Goal: Information Seeking & Learning: Find specific fact

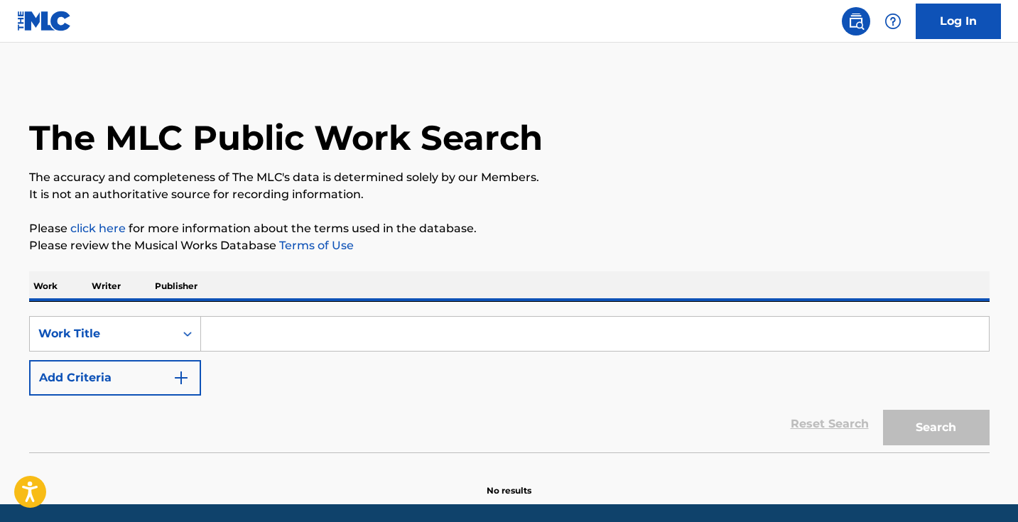
click at [281, 342] on input "Search Form" at bounding box center [595, 334] width 788 height 34
paste input "Yo No Tengo Corazon"
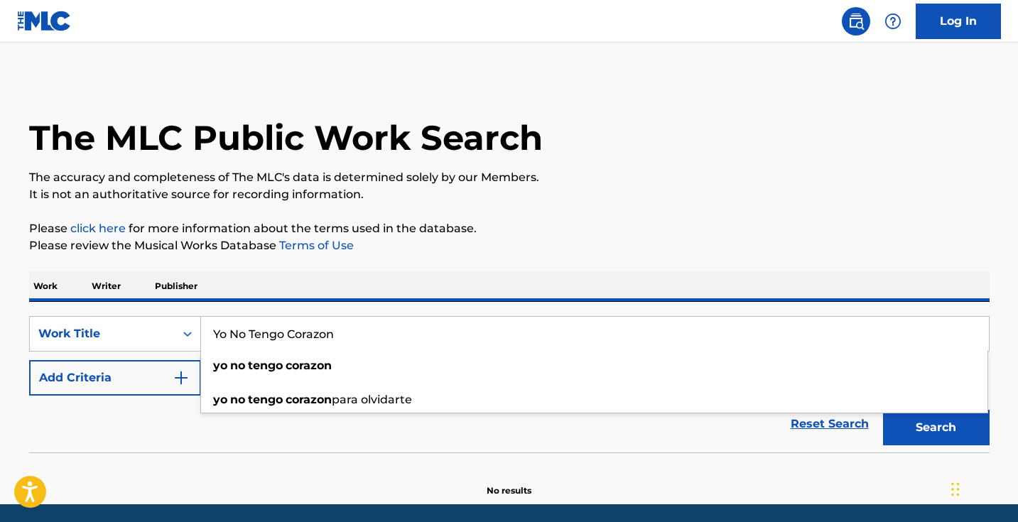
type input "Yo No Tengo Corazon"
click at [177, 380] on img "Search Form" at bounding box center [181, 377] width 17 height 17
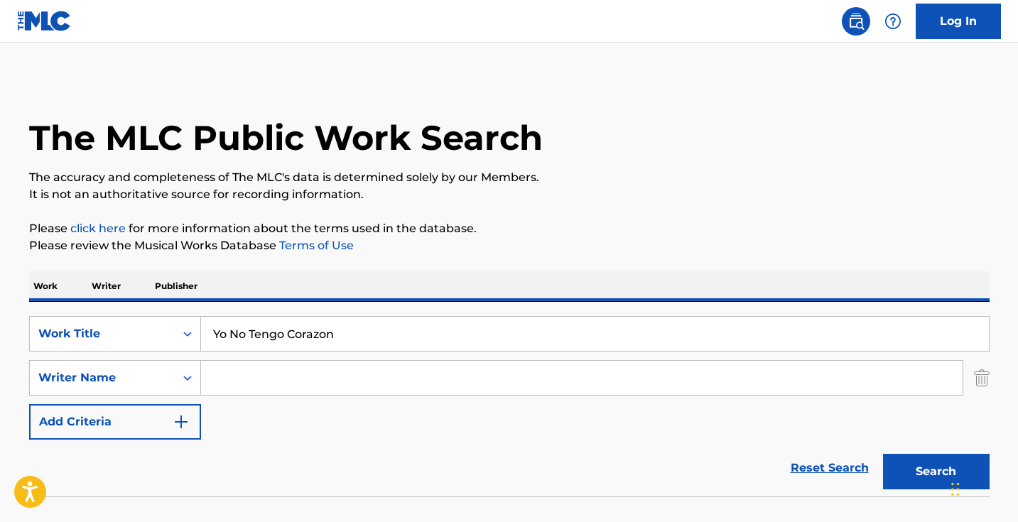
click at [254, 380] on input "Search Form" at bounding box center [582, 378] width 762 height 34
click at [936, 472] on button "Search" at bounding box center [936, 472] width 107 height 36
click at [404, 371] on input "[PERSON_NAME]" at bounding box center [582, 378] width 762 height 34
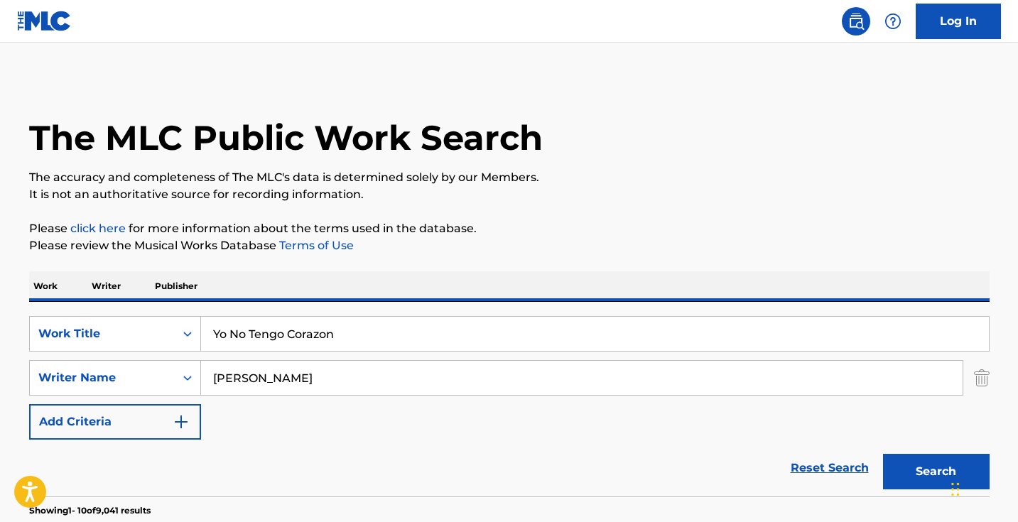
click at [936, 472] on button "Search" at bounding box center [936, 472] width 107 height 36
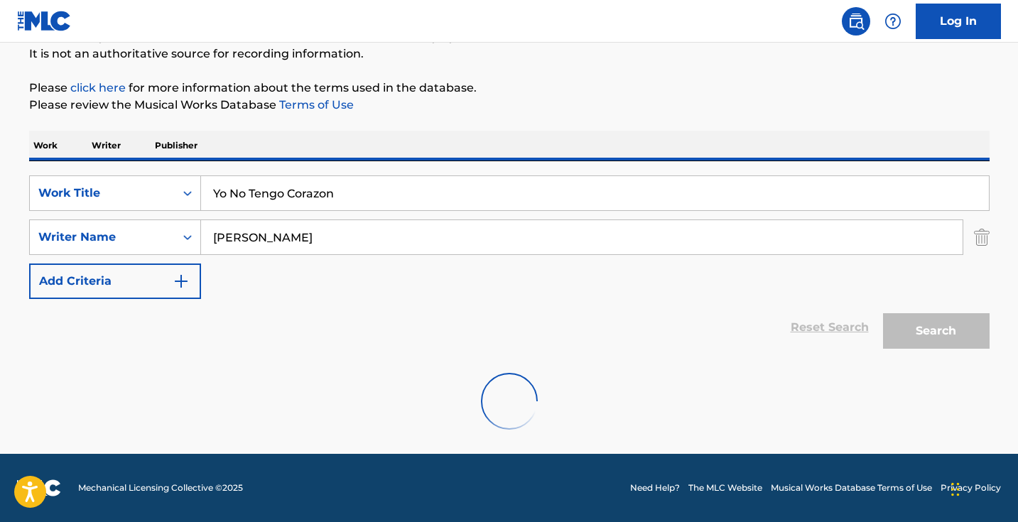
scroll to position [141, 0]
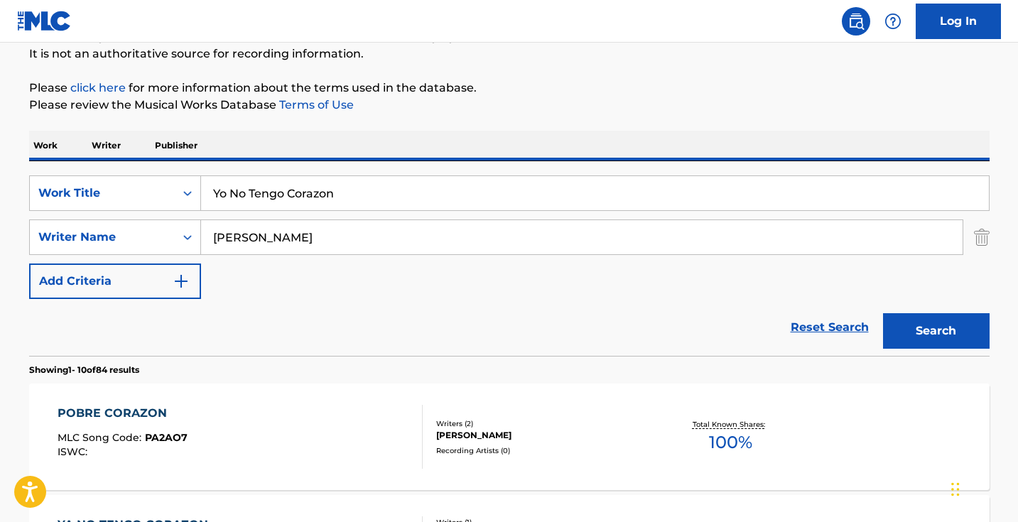
click at [500, 242] on input "[PERSON_NAME]" at bounding box center [582, 237] width 762 height 34
paste input ""[PERSON_NAME]""
click at [500, 242] on input ""[PERSON_NAME]"" at bounding box center [582, 237] width 762 height 34
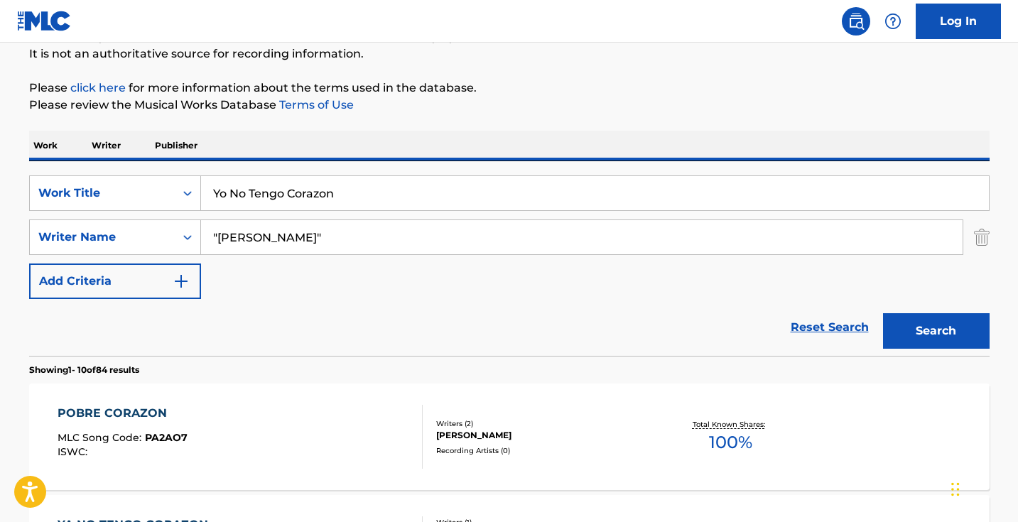
click at [500, 242] on input ""[PERSON_NAME]"" at bounding box center [582, 237] width 762 height 34
click at [219, 236] on input ""[PERSON_NAME]" at bounding box center [582, 237] width 762 height 34
type input "[PERSON_NAME]"
click at [936, 331] on button "Search" at bounding box center [936, 331] width 107 height 36
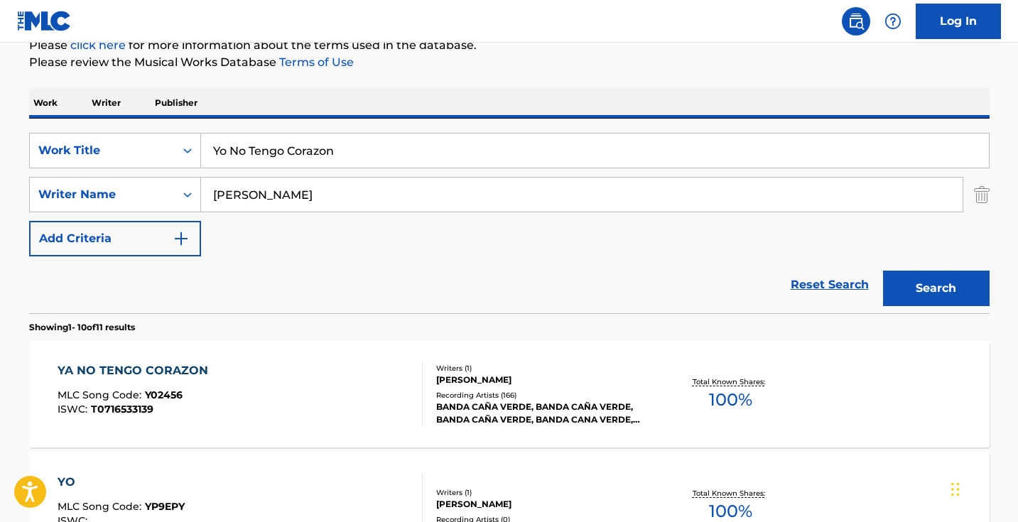
scroll to position [217, 0]
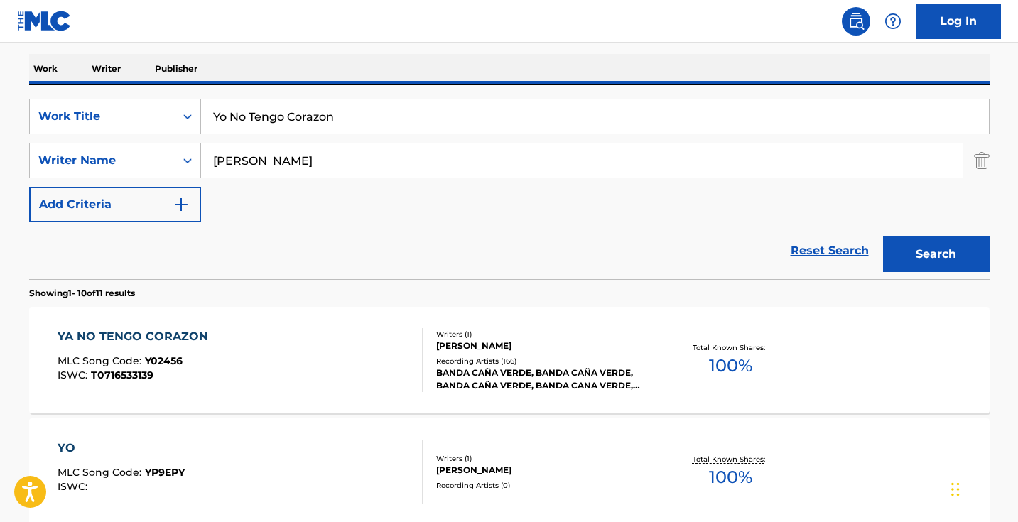
click at [320, 358] on div "YA NO TENGO CORAZON MLC Song Code : Y02456 ISWC : T0716533139" at bounding box center [240, 360] width 365 height 64
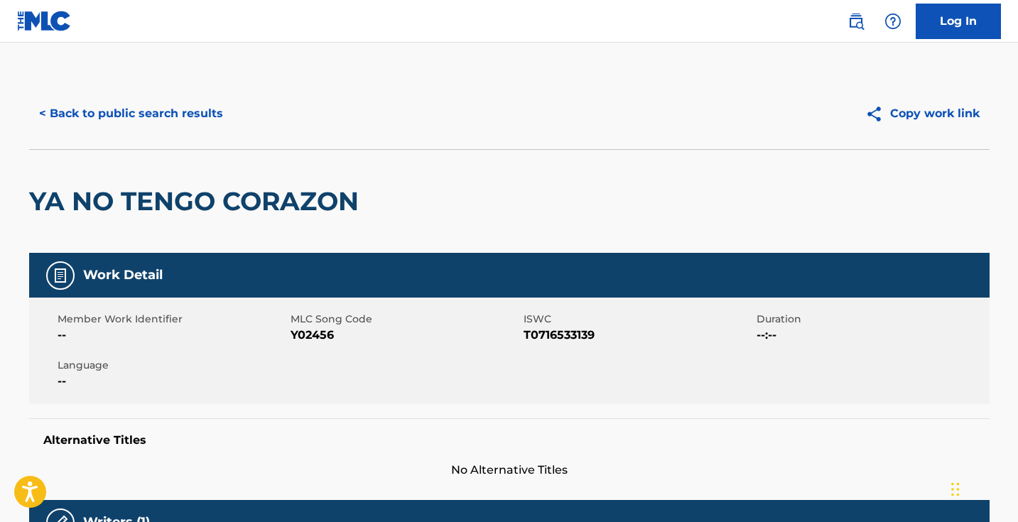
click at [323, 335] on span "Y02456" at bounding box center [405, 335] width 229 height 17
copy span "Y02456"
click at [148, 117] on button "< Back to public search results" at bounding box center [131, 114] width 204 height 36
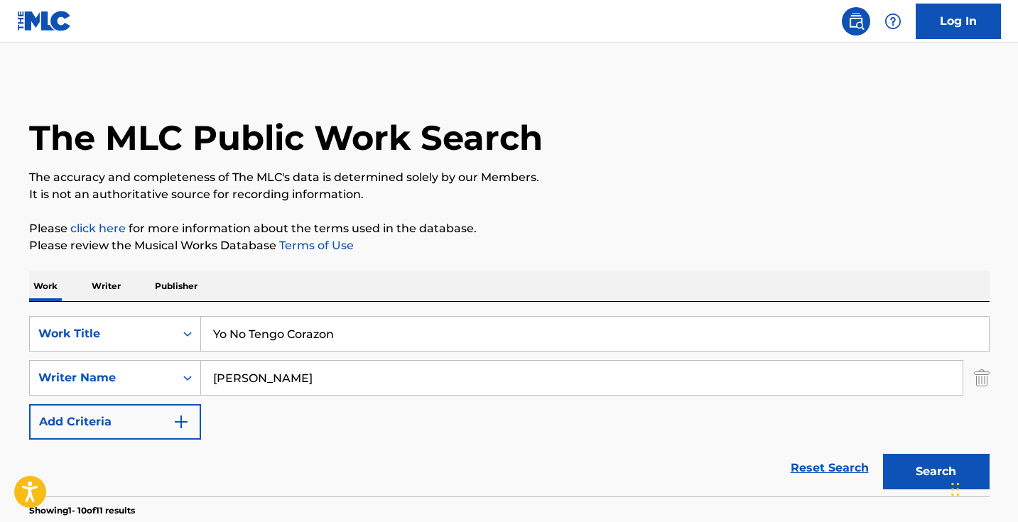
scroll to position [217, 0]
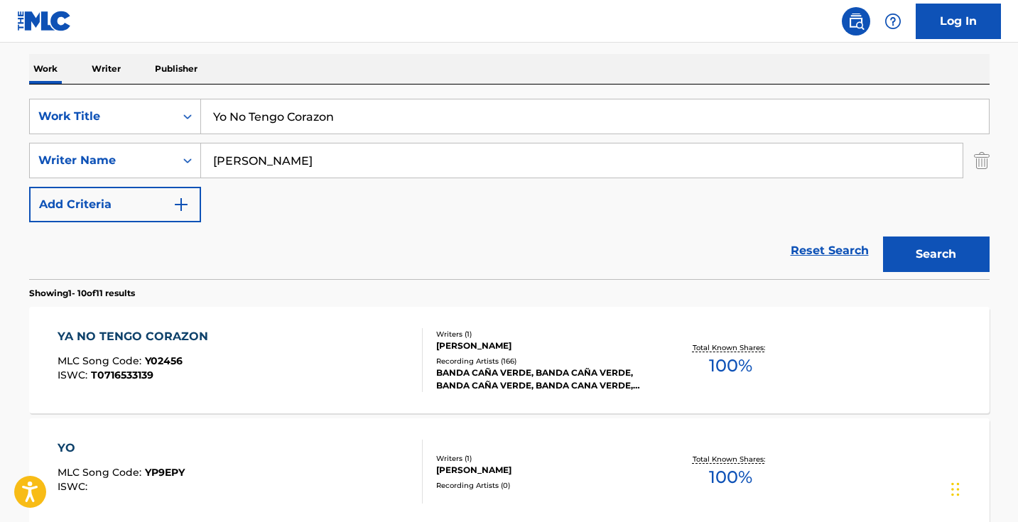
click at [363, 121] on input "Yo No Tengo Corazon" at bounding box center [595, 116] width 788 height 34
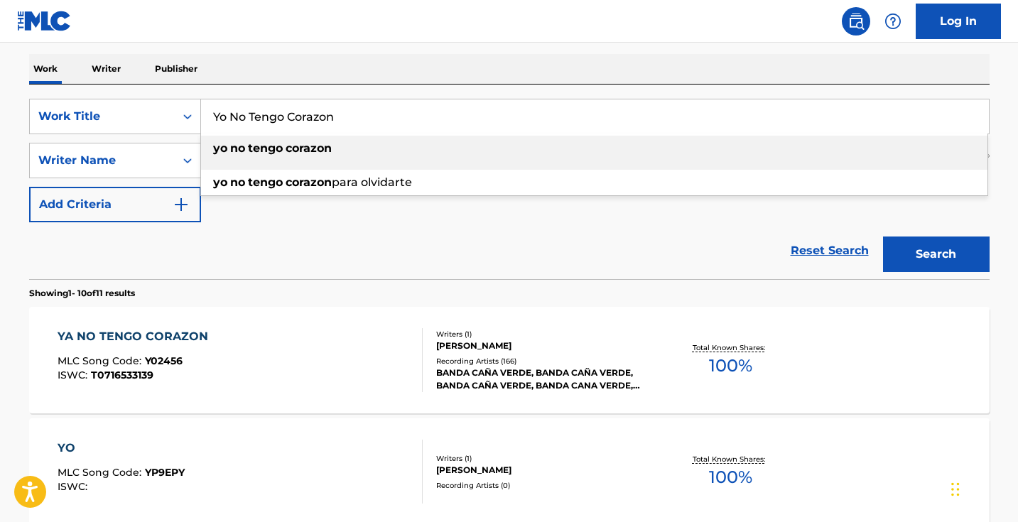
paste input "Retrieving data. Wait a few seconds and try to cut or copy again."
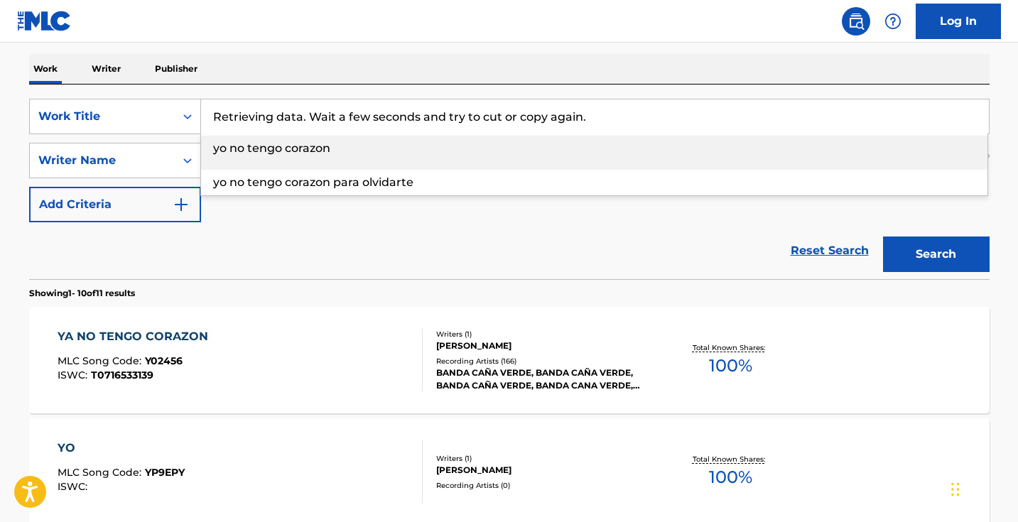
type input "Retrieving data. Wait a few seconds and try to cut or copy again."
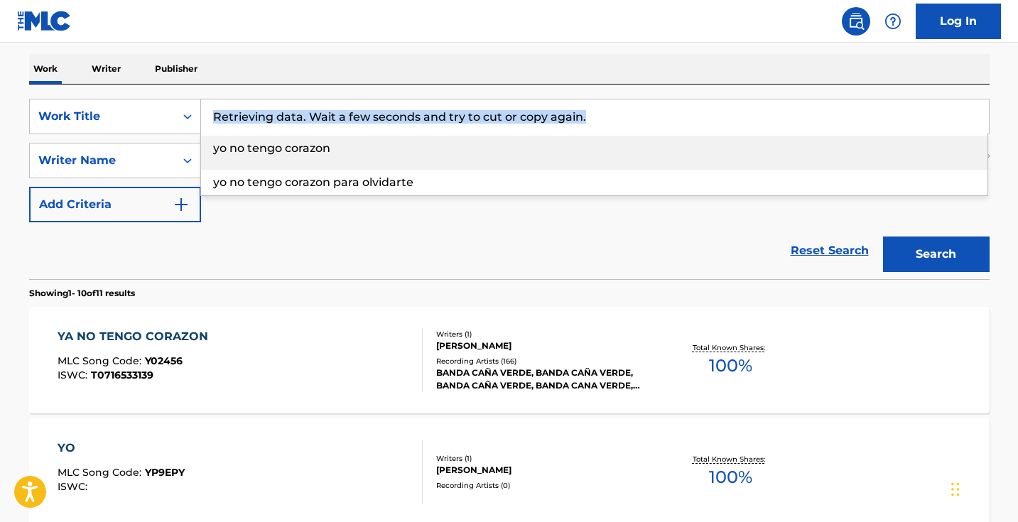
click at [613, 134] on div "Retrieving data. Wait a few seconds and try to cut or copy again. yo no tengo c…" at bounding box center [595, 117] width 789 height 36
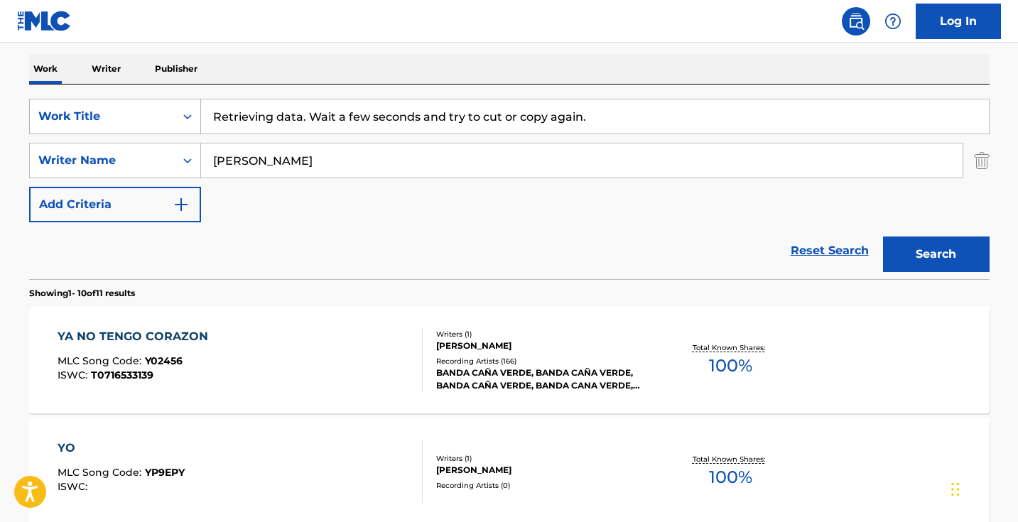
drag, startPoint x: 610, startPoint y: 114, endPoint x: 124, endPoint y: 118, distance: 486.0
click at [124, 118] on div "SearchWithCriteriaabe21999-8eb2-46c5-8b0e-7efadad1bf85 Work Title Retrieving da…" at bounding box center [509, 117] width 961 height 36
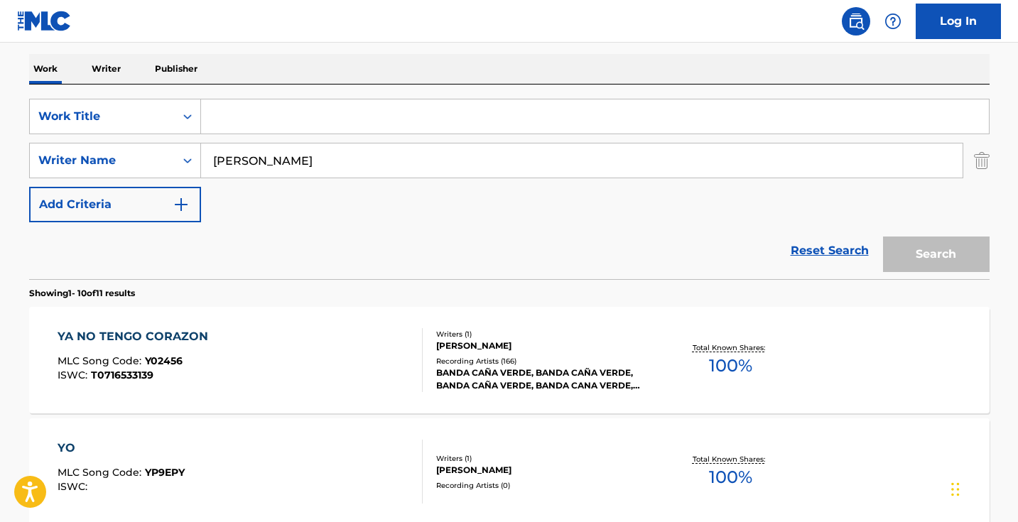
paste input "Popurrí de Cumbias (En Vivo Desde el Auditorio Telmex)"
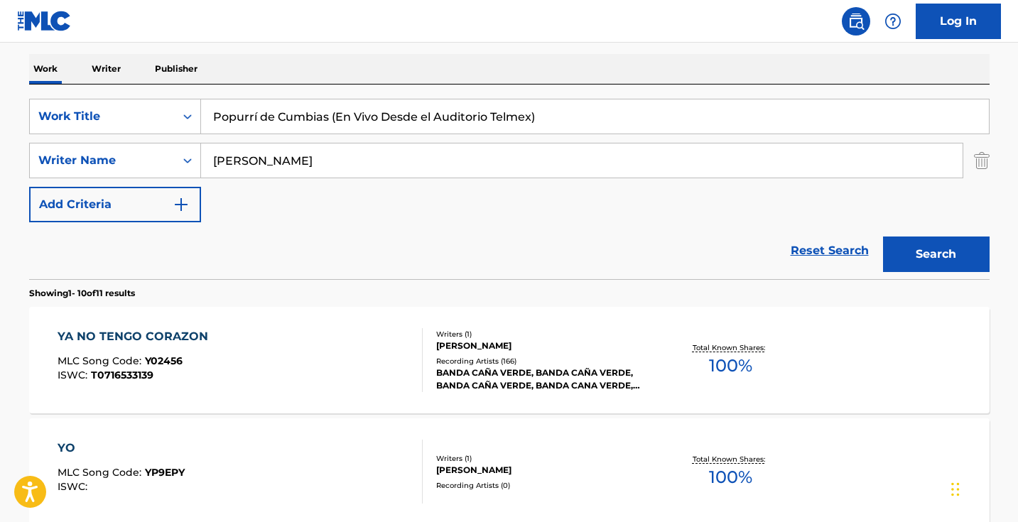
click at [921, 259] on button "Search" at bounding box center [936, 255] width 107 height 36
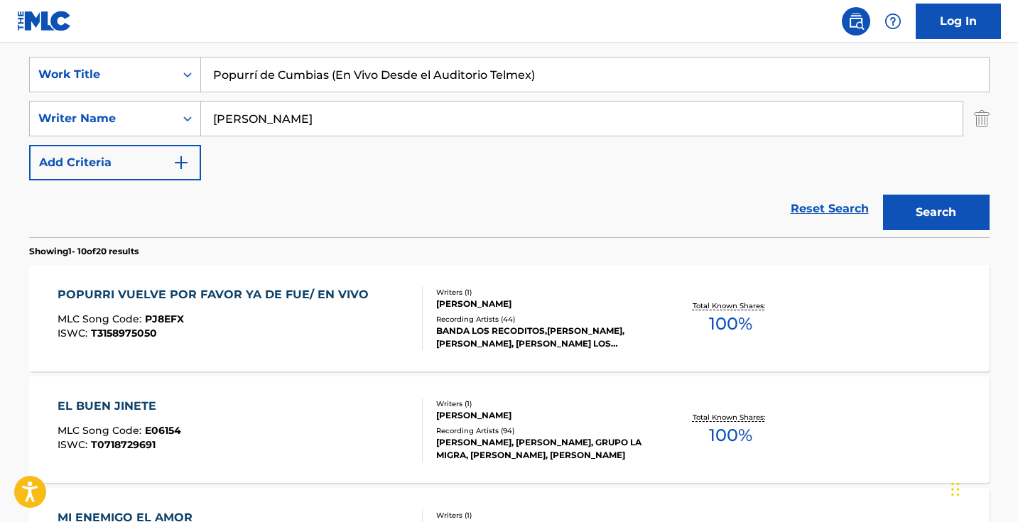
scroll to position [267, 0]
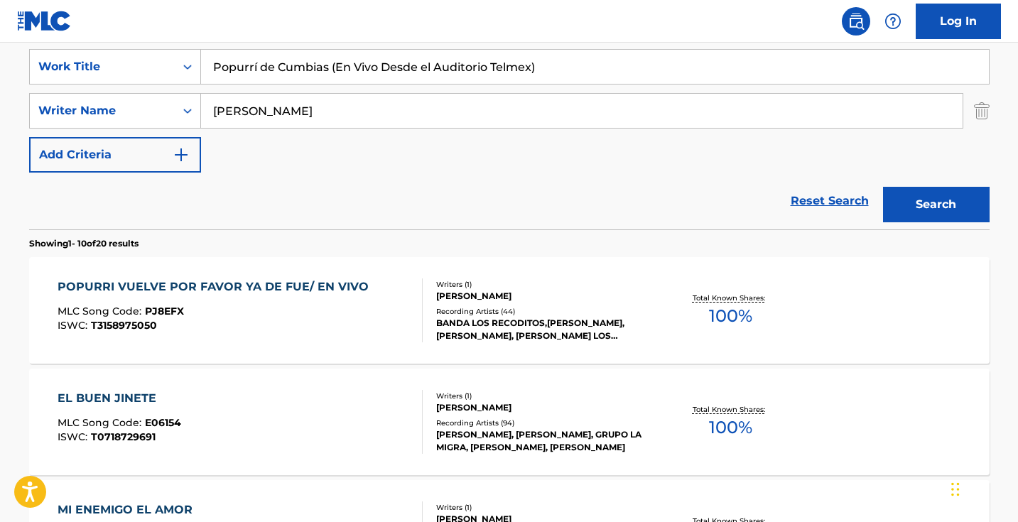
drag, startPoint x: 563, startPoint y: 77, endPoint x: 331, endPoint y: 69, distance: 232.5
click at [331, 69] on input "Popurrí de Cumbias (En Vivo Desde el Auditorio Telmex)" at bounding box center [595, 67] width 788 height 34
type input "Popurrí de Cumbias"
click at [936, 205] on button "Search" at bounding box center [936, 205] width 107 height 36
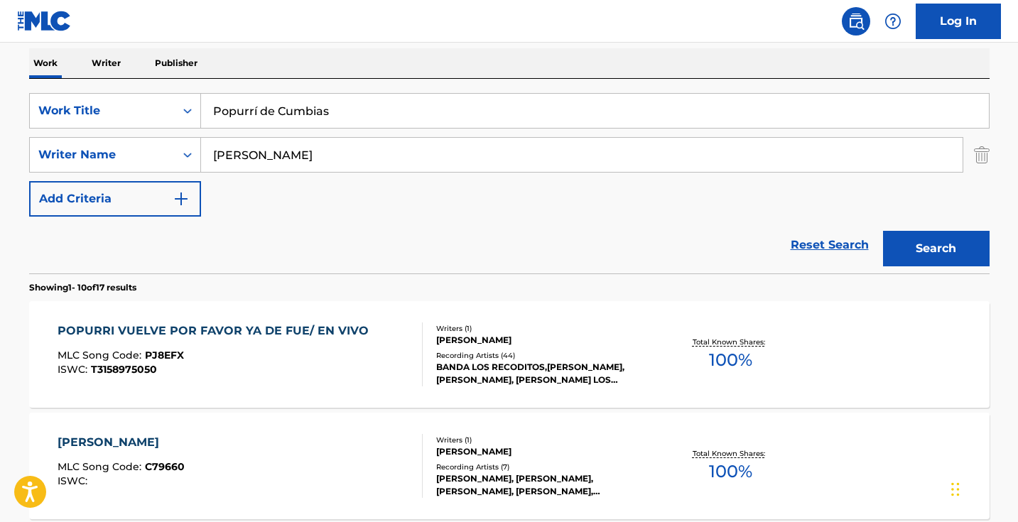
scroll to position [166, 0]
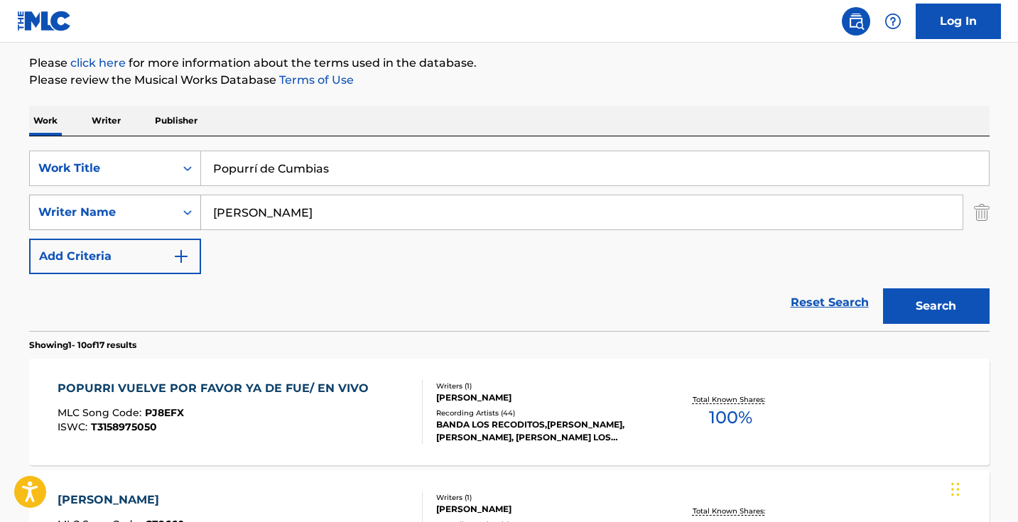
drag, startPoint x: 372, startPoint y: 210, endPoint x: 177, endPoint y: 202, distance: 195.5
click at [178, 202] on div "SearchWithCriteria97141303-6ab7-4c9c-9511-7e0e1deabc4d Writer Name [PERSON_NAME]" at bounding box center [509, 213] width 961 height 36
click at [936, 306] on button "Search" at bounding box center [936, 306] width 107 height 36
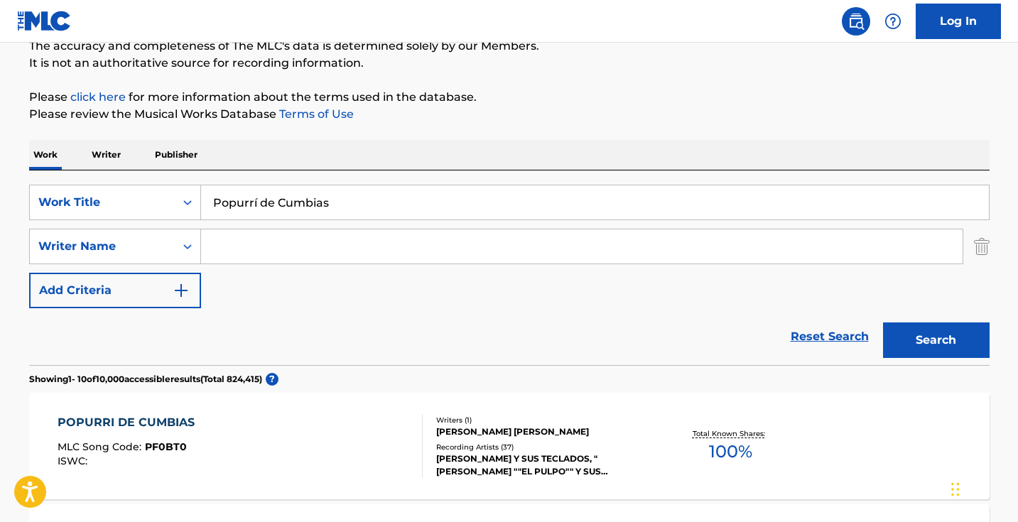
scroll to position [132, 0]
click at [390, 207] on input "Popurrí de Cumbias" at bounding box center [595, 202] width 788 height 34
click at [514, 204] on input "Popurrí de Cumbias" at bounding box center [595, 202] width 788 height 34
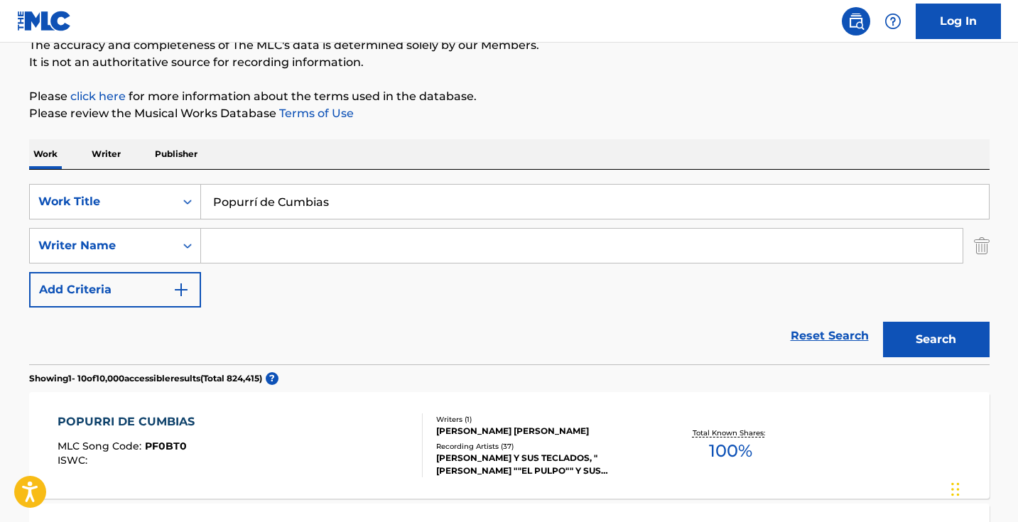
click at [514, 210] on input "Popurrí de Cumbias" at bounding box center [595, 202] width 788 height 34
click at [569, 249] on input "Search Form" at bounding box center [582, 246] width 762 height 34
click at [936, 340] on button "Search" at bounding box center [936, 340] width 107 height 36
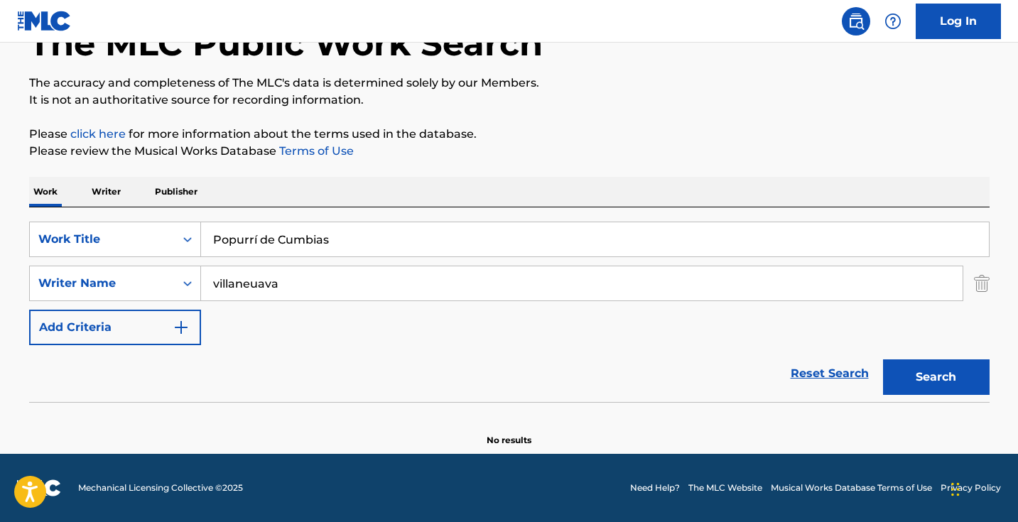
scroll to position [94, 0]
click at [262, 283] on input "villaneuava" at bounding box center [582, 283] width 762 height 34
click at [936, 377] on button "Search" at bounding box center [936, 378] width 107 height 36
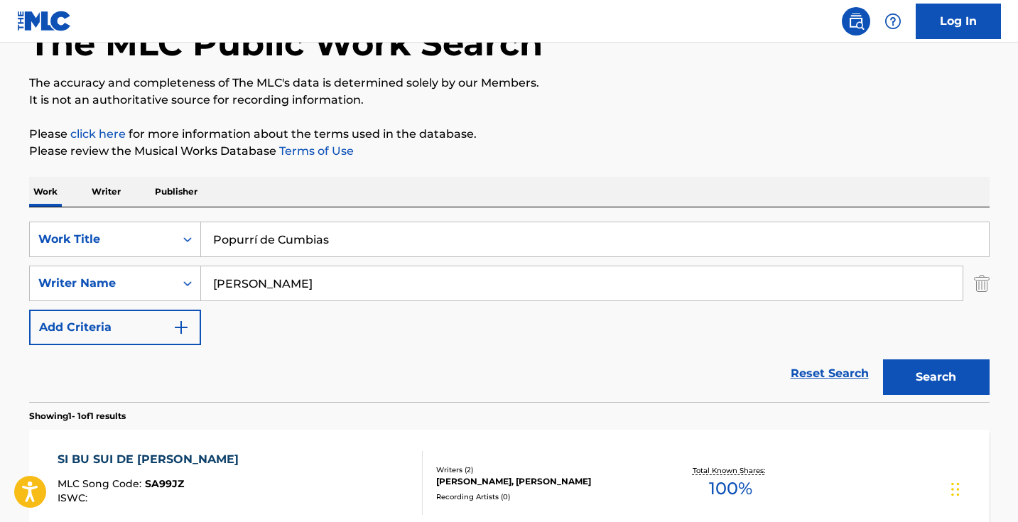
click at [718, 2] on nav "Log In" at bounding box center [509, 21] width 1018 height 43
click at [273, 284] on input "[PERSON_NAME]" at bounding box center [582, 283] width 762 height 34
click at [936, 377] on button "Search" at bounding box center [936, 378] width 107 height 36
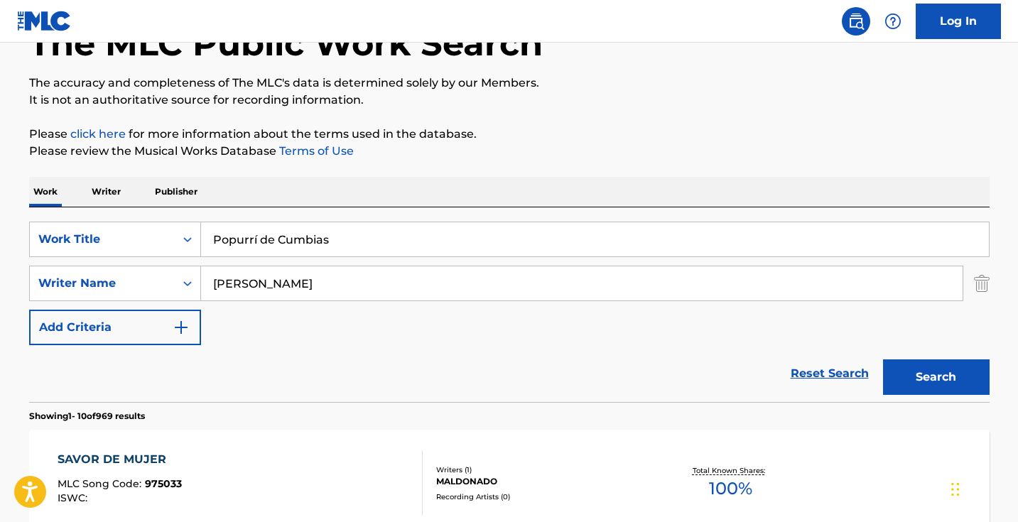
click at [284, 283] on input "[PERSON_NAME]" at bounding box center [582, 283] width 762 height 34
click at [936, 377] on button "Search" at bounding box center [936, 378] width 107 height 36
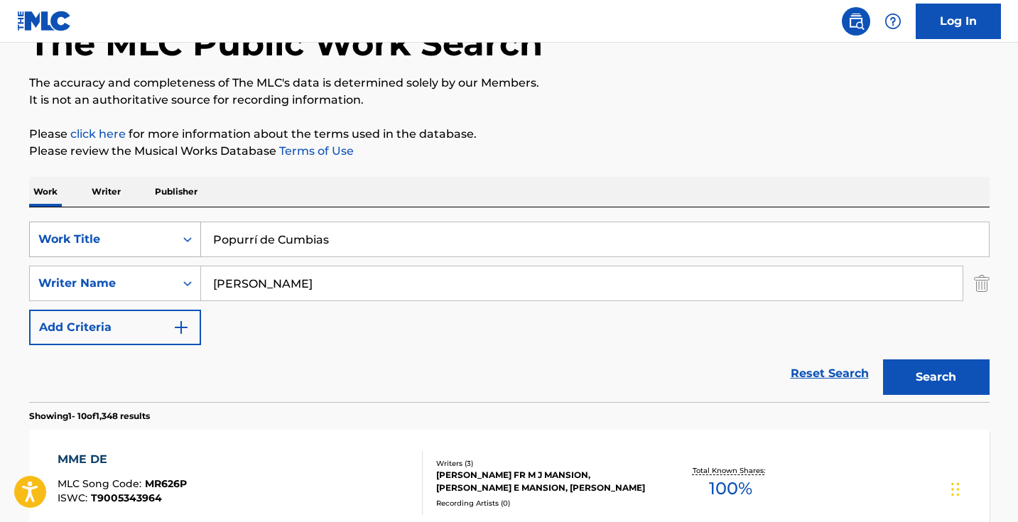
drag, startPoint x: 291, startPoint y: 284, endPoint x: 99, endPoint y: 232, distance: 199.4
click at [104, 237] on div "SearchWithCriteriaabe21999-8eb2-46c5-8b0e-7efadad1bf85 Work Title Popurrí de Cu…" at bounding box center [509, 284] width 961 height 124
click at [936, 377] on button "Search" at bounding box center [936, 378] width 107 height 36
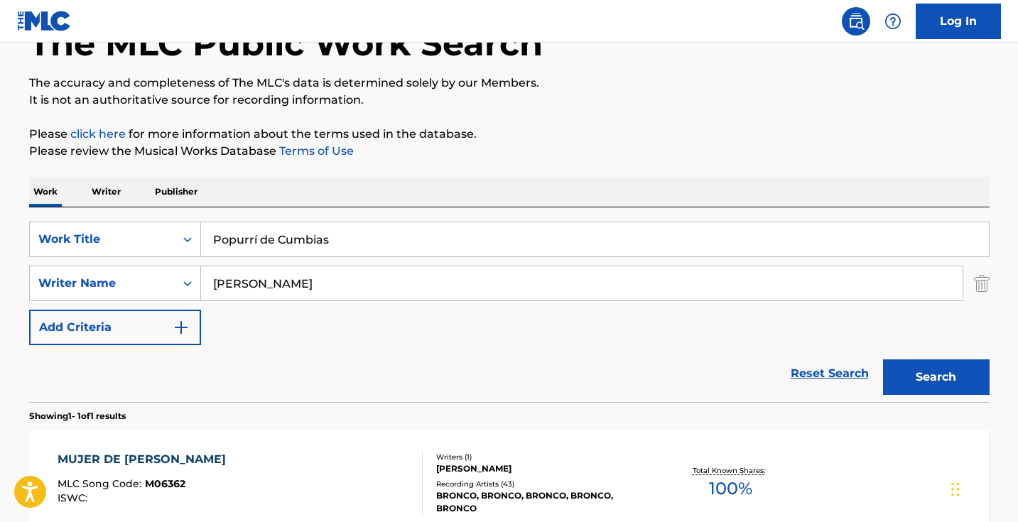
click at [385, 275] on input "[PERSON_NAME]" at bounding box center [582, 283] width 762 height 34
click at [386, 276] on input "[PERSON_NAME]" at bounding box center [582, 283] width 762 height 34
type input "[PERSON_NAME]"
click at [507, 239] on input "Popurrí de Cumbias" at bounding box center [595, 239] width 788 height 34
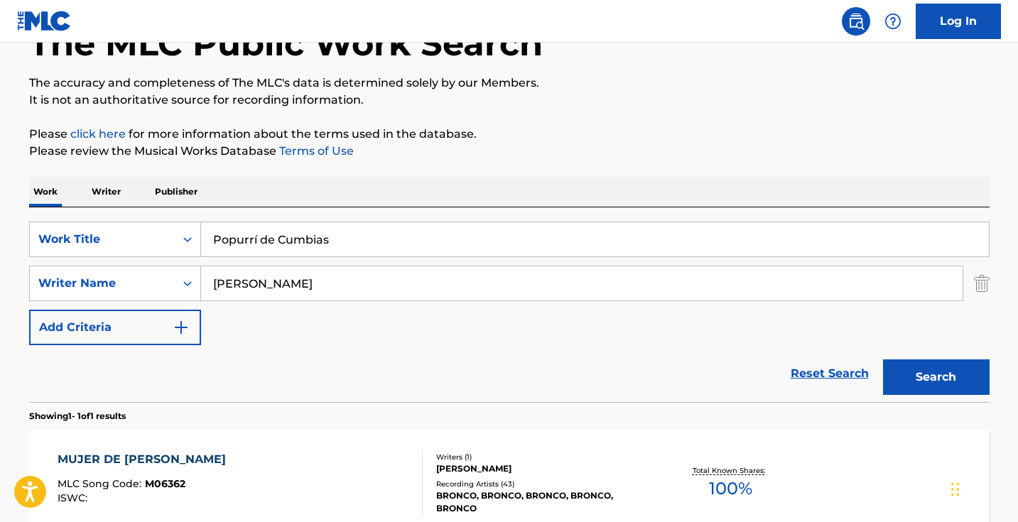
click at [507, 242] on input "Popurrí de Cumbias" at bounding box center [595, 239] width 788 height 34
type input "s"
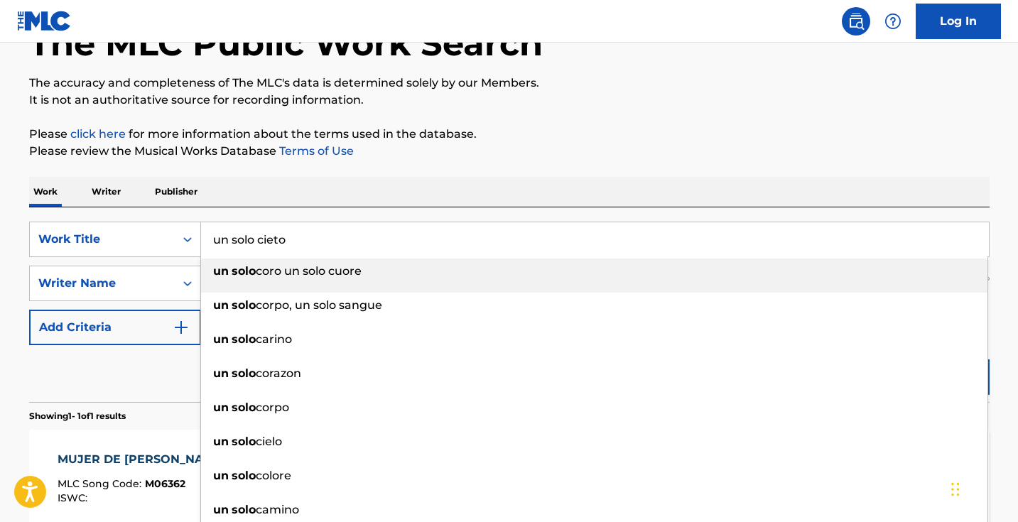
type input "un solo cielo"
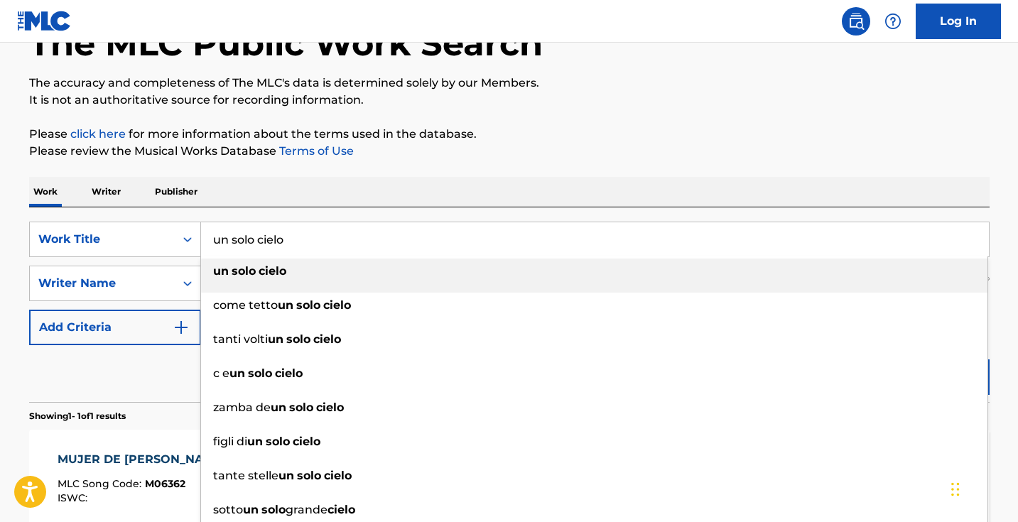
click at [735, 148] on p "Please review the Musical Works Database Terms of Use" at bounding box center [509, 151] width 961 height 17
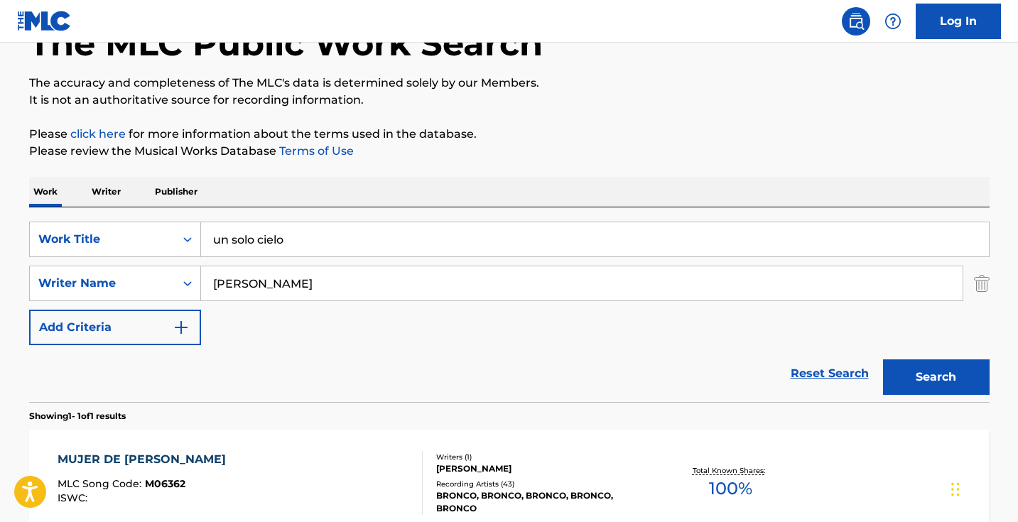
click at [894, 348] on div "Search" at bounding box center [933, 373] width 114 height 57
click at [894, 372] on button "Search" at bounding box center [936, 378] width 107 height 36
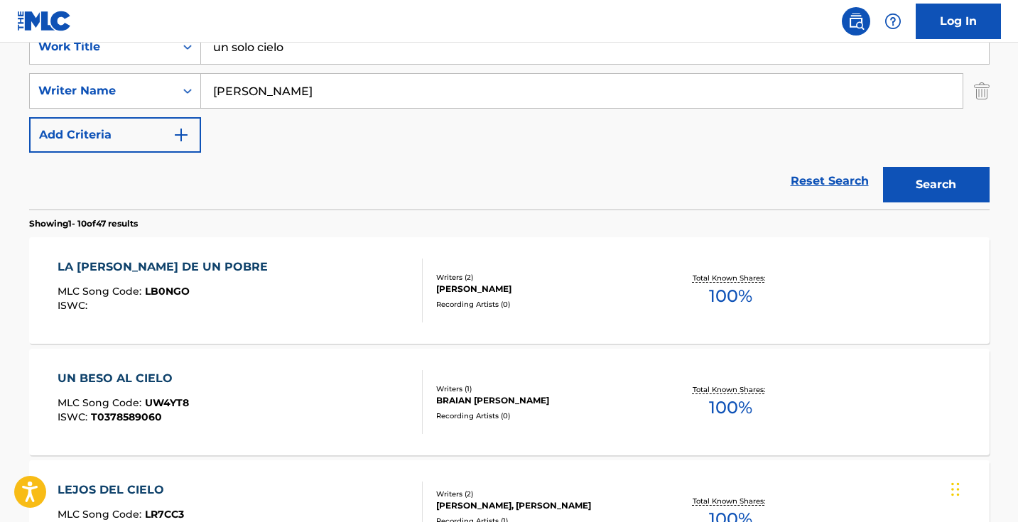
scroll to position [232, 0]
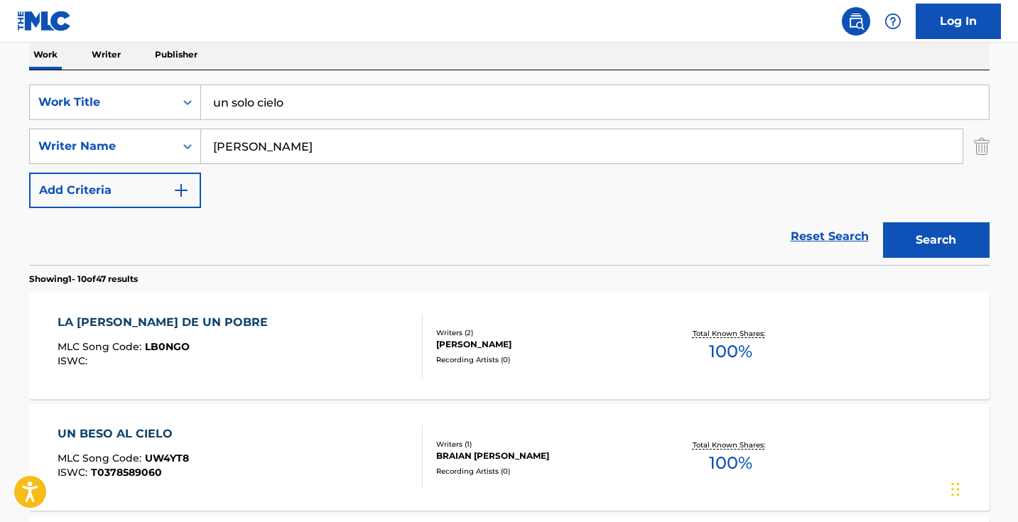
click at [331, 136] on input "[PERSON_NAME]" at bounding box center [582, 146] width 762 height 34
click at [936, 240] on button "Search" at bounding box center [936, 240] width 107 height 36
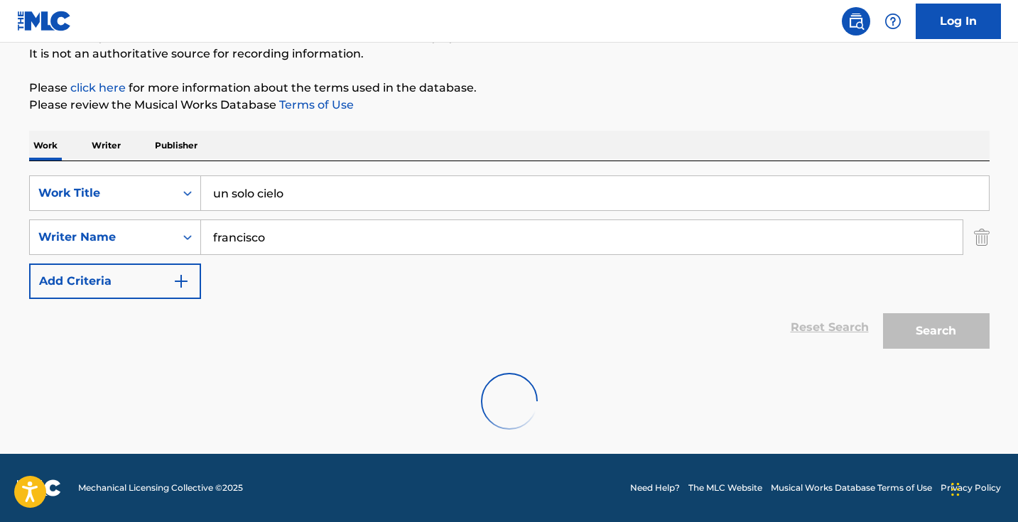
scroll to position [141, 0]
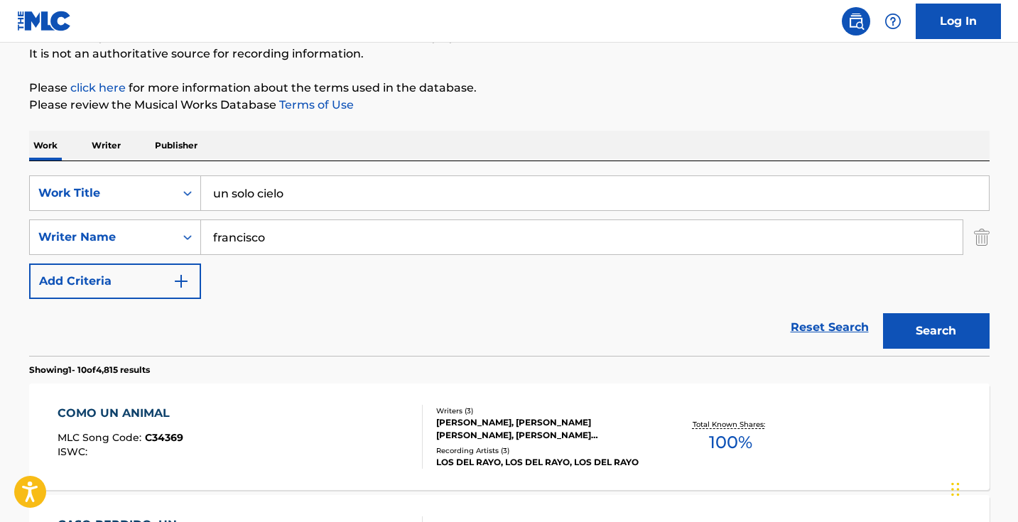
click at [336, 242] on input "francisco" at bounding box center [582, 237] width 762 height 34
click at [936, 331] on button "Search" at bounding box center [936, 331] width 107 height 36
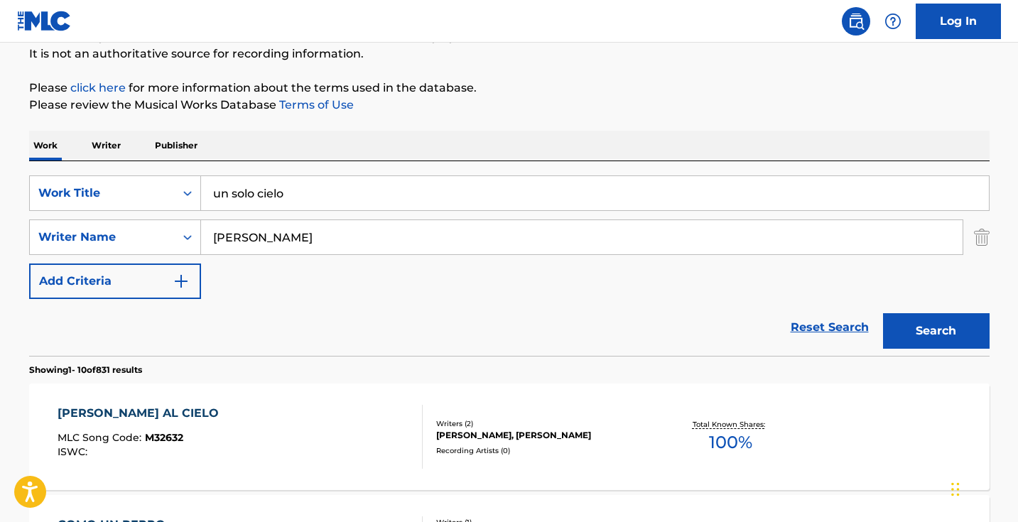
type input "[PERSON_NAME]"
click at [936, 331] on button "Search" at bounding box center [936, 331] width 107 height 36
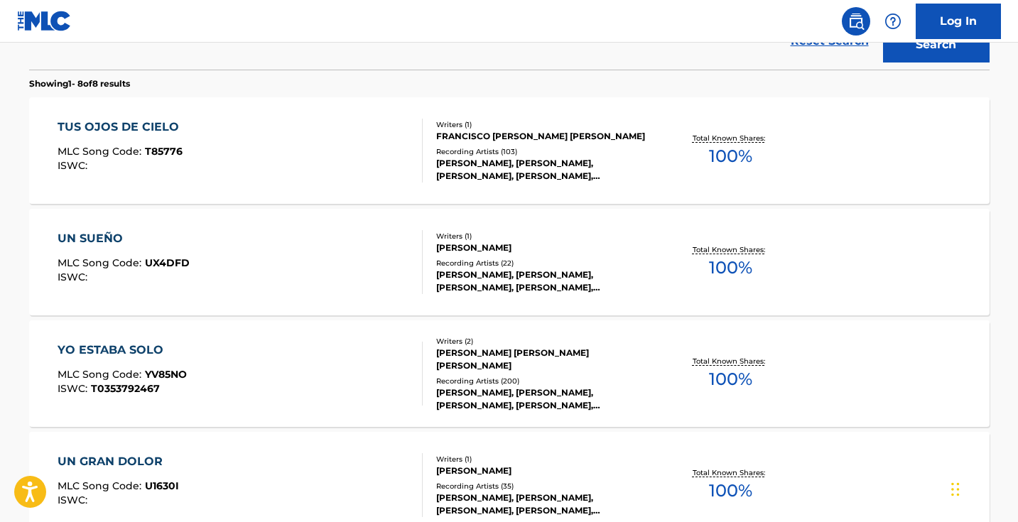
scroll to position [429, 0]
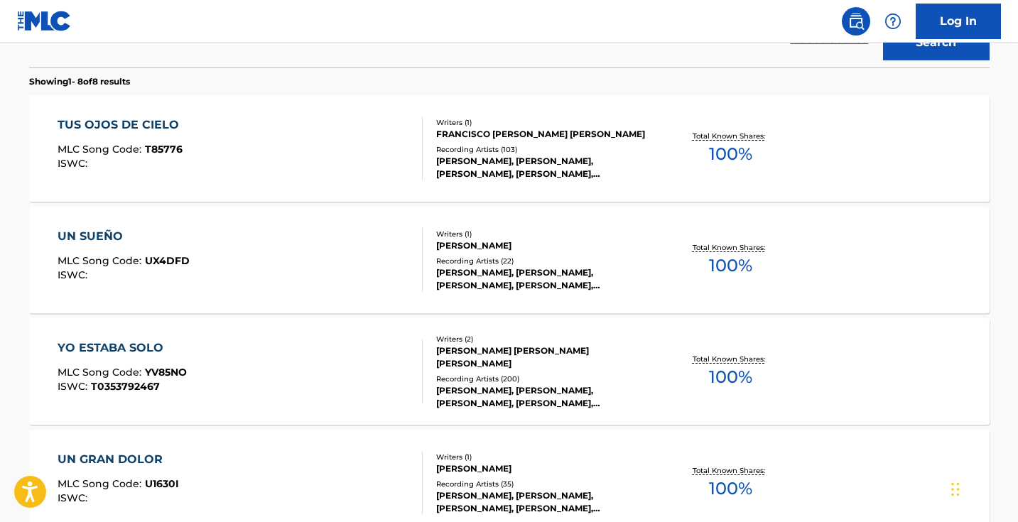
click at [394, 170] on div "TUS OJOS DE CIELO MLC Song Code : T85776 ISWC :" at bounding box center [240, 149] width 365 height 64
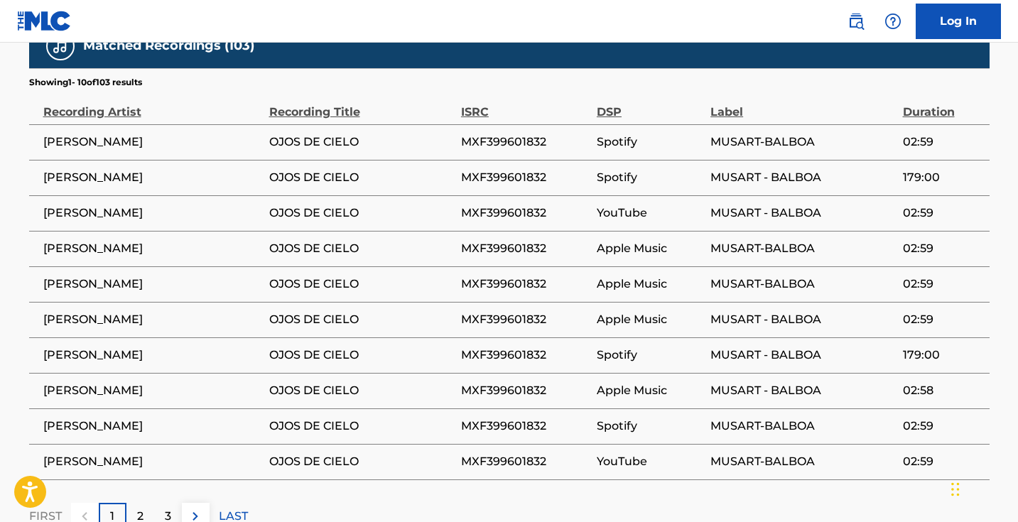
scroll to position [929, 0]
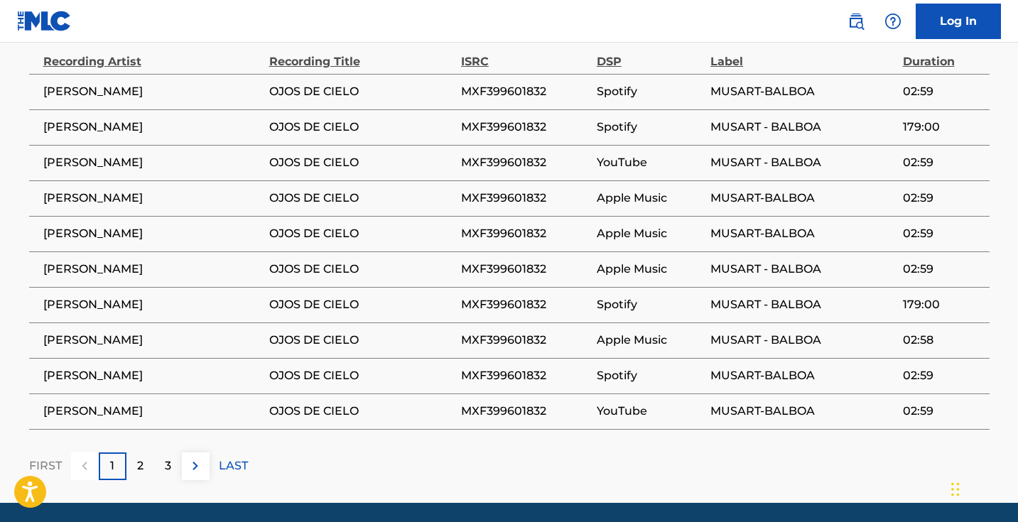
click at [195, 460] on img at bounding box center [195, 466] width 17 height 17
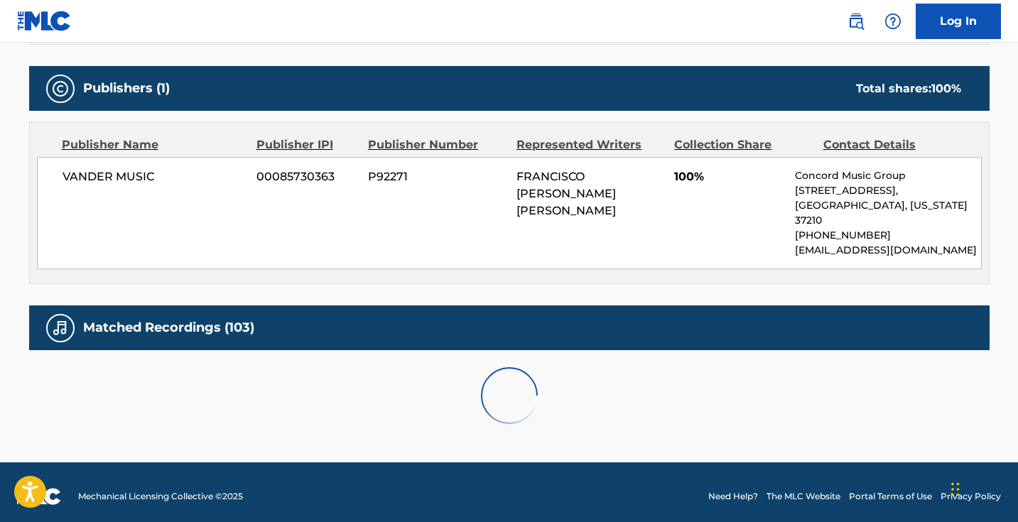
scroll to position [596, 0]
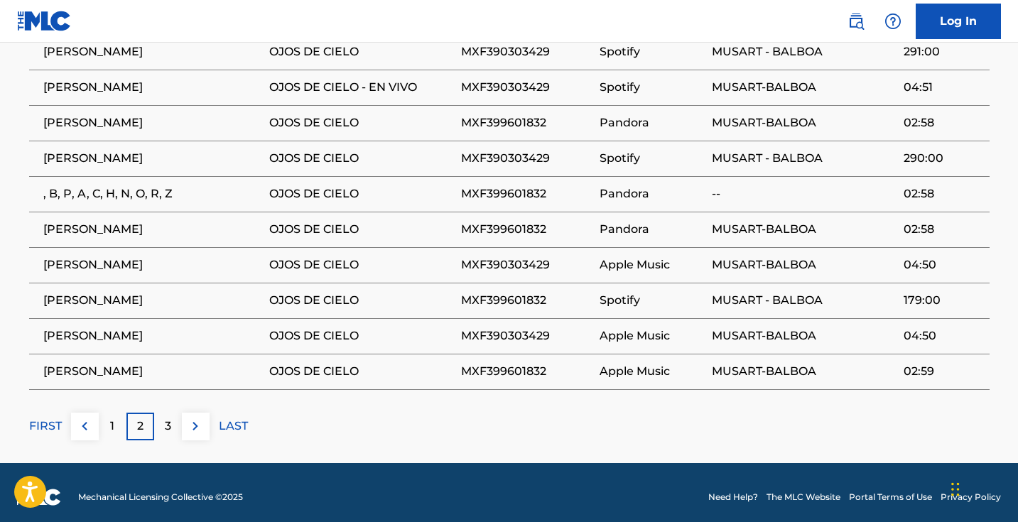
click at [202, 425] on img at bounding box center [195, 426] width 17 height 17
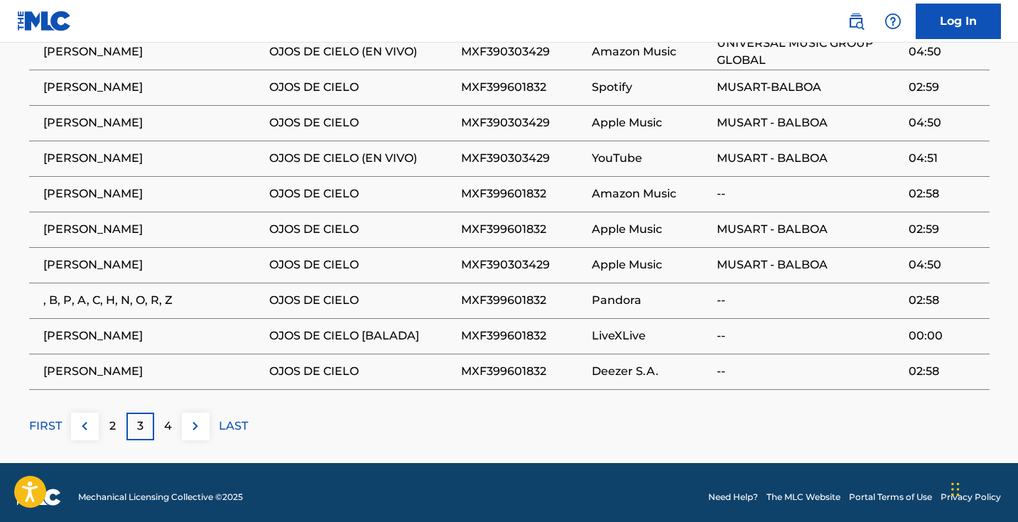
click at [202, 422] on img at bounding box center [195, 426] width 17 height 17
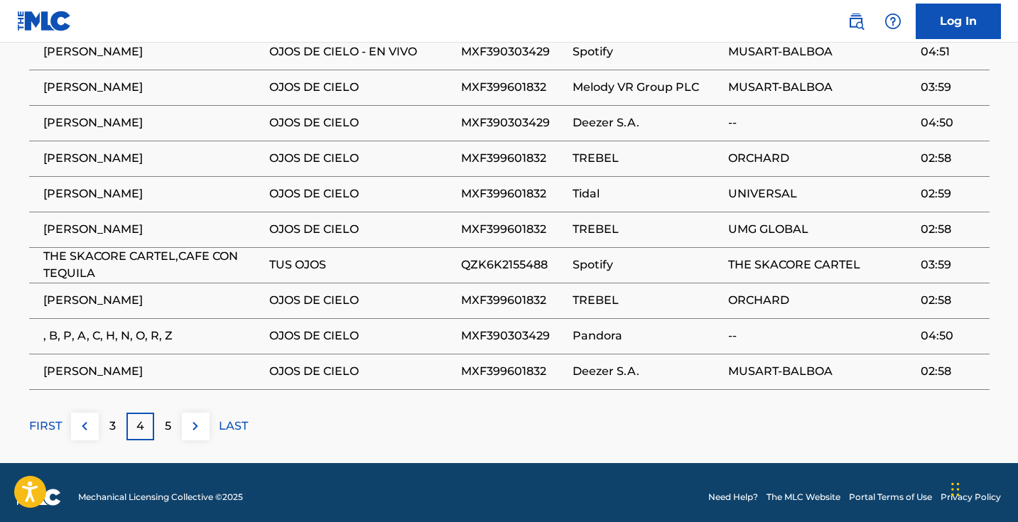
click at [202, 420] on img at bounding box center [195, 426] width 17 height 17
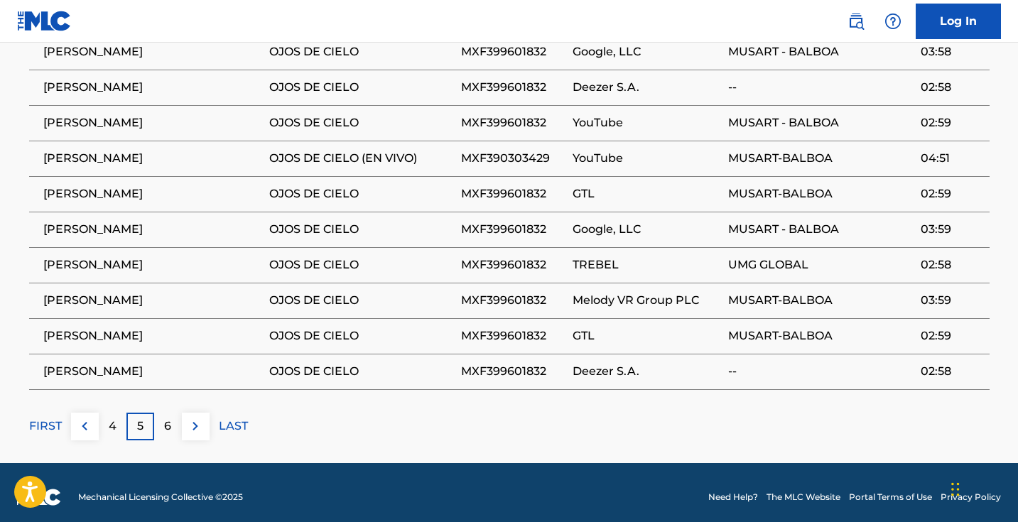
click at [202, 420] on img at bounding box center [195, 426] width 17 height 17
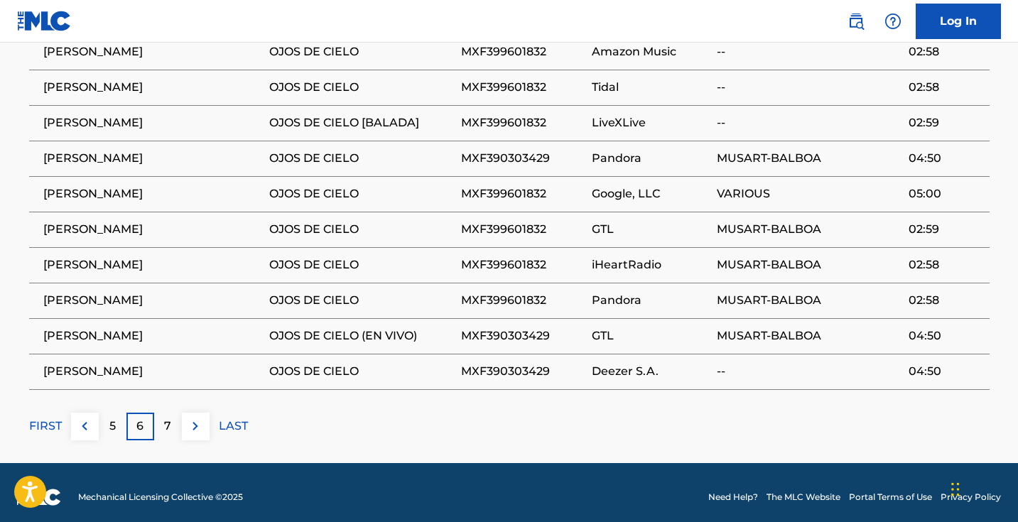
click at [202, 419] on img at bounding box center [195, 426] width 17 height 17
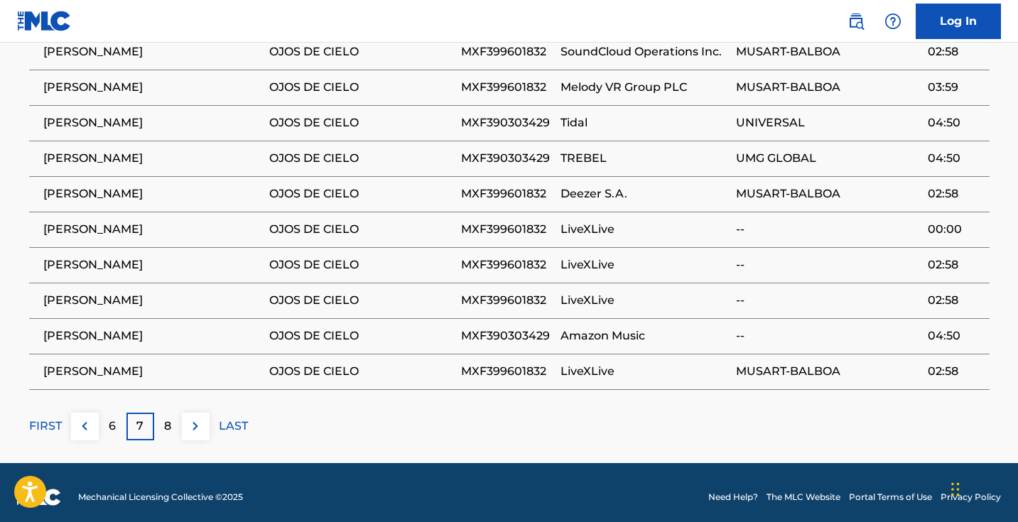
click at [202, 419] on img at bounding box center [195, 426] width 17 height 17
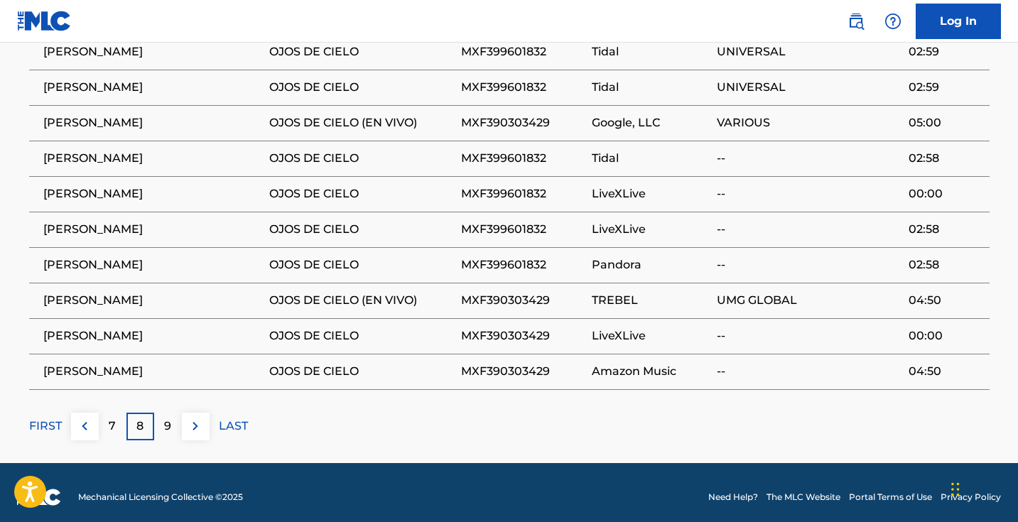
click at [202, 419] on img at bounding box center [195, 426] width 17 height 17
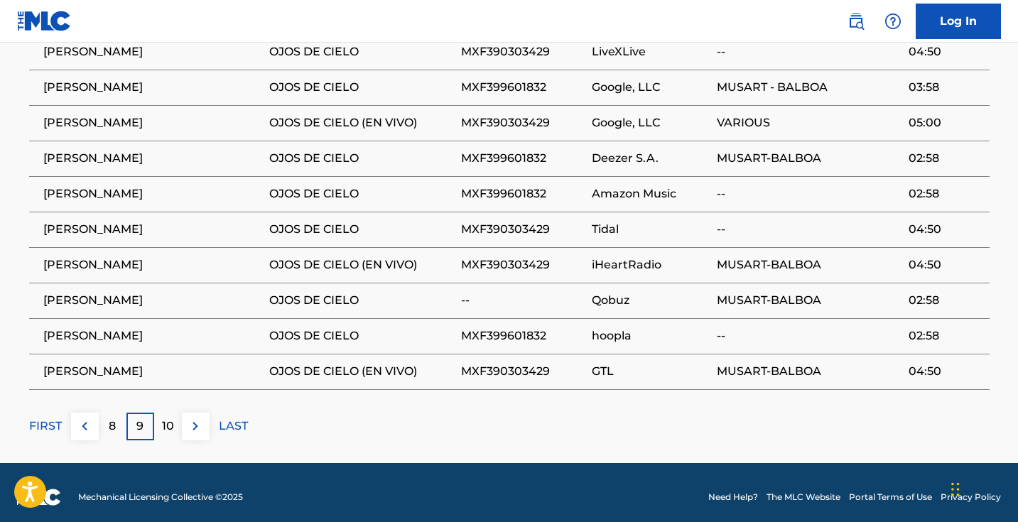
click at [202, 419] on img at bounding box center [195, 426] width 17 height 17
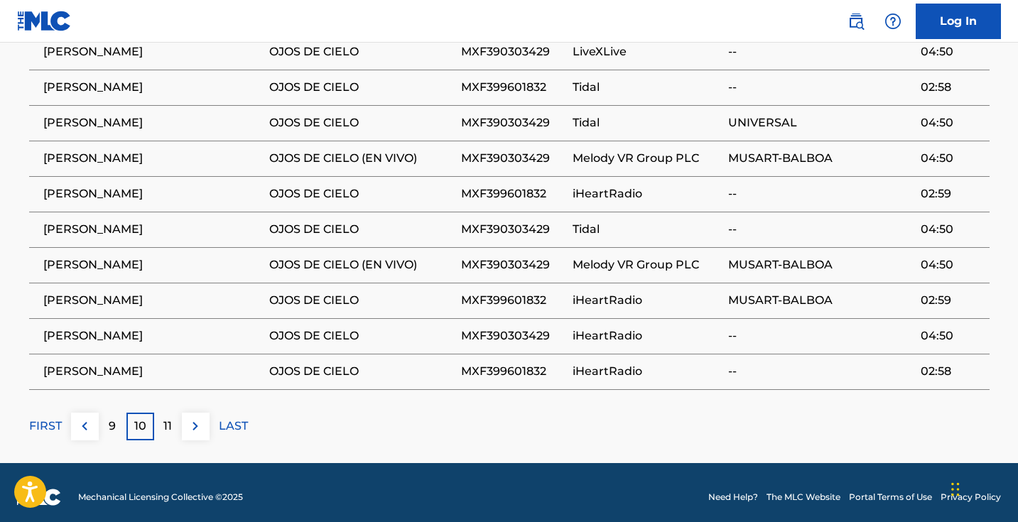
click at [202, 419] on img at bounding box center [195, 426] width 17 height 17
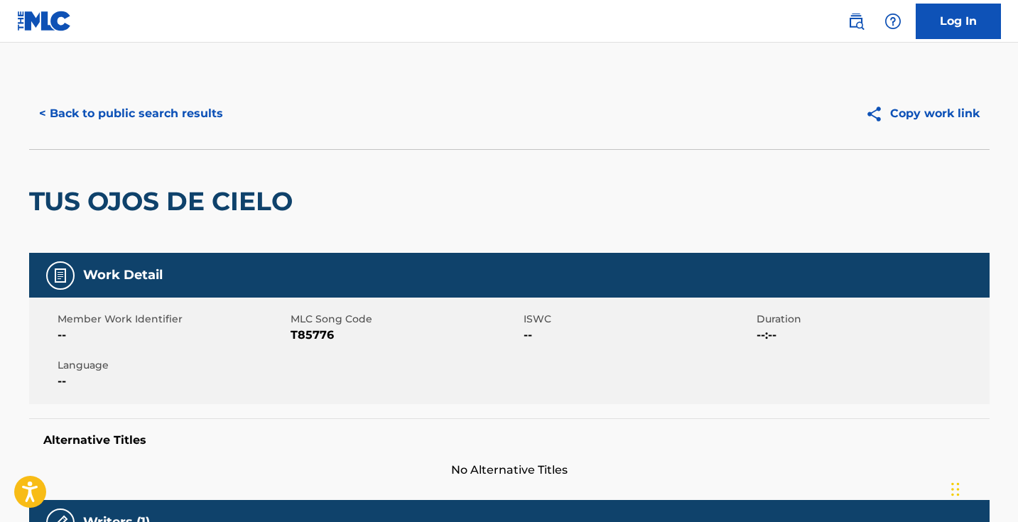
scroll to position [0, 0]
click at [139, 109] on button "< Back to public search results" at bounding box center [131, 114] width 204 height 36
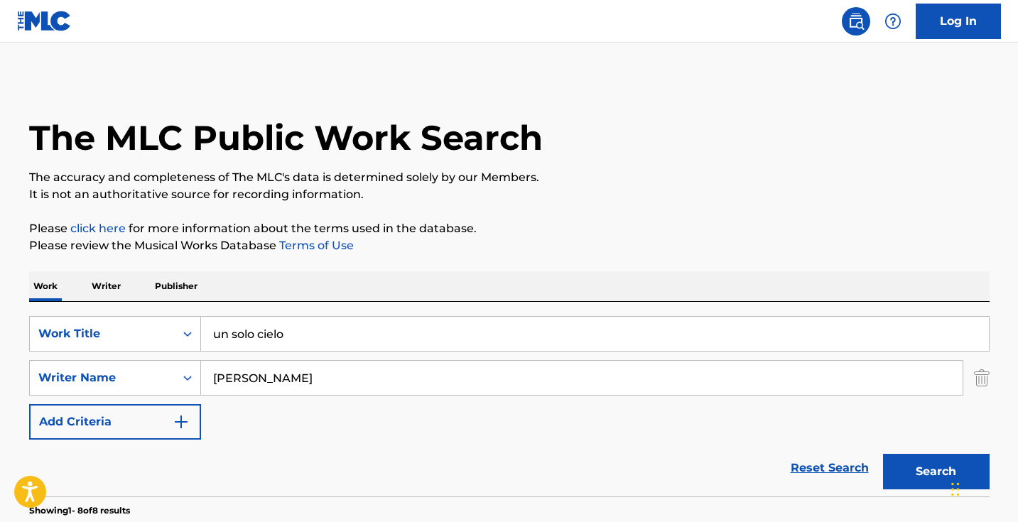
click at [370, 335] on input "un solo cielo" at bounding box center [595, 334] width 788 height 34
paste input "Popurri: Pero la Recuerdo / Una Tarde Como Cualquiera"
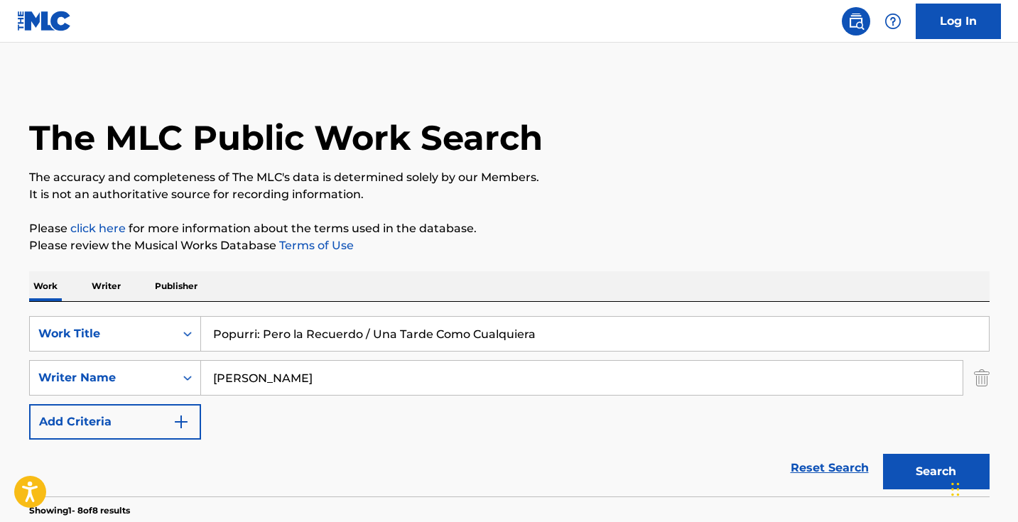
click at [900, 458] on button "Search" at bounding box center [936, 472] width 107 height 36
drag, startPoint x: 262, startPoint y: 331, endPoint x: 192, endPoint y: 330, distance: 70.3
click at [194, 331] on div "SearchWithCriteriaabe21999-8eb2-46c5-8b0e-7efadad1bf85 Work Title Popurri: Pero…" at bounding box center [509, 334] width 961 height 36
type input "Pero la Recuerdo / Una Tarde Como Cualquiera"
click at [910, 456] on button "Search" at bounding box center [936, 472] width 107 height 36
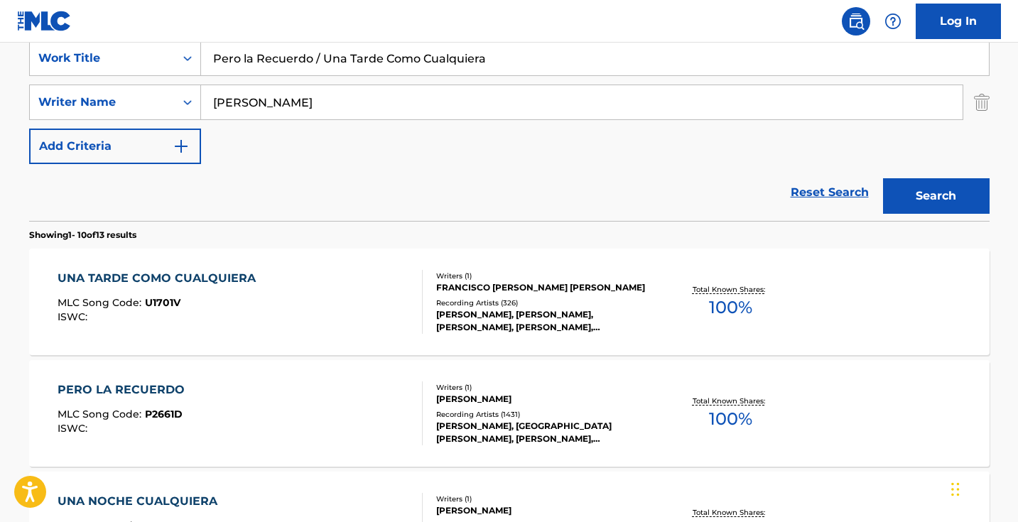
scroll to position [249, 0]
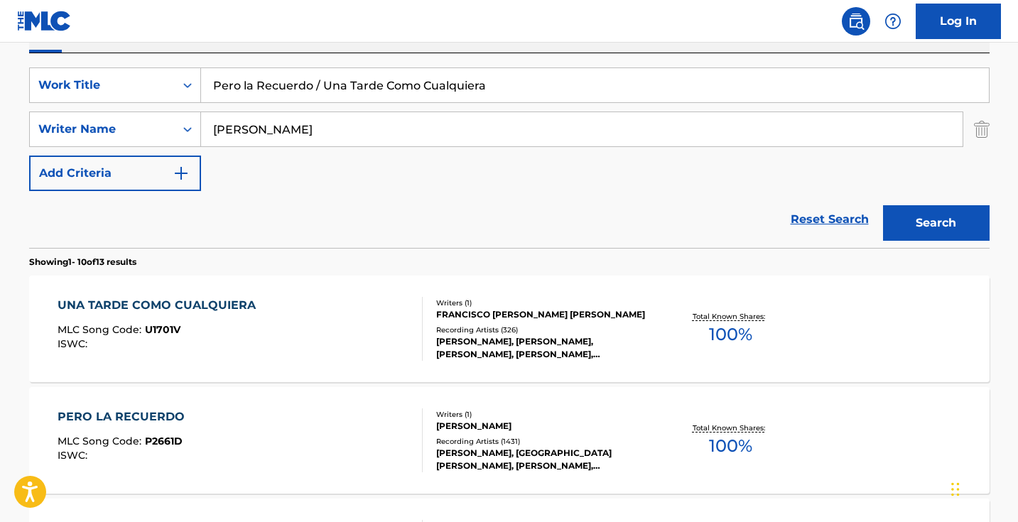
click at [340, 335] on div "UNA TARDE COMO CUALQUIERA MLC Song Code : U1701V ISWC :" at bounding box center [240, 329] width 365 height 64
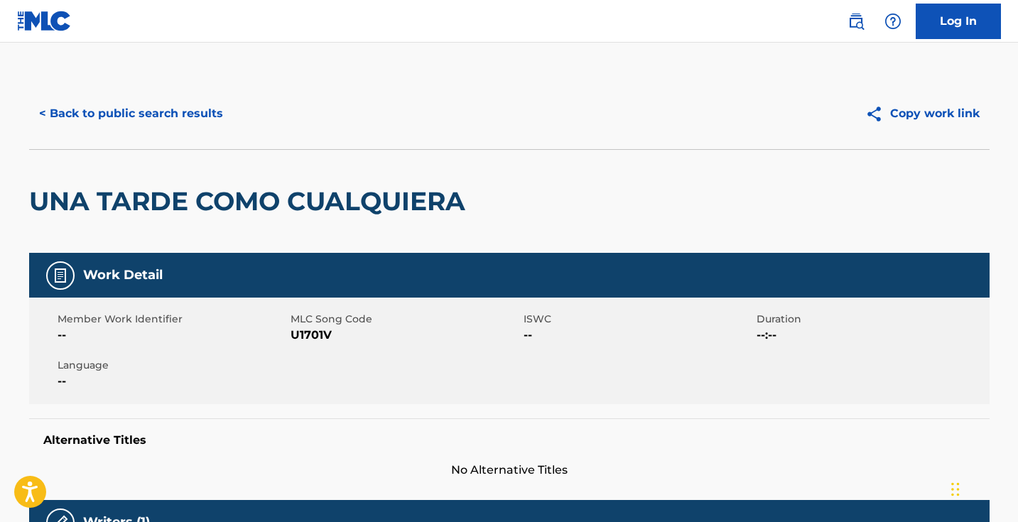
click at [315, 333] on span "U1701V" at bounding box center [405, 335] width 229 height 17
copy span "U1701V"
click at [178, 114] on button "< Back to public search results" at bounding box center [131, 114] width 204 height 36
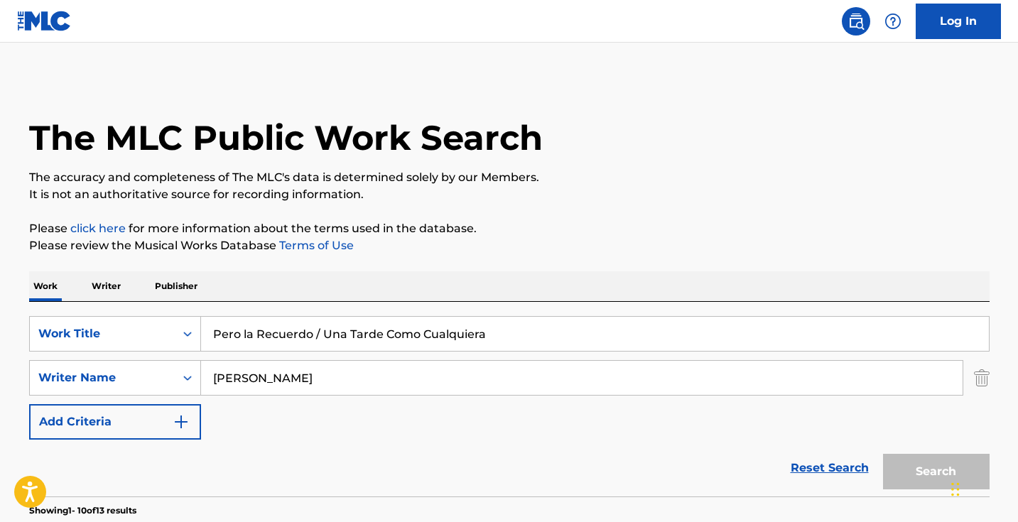
scroll to position [249, 0]
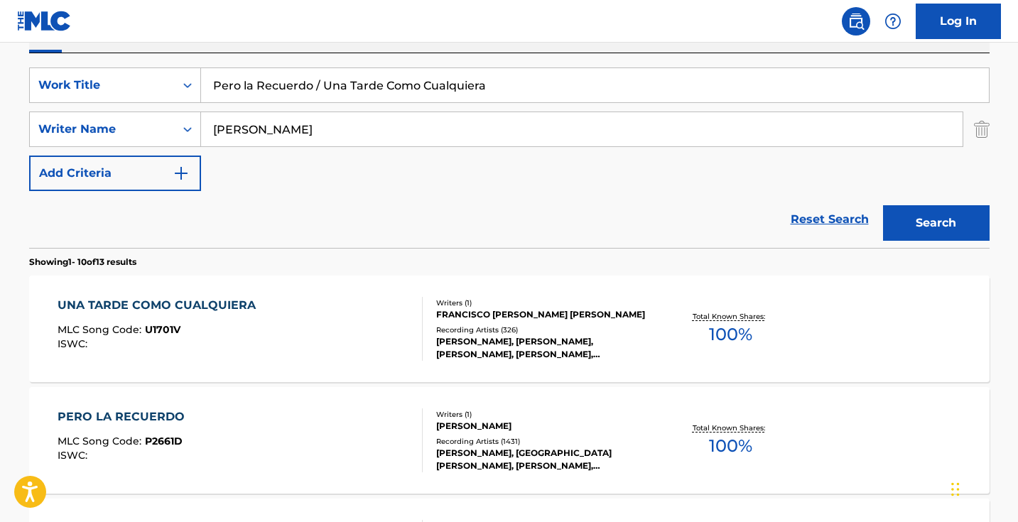
drag, startPoint x: 314, startPoint y: 80, endPoint x: 610, endPoint y: 92, distance: 296.5
click at [610, 92] on input "Pero la Recuerdo / Una Tarde Como Cualquiera" at bounding box center [595, 85] width 788 height 34
type input "Pero la Recuerdo"
click at [936, 223] on button "Search" at bounding box center [936, 223] width 107 height 36
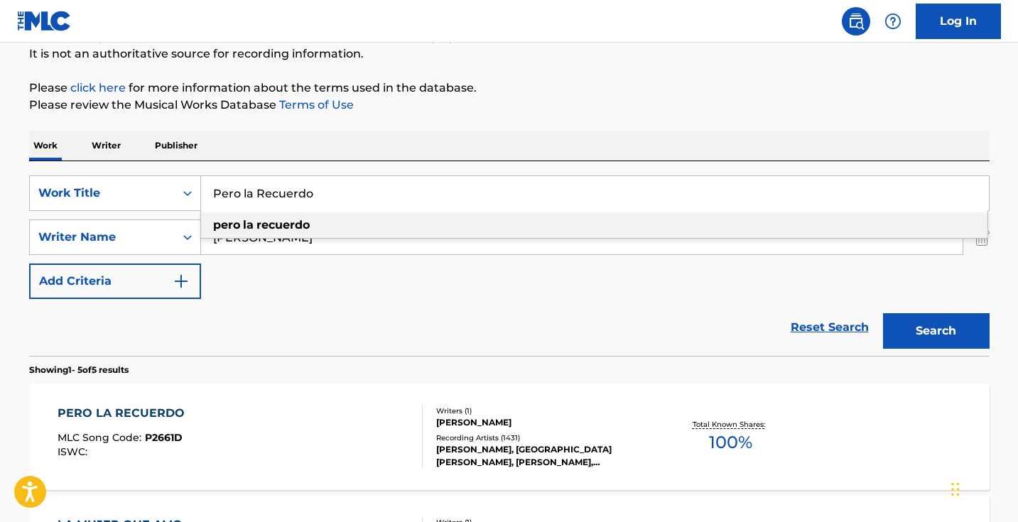
click at [470, 325] on div "Reset Search Search" at bounding box center [509, 327] width 961 height 57
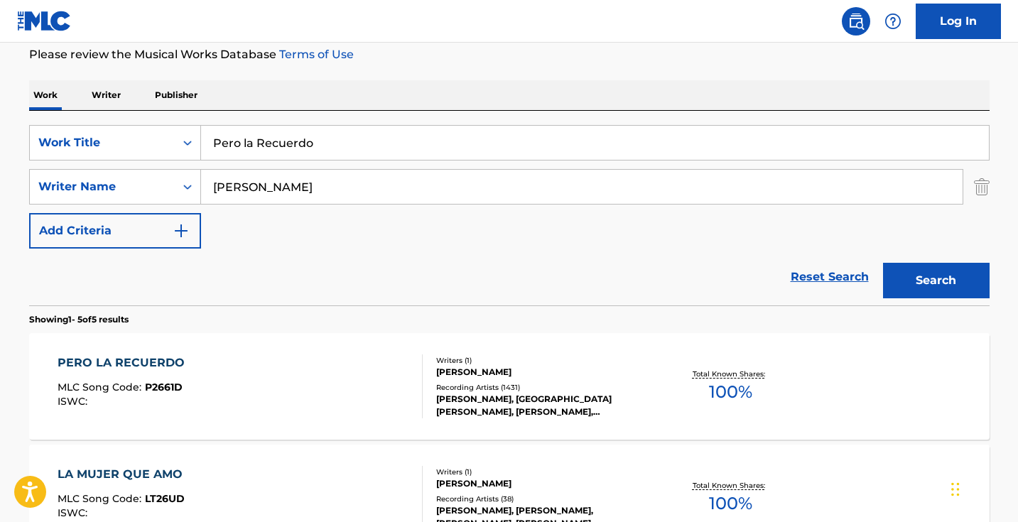
scroll to position [199, 0]
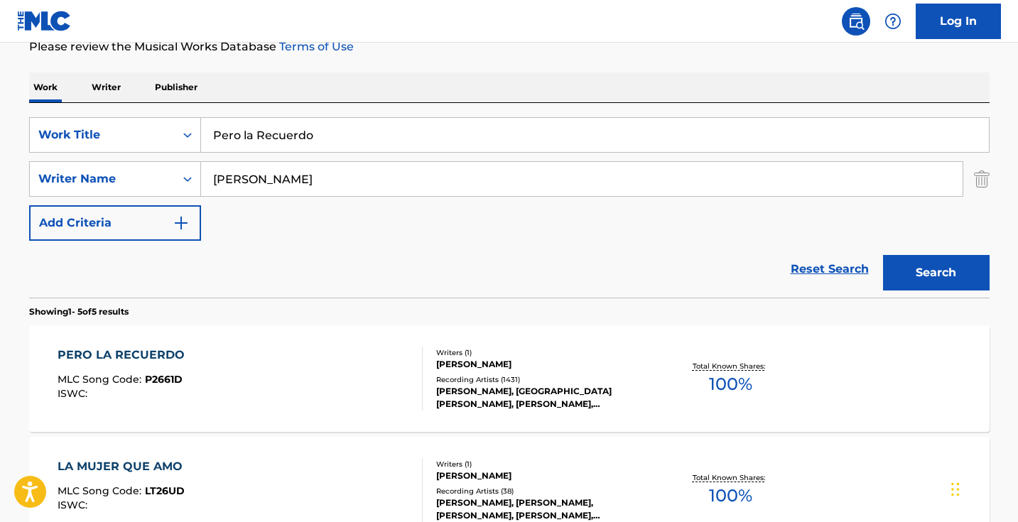
click at [372, 362] on div "PERO LA RECUERDO MLC Song Code : P2661D ISWC :" at bounding box center [240, 379] width 365 height 64
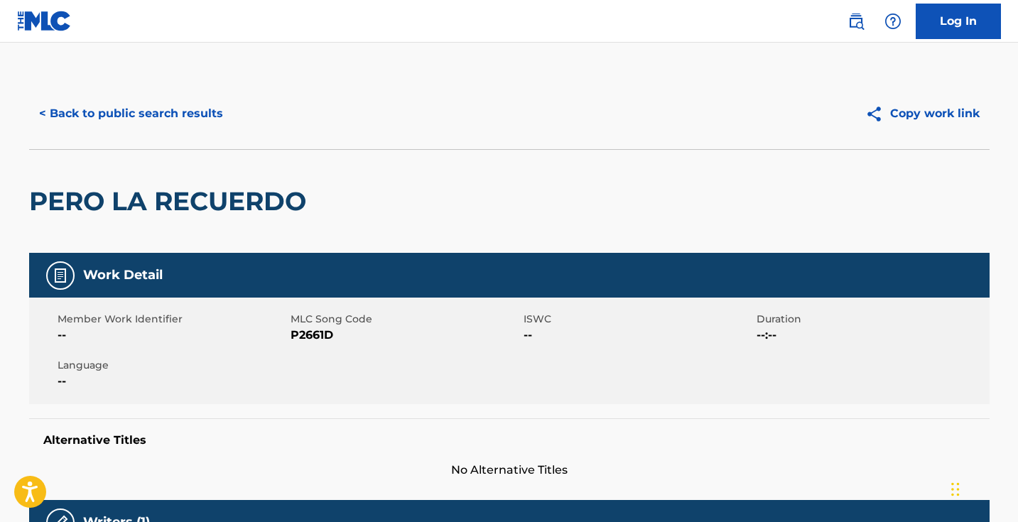
click at [315, 340] on span "P2661D" at bounding box center [405, 335] width 229 height 17
copy span "P2661D"
click at [183, 119] on button "< Back to public search results" at bounding box center [131, 114] width 204 height 36
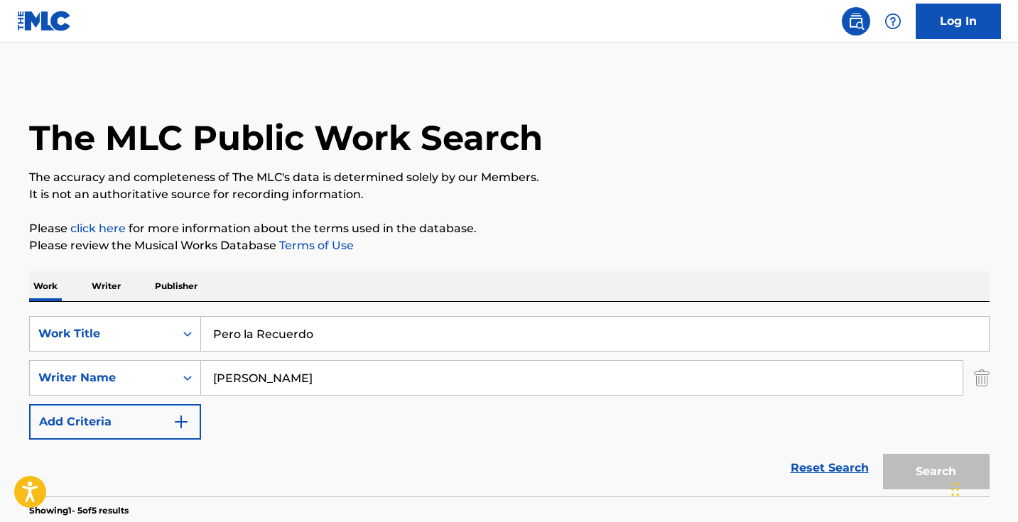
scroll to position [199, 0]
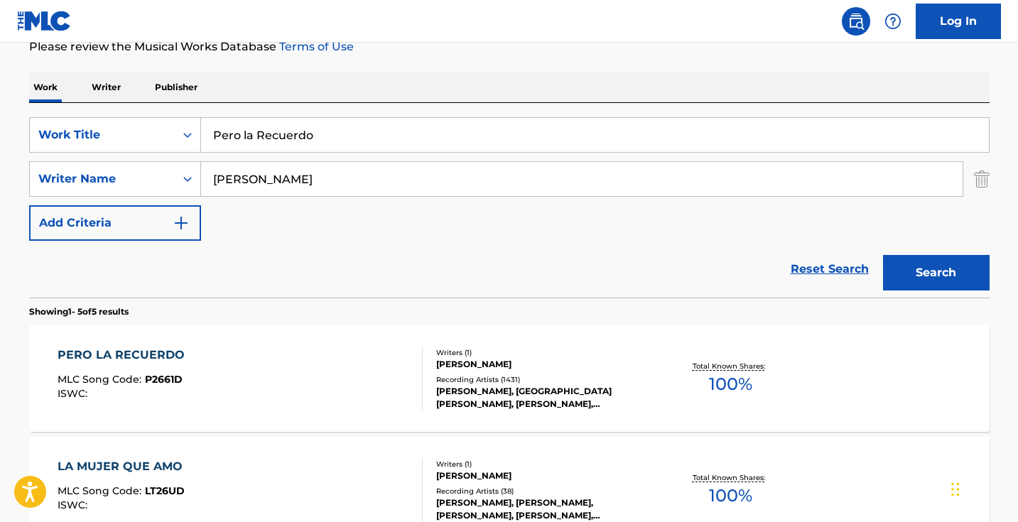
click at [372, 134] on input "Pero la Recuerdo" at bounding box center [595, 135] width 788 height 34
paste input "Con Música Romántica- Con Amigos"
type input "Con Música Romántica- Con Amigos"
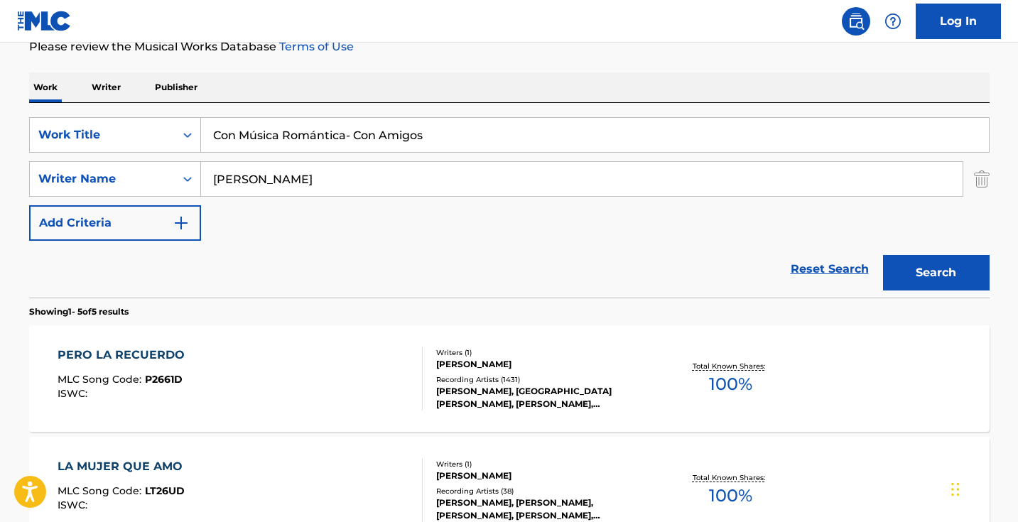
click at [936, 273] on button "Search" at bounding box center [936, 273] width 107 height 36
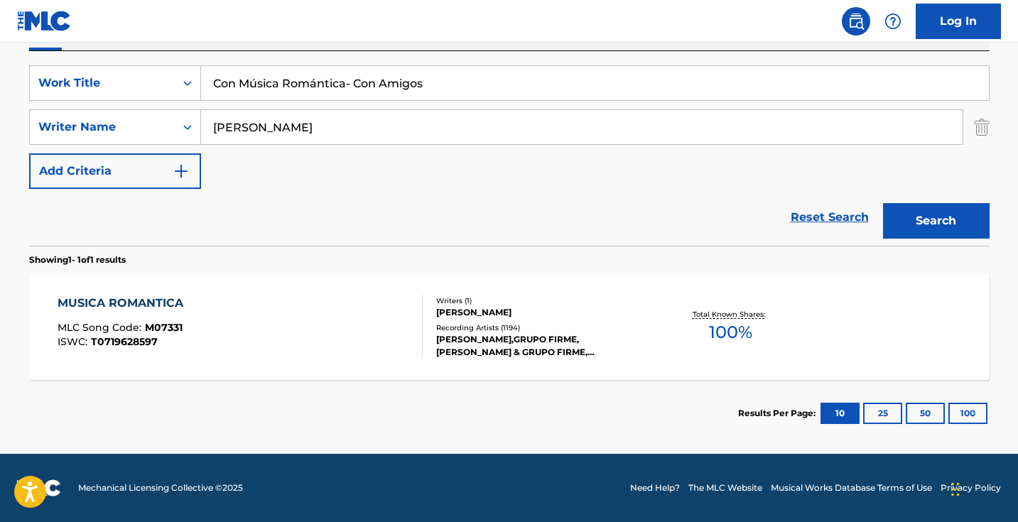
scroll to position [251, 0]
click at [735, 1] on nav "Log In" at bounding box center [509, 21] width 1018 height 43
click at [137, 337] on span "T0719628597" at bounding box center [124, 341] width 67 height 13
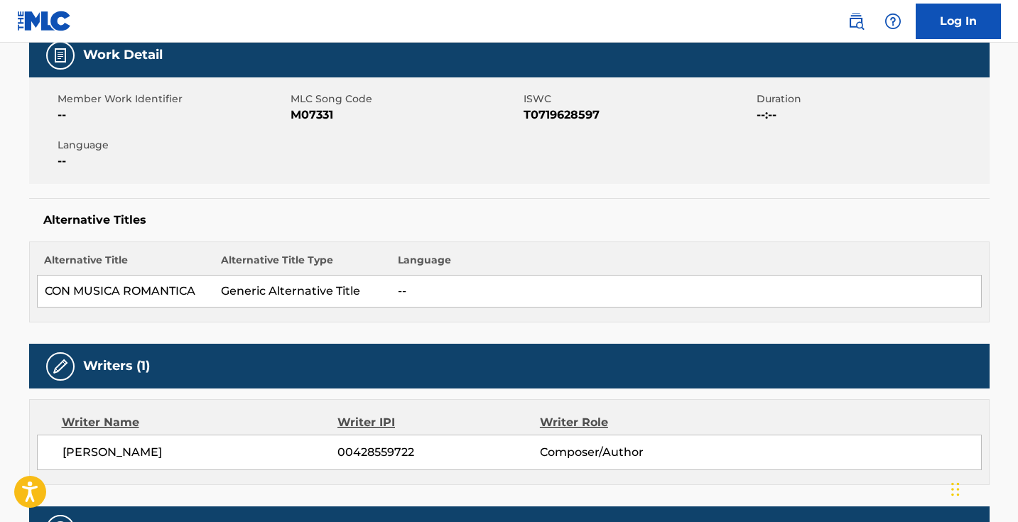
scroll to position [199, 0]
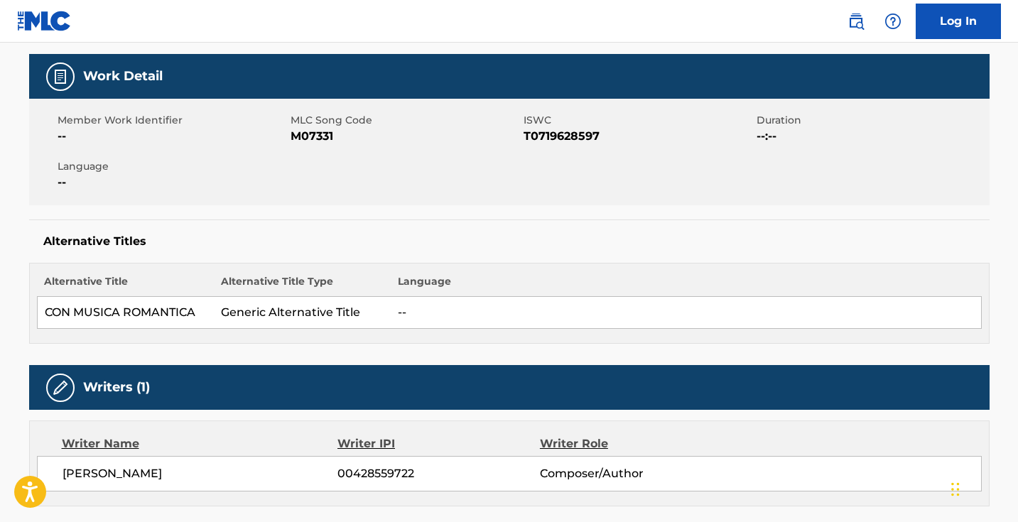
click at [310, 136] on span "M07331" at bounding box center [405, 136] width 229 height 17
click at [310, 135] on span "M07331" at bounding box center [405, 136] width 229 height 17
copy span "M07331"
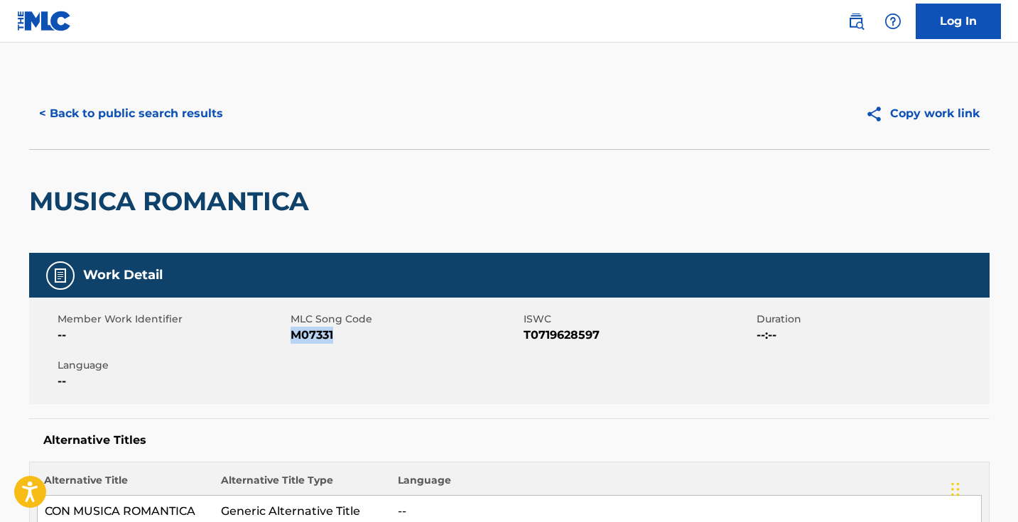
scroll to position [0, 0]
click at [146, 127] on button "< Back to public search results" at bounding box center [131, 114] width 204 height 36
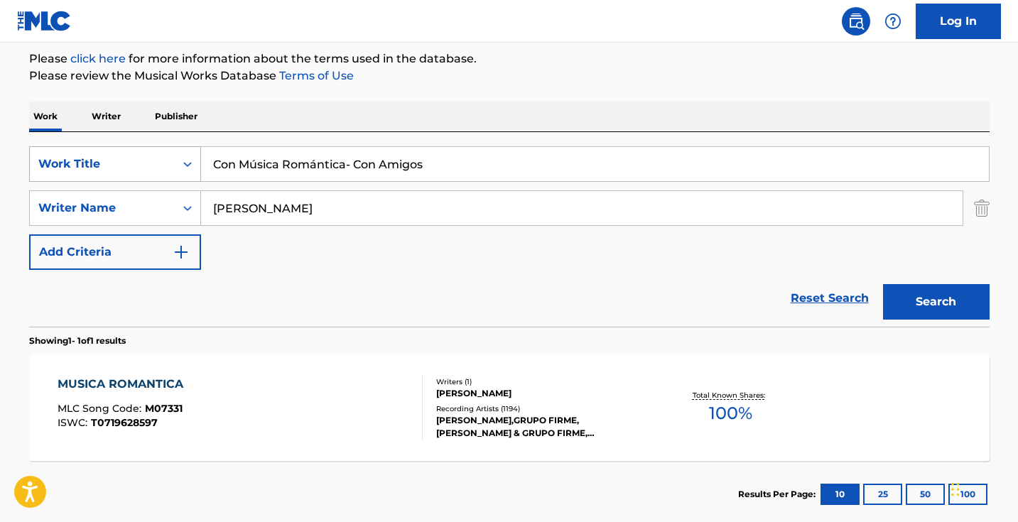
drag, startPoint x: 440, startPoint y: 172, endPoint x: 175, endPoint y: 148, distance: 266.0
click at [175, 148] on div "SearchWithCriteriaabe21999-8eb2-46c5-8b0e-7efadad1bf85 Work Title Con Música Ro…" at bounding box center [509, 164] width 961 height 36
paste input "Retrieving data. Wait a few seconds and try to cut or copy again."
click at [358, 172] on input "Retrieving data. Wait a few seconds and try to cut or copy again." at bounding box center [595, 164] width 788 height 34
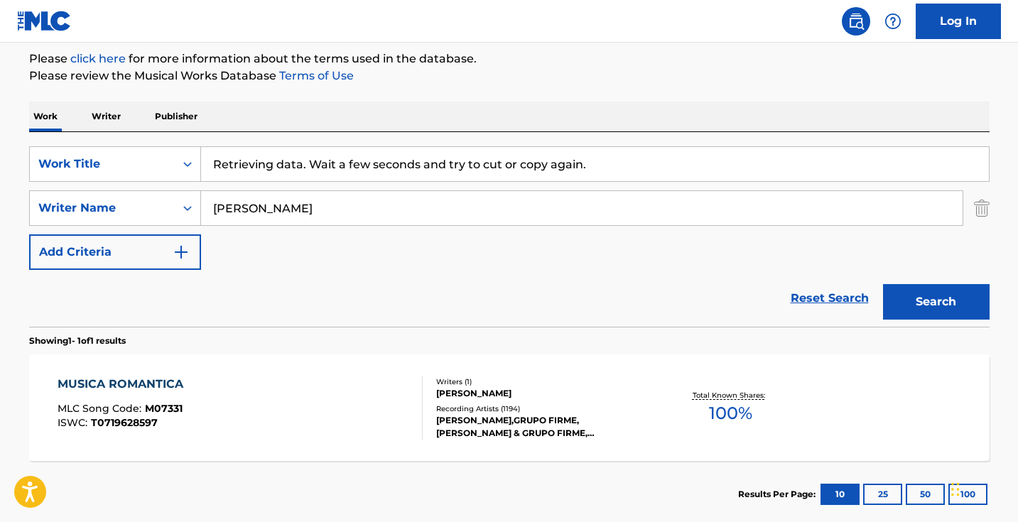
click at [358, 172] on input "Retrieving data. Wait a few seconds and try to cut or copy again." at bounding box center [595, 164] width 788 height 34
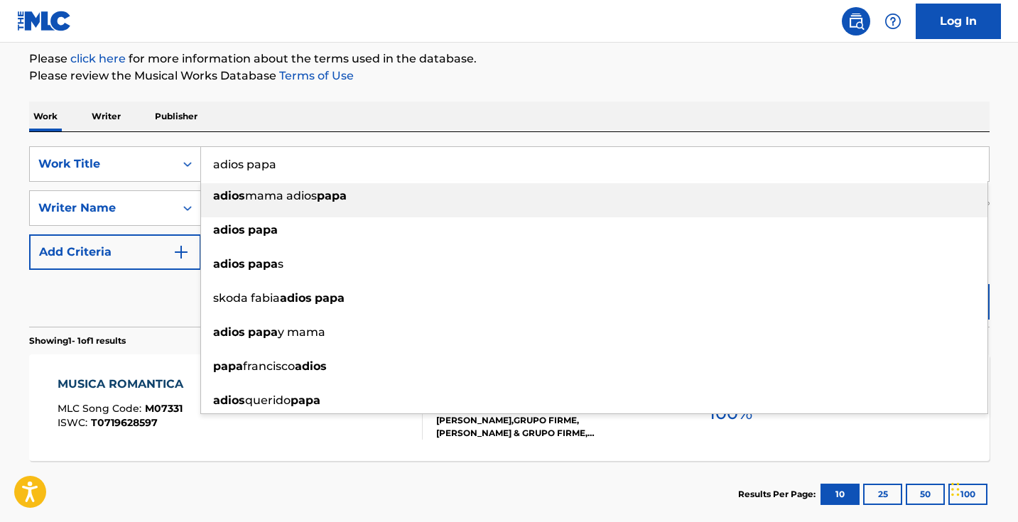
type input "adios papa"
click at [774, 131] on div "Work Writer Publisher" at bounding box center [509, 117] width 961 height 30
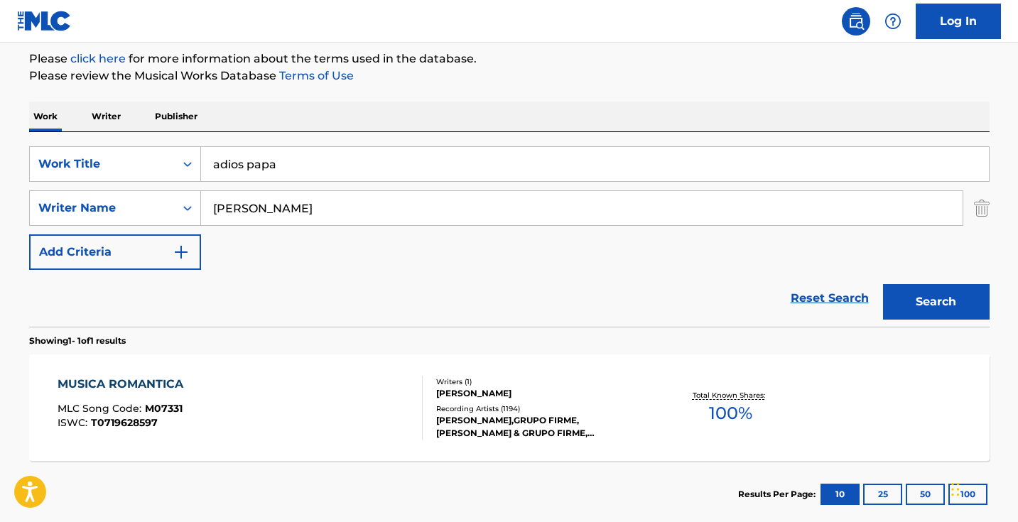
click at [963, 311] on button "Search" at bounding box center [936, 302] width 107 height 36
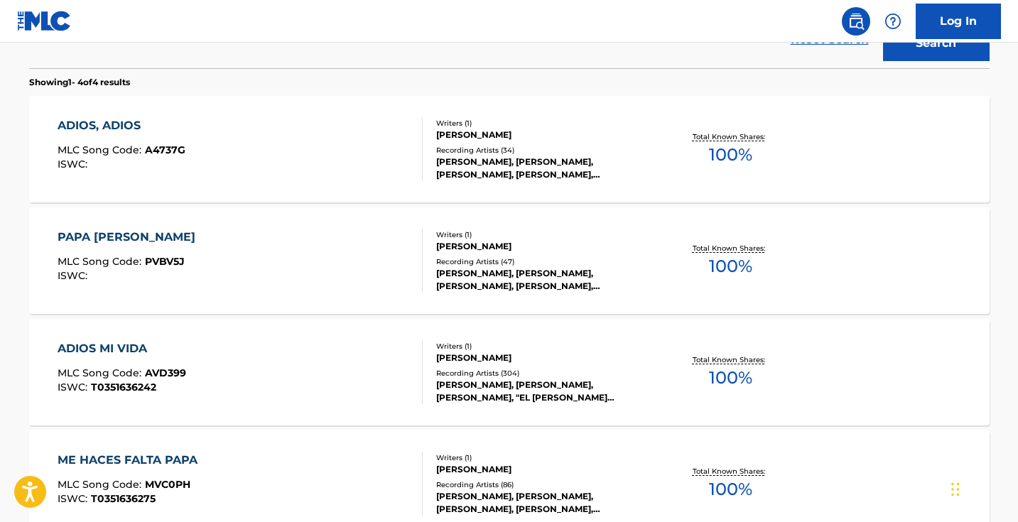
scroll to position [431, 0]
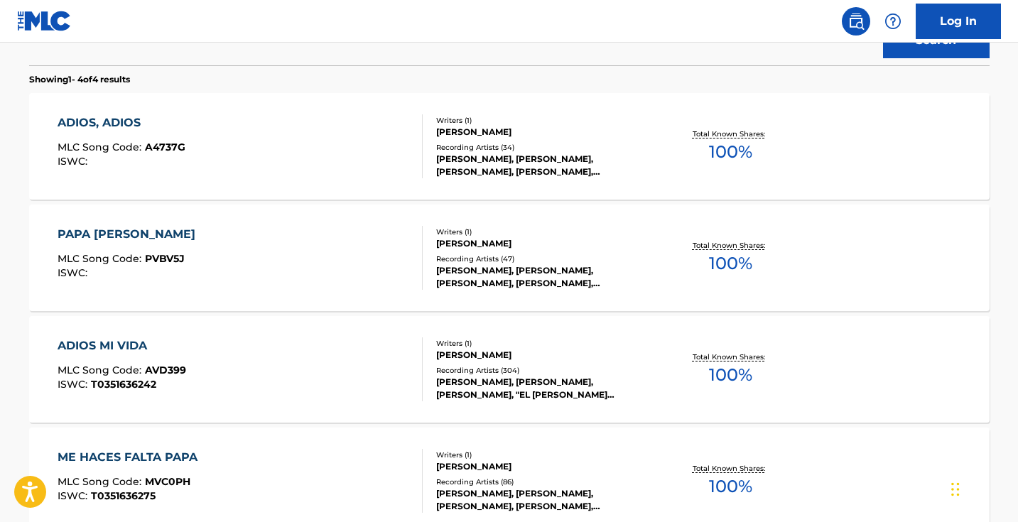
click at [356, 146] on div "ADIOS, ADIOS MLC Song Code : A4737G ISWC :" at bounding box center [240, 146] width 365 height 64
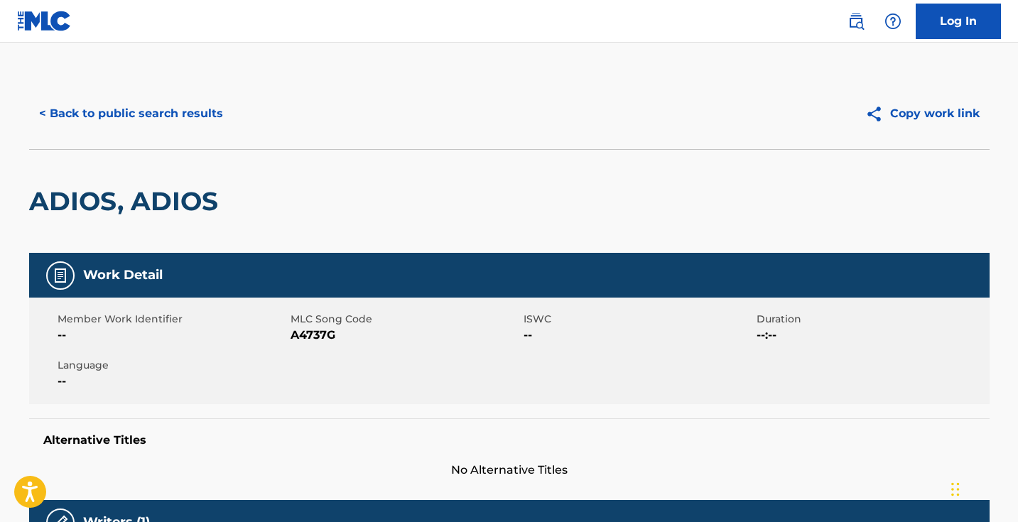
click at [158, 96] on button "< Back to public search results" at bounding box center [131, 114] width 204 height 36
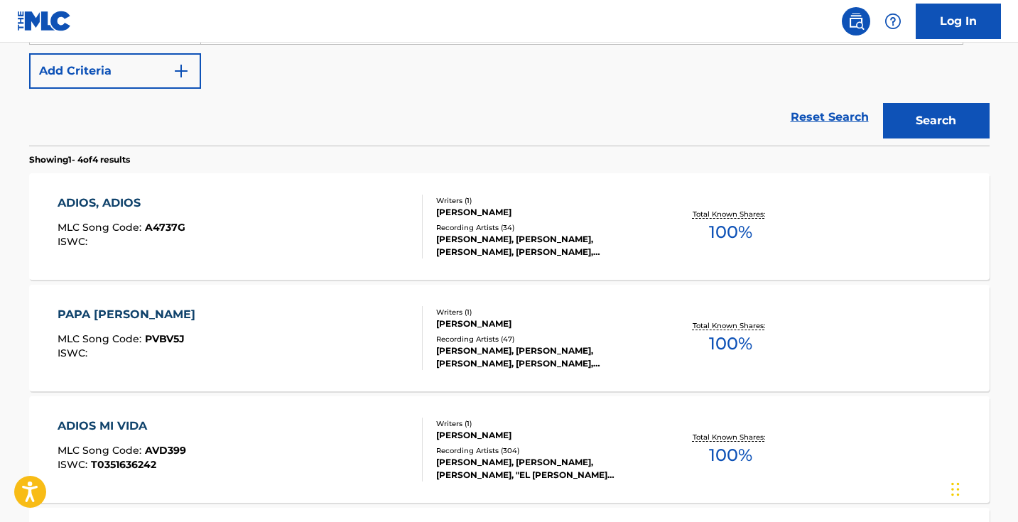
scroll to position [227, 0]
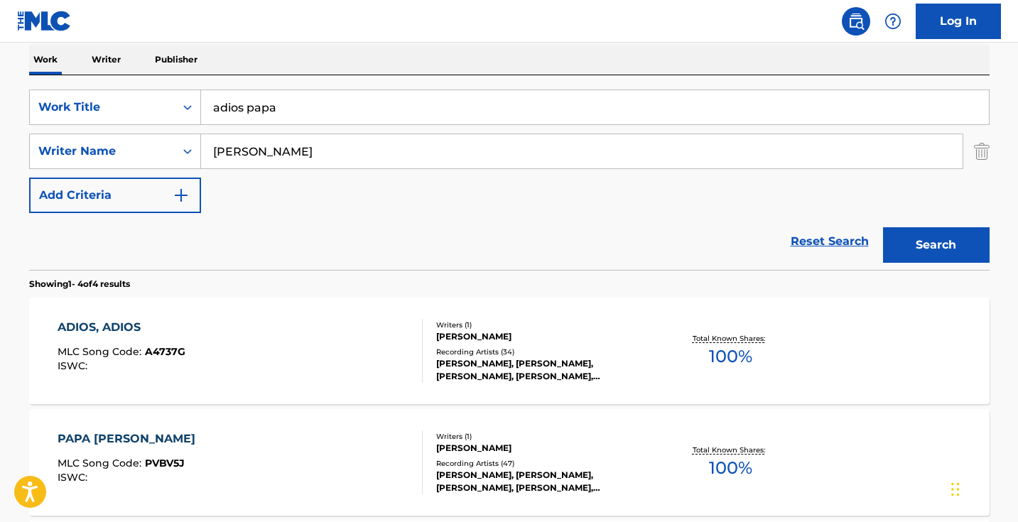
click at [421, 100] on input "adios papa" at bounding box center [595, 107] width 788 height 34
paste input "Aquella [PERSON_NAME]"
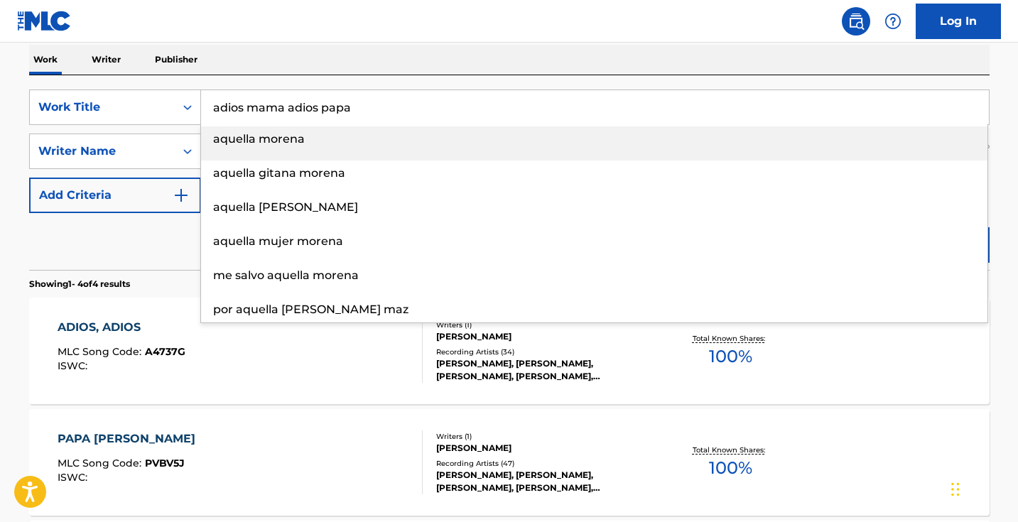
click at [421, 100] on input "adios mama adios papa" at bounding box center [595, 107] width 788 height 34
paste input "Aquella [PERSON_NAME]"
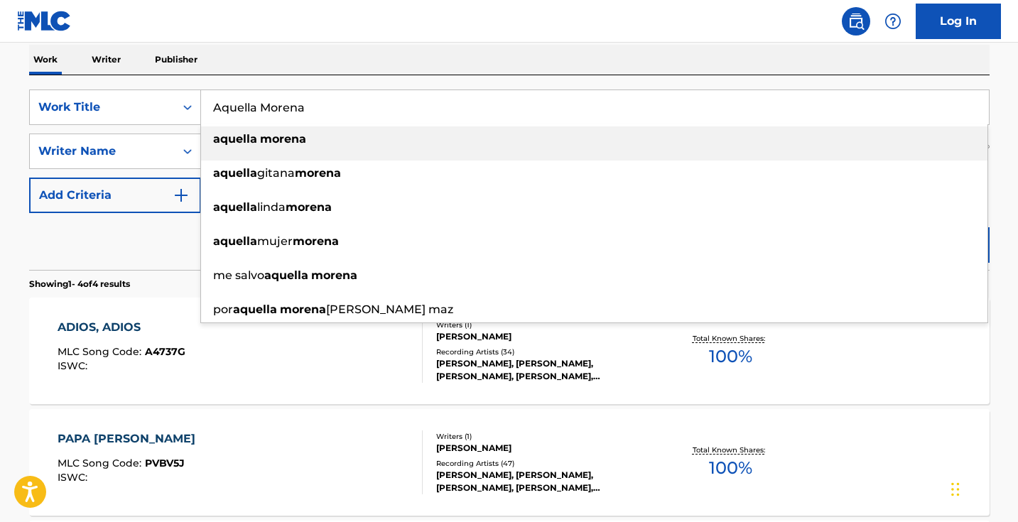
click at [494, 45] on div "Work Writer Publisher" at bounding box center [509, 60] width 961 height 30
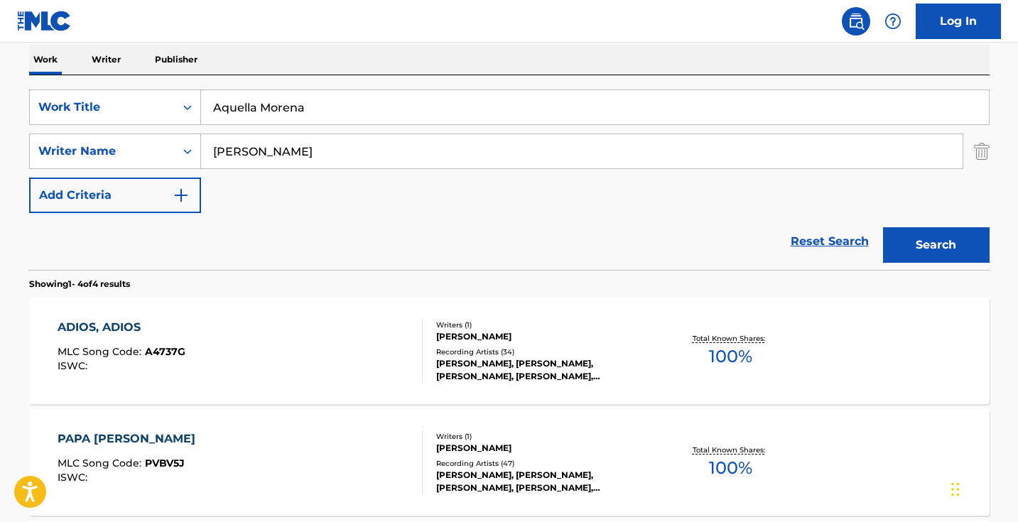
click at [944, 245] on button "Search" at bounding box center [936, 245] width 107 height 36
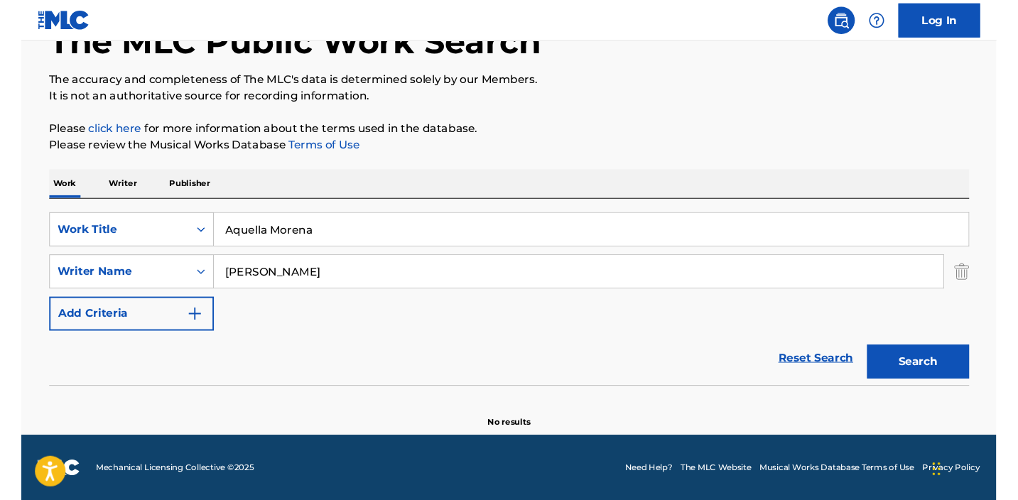
scroll to position [94, 0]
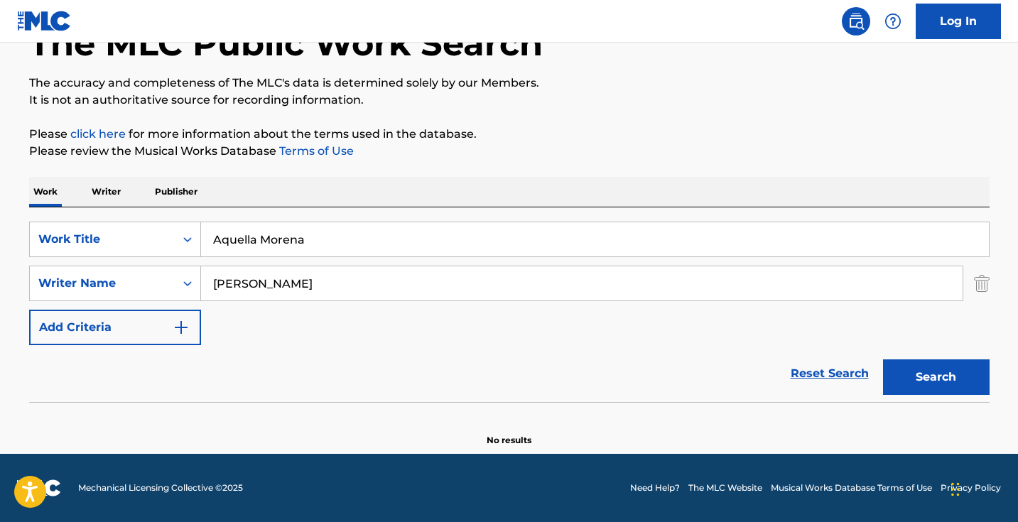
click at [236, 241] on input "Aquella Morena" at bounding box center [595, 239] width 788 height 34
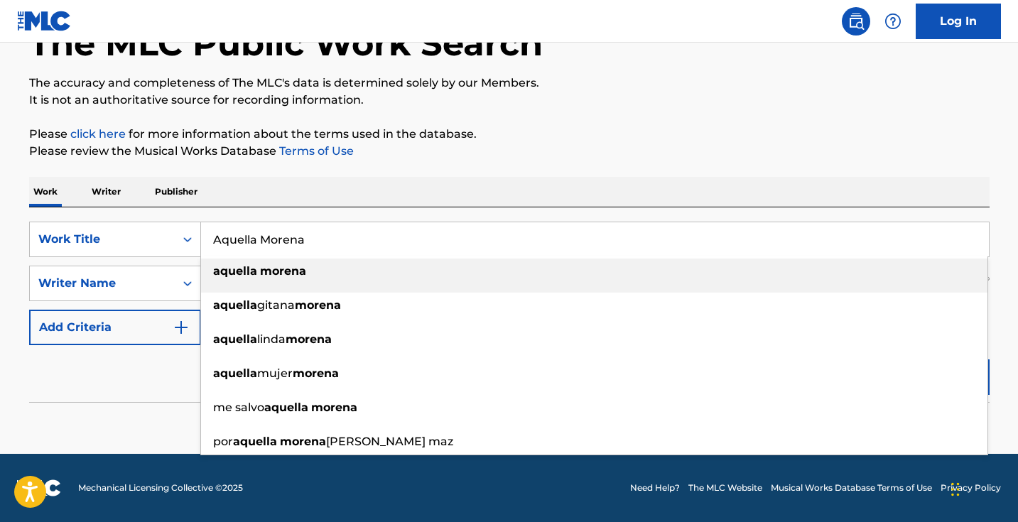
click at [236, 241] on input "Aquella Morena" at bounding box center [595, 239] width 788 height 34
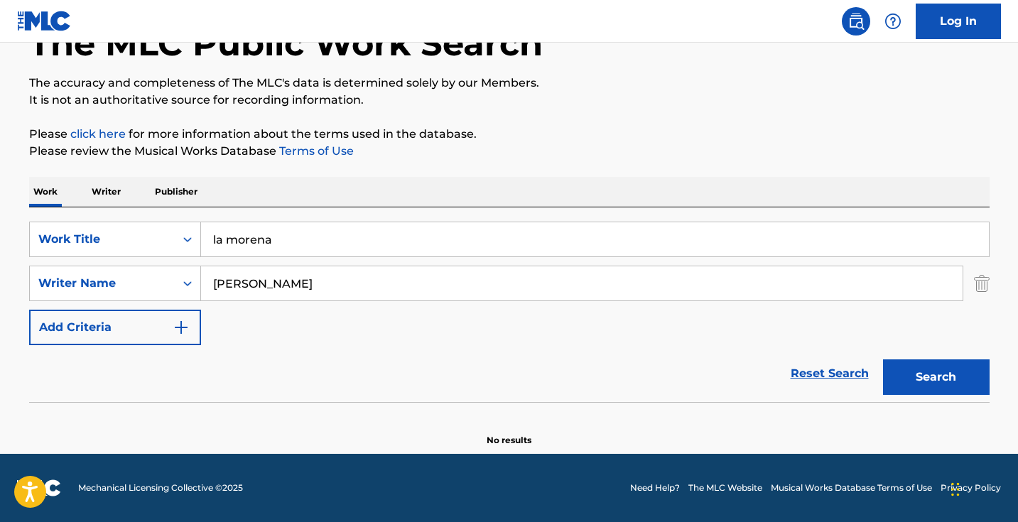
click at [231, 239] on input "la morena" at bounding box center [595, 239] width 788 height 34
click at [695, 144] on p "Please review the Musical Works Database Terms of Use" at bounding box center [509, 151] width 961 height 17
click at [945, 391] on button "Search" at bounding box center [936, 378] width 107 height 36
click at [494, 236] on input "morena" at bounding box center [595, 239] width 788 height 34
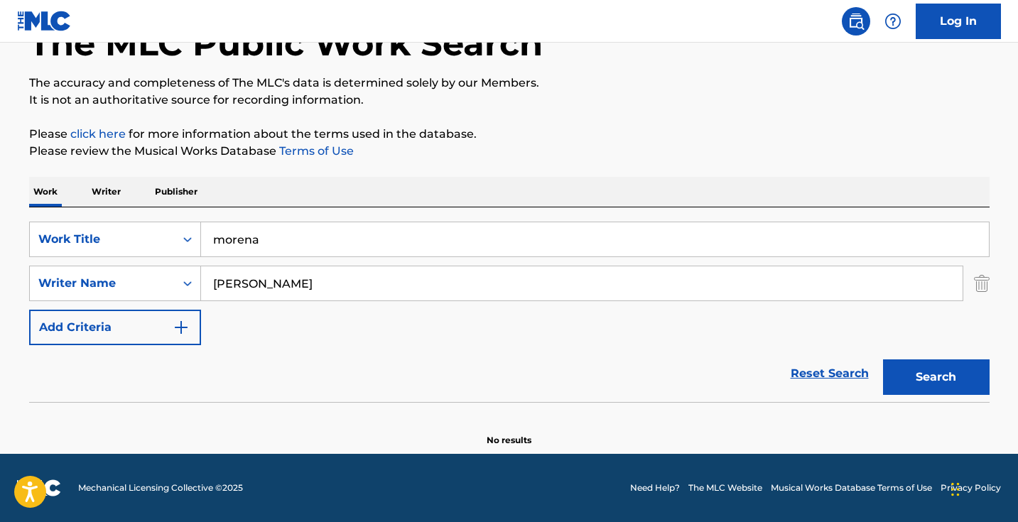
click at [494, 236] on input "morena" at bounding box center [595, 239] width 788 height 34
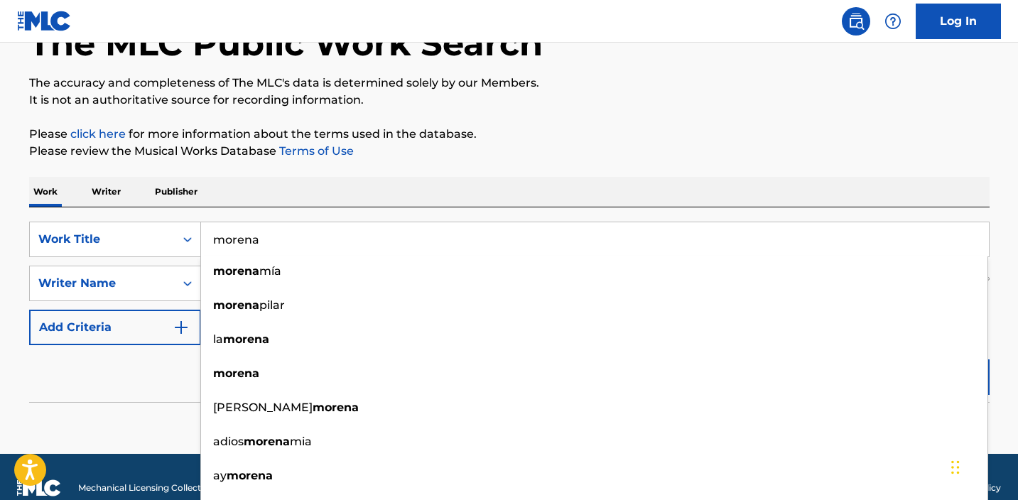
click at [316, 229] on input "morena" at bounding box center [595, 239] width 788 height 34
paste input "Aquella M"
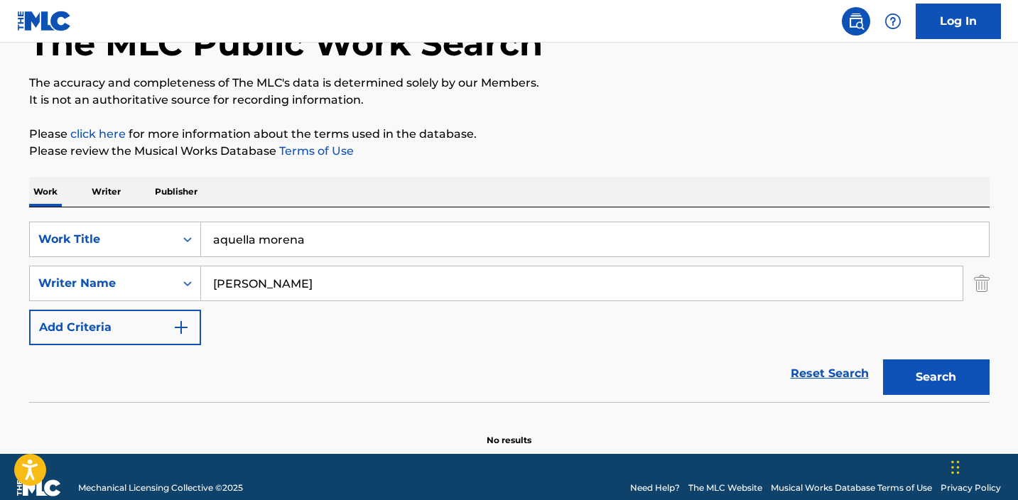
click at [303, 243] on input "aquella morena" at bounding box center [595, 239] width 788 height 34
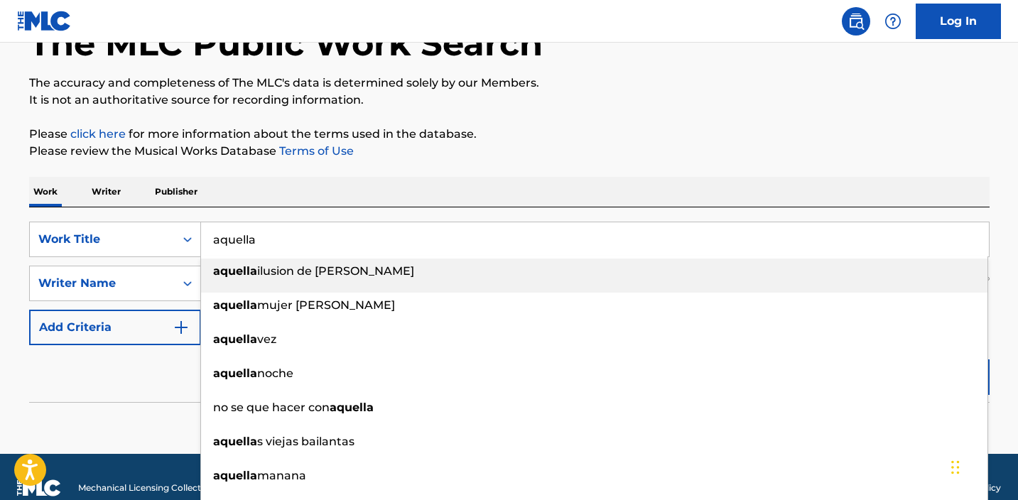
click at [823, 137] on p "Please click here for more information about the terms used in the database." at bounding box center [509, 134] width 961 height 17
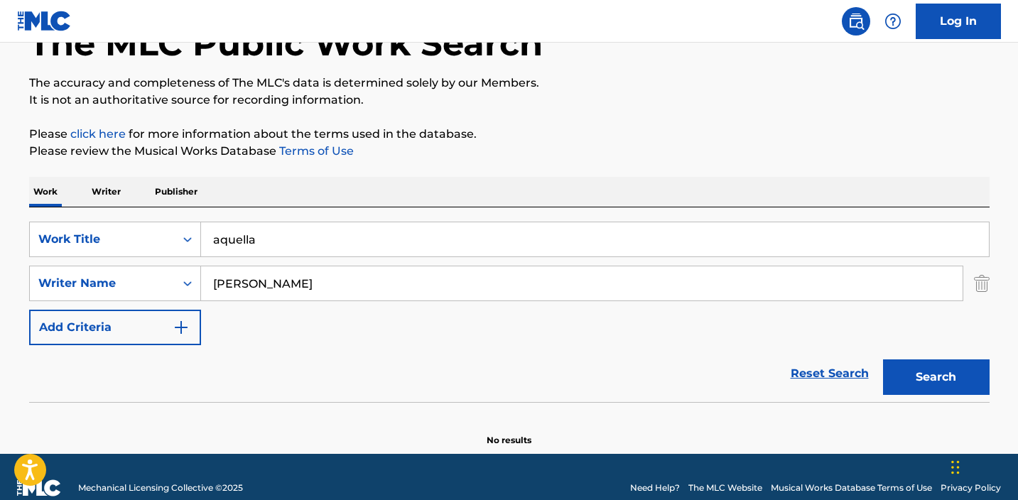
click at [947, 403] on section at bounding box center [509, 406] width 961 height 8
click at [941, 391] on button "Search" at bounding box center [936, 378] width 107 height 36
click at [599, 232] on input "aquella" at bounding box center [595, 239] width 788 height 34
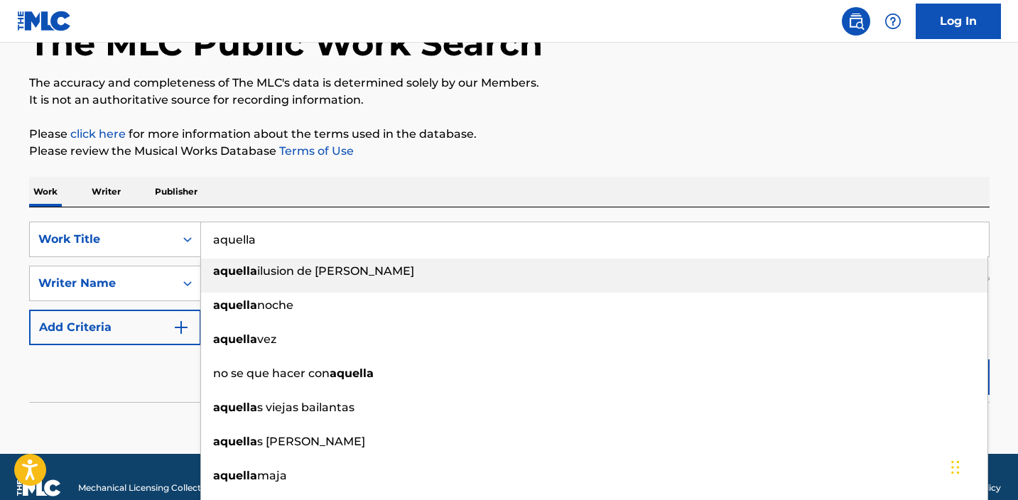
click at [620, 176] on div "The MLC Public Work Search The accuracy and completeness of The MLC's data is d…" at bounding box center [509, 215] width 995 height 463
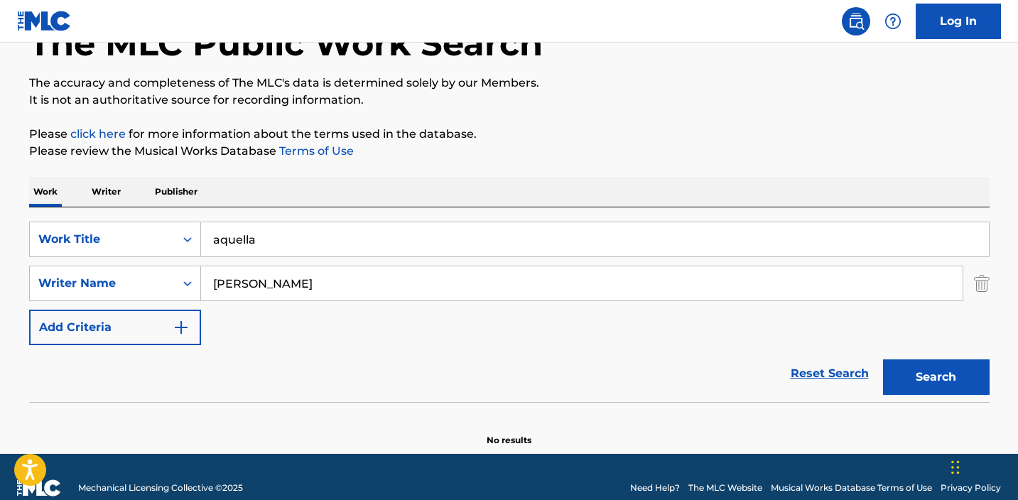
click at [337, 234] on input "aquella" at bounding box center [595, 239] width 788 height 34
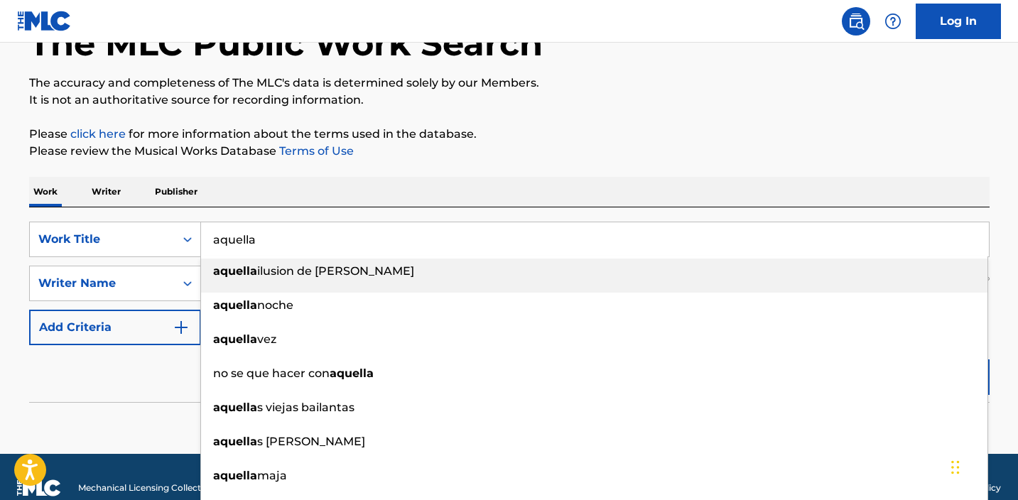
paste input "De Frente Al Mar"
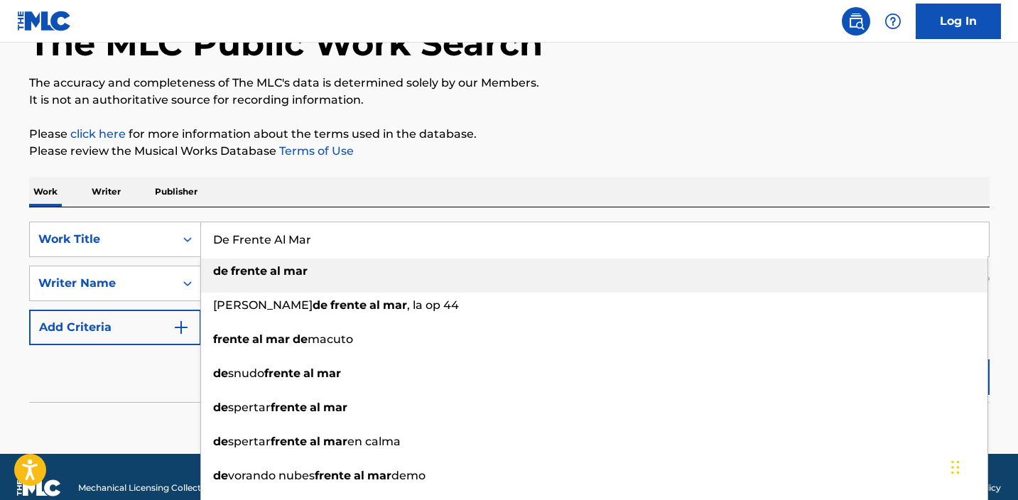
type input "De Frente Al Mar"
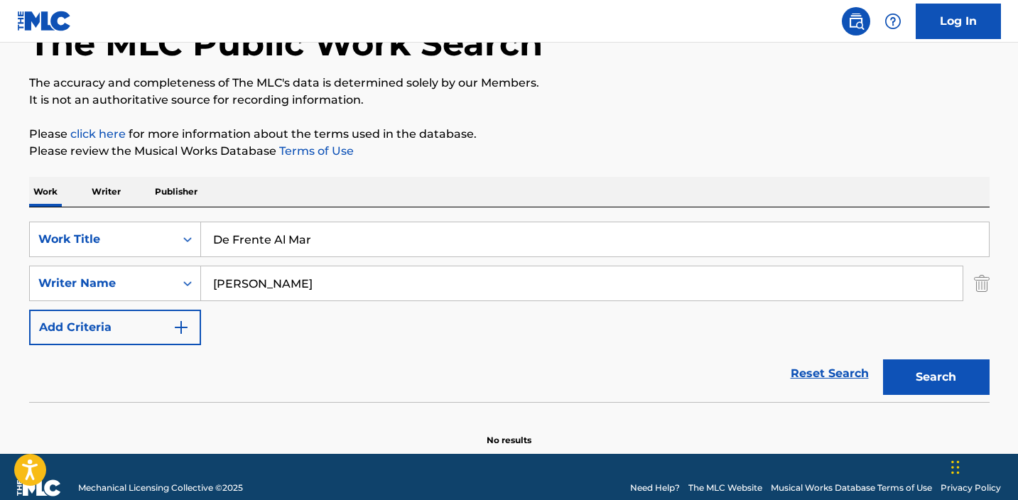
click at [660, 136] on p "Please click here for more information about the terms used in the database." at bounding box center [509, 134] width 961 height 17
click at [954, 372] on button "Search" at bounding box center [936, 378] width 107 height 36
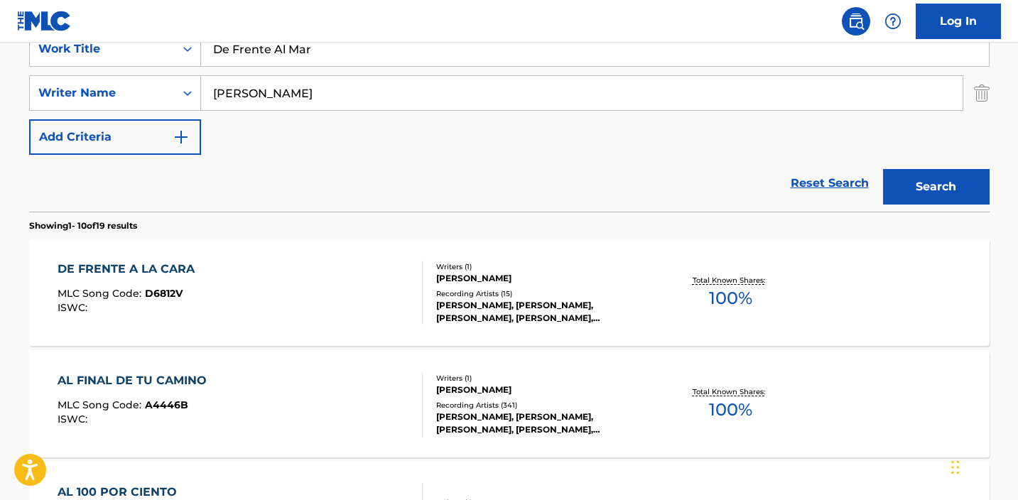
scroll to position [249, 0]
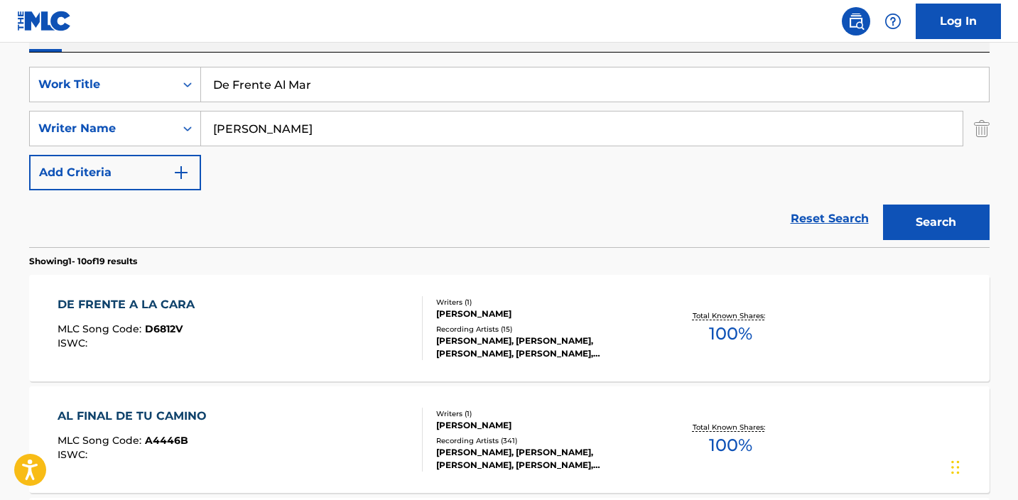
click at [198, 317] on div "DE FRENTE A LA CARA MLC Song Code : D6812V ISWC :" at bounding box center [130, 328] width 144 height 64
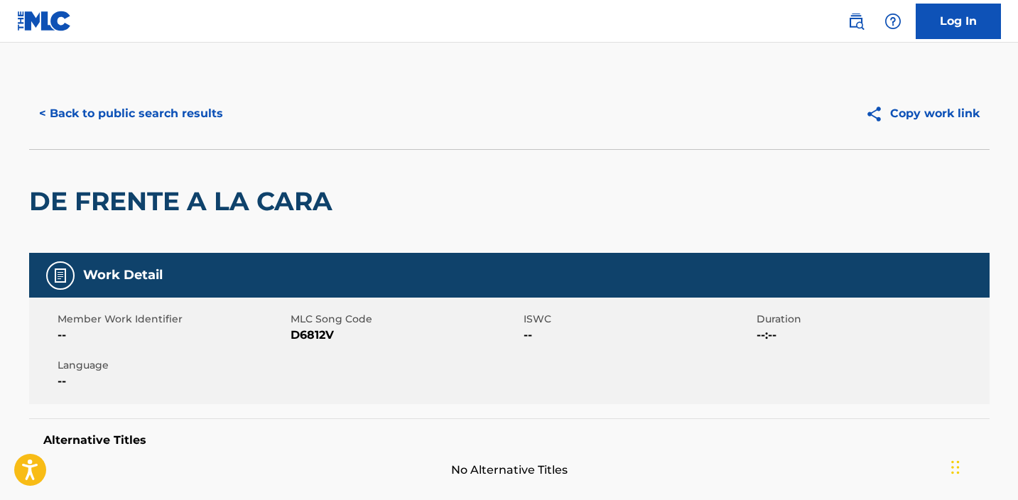
click at [296, 335] on span "D6812V" at bounding box center [405, 335] width 229 height 17
copy span "D6812V"
click at [144, 99] on button "< Back to public search results" at bounding box center [131, 114] width 204 height 36
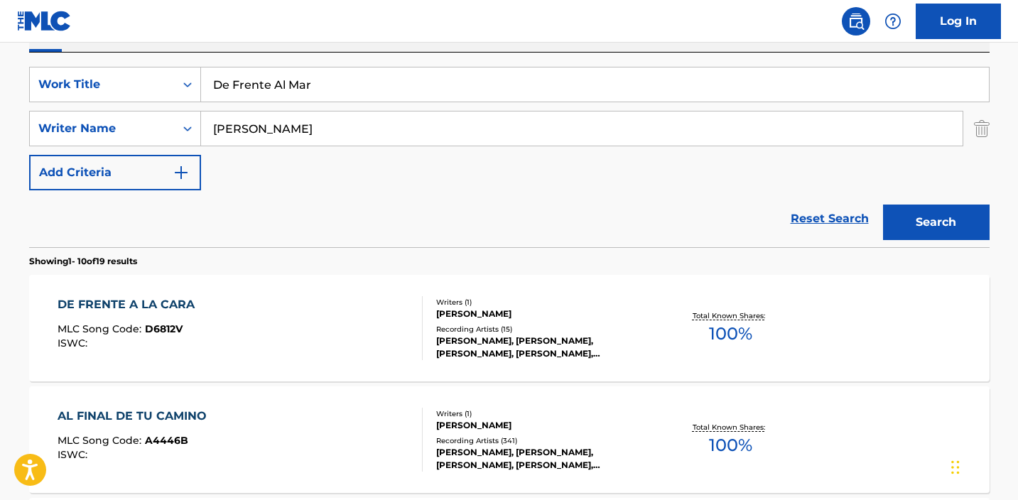
click at [367, 75] on input "De Frente Al Mar" at bounding box center [595, 84] width 788 height 34
click at [366, 75] on input "De Frente Al Mar" at bounding box center [595, 84] width 788 height 34
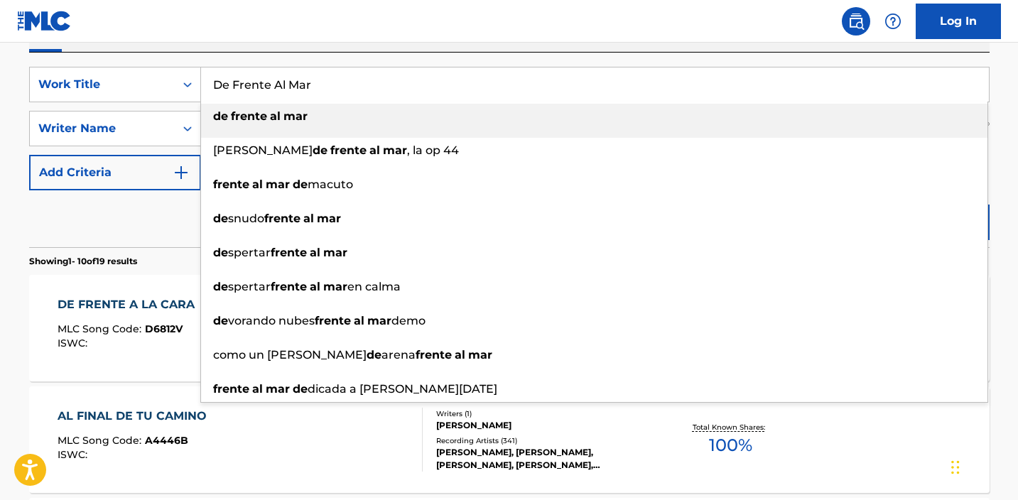
click at [366, 75] on input "De Frente Al Mar" at bounding box center [595, 84] width 788 height 34
paste input "El Vagabundo Que Te Ama"
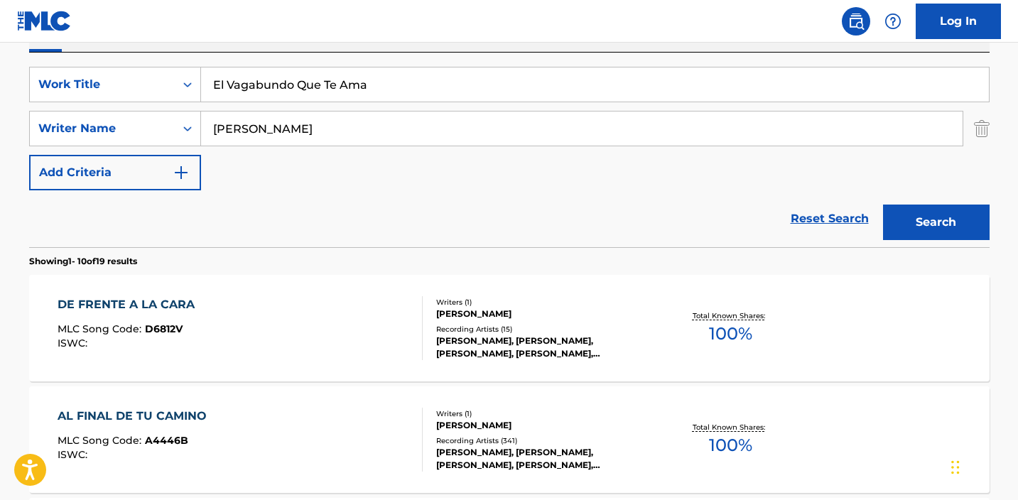
click at [476, 53] on div "SearchWithCriteriaabe21999-8eb2-46c5-8b0e-7efadad1bf85 Work Title El Vagabundo …" at bounding box center [509, 150] width 961 height 195
click at [949, 222] on button "Search" at bounding box center [936, 223] width 107 height 36
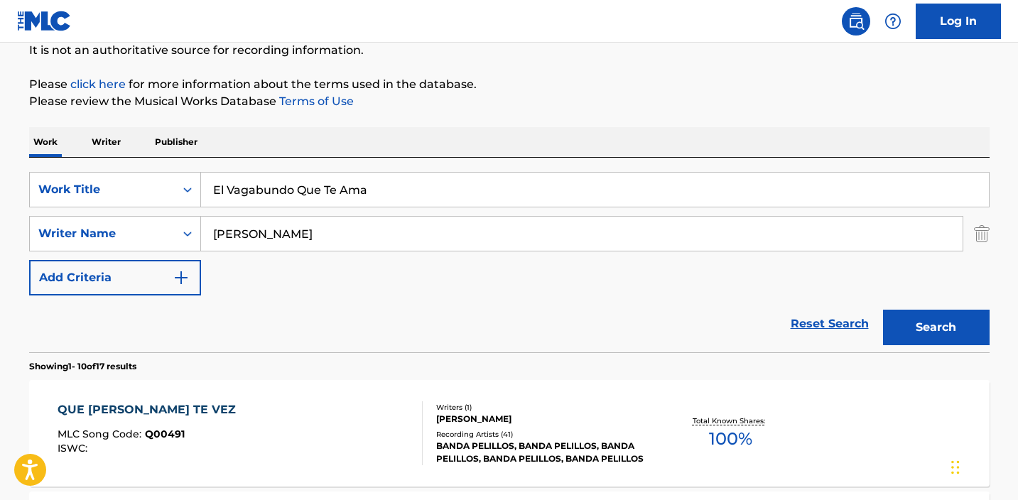
scroll to position [38, 0]
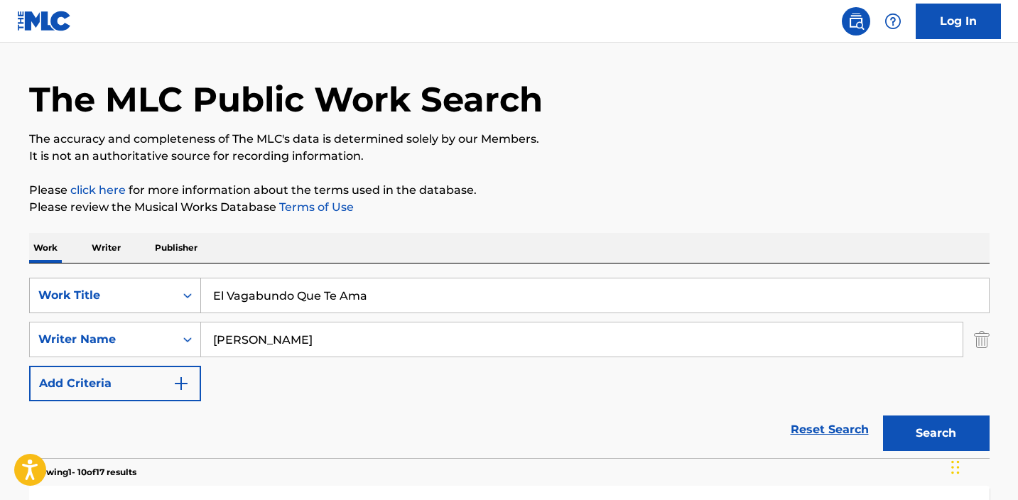
drag, startPoint x: 391, startPoint y: 291, endPoint x: 170, endPoint y: 288, distance: 221.0
click at [170, 288] on div "SearchWithCriteriaabe21999-8eb2-46c5-8b0e-7efadad1bf85 Work Title El Vagabundo …" at bounding box center [509, 296] width 961 height 36
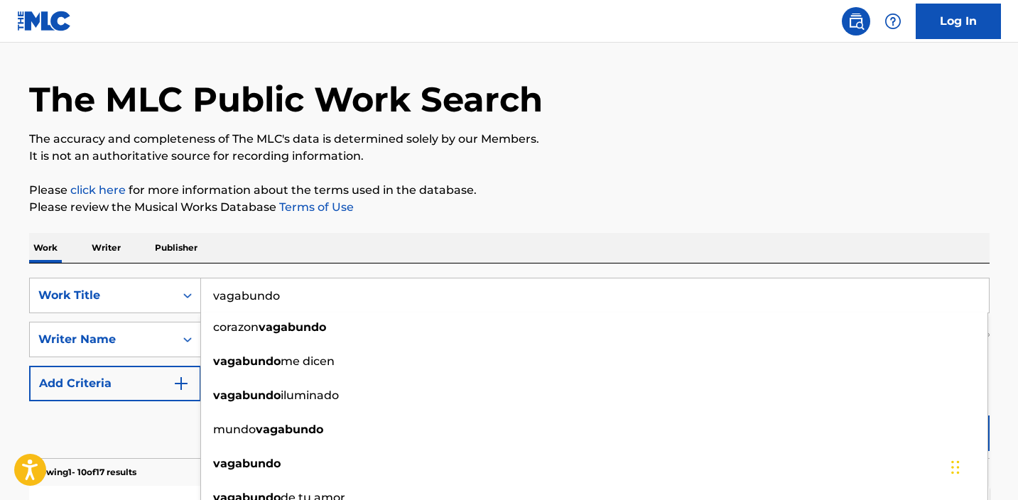
click at [882, 233] on div "Work Writer Publisher" at bounding box center [509, 248] width 961 height 30
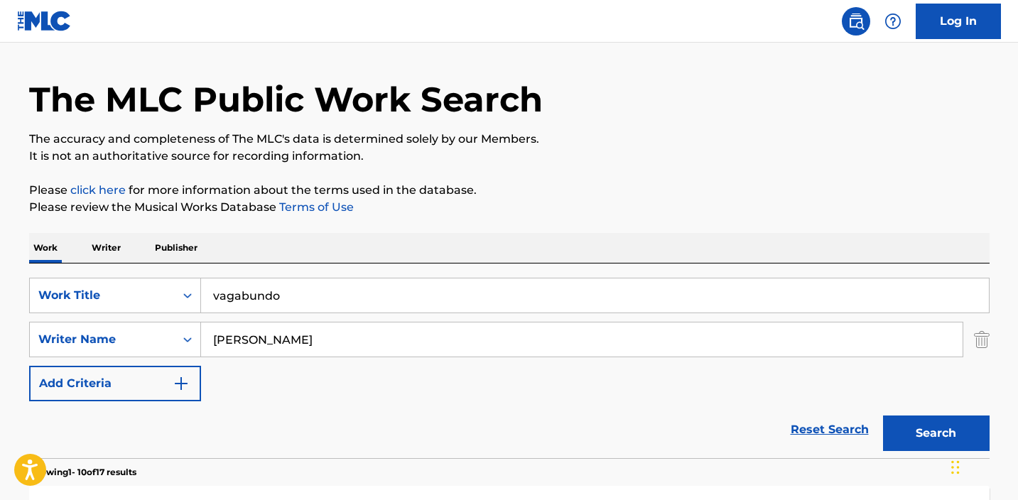
click at [919, 446] on button "Search" at bounding box center [936, 434] width 107 height 36
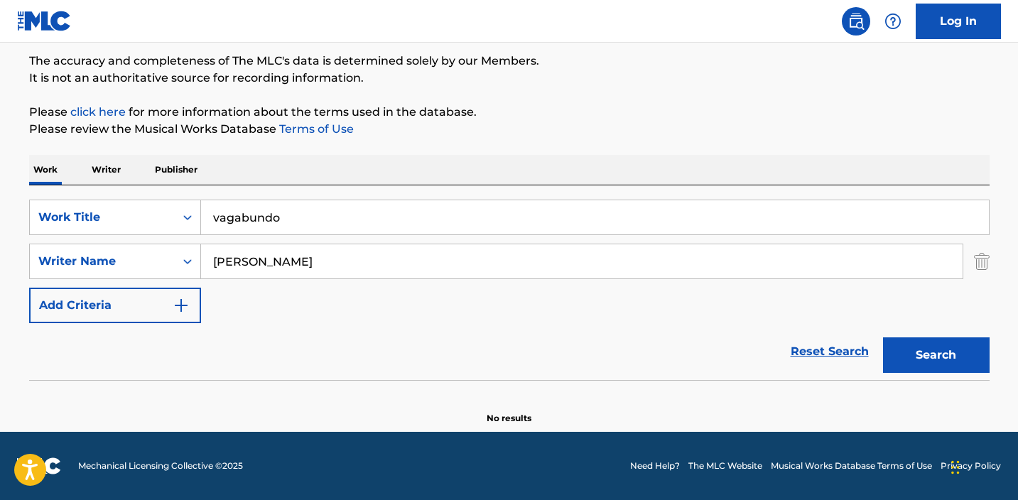
scroll to position [117, 0]
click at [299, 203] on input "vagabundo" at bounding box center [595, 217] width 788 height 34
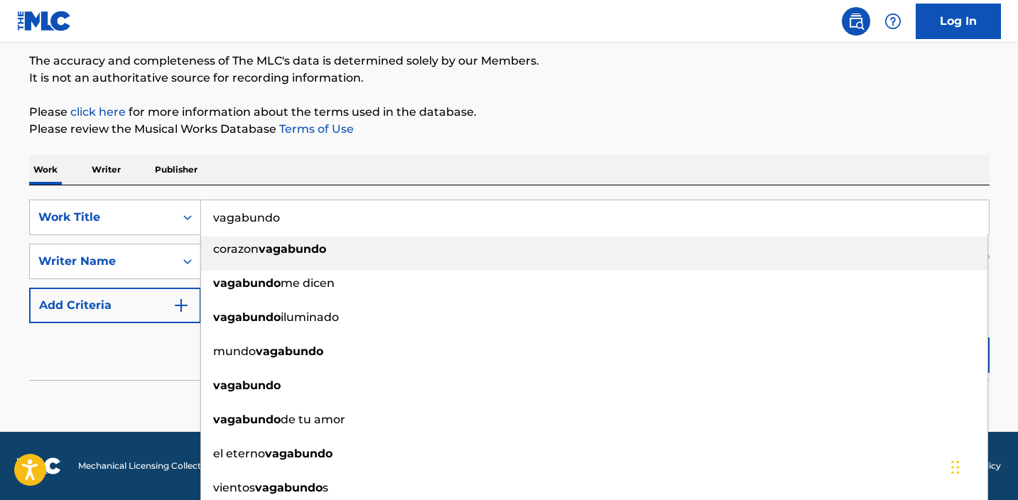
paste input "Formas De Vivir"
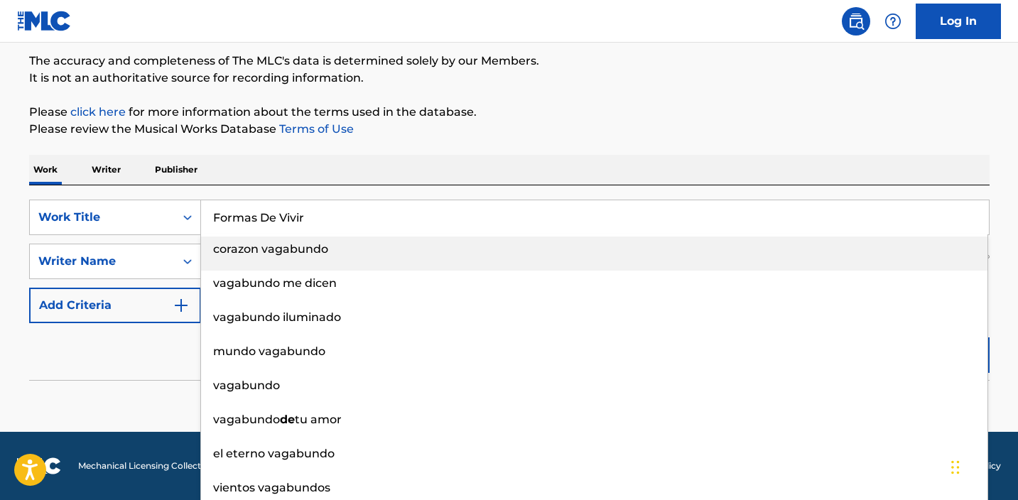
click at [587, 144] on div "The MLC Public Work Search The accuracy and completeness of The MLC's data is d…" at bounding box center [509, 193] width 995 height 463
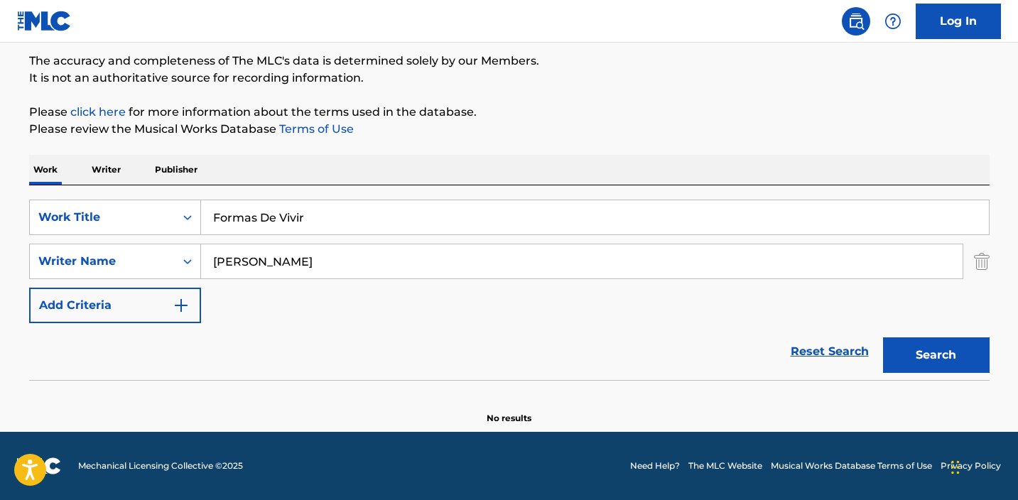
click at [926, 352] on button "Search" at bounding box center [936, 355] width 107 height 36
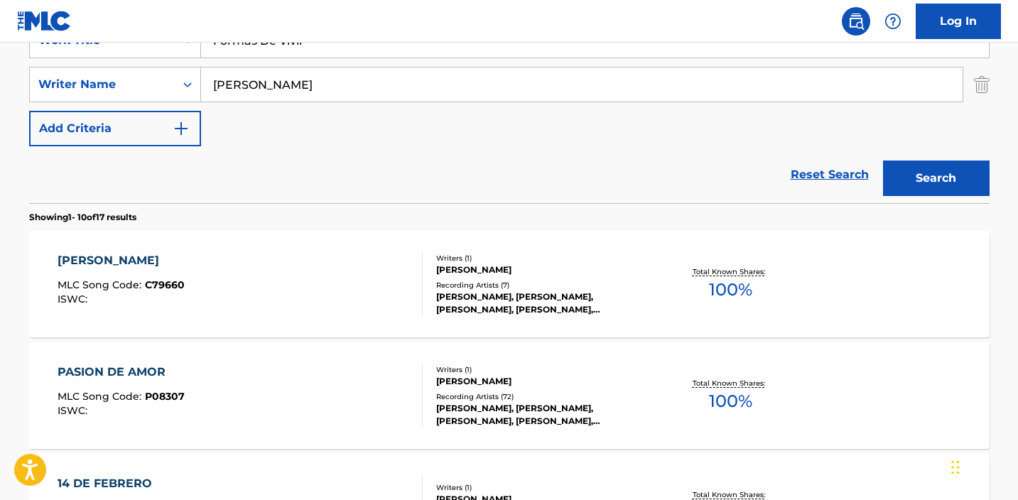
scroll to position [258, 0]
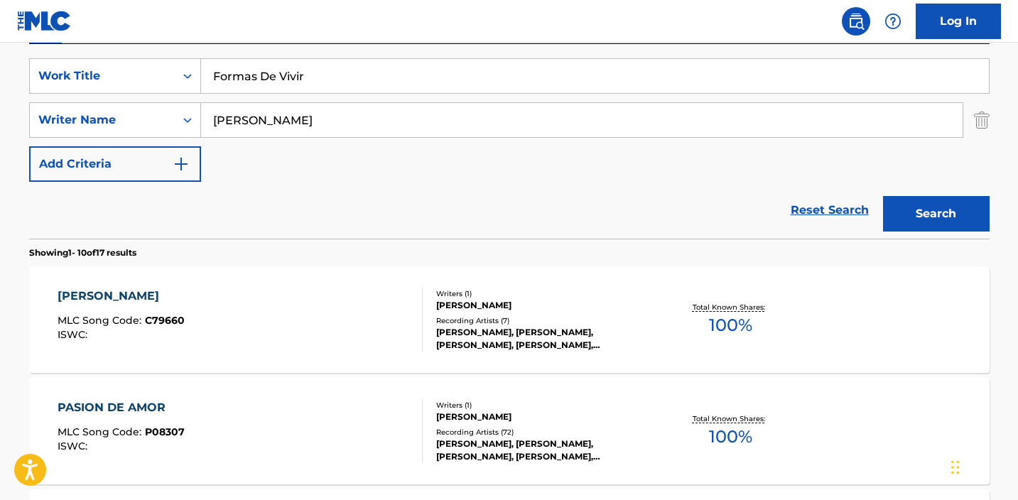
click at [365, 77] on input "Formas De Vivir" at bounding box center [595, 76] width 788 height 34
click at [365, 76] on input "Formas De Vivir" at bounding box center [595, 76] width 788 height 34
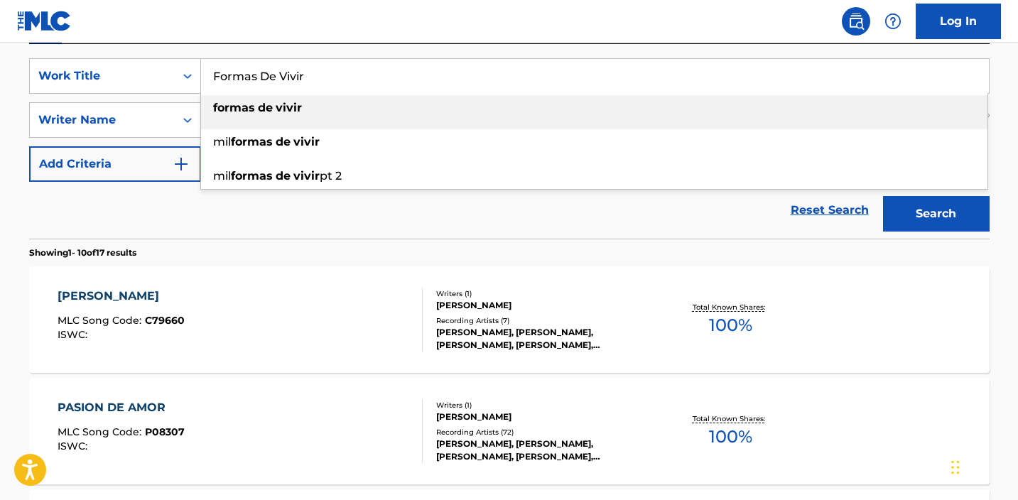
click at [365, 76] on input "Formas De Vivir" at bounding box center [595, 76] width 788 height 34
paste input "[PERSON_NAME]"
click at [936, 214] on button "Search" at bounding box center [936, 214] width 107 height 36
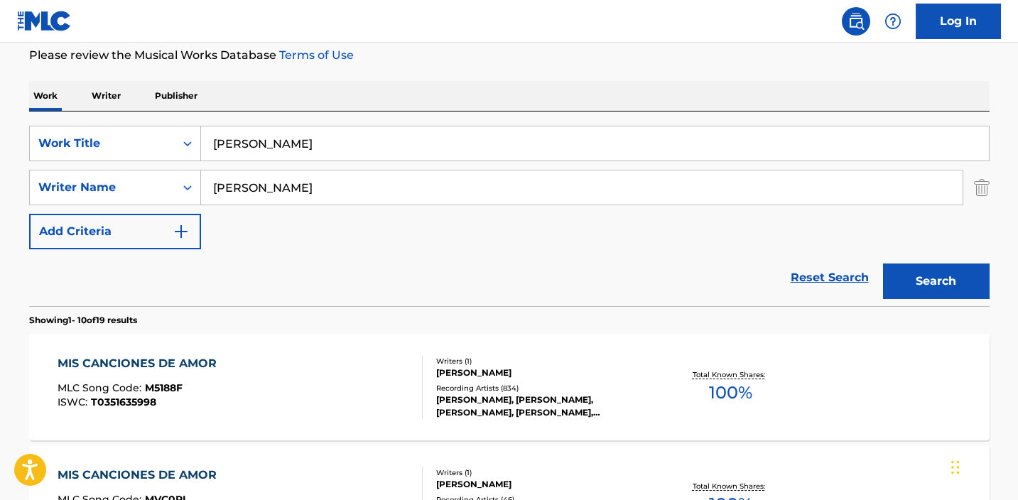
scroll to position [47, 0]
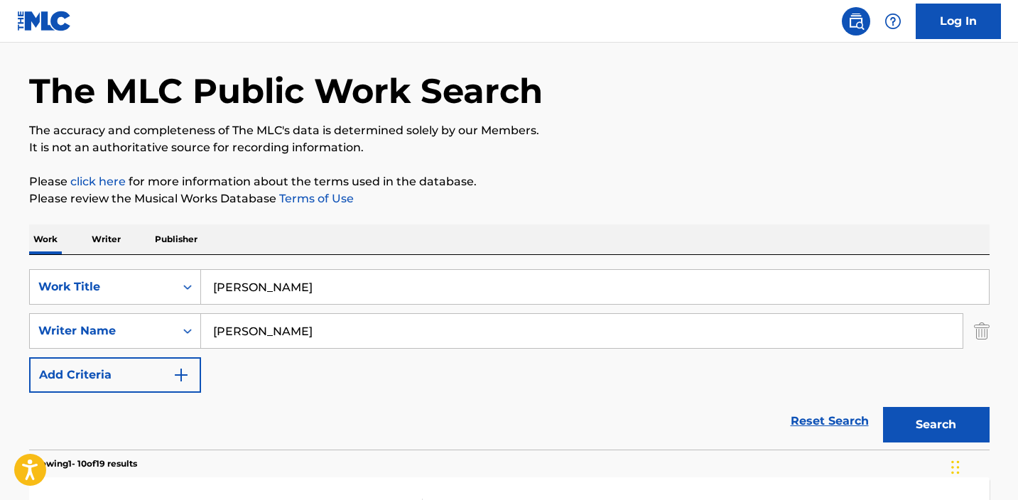
click at [367, 284] on input "[PERSON_NAME]" at bounding box center [595, 287] width 788 height 34
click at [936, 425] on button "Search" at bounding box center [936, 425] width 107 height 36
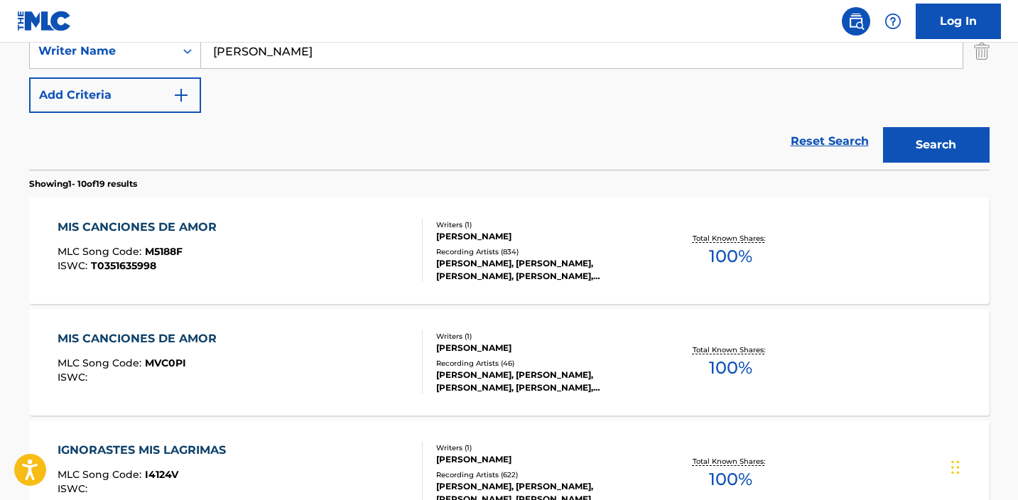
scroll to position [239, 0]
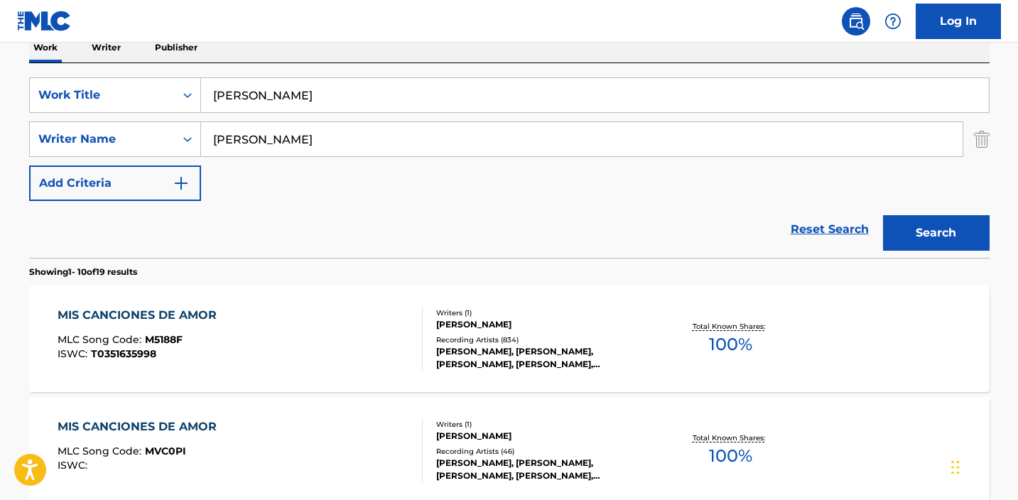
click at [360, 99] on input "[PERSON_NAME]" at bounding box center [595, 95] width 788 height 34
paste input "La [PERSON_NAME] De Mi Hogar"
type input "La [PERSON_NAME] De Mi Hogar"
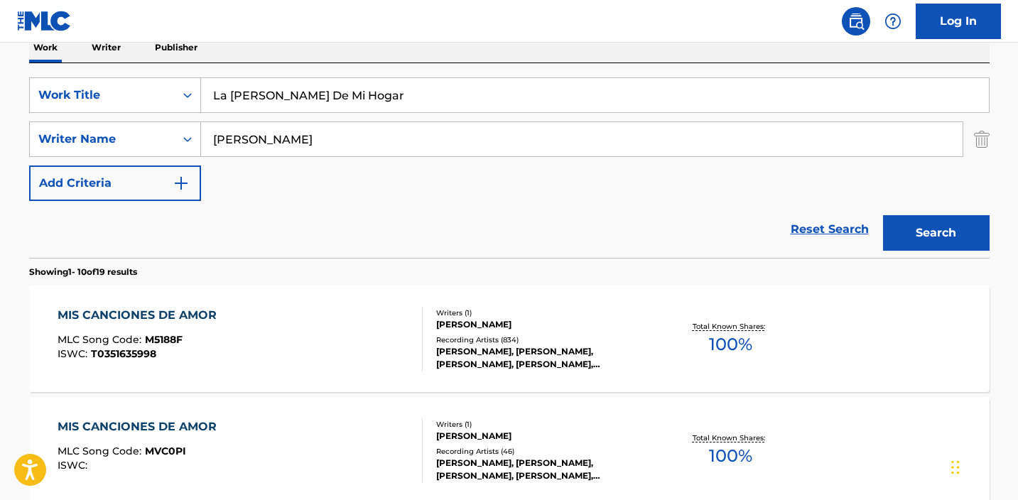
click at [936, 233] on button "Search" at bounding box center [936, 233] width 107 height 36
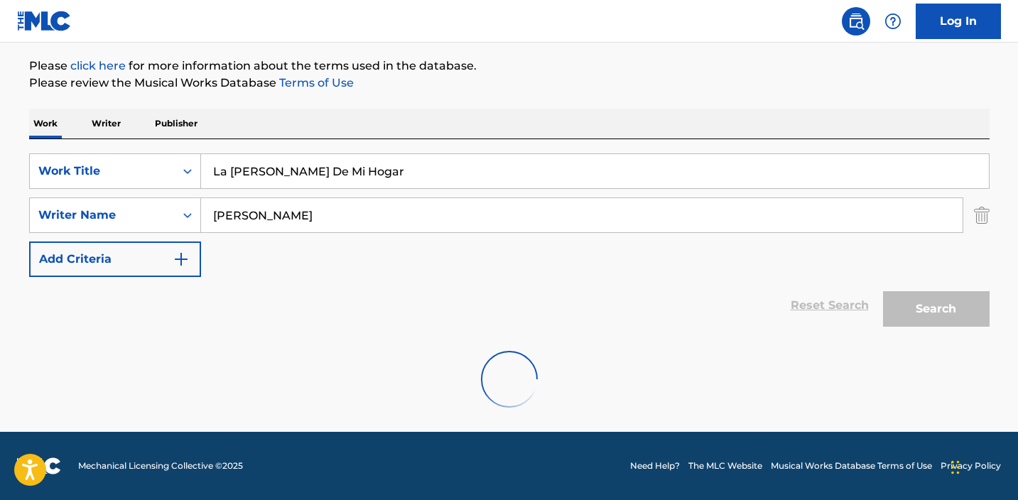
scroll to position [163, 0]
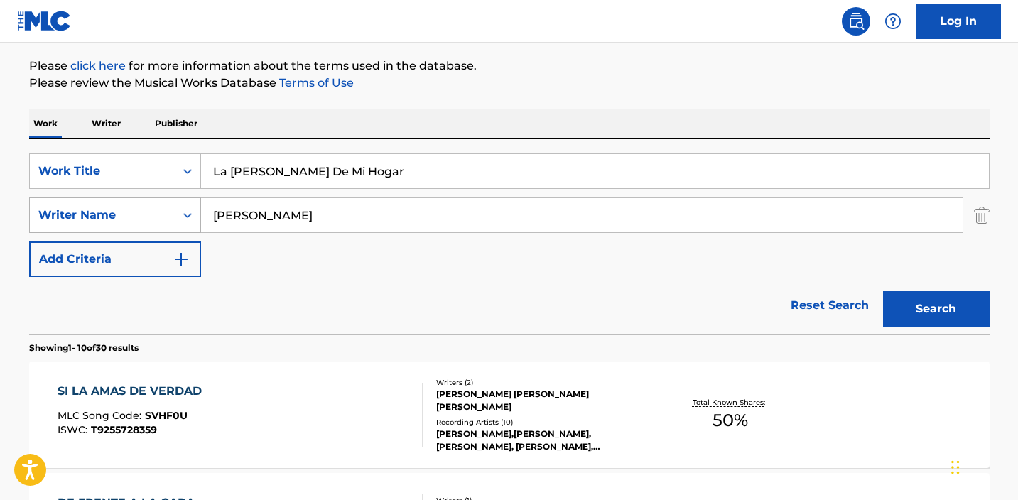
drag, startPoint x: 357, startPoint y: 222, endPoint x: 186, endPoint y: 200, distance: 172.6
click at [186, 200] on div "SearchWithCriteria97141303-6ab7-4c9c-9511-7e0e1deabc4d Writer Name [PERSON_NAME]" at bounding box center [509, 216] width 961 height 36
click at [938, 310] on button "Search" at bounding box center [936, 309] width 107 height 36
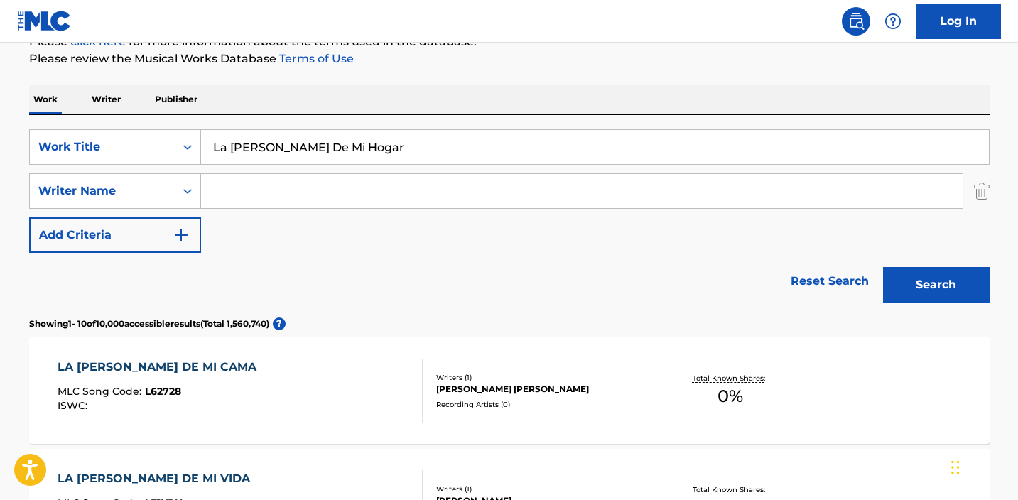
scroll to position [274, 0]
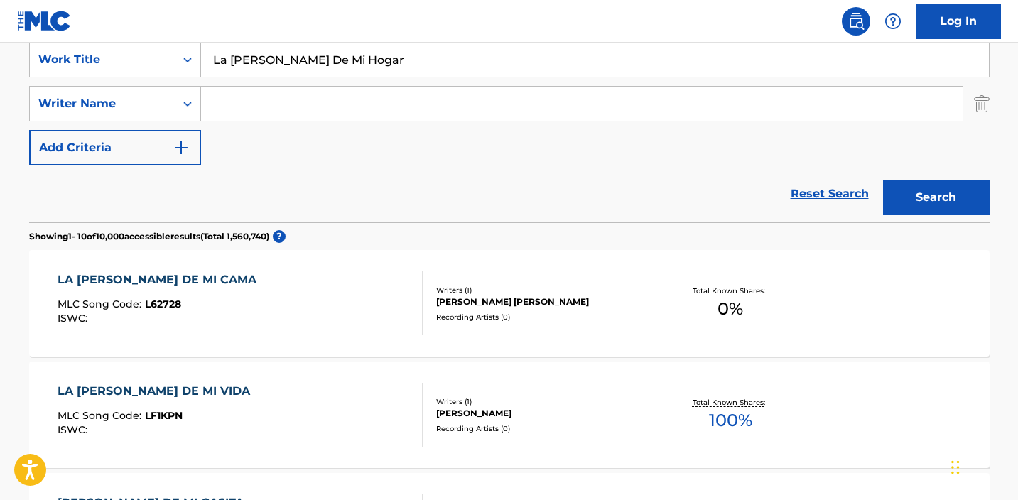
click at [323, 109] on input "Search Form" at bounding box center [582, 104] width 762 height 34
paste input "[PERSON_NAME]"
type input "[PERSON_NAME]"
click at [936, 198] on button "Search" at bounding box center [936, 198] width 107 height 36
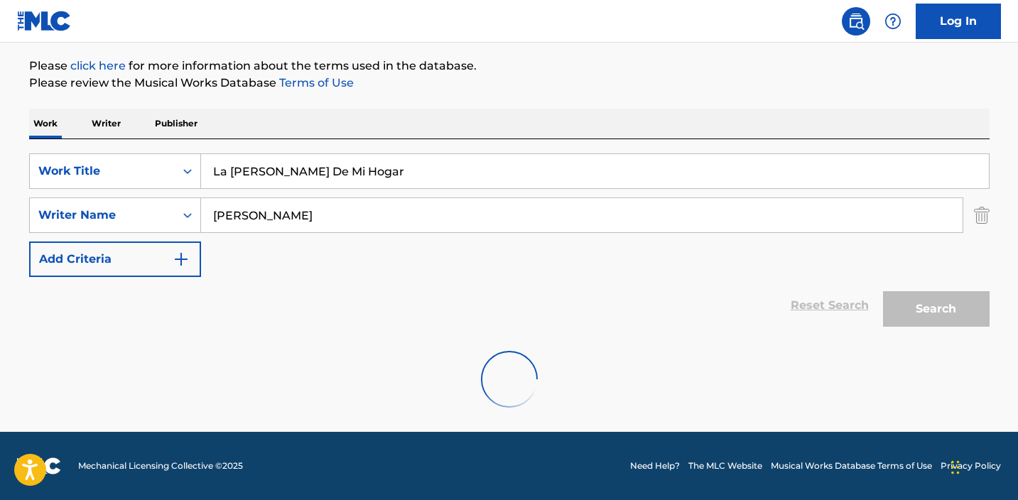
scroll to position [163, 0]
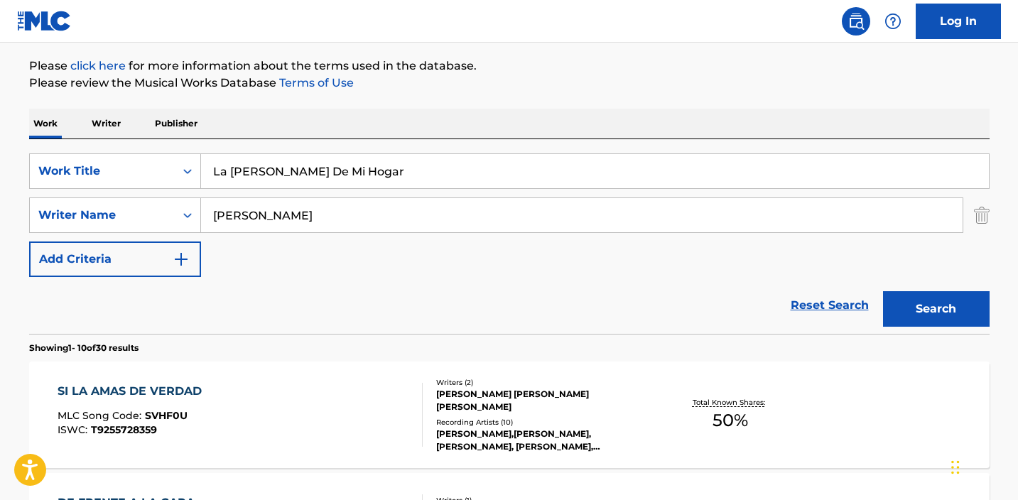
click at [391, 158] on input "La [PERSON_NAME] De Mi Hogar" at bounding box center [595, 171] width 788 height 34
paste input "Mi Triste Copa"
click at [391, 158] on input "mi copa triste" at bounding box center [595, 171] width 788 height 34
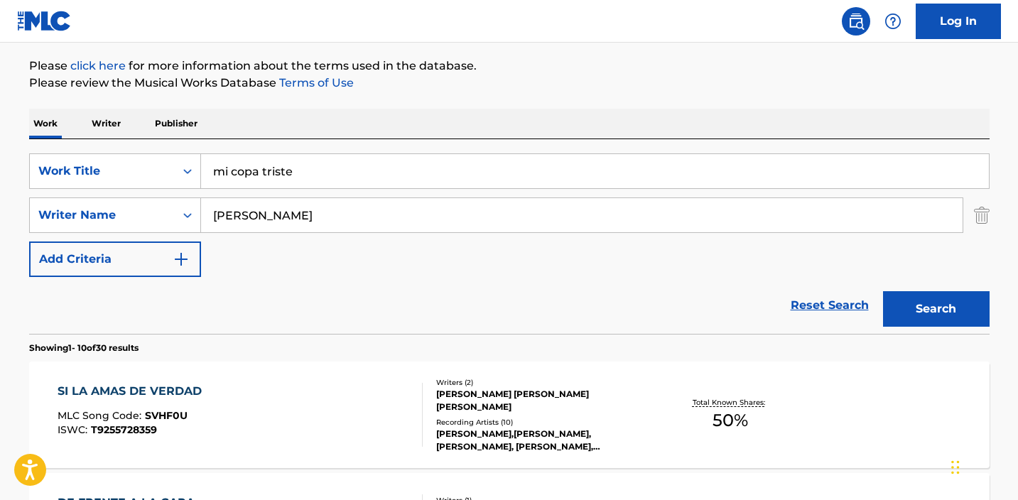
click at [391, 158] on input "mi copa triste" at bounding box center [595, 171] width 788 height 34
paste input "Mi Triste Copa"
type input "Mi Triste Copa"
click at [499, 119] on div "Work Writer Publisher" at bounding box center [509, 124] width 961 height 30
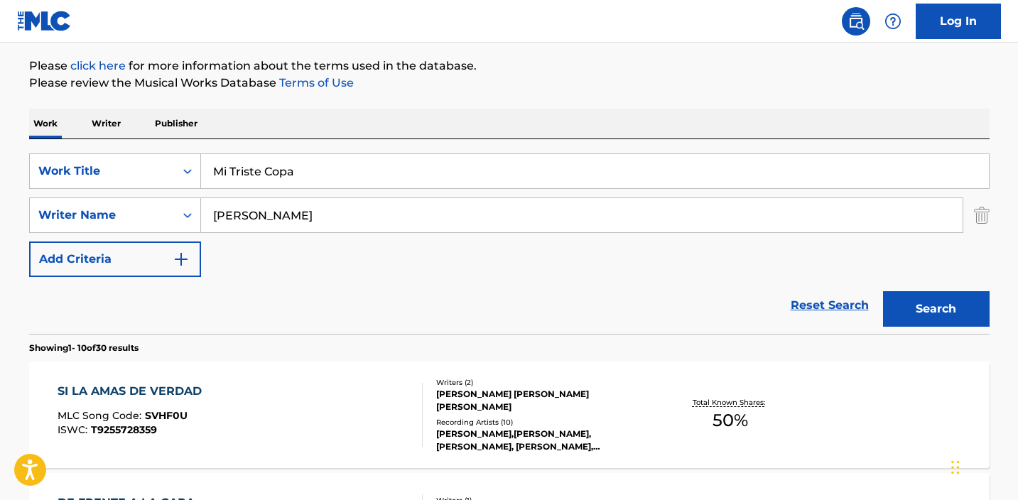
click at [944, 310] on button "Search" at bounding box center [936, 309] width 107 height 36
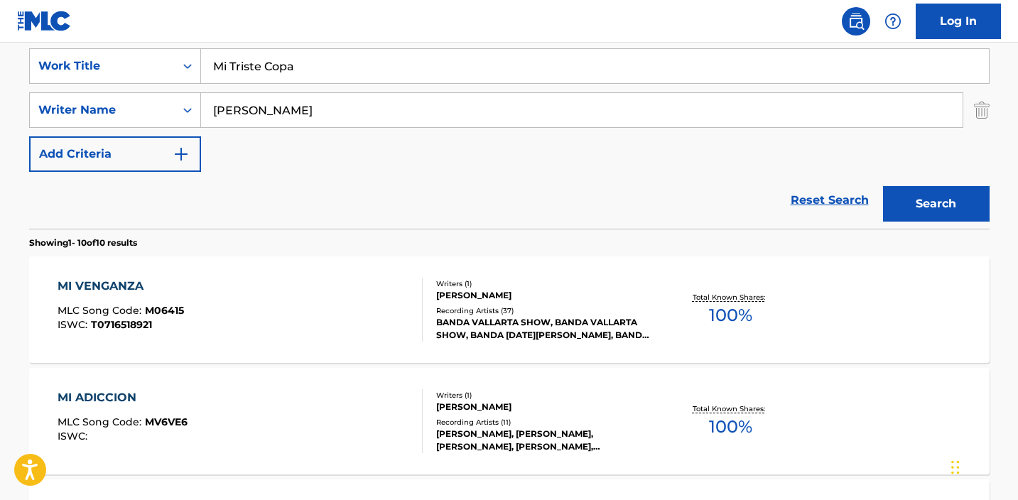
scroll to position [276, 0]
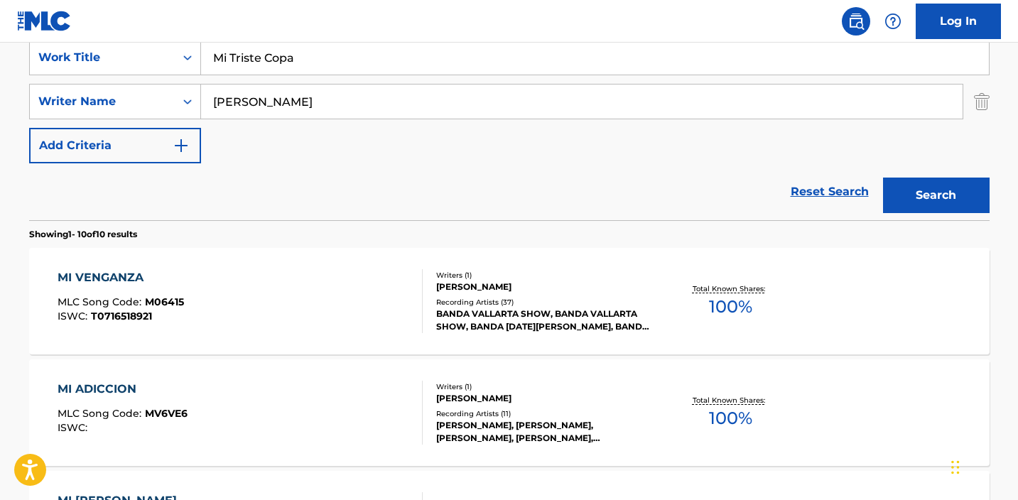
drag, startPoint x: 373, startPoint y: 107, endPoint x: 261, endPoint y: 106, distance: 111.6
click at [261, 106] on input "[PERSON_NAME]" at bounding box center [582, 102] width 762 height 34
click at [936, 195] on button "Search" at bounding box center [936, 196] width 107 height 36
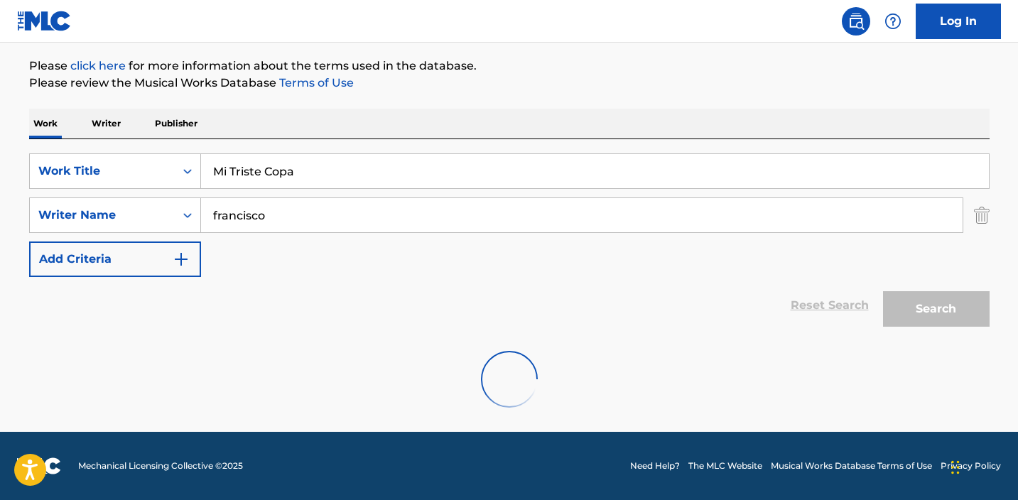
scroll to position [163, 0]
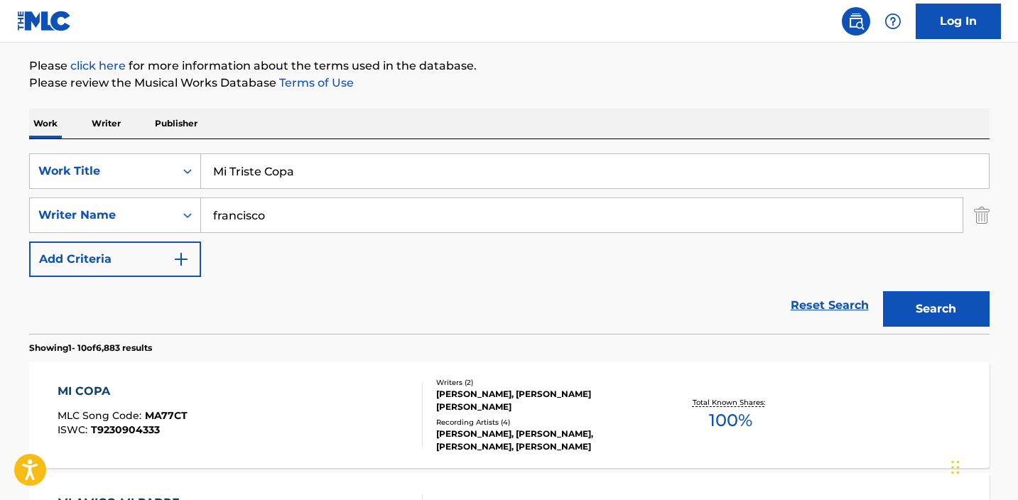
drag, startPoint x: 292, startPoint y: 214, endPoint x: 147, endPoint y: 195, distance: 146.1
click at [150, 195] on div "SearchWithCriteriaabe21999-8eb2-46c5-8b0e-7efadad1bf85 Work Title Mi Triste Cop…" at bounding box center [509, 215] width 961 height 124
click at [936, 309] on button "Search" at bounding box center [936, 309] width 107 height 36
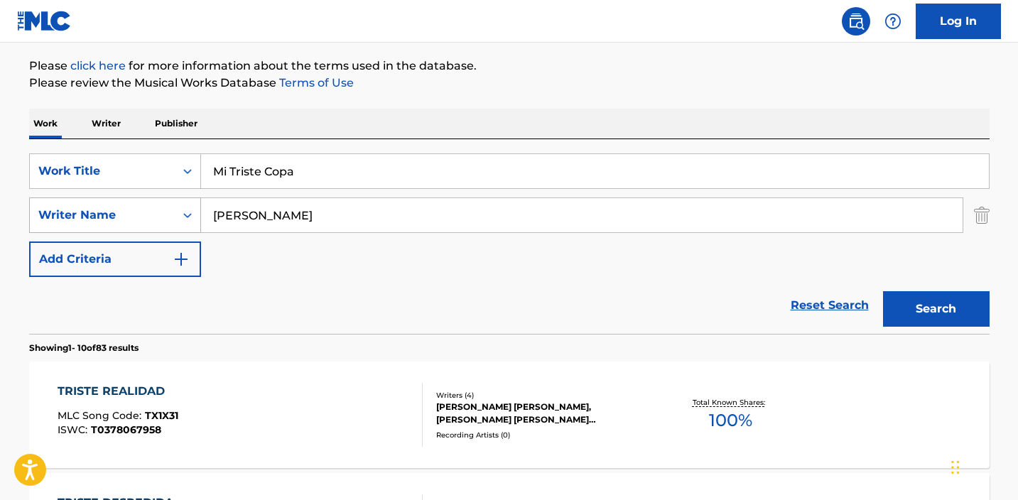
drag, startPoint x: 293, startPoint y: 217, endPoint x: 172, endPoint y: 211, distance: 121.7
click at [174, 211] on div "SearchWithCriteria97141303-6ab7-4c9c-9511-7e0e1deabc4d Writer Name [PERSON_NAME]" at bounding box center [509, 216] width 961 height 36
click at [936, 309] on button "Search" at bounding box center [936, 309] width 107 height 36
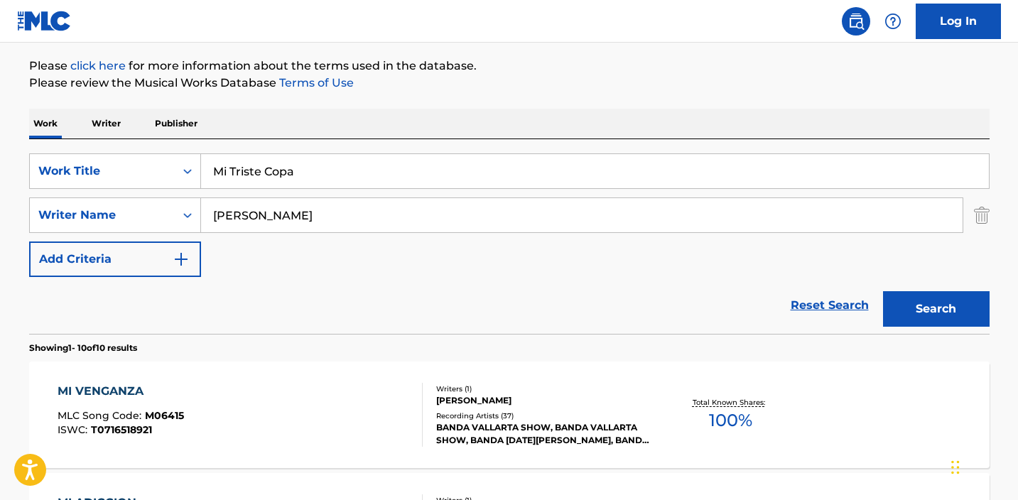
click at [936, 309] on button "Search" at bounding box center [936, 309] width 107 height 36
click at [217, 213] on input "[PERSON_NAME]" at bounding box center [582, 215] width 762 height 34
type input "[PERSON_NAME]"
click at [936, 309] on button "Search" at bounding box center [936, 309] width 107 height 36
click at [362, 171] on input "Mi Triste Copa" at bounding box center [595, 171] width 788 height 34
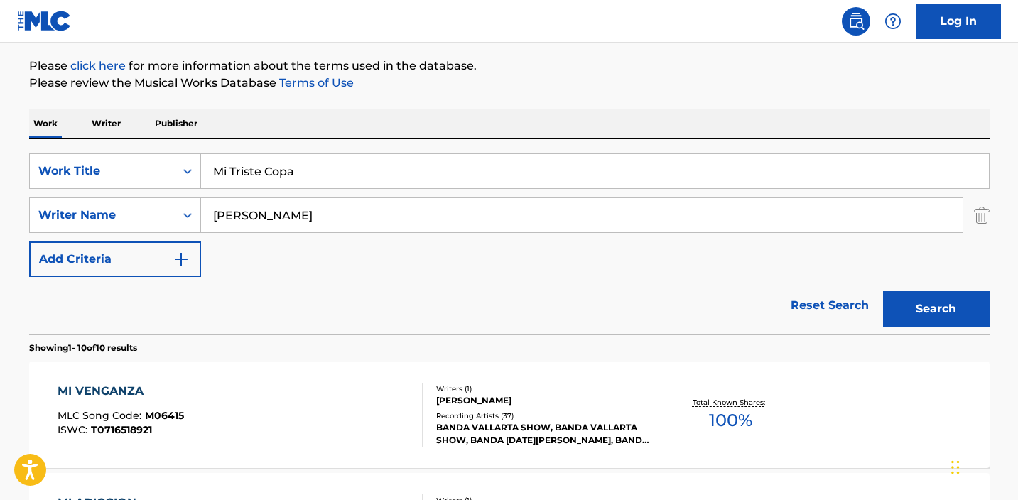
click at [362, 171] on input "Mi Triste Copa" at bounding box center [595, 171] width 788 height 34
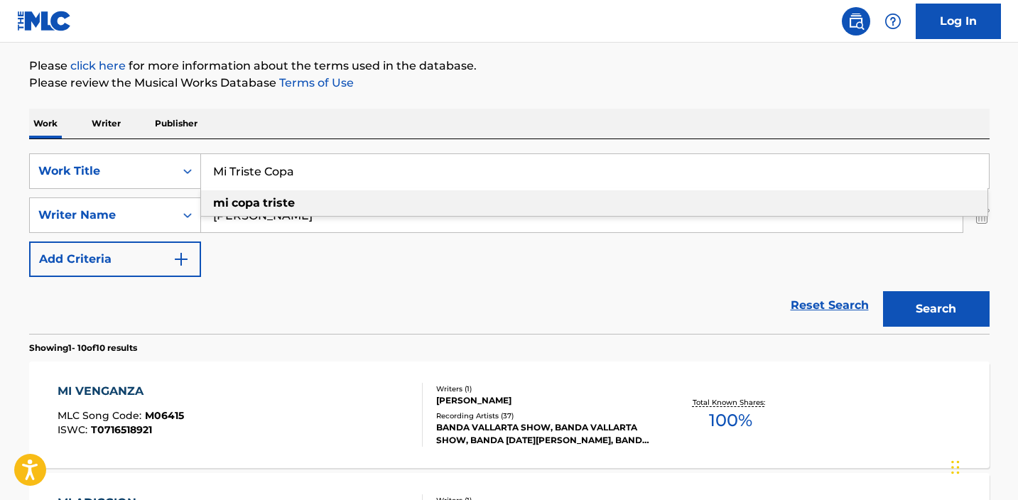
paste input "Search Form"
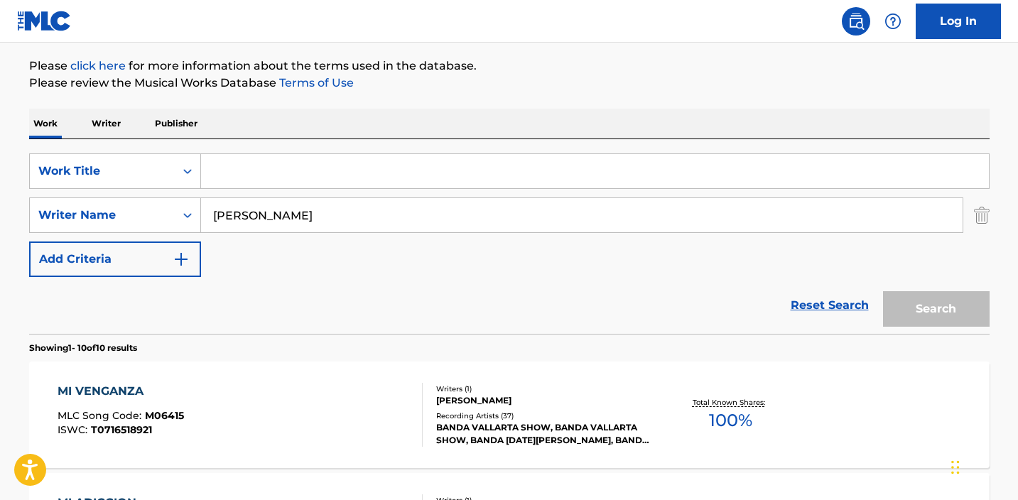
paste input "Por Amor Y Fe"
click at [671, 117] on div "Work Writer Publisher" at bounding box center [509, 124] width 961 height 30
click at [912, 293] on button "Search" at bounding box center [936, 309] width 107 height 36
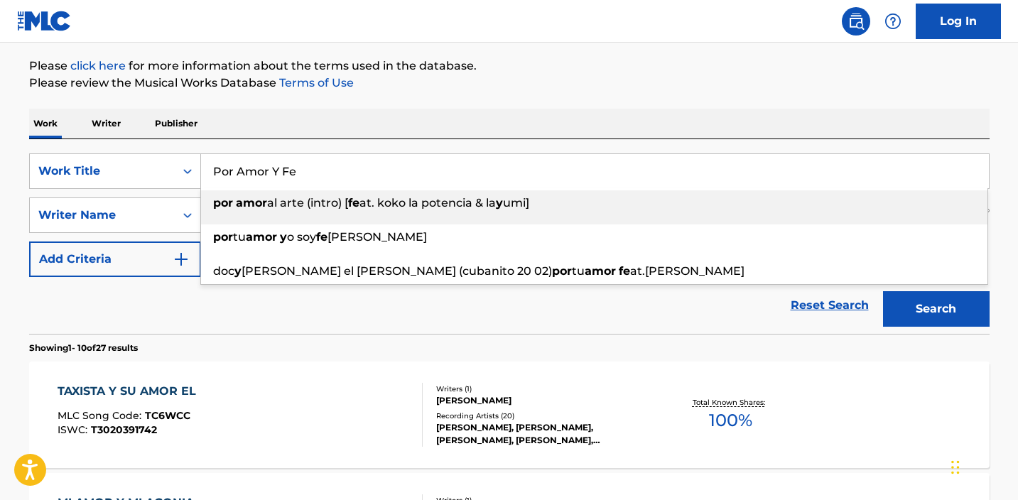
click at [315, 160] on input "Por Amor Y Fe" at bounding box center [595, 171] width 788 height 34
paste input "Que Bien Me Harías"
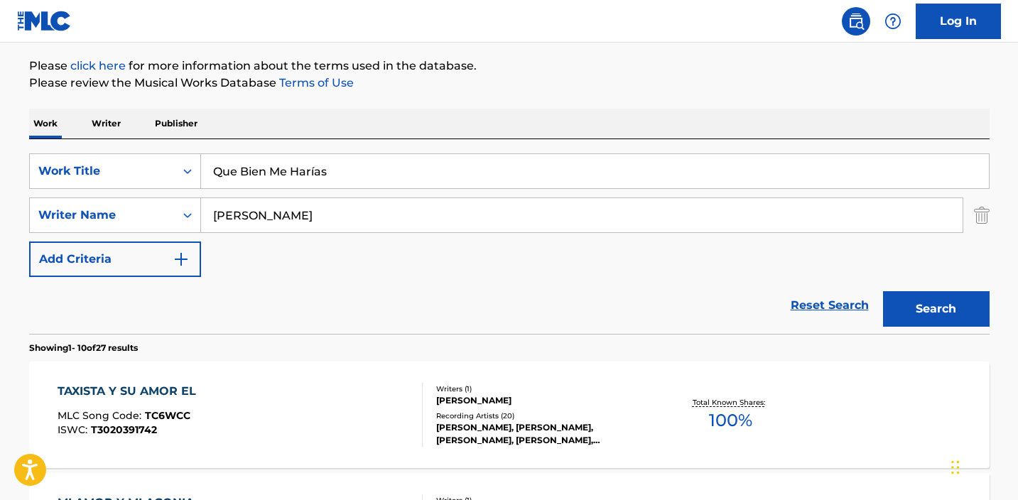
click at [936, 309] on button "Search" at bounding box center [936, 309] width 107 height 36
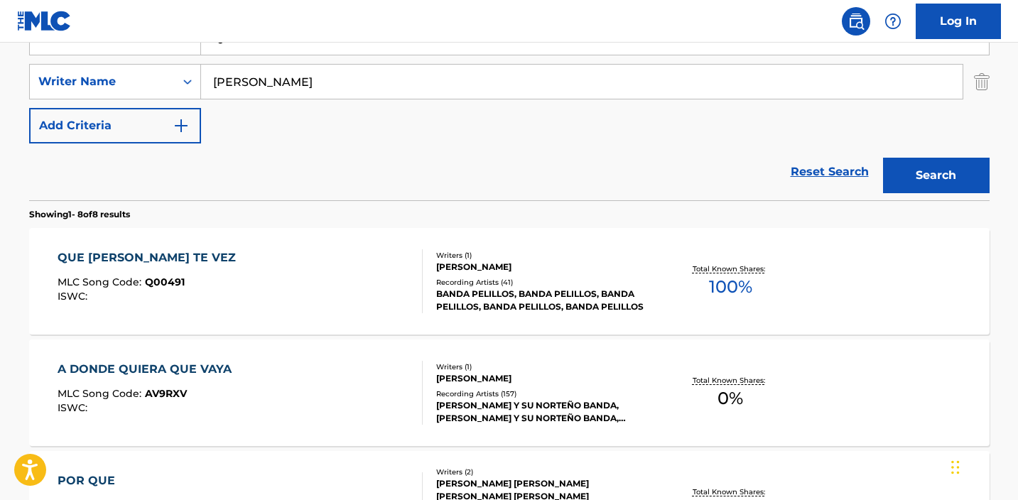
scroll to position [281, 0]
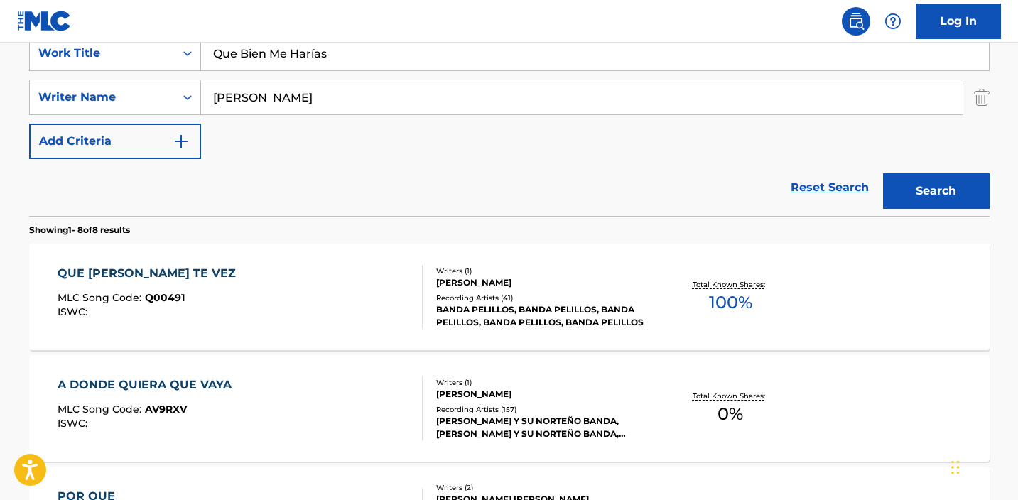
click at [409, 56] on input "Que Bien Me Harías" at bounding box center [595, 53] width 788 height 34
paste input "Sinvergüenza Y Mujeriego"
click at [936, 191] on button "Search" at bounding box center [936, 191] width 107 height 36
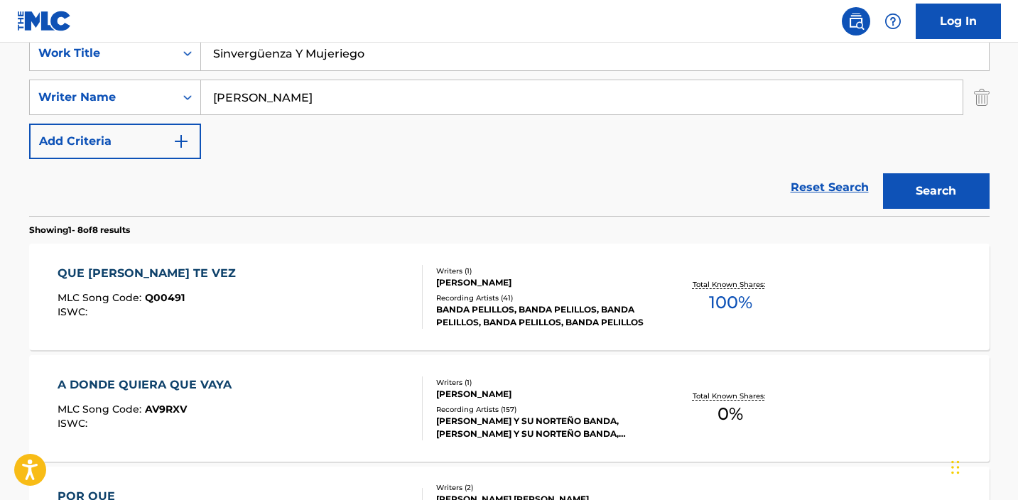
scroll to position [163, 0]
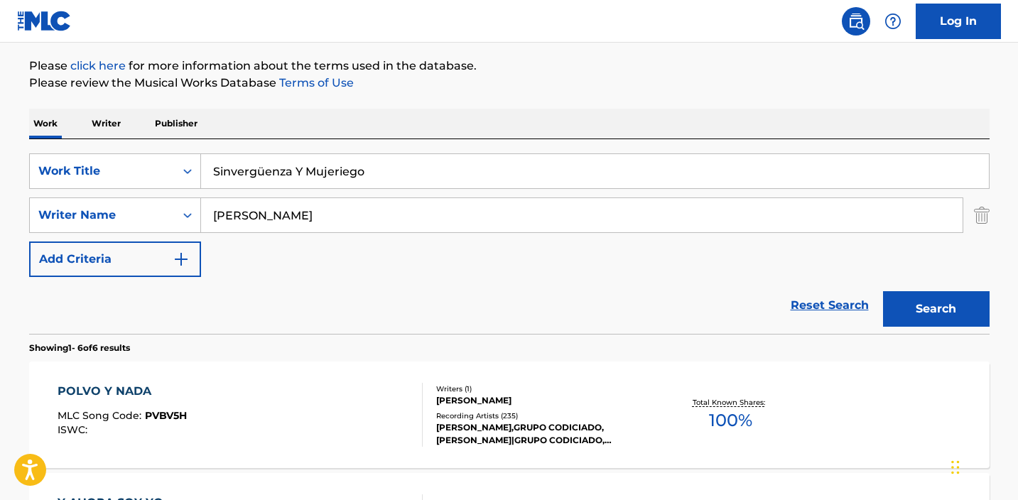
click at [493, 158] on input "Sinvergüenza Y Mujeriego" at bounding box center [595, 171] width 788 height 34
paste input "Pero Recuerdame"
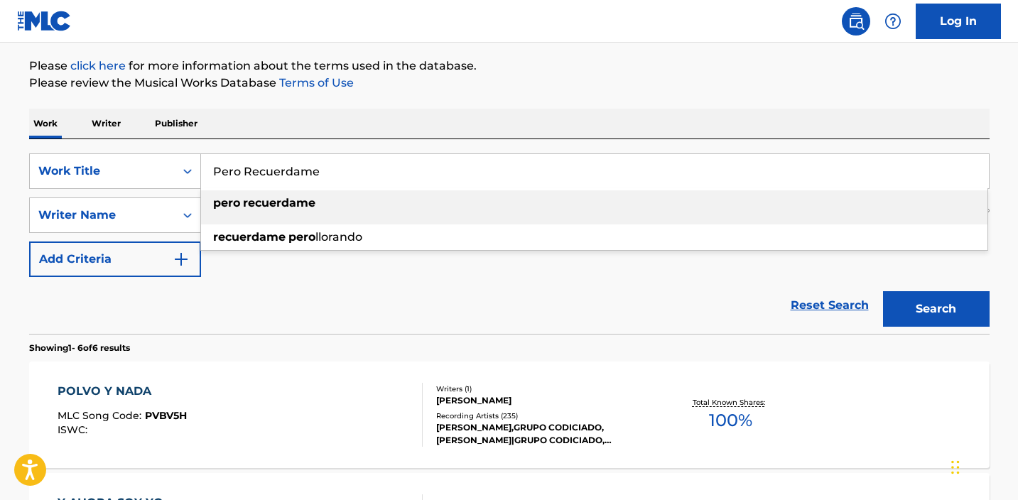
type input "pero recuerdame"
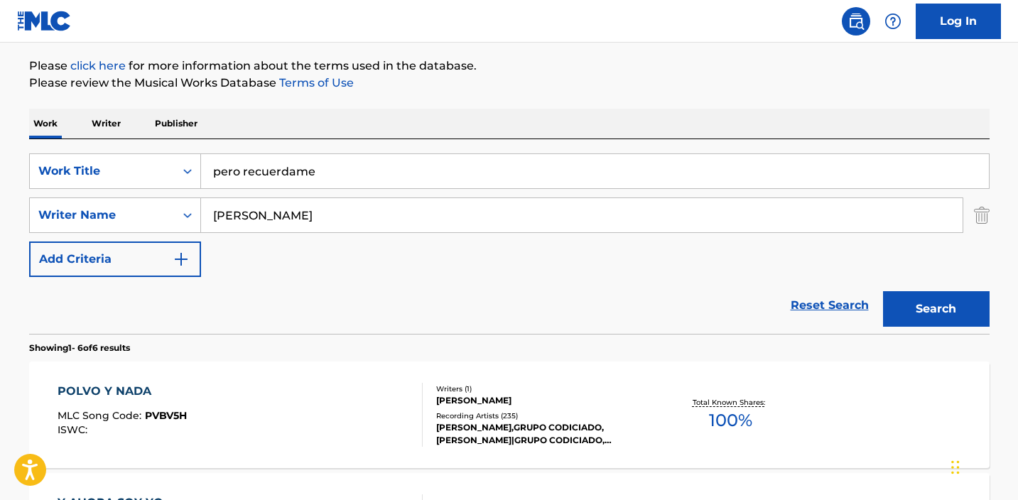
click at [936, 309] on button "Search" at bounding box center [936, 309] width 107 height 36
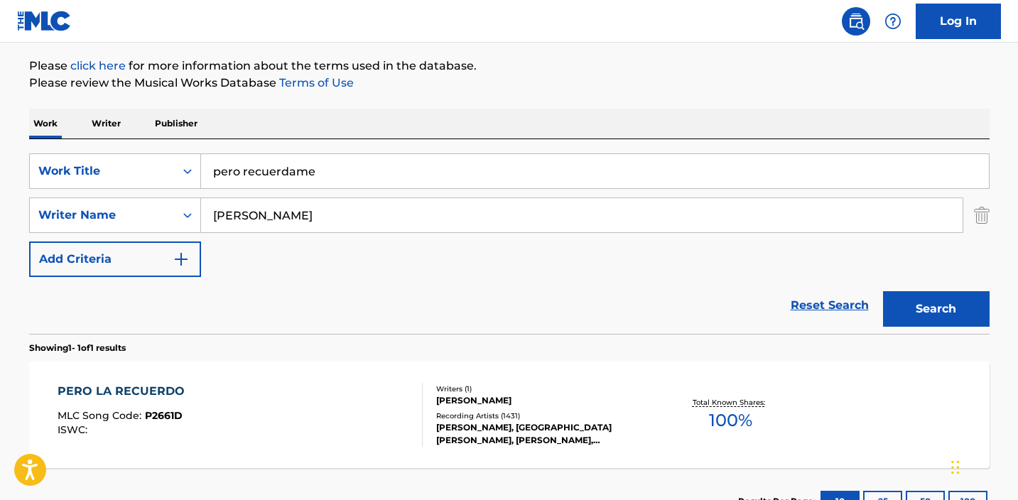
click at [679, 413] on div "Total Known Shares: 100 %" at bounding box center [731, 415] width 160 height 43
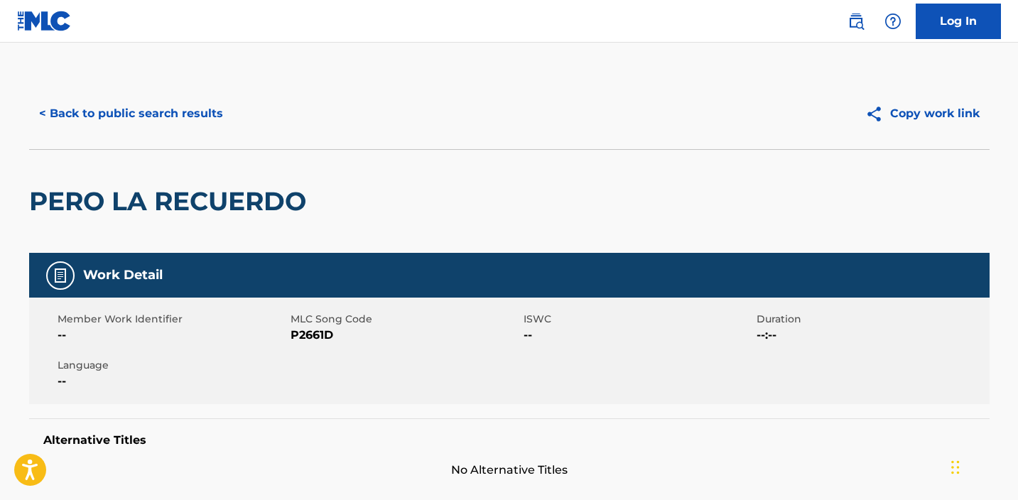
click at [209, 111] on button "< Back to public search results" at bounding box center [131, 114] width 204 height 36
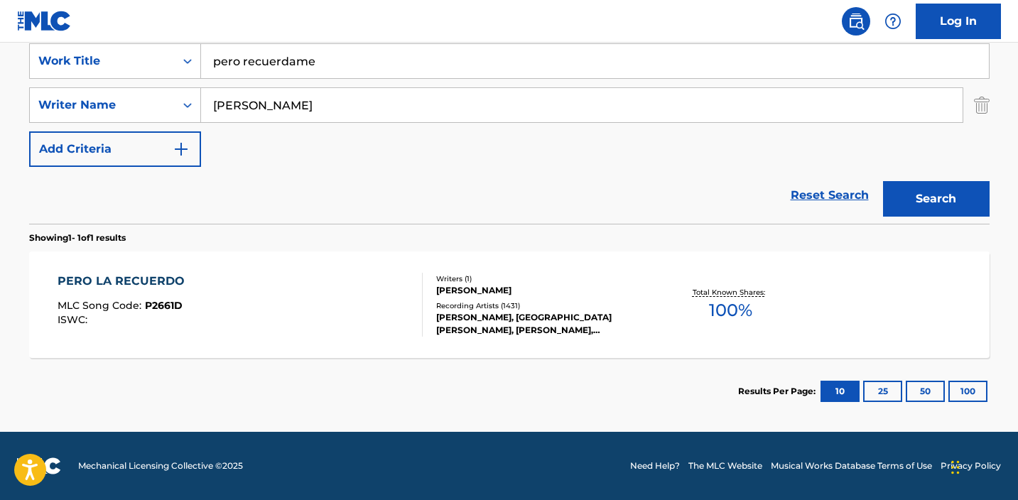
scroll to position [221, 0]
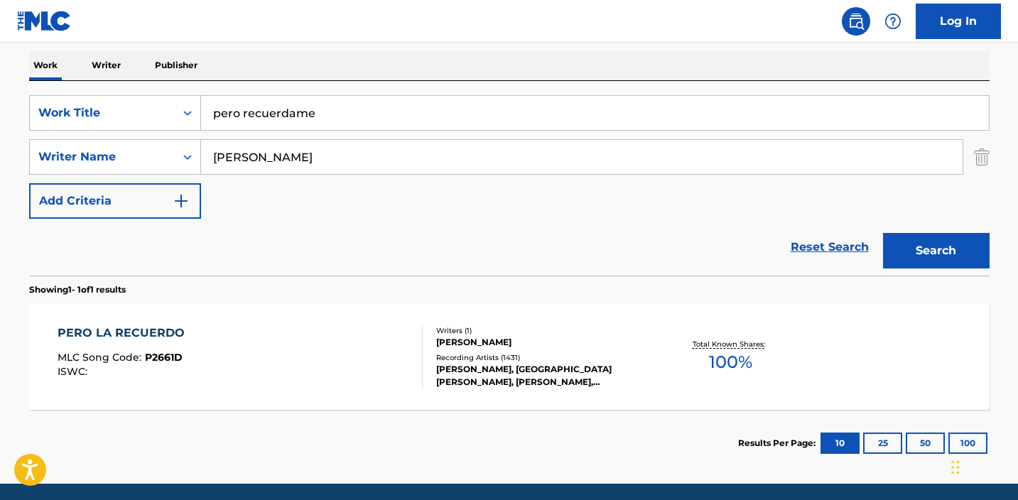
click at [399, 109] on input "pero recuerdame" at bounding box center [595, 113] width 788 height 34
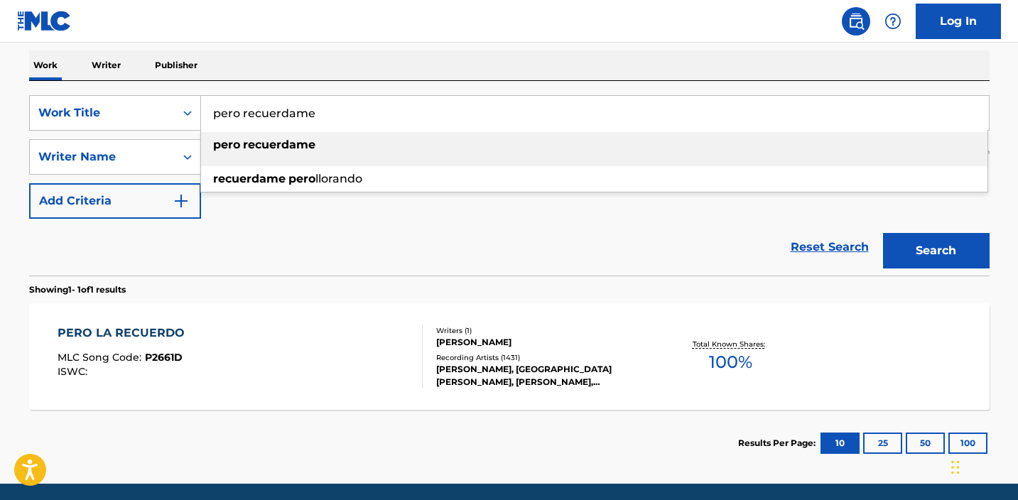
paste input "Llorando Una Pena"
type input "Llorando Una Pena"
click at [423, 75] on div "Work Writer Publisher" at bounding box center [509, 65] width 961 height 30
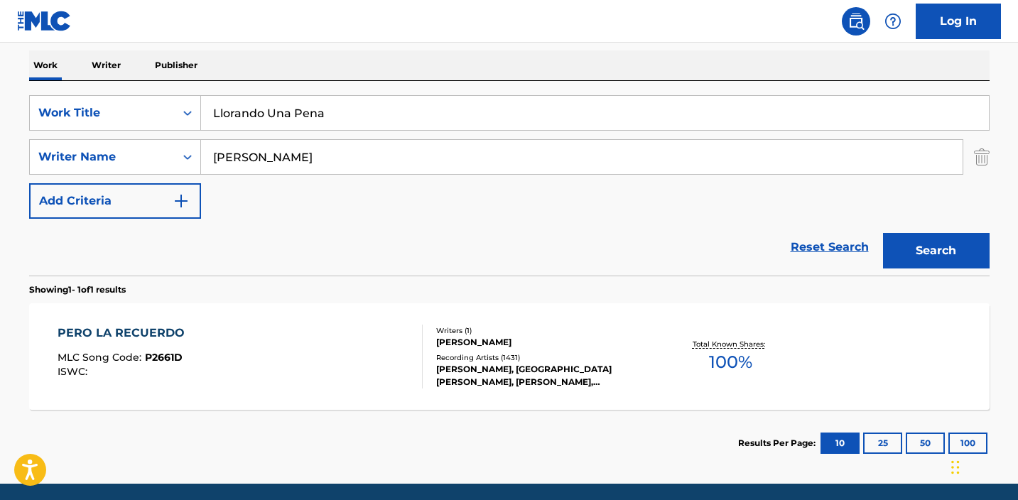
click at [932, 240] on button "Search" at bounding box center [936, 251] width 107 height 36
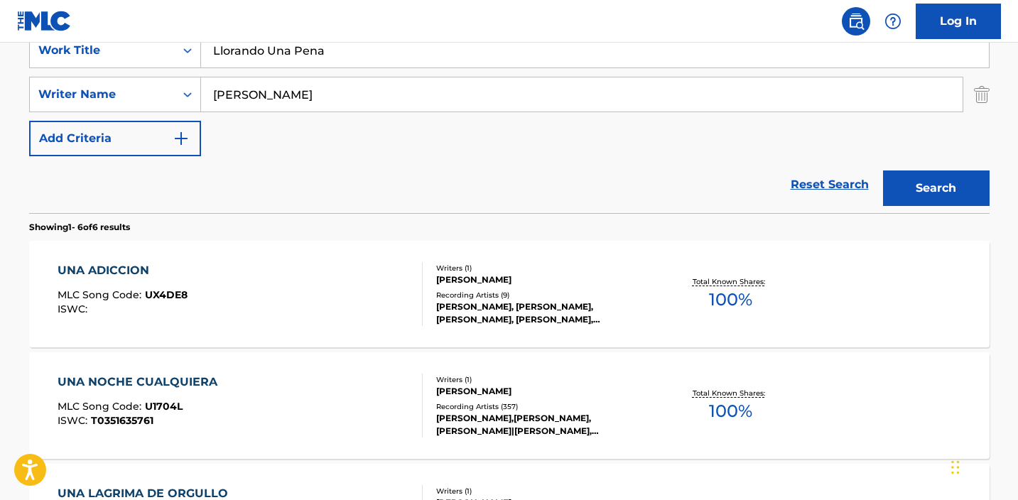
scroll to position [240, 0]
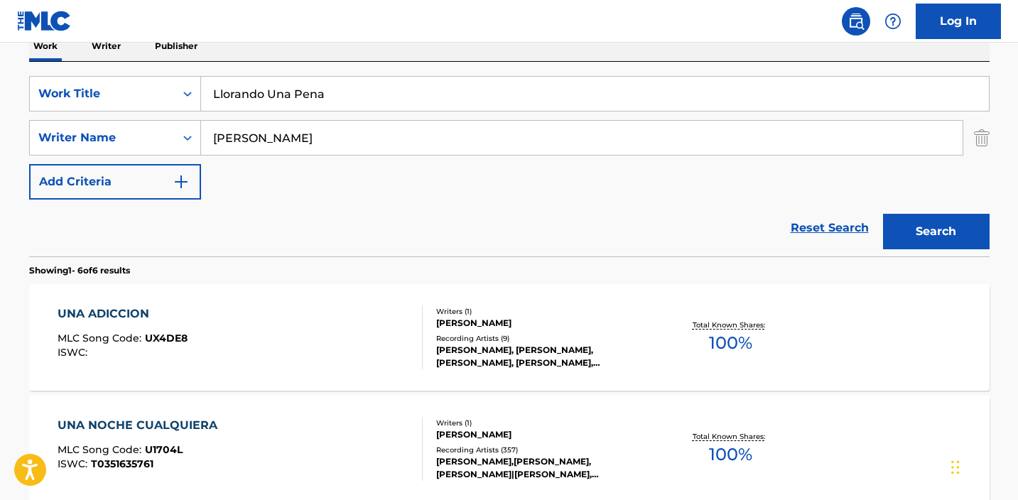
click at [370, 148] on input "[PERSON_NAME]" at bounding box center [582, 138] width 762 height 34
click at [936, 232] on button "Search" at bounding box center [936, 232] width 107 height 36
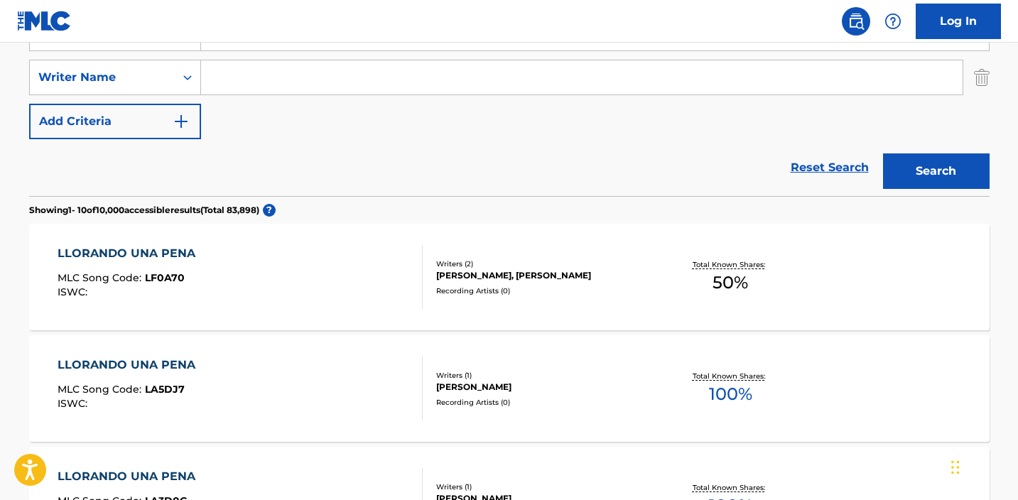
scroll to position [277, 0]
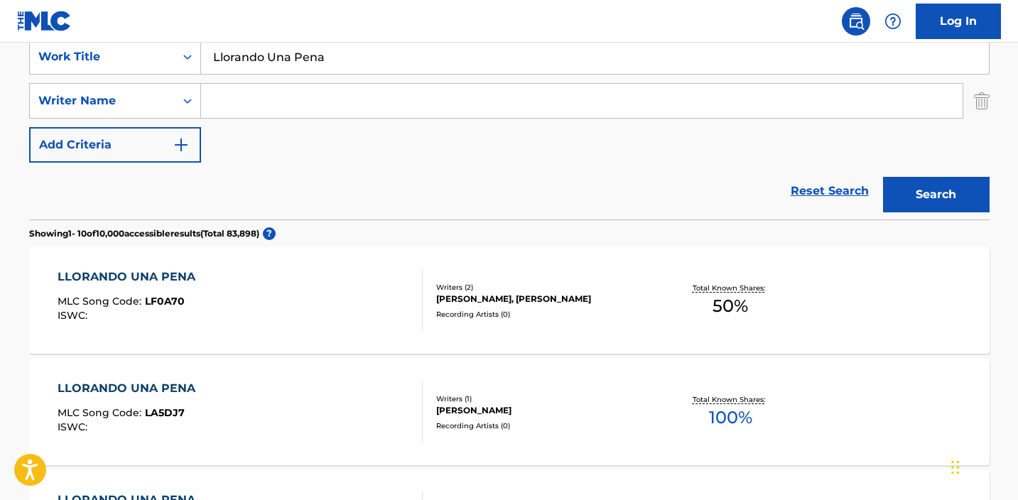
click at [357, 70] on input "Llorando Una Pena" at bounding box center [595, 57] width 788 height 34
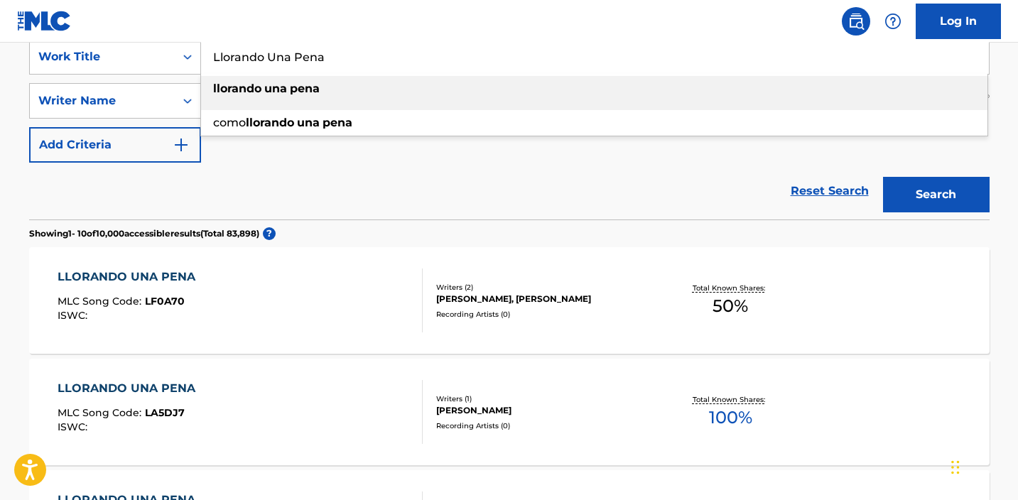
click at [357, 70] on input "Llorando Una Pena" at bounding box center [595, 57] width 788 height 34
paste input "Pero Recuerdame"
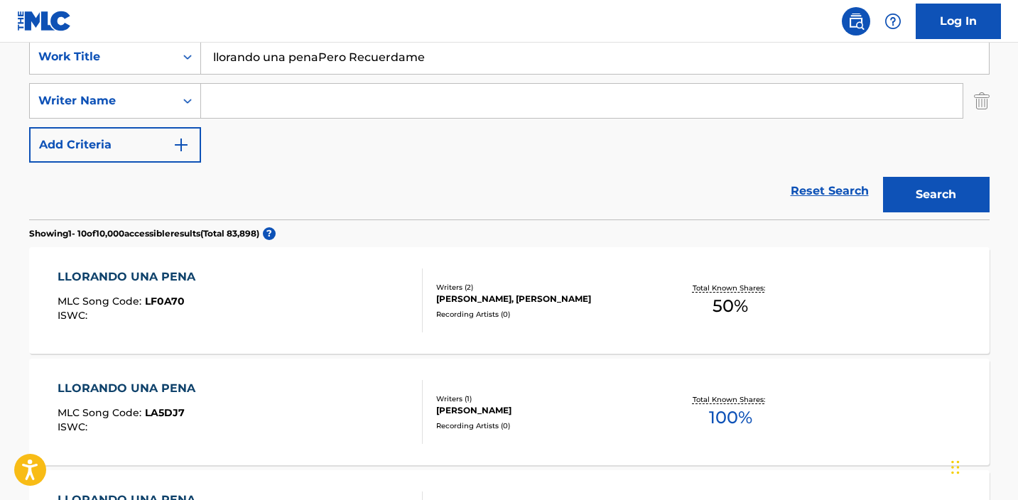
click at [357, 70] on input "llorando una penaPero Recuerdame" at bounding box center [595, 57] width 788 height 34
paste input "Search Form"
type input "Pero Recuerdame"
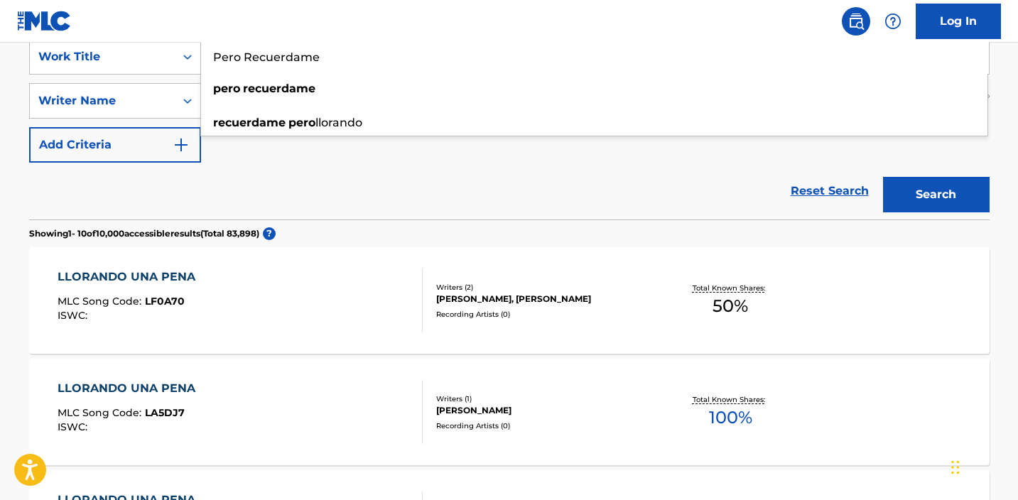
click at [909, 178] on button "Search" at bounding box center [936, 195] width 107 height 36
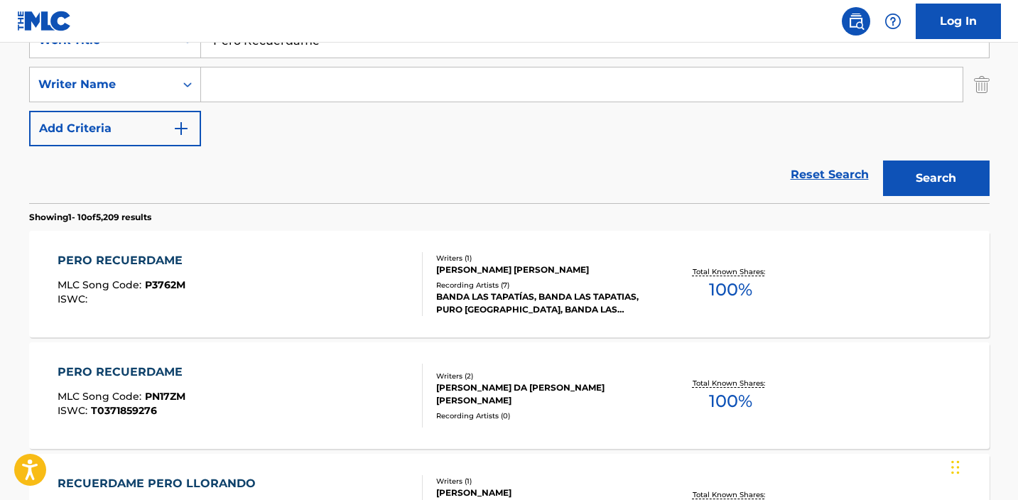
scroll to position [294, 0]
click at [601, 269] on div "[PERSON_NAME] [PERSON_NAME]" at bounding box center [543, 269] width 215 height 13
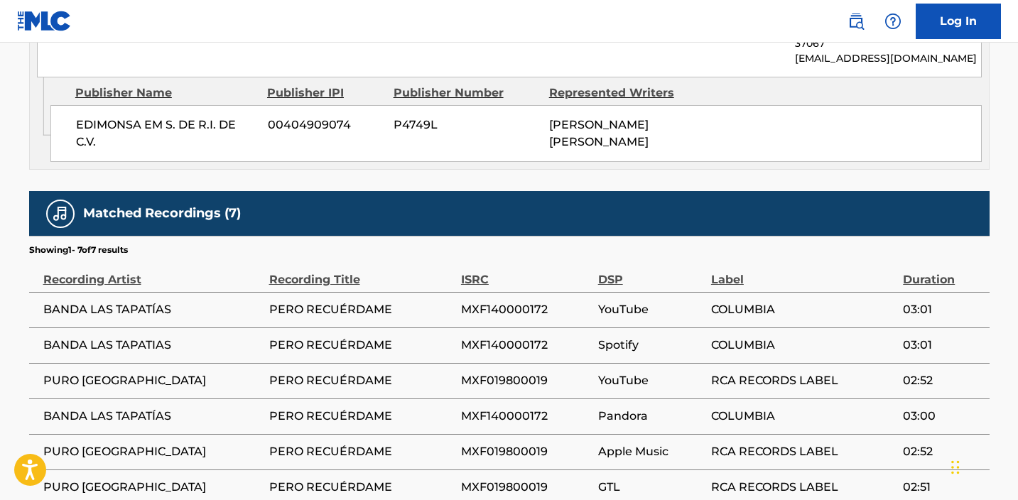
scroll to position [713, 0]
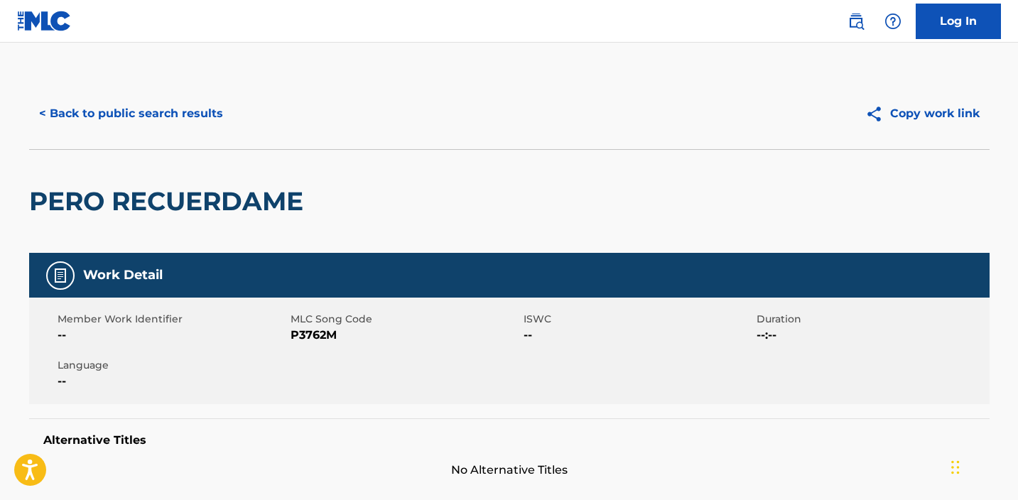
click at [164, 110] on button "< Back to public search results" at bounding box center [131, 114] width 204 height 36
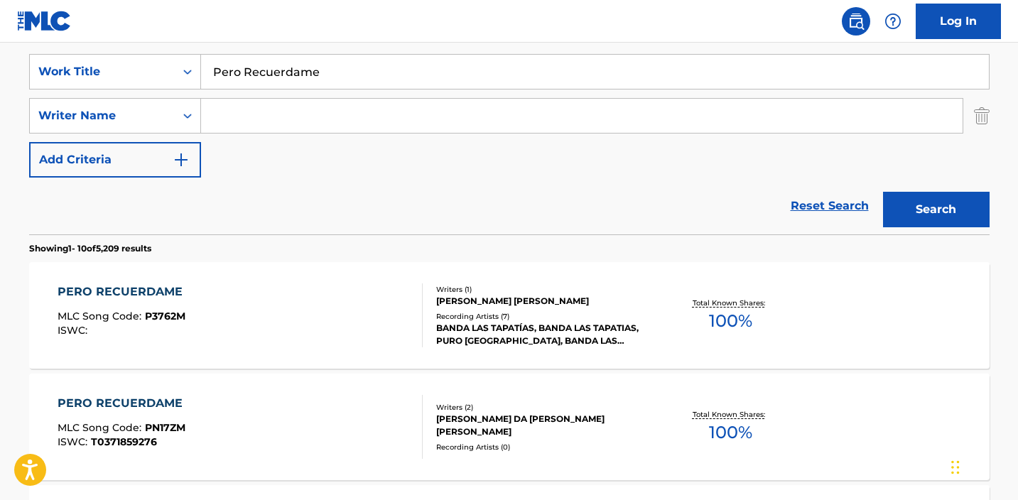
scroll to position [239, 0]
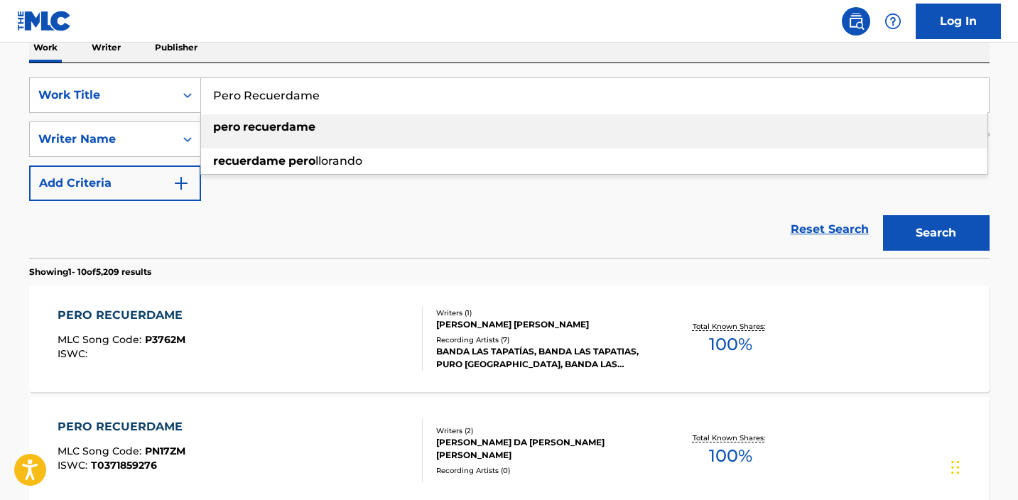
drag, startPoint x: 347, startPoint y: 85, endPoint x: 372, endPoint y: 94, distance: 27.2
click at [374, 95] on input "Pero Recuerdame" at bounding box center [595, 95] width 788 height 34
paste input "Mujer Cruel"
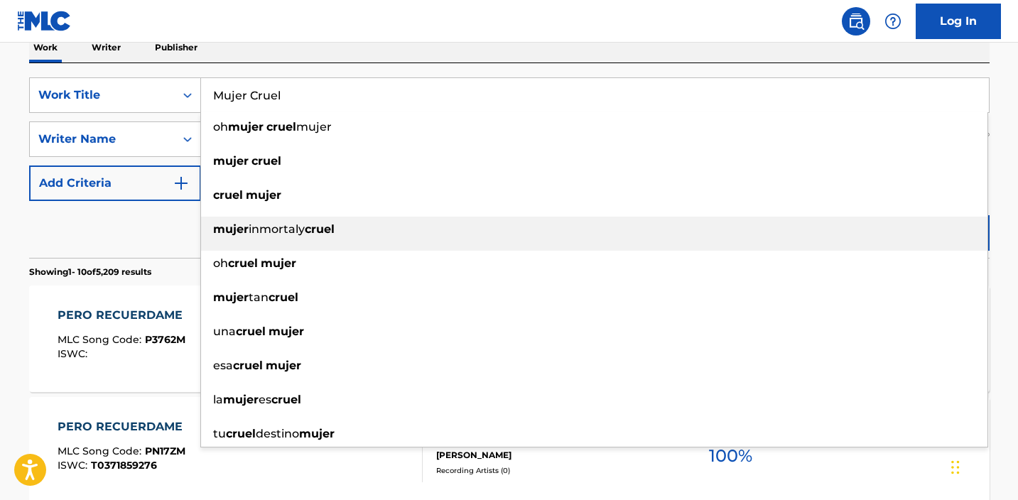
drag, startPoint x: 347, startPoint y: 221, endPoint x: 341, endPoint y: 217, distance: 7.7
click at [341, 239] on div "mujer inmortaly cruel" at bounding box center [594, 230] width 786 height 26
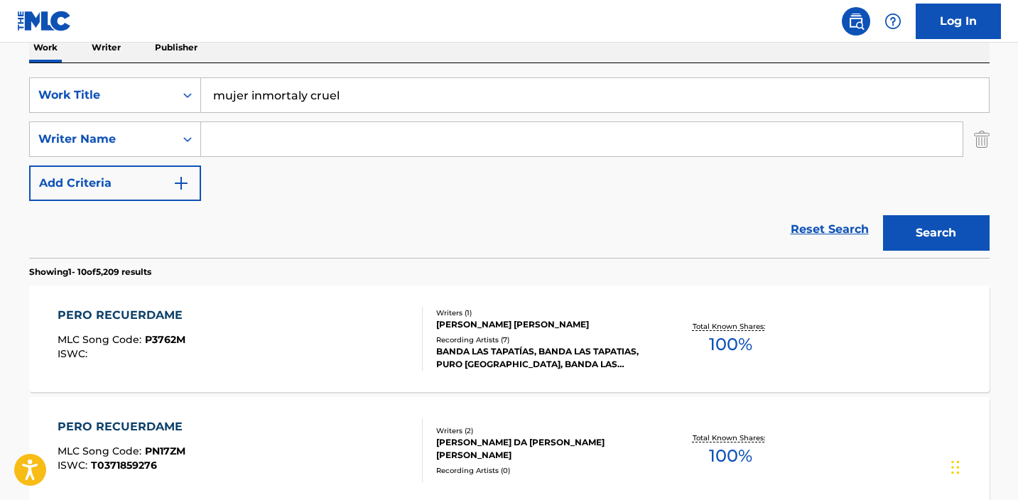
click at [356, 87] on input "mujer inmortaly cruel" at bounding box center [595, 95] width 788 height 34
paste input "Mujer C"
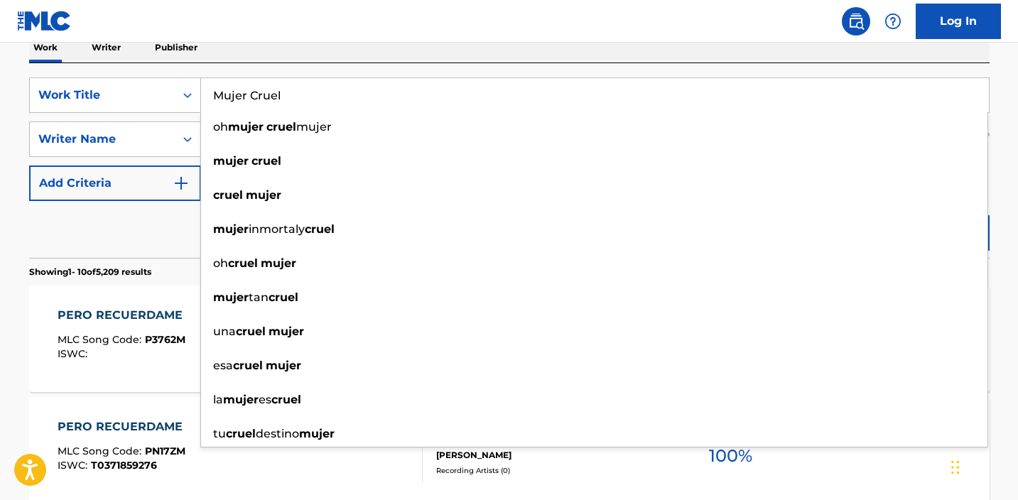
type input "Mujer Cruel"
click at [161, 237] on div "Reset Search Search" at bounding box center [509, 229] width 961 height 57
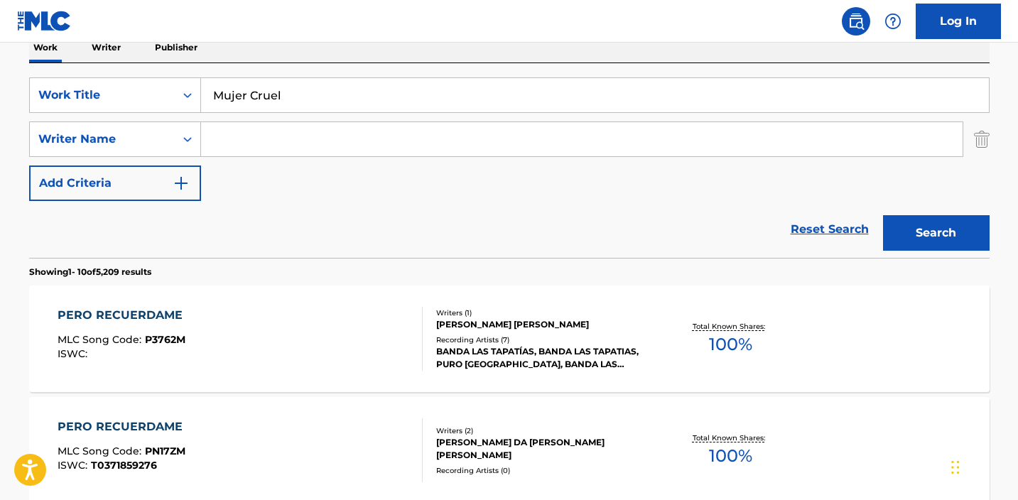
click at [283, 155] on input "Search Form" at bounding box center [582, 139] width 762 height 34
click at [936, 233] on button "Search" at bounding box center [936, 233] width 107 height 36
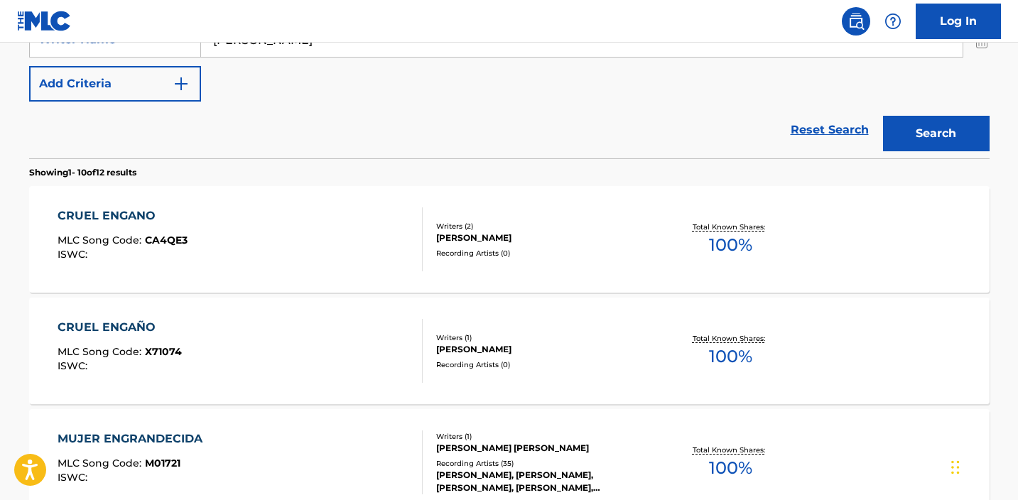
scroll to position [251, 0]
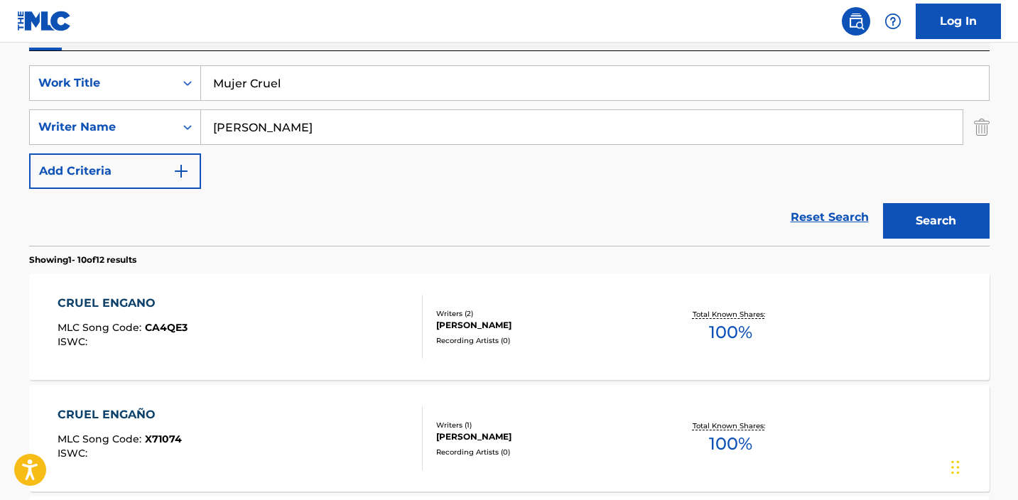
click at [212, 128] on input "[PERSON_NAME]" at bounding box center [582, 127] width 762 height 34
type input "[PERSON_NAME]"
click at [936, 221] on button "Search" at bounding box center [936, 221] width 107 height 36
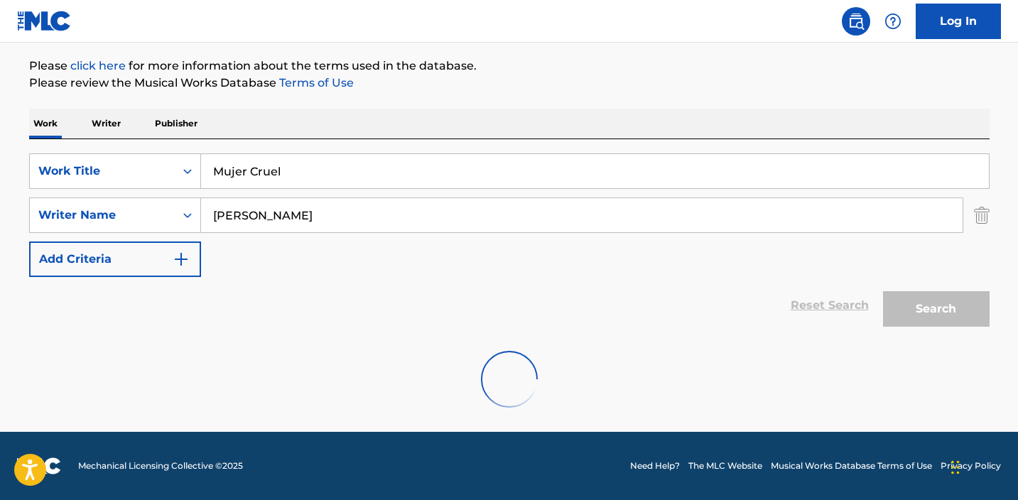
scroll to position [163, 0]
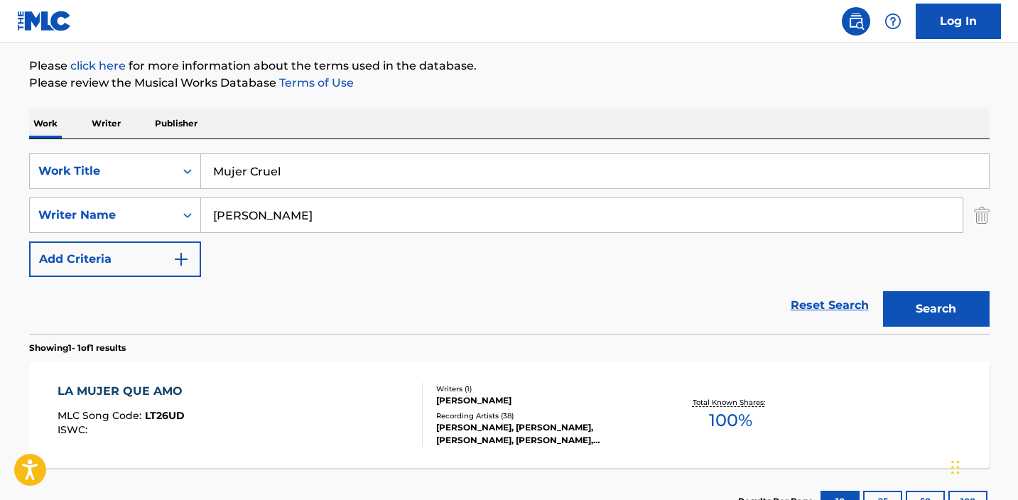
click at [513, 443] on div "[PERSON_NAME], [PERSON_NAME], [PERSON_NAME], [PERSON_NAME], [PERSON_NAME]" at bounding box center [543, 434] width 215 height 26
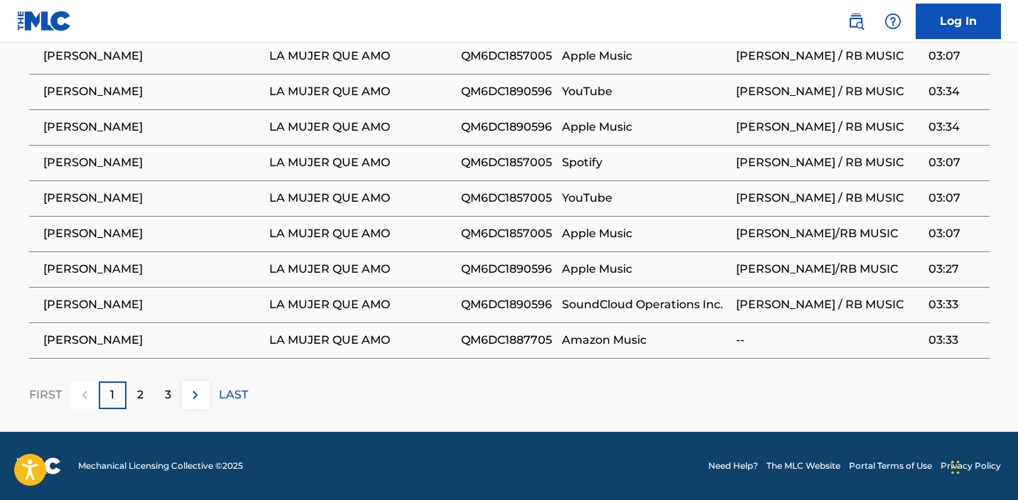
click at [168, 404] on div "3" at bounding box center [168, 396] width 28 height 28
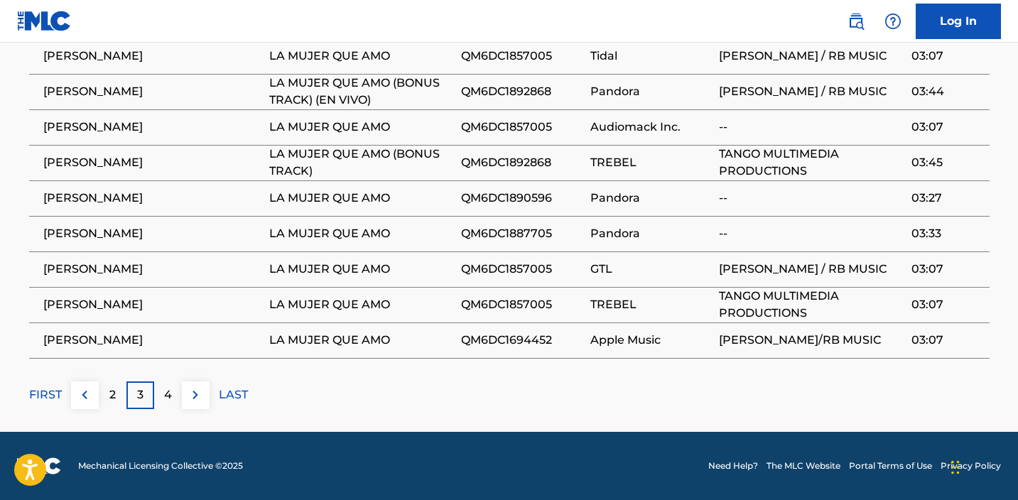
click at [46, 394] on p "FIRST" at bounding box center [45, 394] width 33 height 17
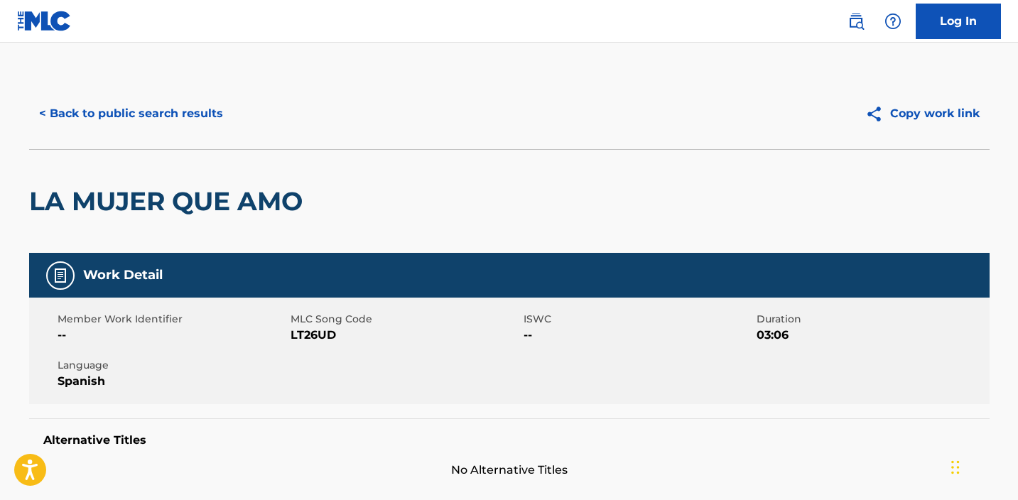
click at [168, 110] on button "< Back to public search results" at bounding box center [131, 114] width 204 height 36
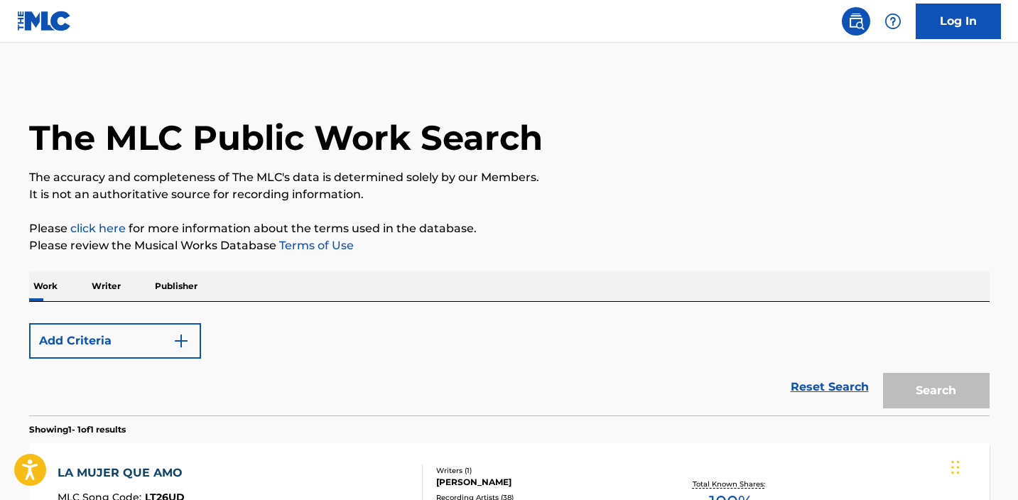
scroll to position [163, 0]
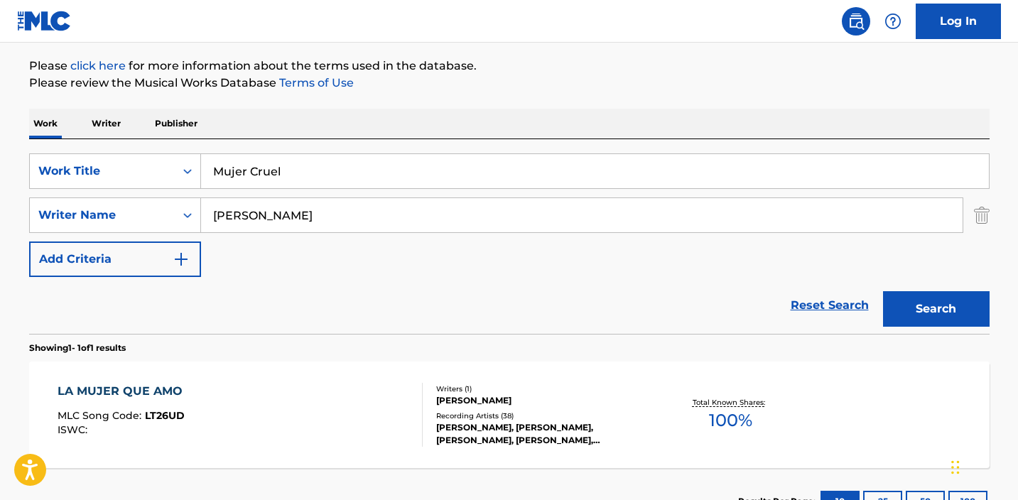
click at [359, 160] on input "Mujer Cruel" at bounding box center [595, 171] width 788 height 34
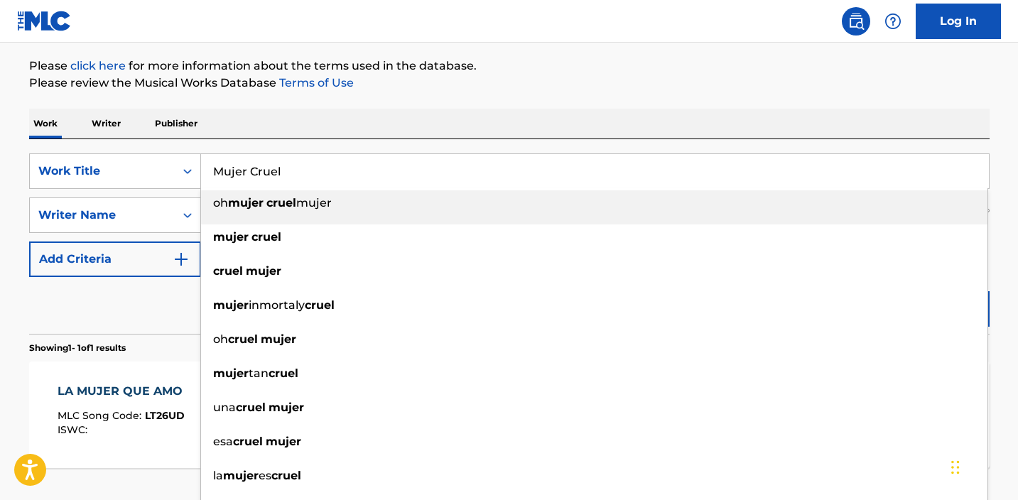
click at [359, 160] on input "Mujer Cruel" at bounding box center [595, 171] width 788 height 34
paste input "Nogales Popurrí: Te Amo Y Te Amaré / Suegra / Cuando Seamos Novios (En Vivo)"
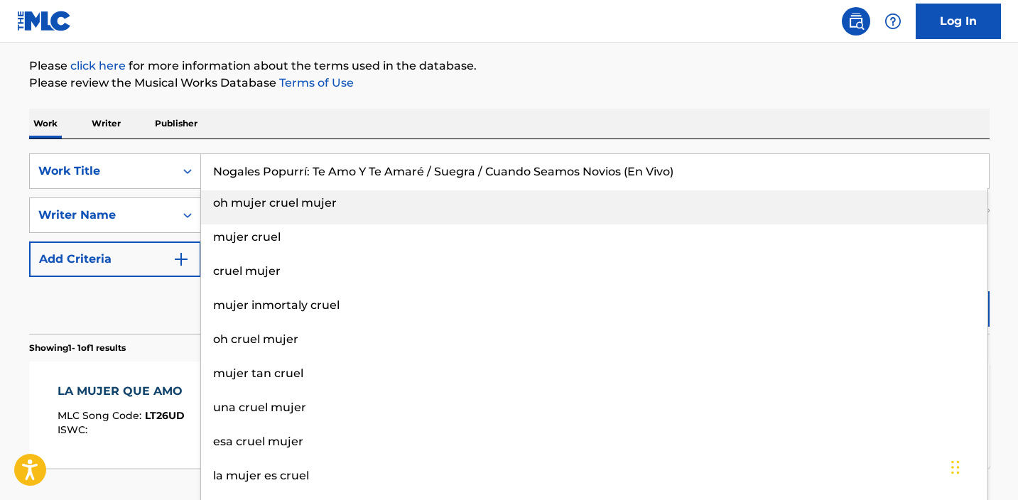
type input "oh mujer cruel mujer"
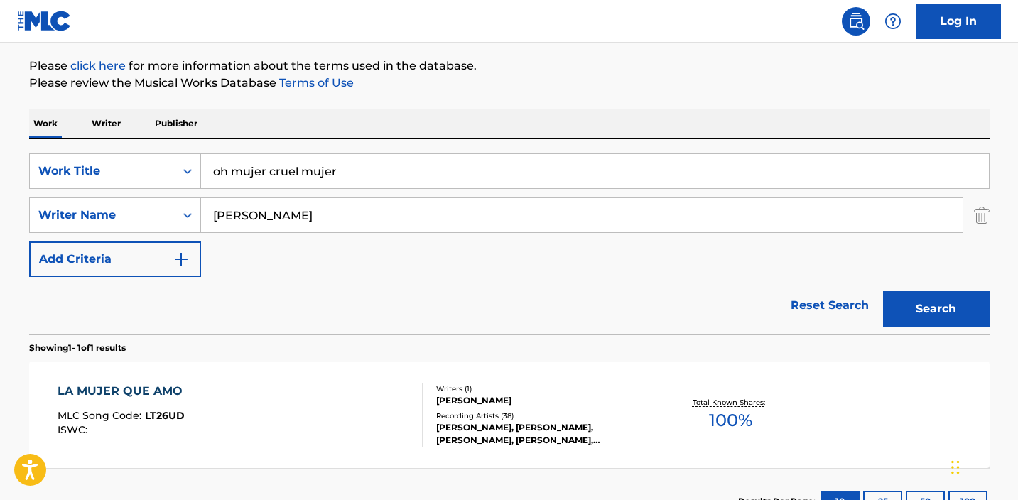
click at [932, 330] on div "Search" at bounding box center [933, 305] width 114 height 57
click at [923, 313] on button "Search" at bounding box center [936, 309] width 107 height 36
drag, startPoint x: 351, startPoint y: 212, endPoint x: 188, endPoint y: 206, distance: 162.8
click at [188, 206] on div "SearchWithCriteria97141303-6ab7-4c9c-9511-7e0e1deabc4d Writer Name [PERSON_NAME]" at bounding box center [509, 216] width 961 height 36
paste input ""[PERSON_NAME]""
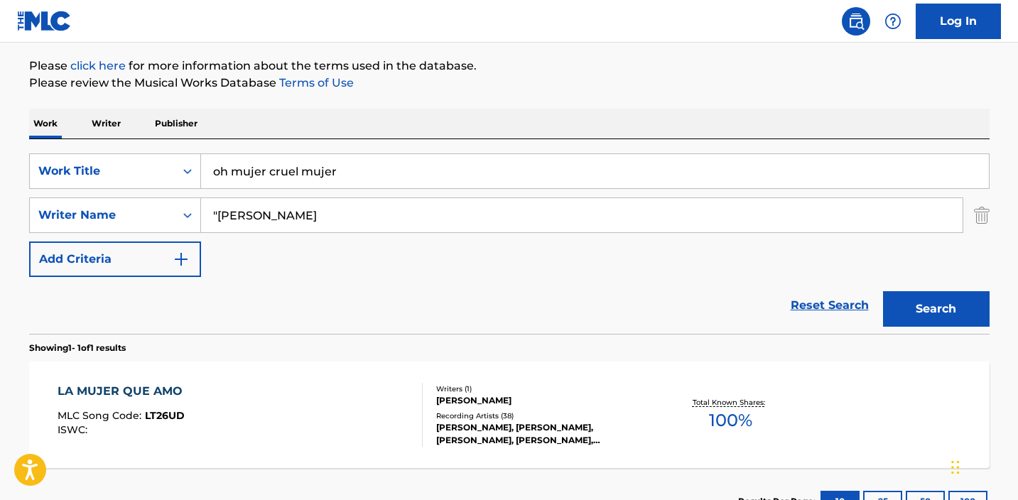
click at [217, 211] on input ""[PERSON_NAME]" at bounding box center [582, 215] width 762 height 34
type input "[PERSON_NAME]"
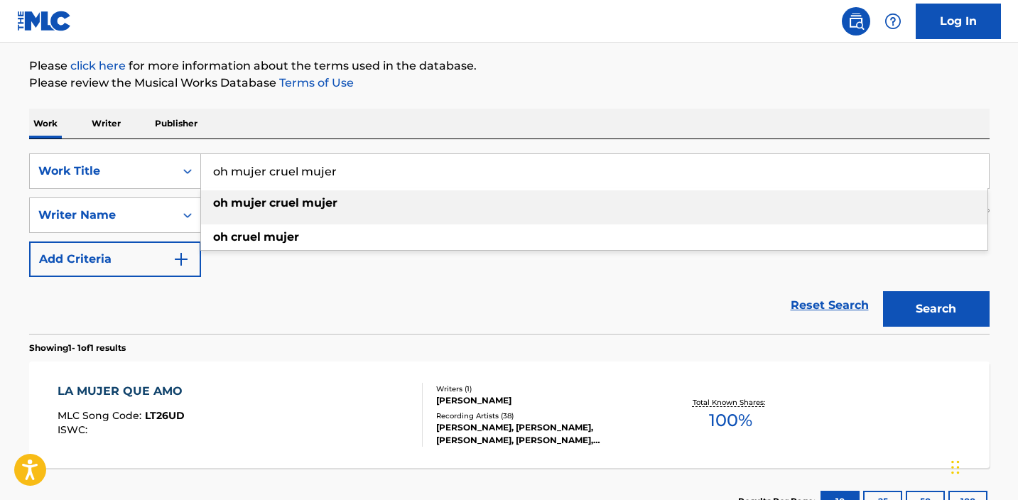
click at [340, 172] on input "oh mujer cruel mujer" at bounding box center [595, 171] width 788 height 34
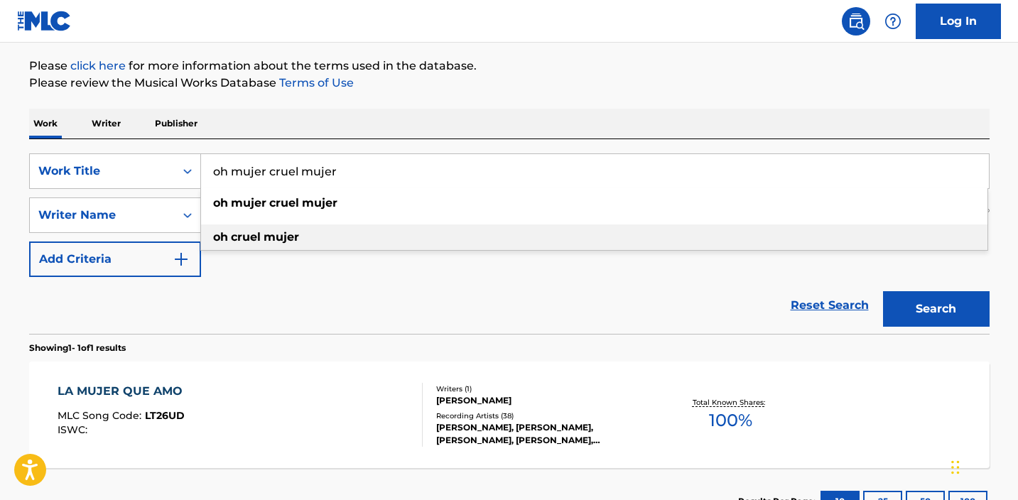
click at [327, 238] on div "oh cruel mujer" at bounding box center [594, 238] width 786 height 26
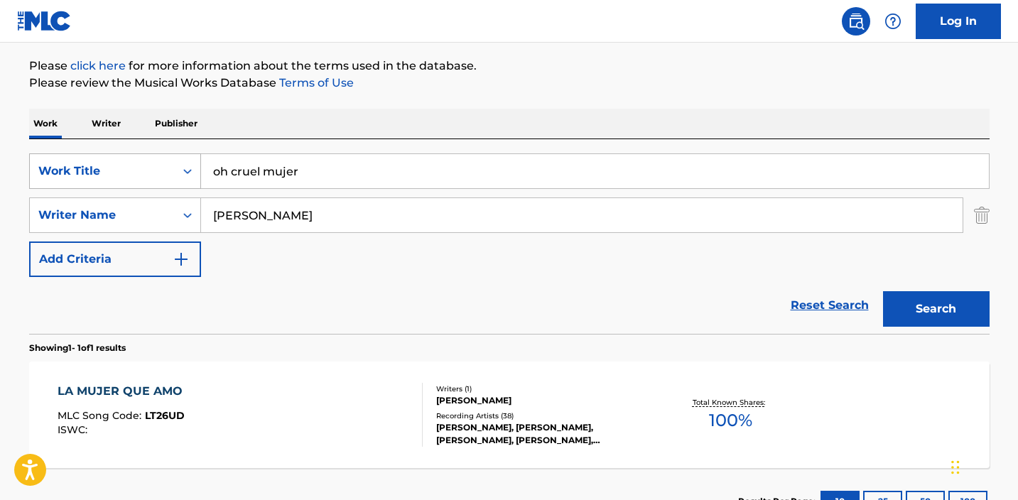
drag, startPoint x: 263, startPoint y: 171, endPoint x: 173, endPoint y: 171, distance: 90.2
click at [175, 171] on div "SearchWithCriteriaabe21999-8eb2-46c5-8b0e-7efadad1bf85 Work Title oh cruel mujer" at bounding box center [509, 171] width 961 height 36
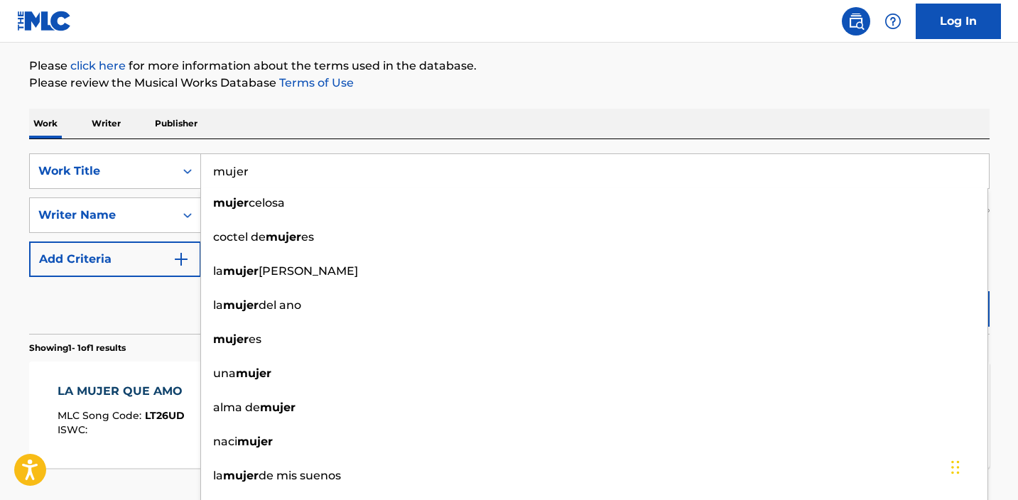
click at [1007, 248] on main "The MLC Public Work Search The accuracy and completeness of The MLC's data is d…" at bounding box center [509, 211] width 1018 height 662
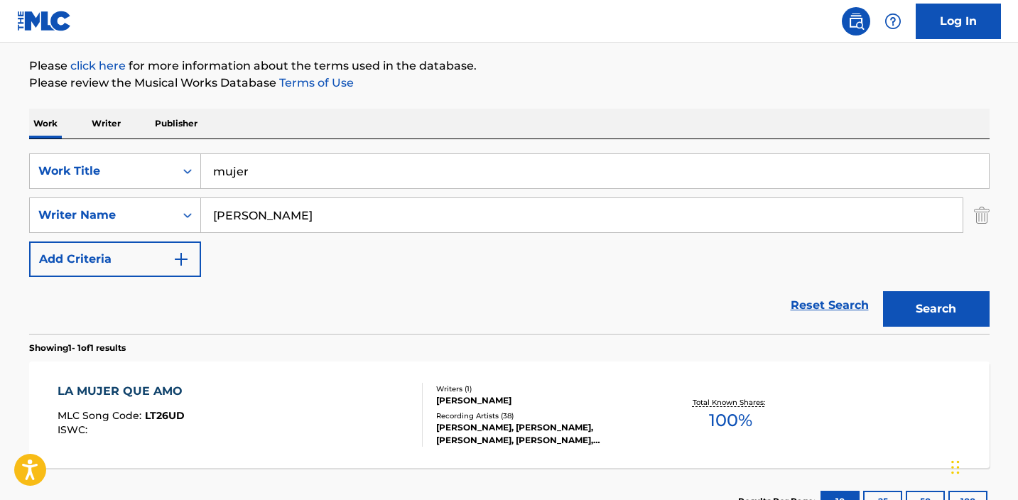
click at [968, 293] on button "Search" at bounding box center [936, 309] width 107 height 36
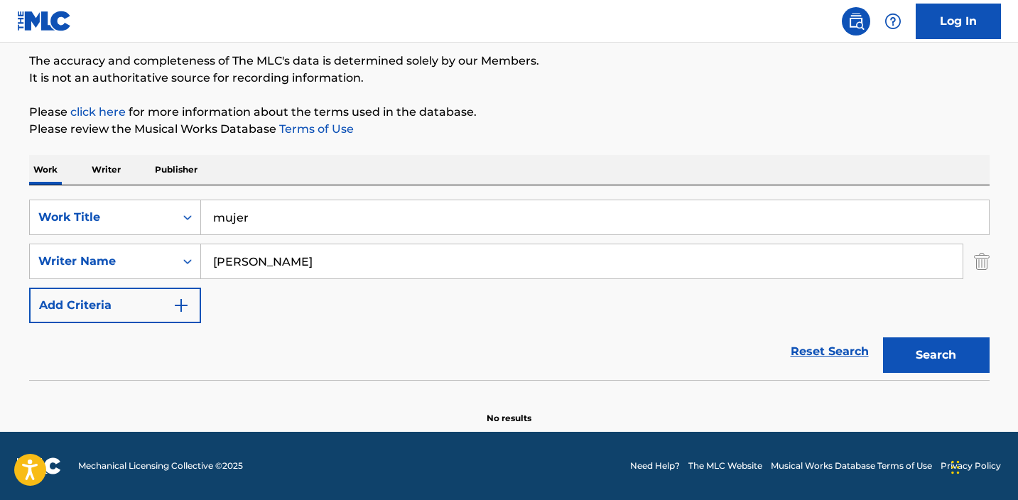
scroll to position [117, 0]
click at [426, 223] on input "mujer" at bounding box center [595, 217] width 788 height 34
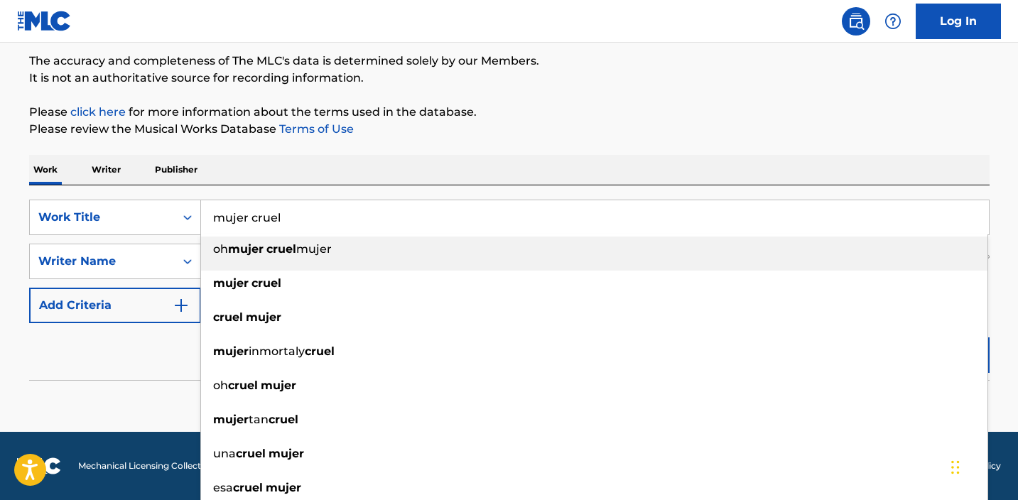
click at [748, 97] on div "The MLC Public Work Search The accuracy and completeness of The MLC's data is d…" at bounding box center [509, 193] width 995 height 463
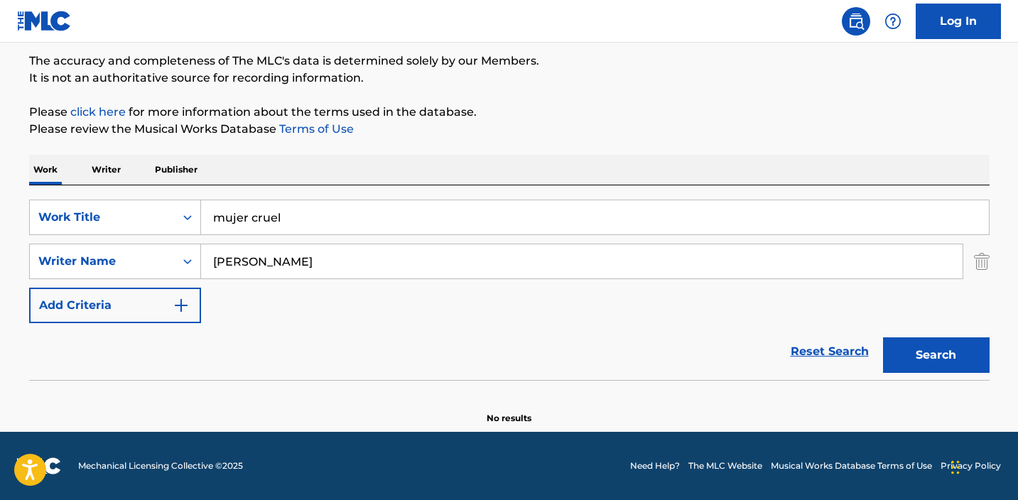
click at [968, 366] on button "Search" at bounding box center [936, 355] width 107 height 36
click at [439, 206] on input "mujer cruel" at bounding box center [595, 217] width 788 height 34
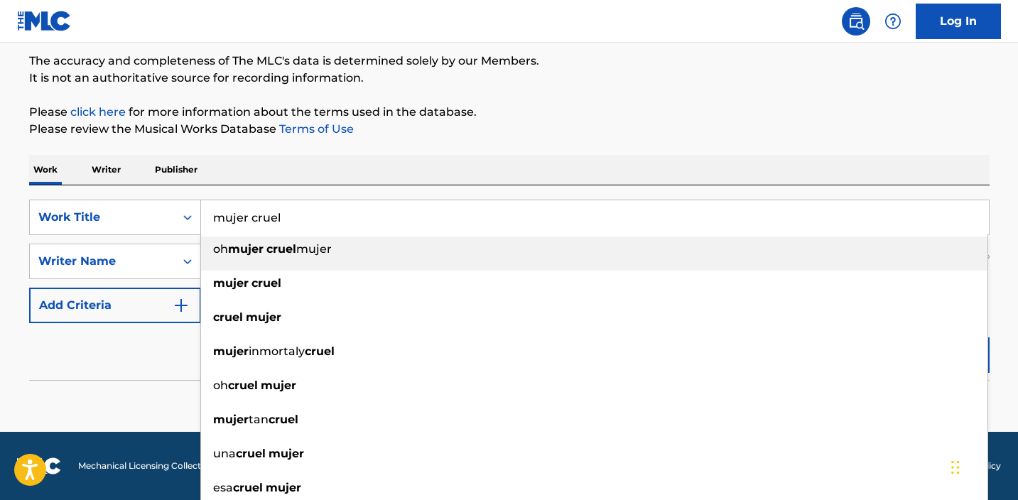
click at [439, 206] on input "mujer cruel" at bounding box center [595, 217] width 788 height 34
paste input "Mujer C"
type input "Mujer Cruel"
click at [494, 161] on div "Work Writer Publisher" at bounding box center [509, 170] width 961 height 30
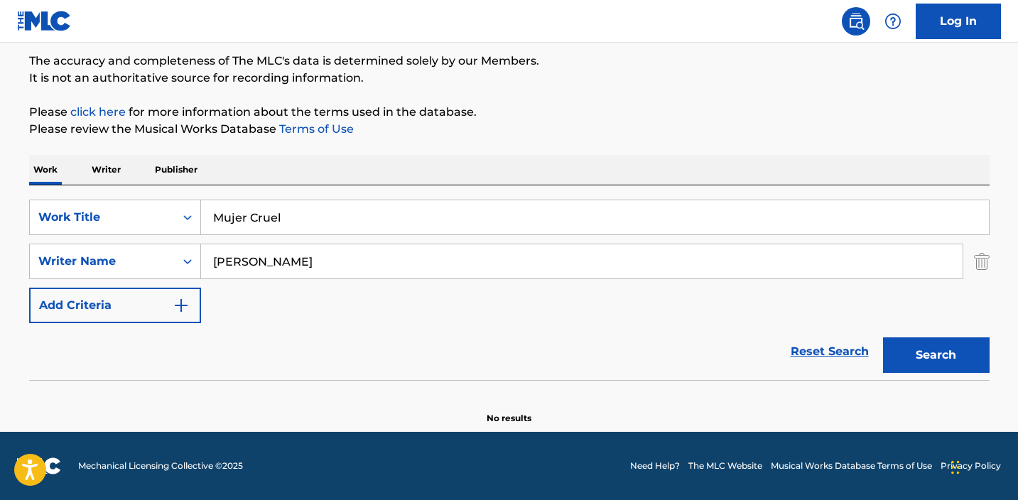
click at [972, 357] on button "Search" at bounding box center [936, 355] width 107 height 36
click at [284, 259] on input "[PERSON_NAME]" at bounding box center [582, 261] width 762 height 34
click at [936, 368] on button "Search" at bounding box center [936, 355] width 107 height 36
click at [277, 257] on input "[PERSON_NAME]" at bounding box center [582, 261] width 762 height 34
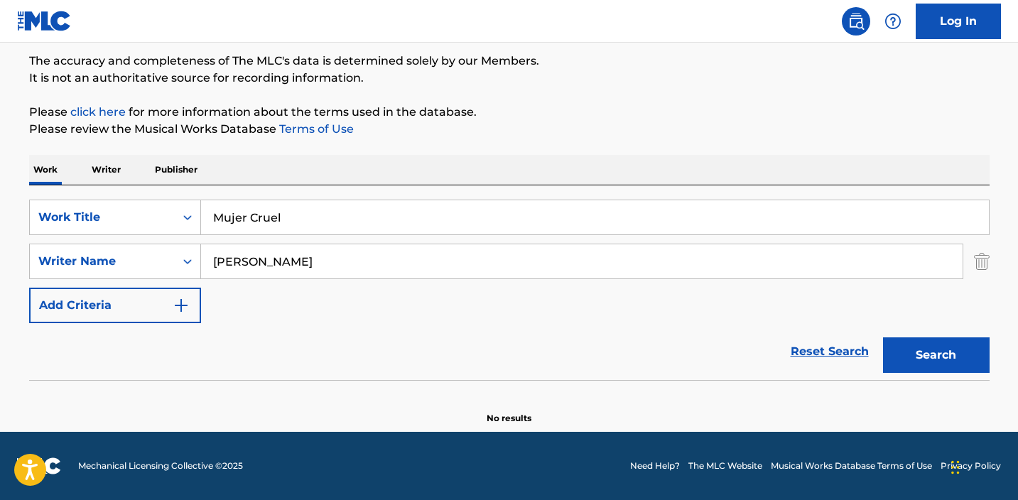
click at [277, 257] on input "[PERSON_NAME]" at bounding box center [582, 261] width 762 height 34
type input "[PERSON_NAME]"
click at [939, 376] on div "Search" at bounding box center [933, 351] width 114 height 57
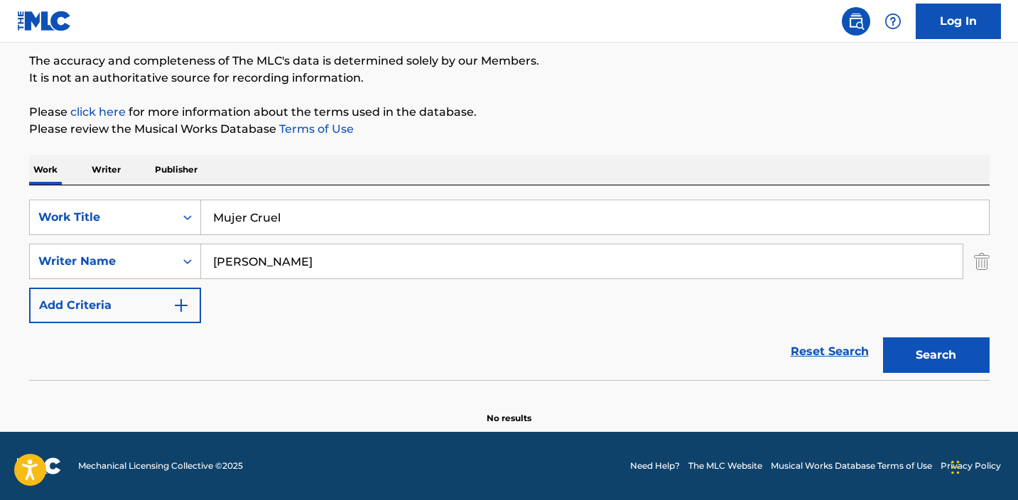
click at [943, 360] on button "Search" at bounding box center [936, 355] width 107 height 36
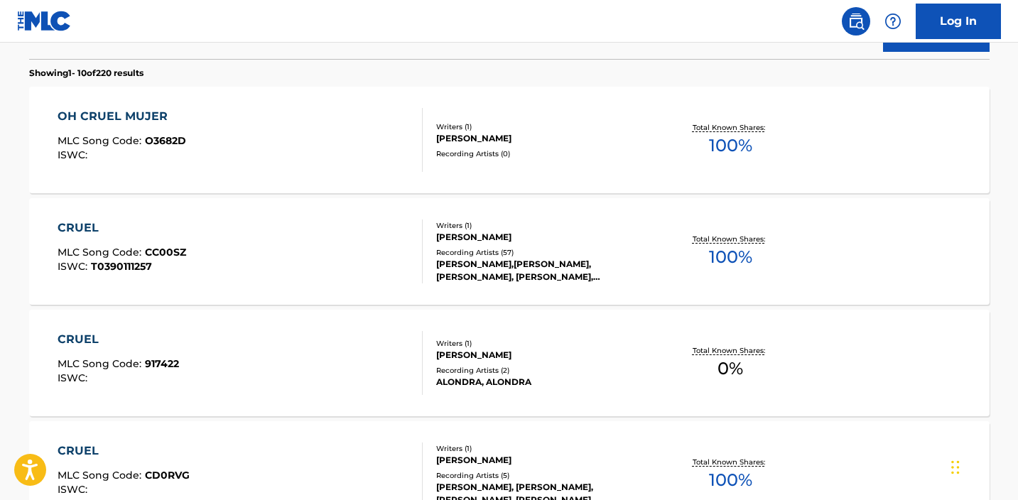
scroll to position [198, 0]
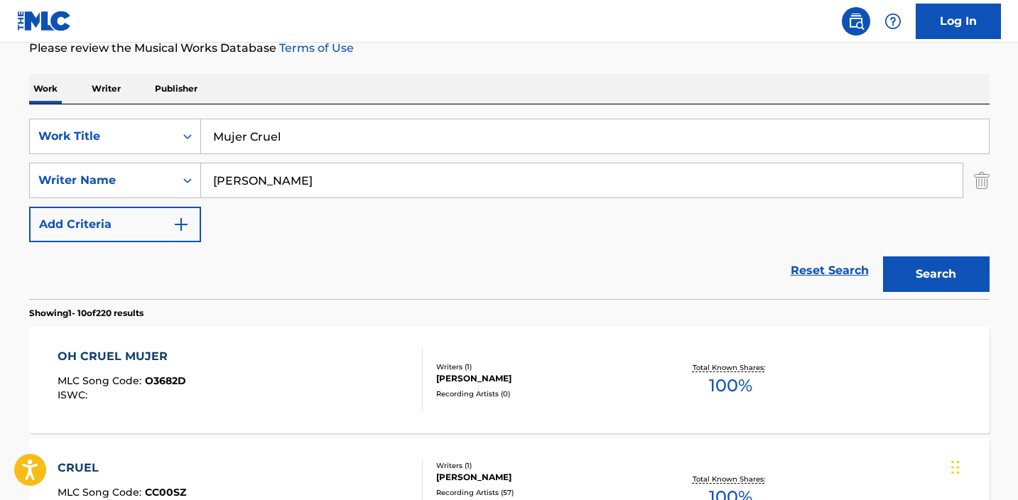
click at [252, 175] on input "[PERSON_NAME]" at bounding box center [582, 180] width 762 height 34
click at [931, 287] on button "Search" at bounding box center [936, 274] width 107 height 36
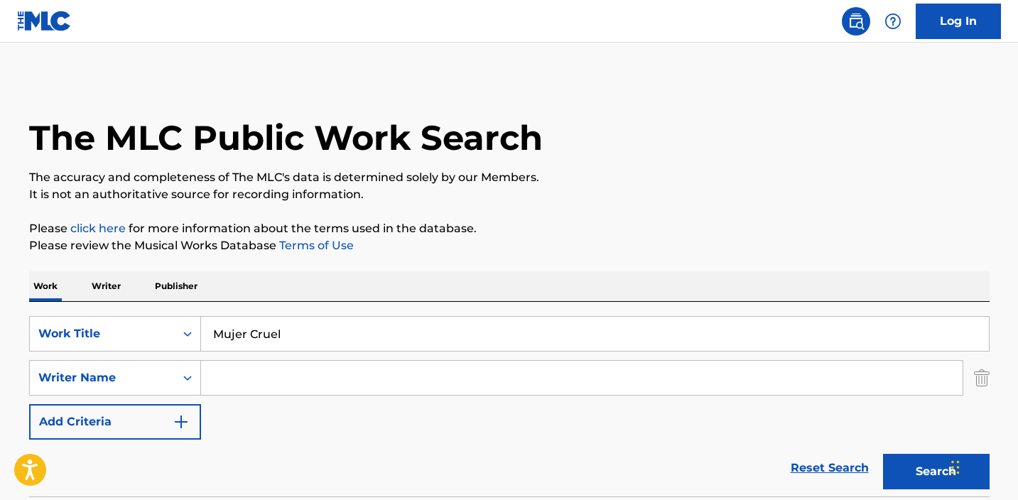
scroll to position [0, 0]
drag, startPoint x: 521, startPoint y: 18, endPoint x: 479, endPoint y: -21, distance: 57.3
click at [479, 0] on html "Accessibility Screen-Reader Guide, Feedback, and Issue Reporting | New window L…" at bounding box center [509, 250] width 1018 height 500
click at [320, 347] on input "Mujer Cruel" at bounding box center [595, 334] width 788 height 34
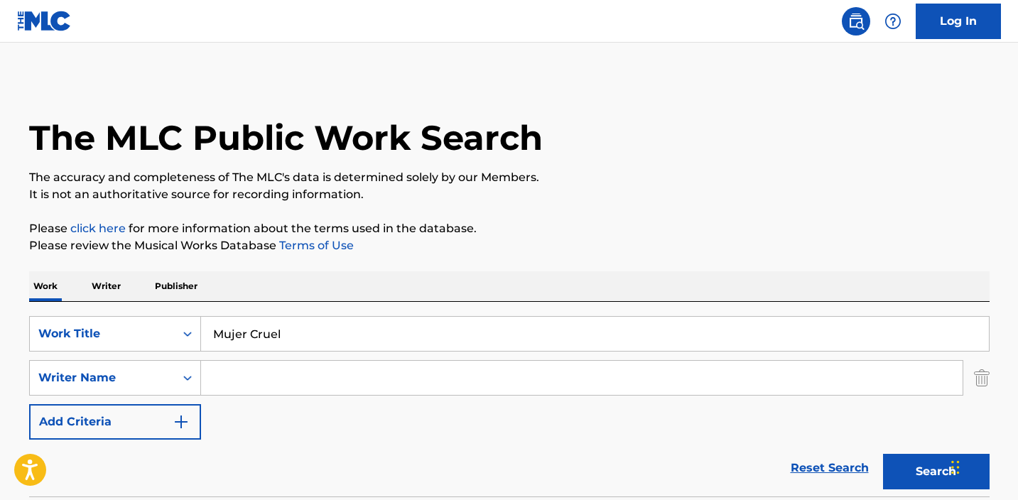
click at [320, 347] on input "Mujer Cruel" at bounding box center [595, 334] width 788 height 34
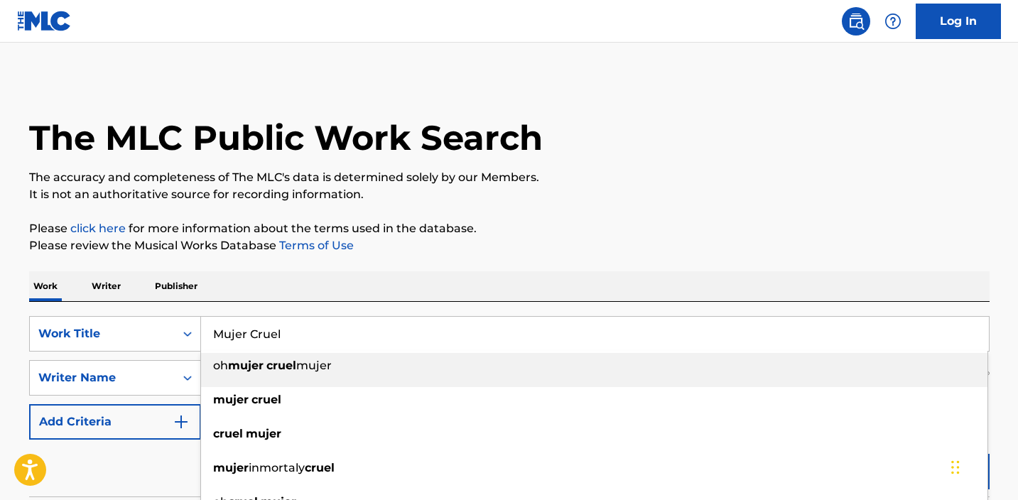
paste input "Nogales Popurrí: Te Amo Y Te Amaré / Suegra / Cuando Seamos Novios (En Vivo)"
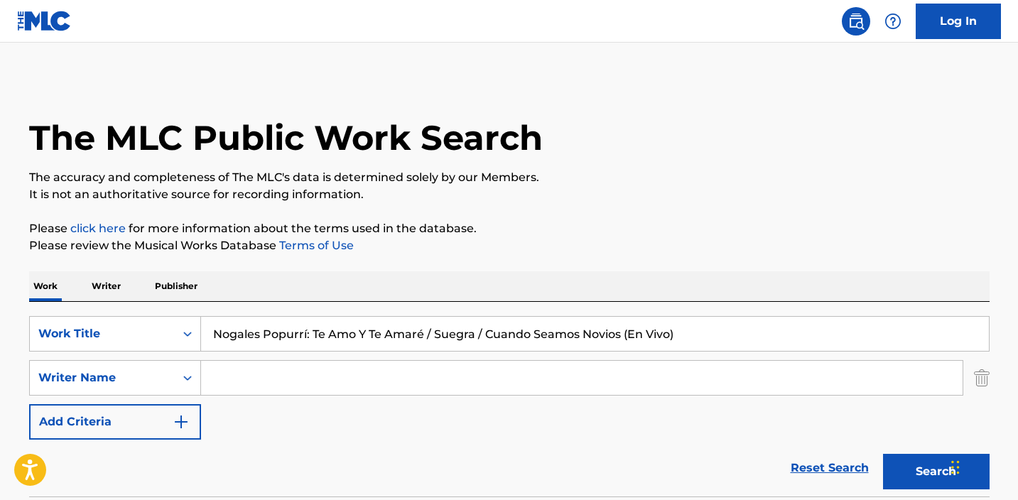
type input "Nogales Popurrí: Te Amo Y Te Amaré / Suegra / Cuando Seamos Novios (En Vivo)"
click at [570, 234] on p "Please click here for more information about the terms used in the database." at bounding box center [509, 228] width 961 height 17
click at [901, 465] on button "Search" at bounding box center [936, 472] width 107 height 36
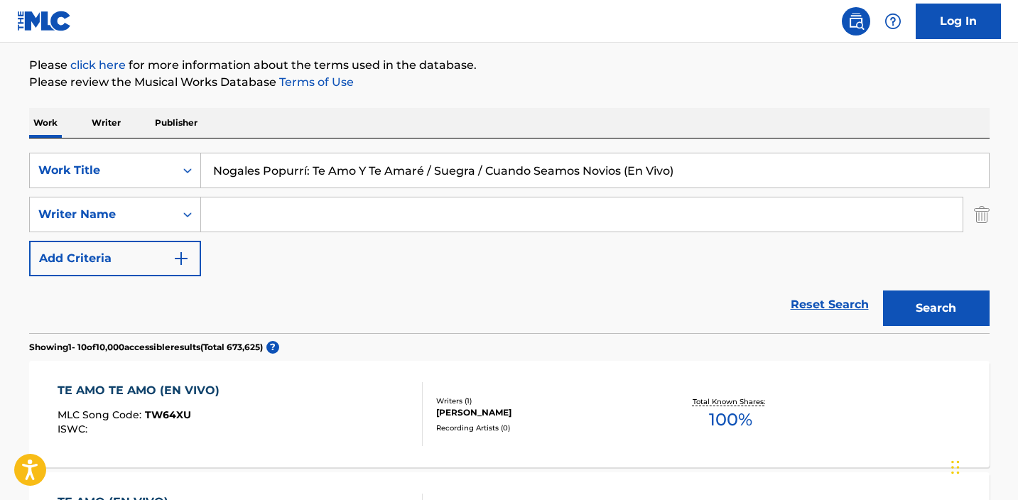
scroll to position [163, 0]
click at [348, 220] on input "Search Form" at bounding box center [582, 215] width 762 height 34
type input "[PERSON_NAME]"
click at [936, 309] on button "Search" at bounding box center [936, 309] width 107 height 36
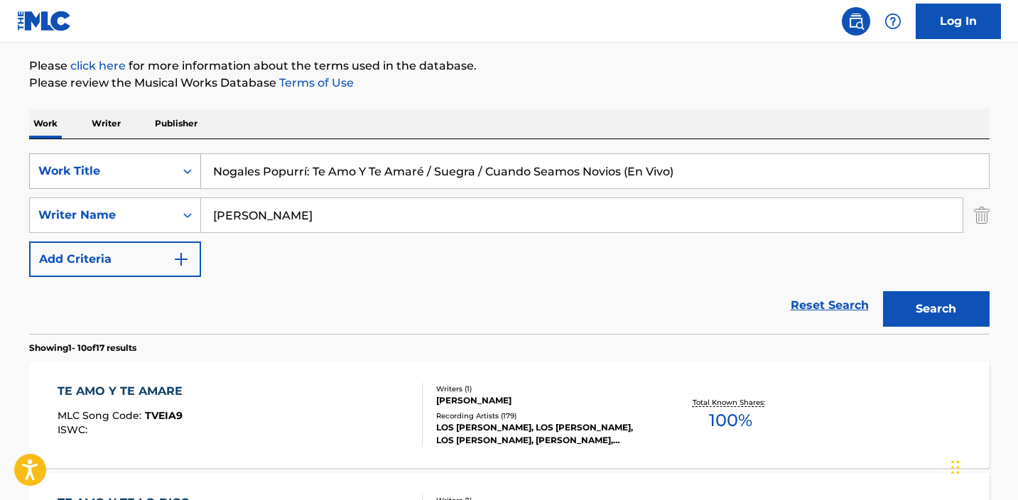
drag, startPoint x: 313, startPoint y: 173, endPoint x: 188, endPoint y: 166, distance: 124.5
click at [188, 166] on div "SearchWithCriteriaabe21999-8eb2-46c5-8b0e-7efadad1bf85 Work Title Nogales Popur…" at bounding box center [509, 171] width 961 height 36
type input "Te Amo Y Te Amaré / Suegra / Cuando Seamos Novios (En Vivo)"
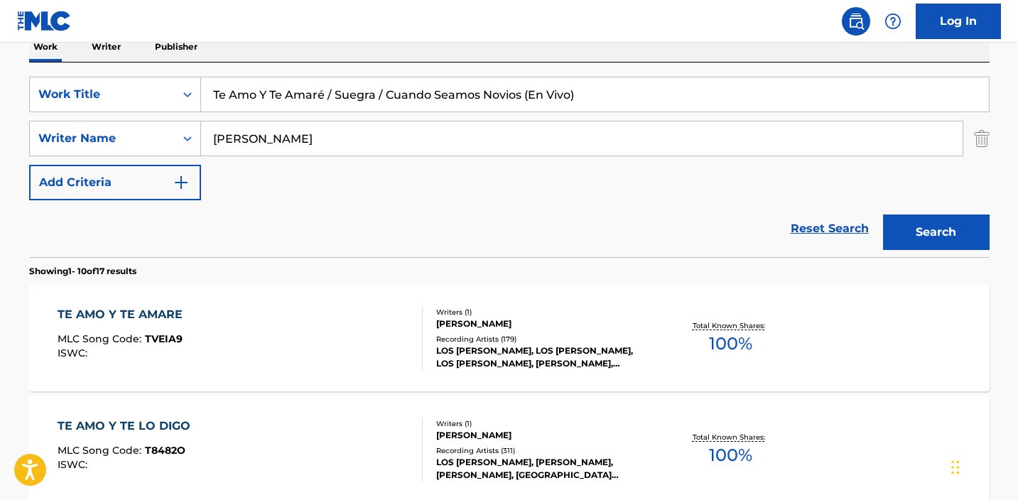
scroll to position [281, 0]
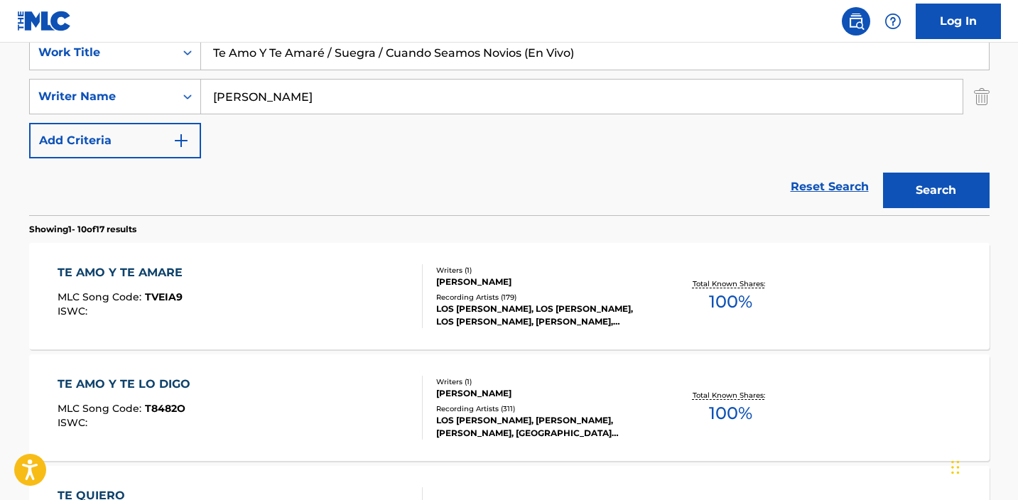
click at [353, 286] on div "TE AMO Y TE AMARE MLC Song Code : TVEIA9 ISWC :" at bounding box center [240, 296] width 365 height 64
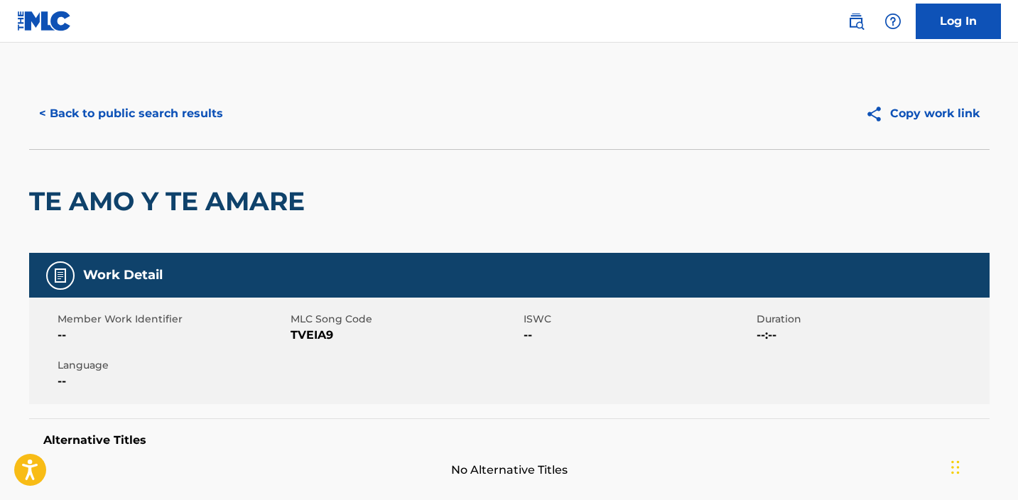
click at [310, 332] on span "TVEIA9" at bounding box center [405, 335] width 229 height 17
copy span "TVEIA9"
click at [177, 134] on div "< Back to public search results Copy work link" at bounding box center [509, 113] width 961 height 71
click at [177, 119] on button "< Back to public search results" at bounding box center [131, 114] width 204 height 36
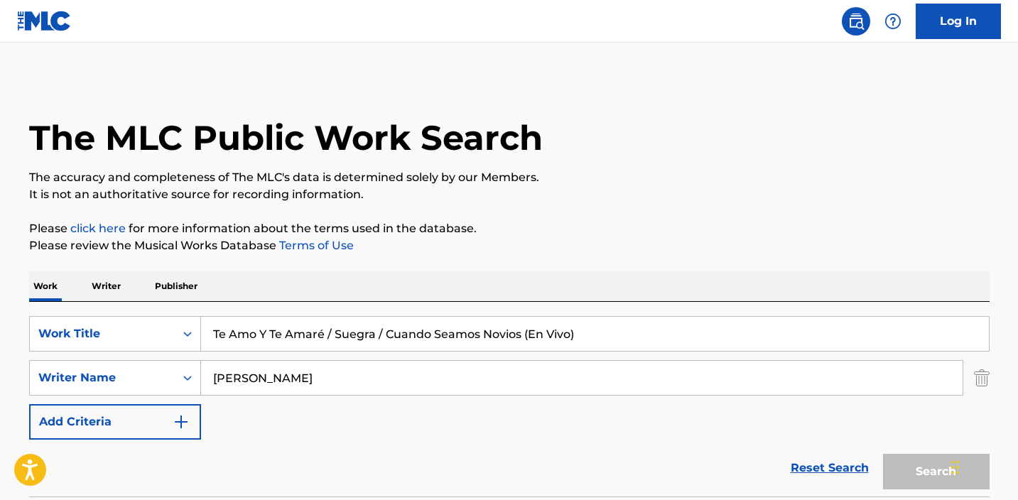
scroll to position [281, 0]
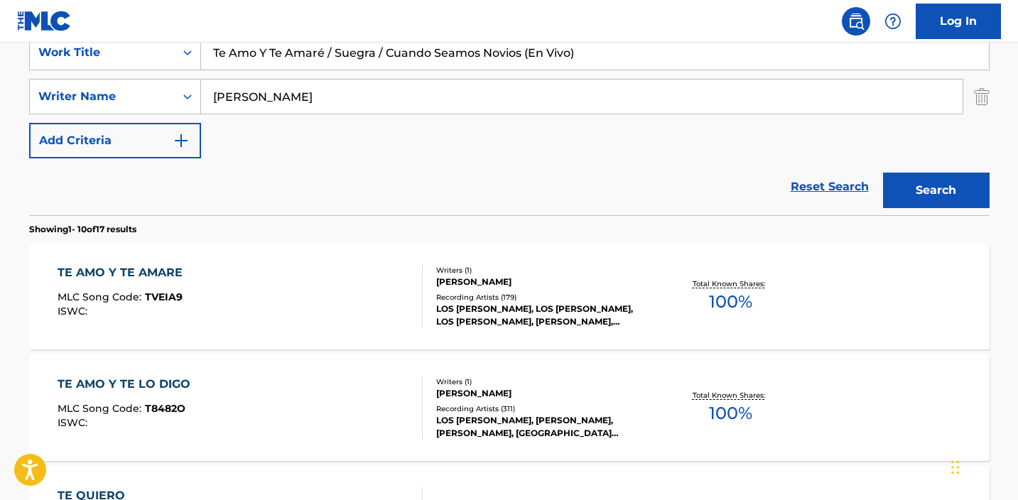
drag, startPoint x: 335, startPoint y: 53, endPoint x: 223, endPoint y: 50, distance: 111.6
click at [224, 50] on input "Te Amo Y Te Amaré / Suegra / Cuando Seamos Novios (En Vivo)" at bounding box center [595, 53] width 788 height 34
click at [936, 190] on button "Search" at bounding box center [936, 191] width 107 height 36
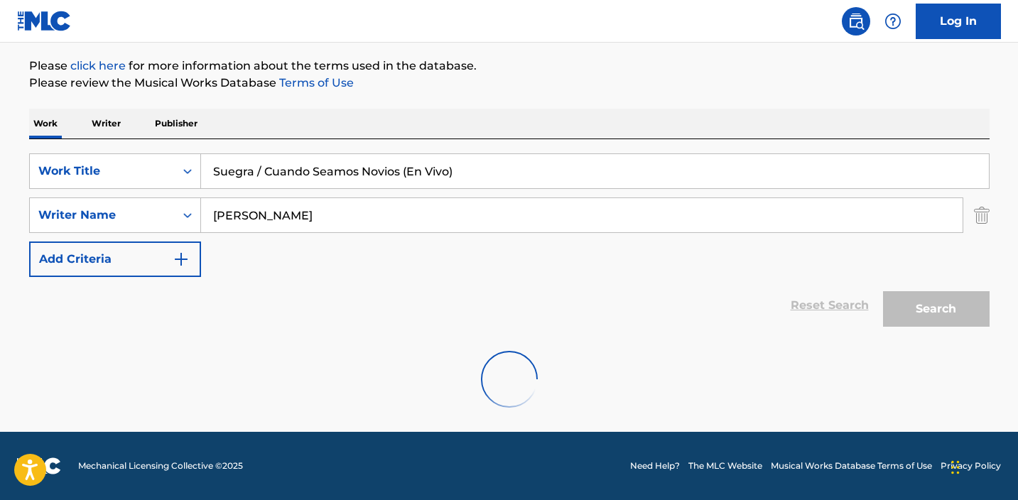
scroll to position [163, 0]
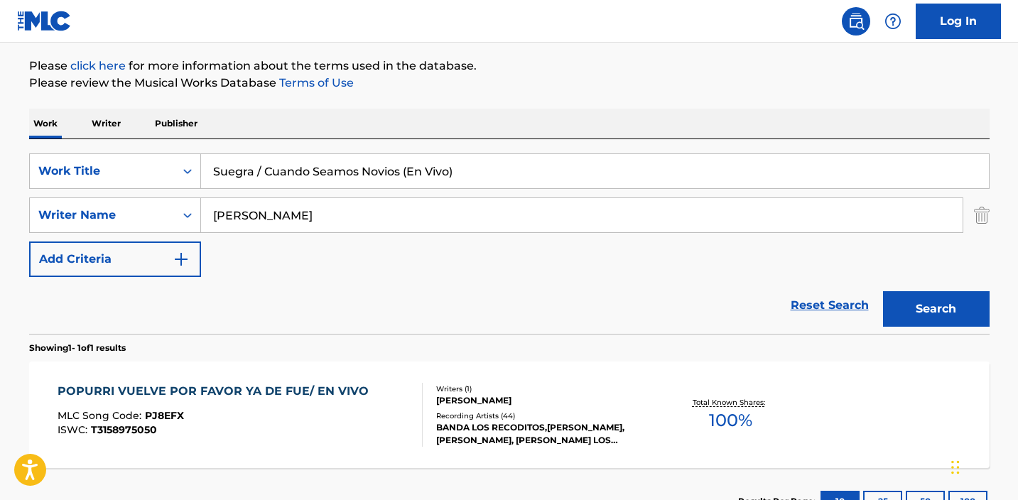
drag, startPoint x: 256, startPoint y: 173, endPoint x: 498, endPoint y: 164, distance: 241.7
click at [498, 169] on input "Suegra / Cuando Seamos Novios (En Vivo)" at bounding box center [595, 171] width 788 height 34
drag, startPoint x: 515, startPoint y: 171, endPoint x: 153, endPoint y: 166, distance: 361.7
click at [153, 167] on div "SearchWithCriteriaabe21999-8eb2-46c5-8b0e-7efadad1bf85 Work Title el pim pim/la…" at bounding box center [509, 171] width 961 height 36
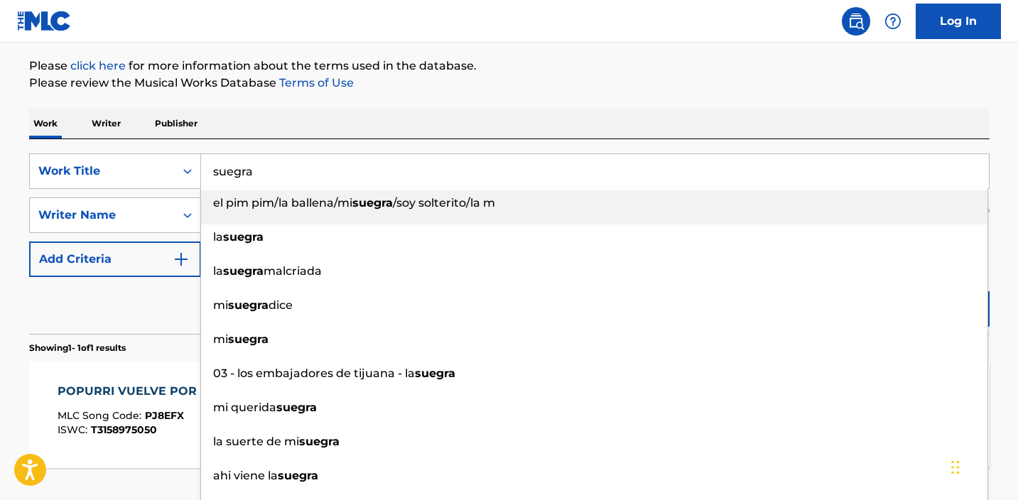
click at [556, 45] on div "The MLC Public Work Search The accuracy and completeness of The MLC's data is d…" at bounding box center [509, 225] width 995 height 620
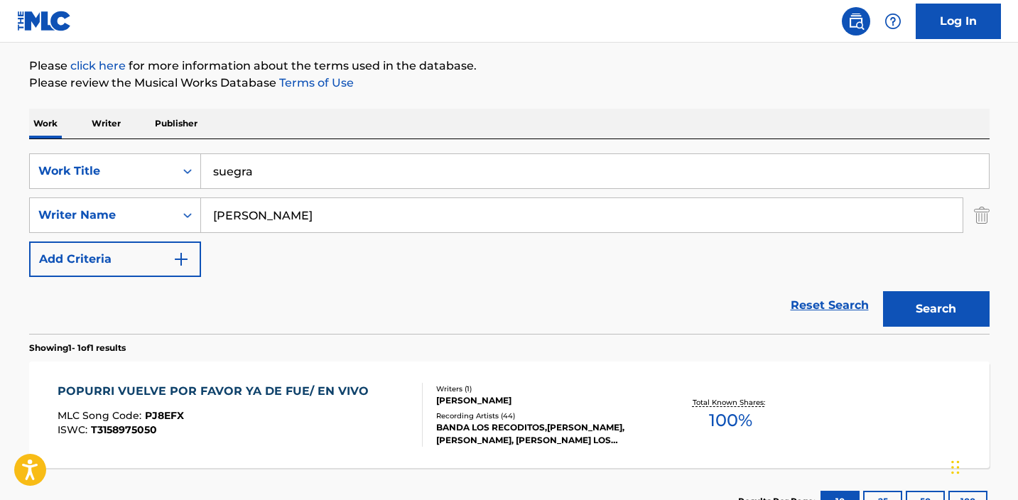
click at [946, 307] on button "Search" at bounding box center [936, 309] width 107 height 36
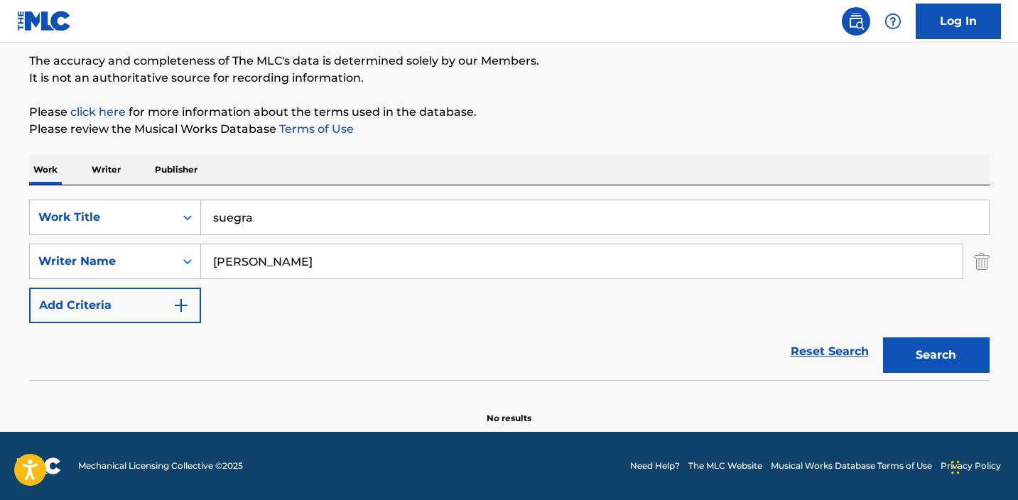
scroll to position [117, 0]
click at [340, 222] on input "suegra" at bounding box center [595, 217] width 788 height 34
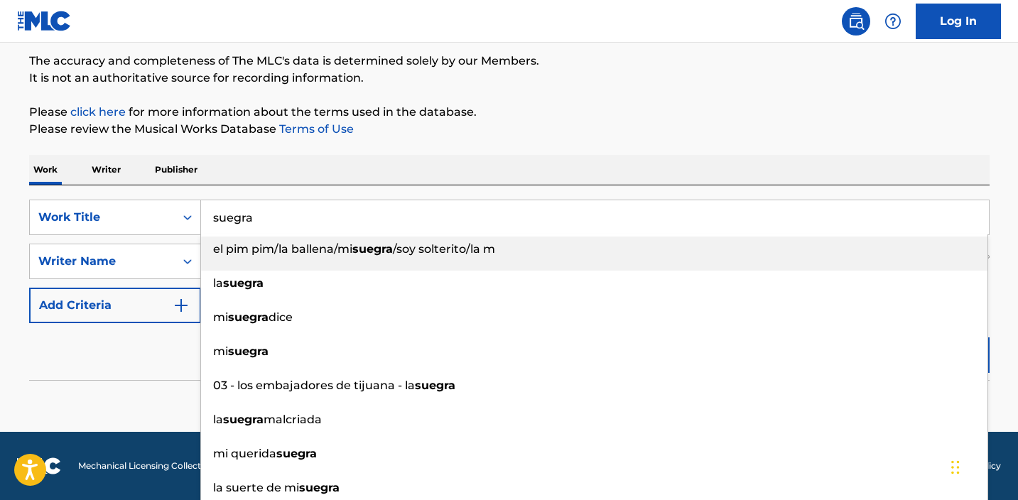
click at [340, 222] on input "suegra" at bounding box center [595, 217] width 788 height 34
paste input "TVEIA9"
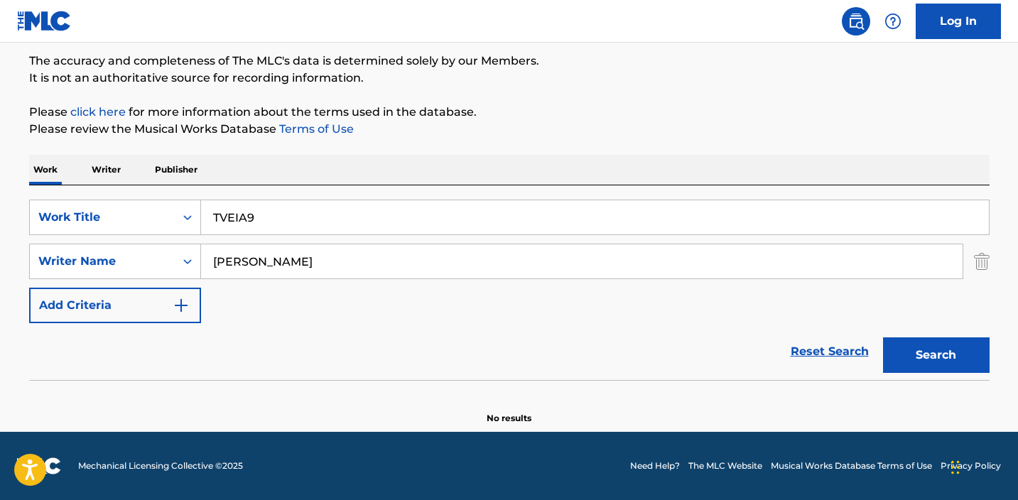
click at [393, 217] on input "TVEIA9" at bounding box center [595, 217] width 788 height 34
click at [394, 217] on input "TVEIA9" at bounding box center [595, 217] width 788 height 34
paste input "Nogales Popurrí: Te Amo Y Te Amaré / Suegra / Cuando Seamos Novios (En Vivo)"
click at [597, 145] on div "The MLC Public Work Search The accuracy and completeness of The MLC's data is d…" at bounding box center [509, 193] width 995 height 463
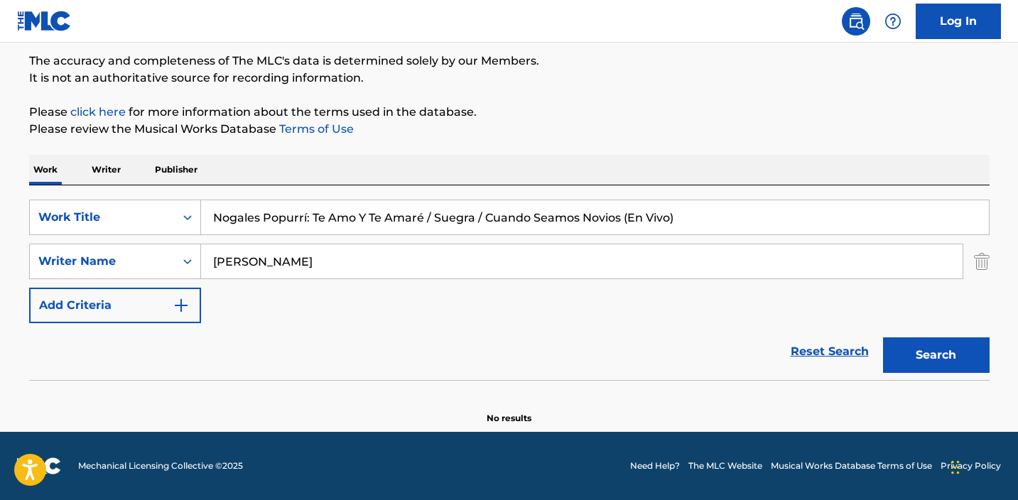
click at [902, 357] on button "Search" at bounding box center [936, 355] width 107 height 36
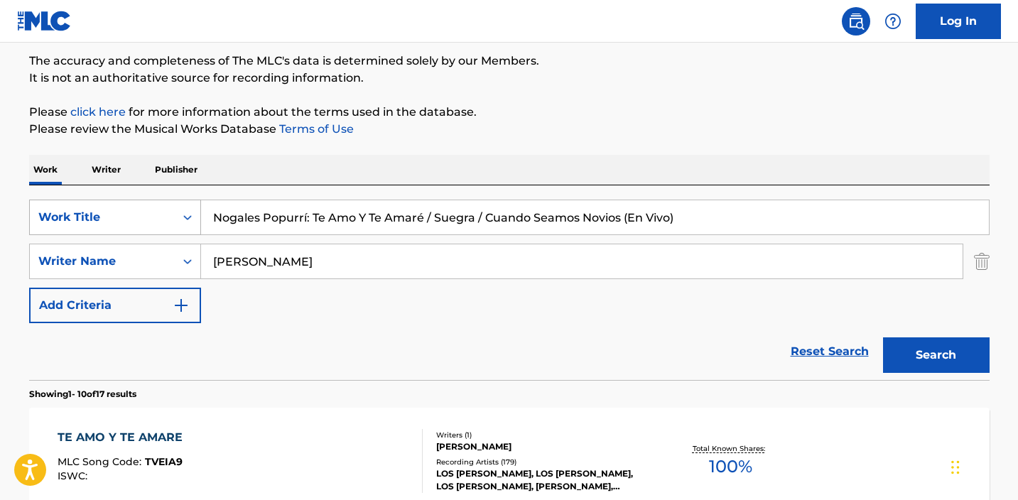
drag, startPoint x: 486, startPoint y: 222, endPoint x: 133, endPoint y: 204, distance: 353.6
click at [133, 204] on div "SearchWithCriteriaabe21999-8eb2-46c5-8b0e-7efadad1bf85 Work Title Nogales Popur…" at bounding box center [509, 218] width 961 height 36
click at [407, 215] on input "Cuando Seamos Novios (En Vivo)" at bounding box center [595, 217] width 788 height 34
click at [936, 355] on button "Search" at bounding box center [936, 355] width 107 height 36
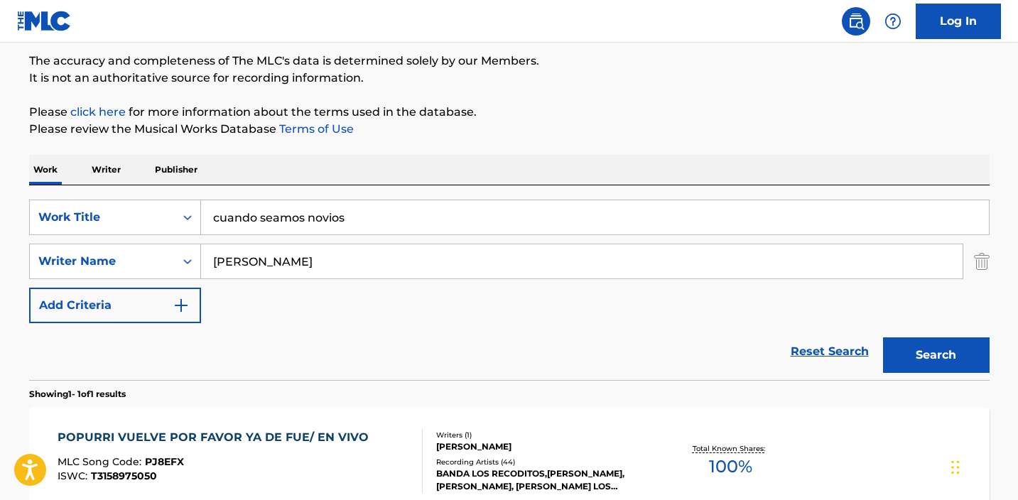
click at [634, 158] on div "Work Writer Publisher" at bounding box center [509, 170] width 961 height 30
click at [907, 348] on button "Search" at bounding box center [936, 355] width 107 height 36
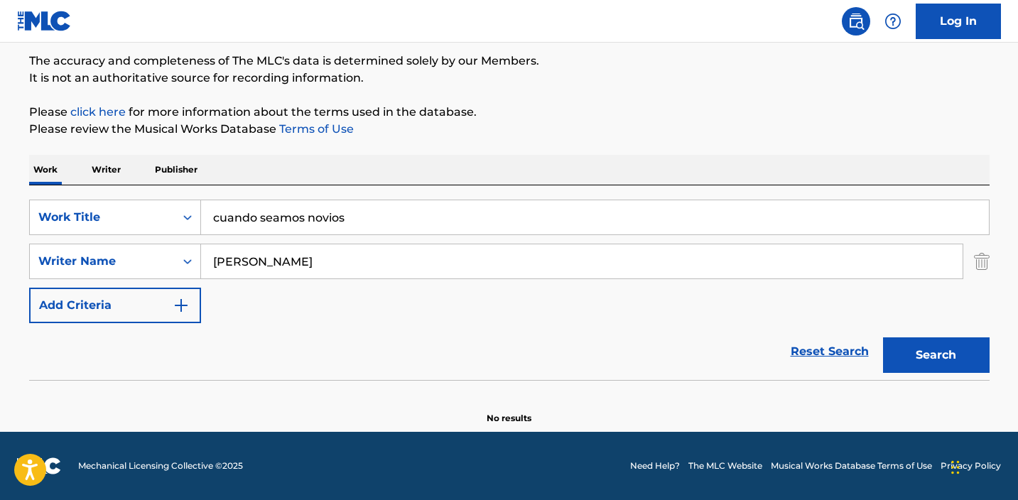
click at [384, 210] on input "cuando seamos novios" at bounding box center [595, 217] width 788 height 34
paste input "juego.wav"
click at [504, 126] on p "Please review the Musical Works Database Terms of Use" at bounding box center [509, 129] width 961 height 17
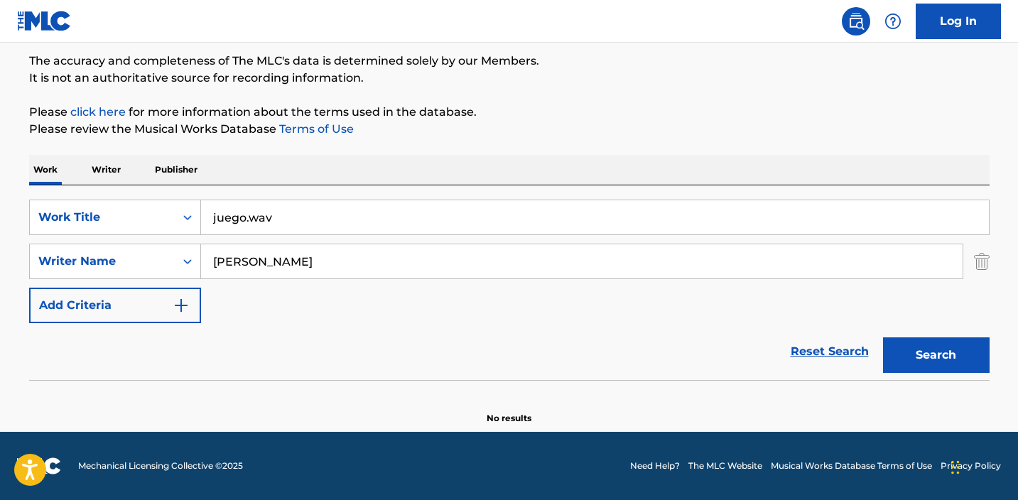
click at [971, 246] on div "SearchWithCriteria97141303-6ab7-4c9c-9511-7e0e1deabc4d Writer Name [PERSON_NAME]" at bounding box center [509, 262] width 961 height 36
click at [978, 256] on img "Search Form" at bounding box center [982, 262] width 16 height 36
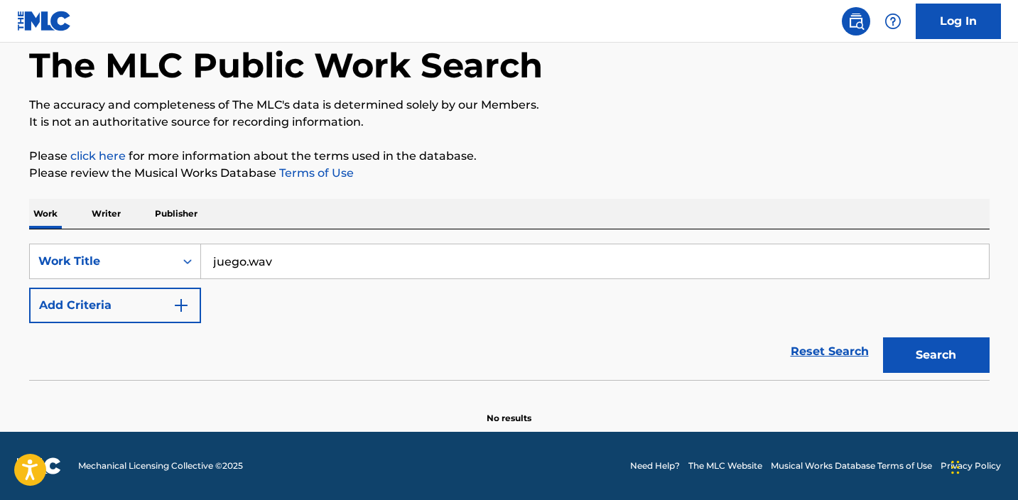
scroll to position [72, 0]
click at [947, 339] on button "Search" at bounding box center [936, 355] width 107 height 36
click at [924, 350] on button "Search" at bounding box center [936, 355] width 107 height 36
click at [318, 256] on input "juego.wav" at bounding box center [595, 261] width 788 height 34
click at [317, 256] on input "juego.wav" at bounding box center [595, 261] width 788 height 34
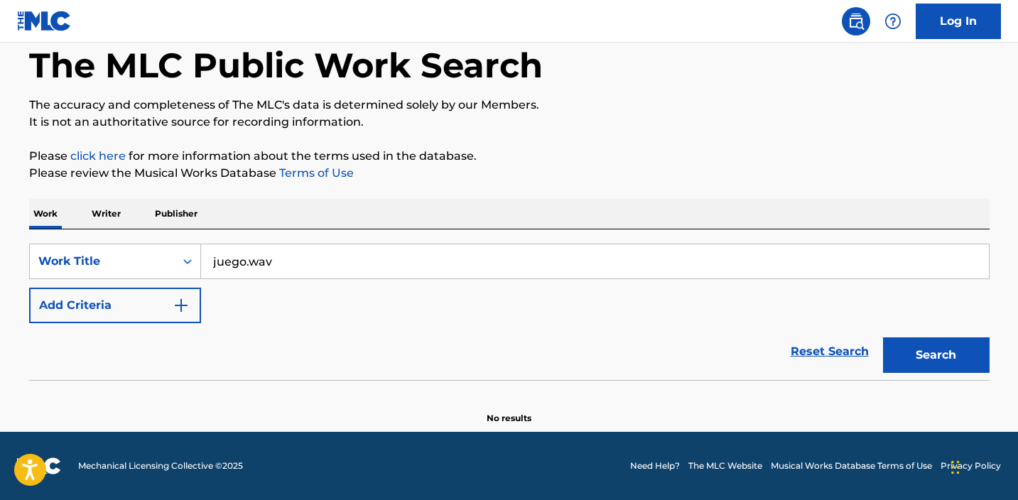
click at [317, 256] on input "juego.wav" at bounding box center [595, 261] width 788 height 34
paste input "La Niña Del Club (feat. DV TELOS)"
click at [936, 355] on button "Search" at bounding box center [936, 355] width 107 height 36
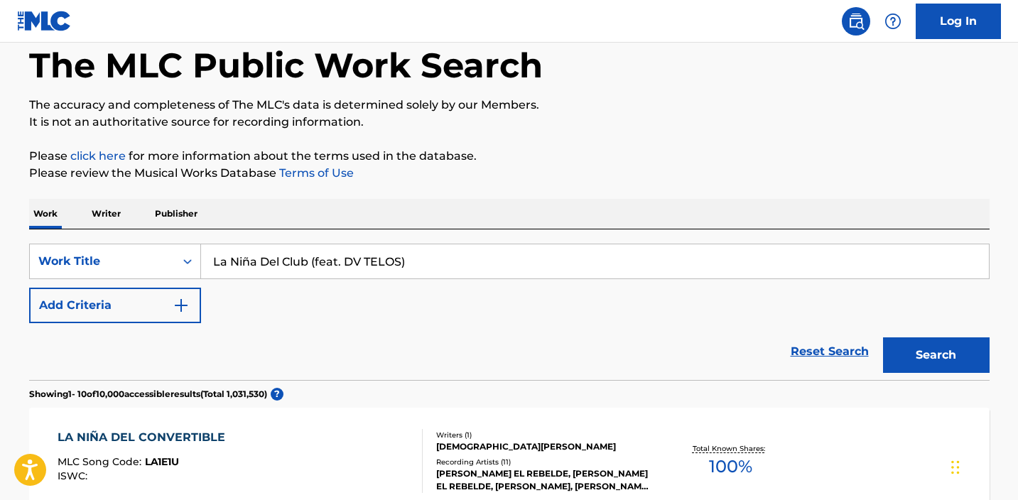
drag, startPoint x: 416, startPoint y: 264, endPoint x: 321, endPoint y: 260, distance: 94.6
click at [321, 260] on input "La Niña Del Club (feat. DV TELOS)" at bounding box center [595, 261] width 788 height 34
type input "La Niña Del Club"
click at [936, 355] on button "Search" at bounding box center [936, 355] width 107 height 36
click at [152, 314] on button "Add Criteria" at bounding box center [115, 306] width 172 height 36
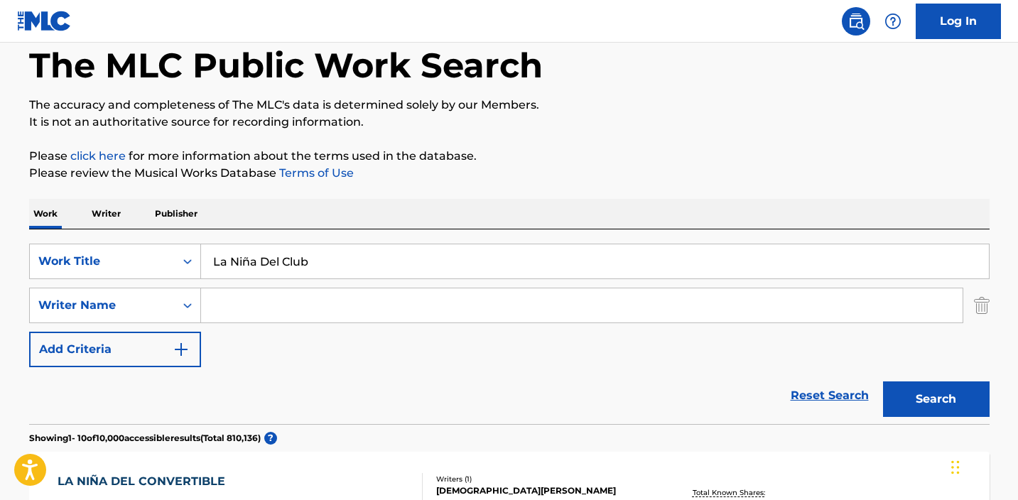
click at [249, 310] on input "Search Form" at bounding box center [582, 305] width 762 height 34
click at [936, 399] on button "Search" at bounding box center [936, 400] width 107 height 36
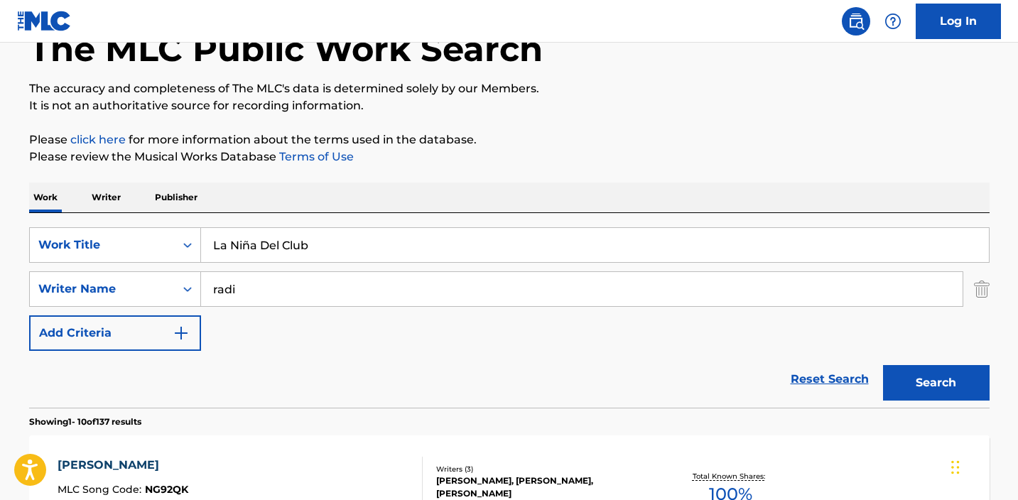
scroll to position [97, 0]
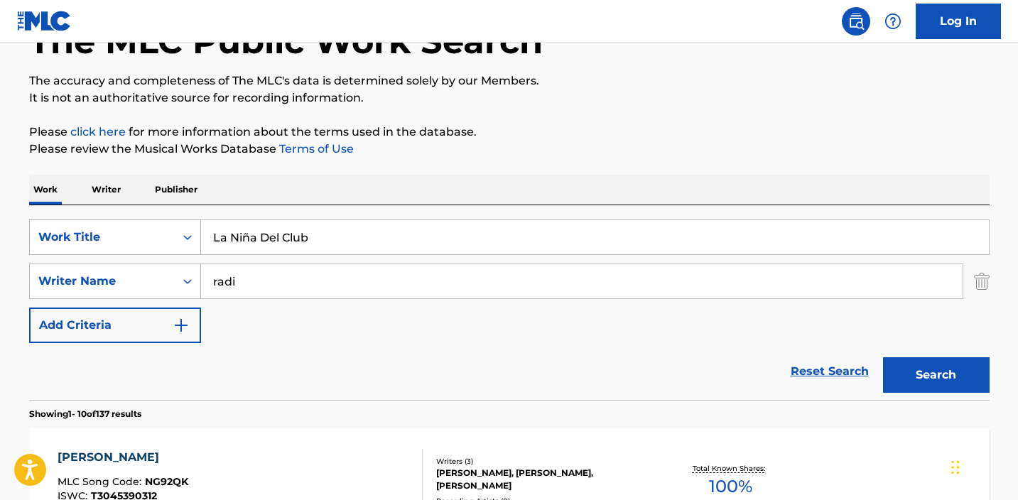
drag, startPoint x: 395, startPoint y: 243, endPoint x: 198, endPoint y: 235, distance: 197.0
click at [198, 235] on div "SearchWithCriteriaabe21999-8eb2-46c5-8b0e-7efadad1bf85 Work Title La Niña Del C…" at bounding box center [509, 238] width 961 height 36
click at [329, 283] on input "radi" at bounding box center [582, 281] width 762 height 34
click at [330, 283] on input "radi" at bounding box center [582, 281] width 762 height 34
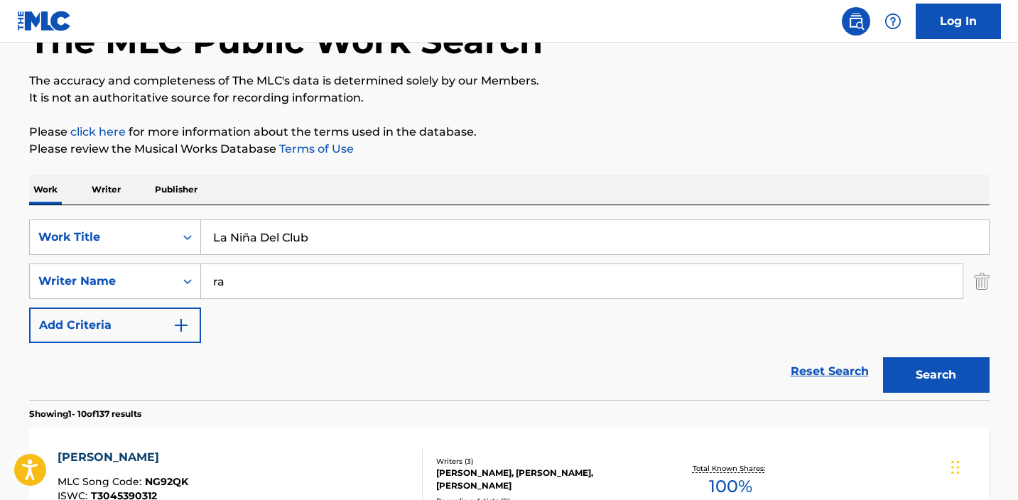
type input "r"
type input "[PERSON_NAME]"
click at [936, 375] on button "Search" at bounding box center [936, 375] width 107 height 36
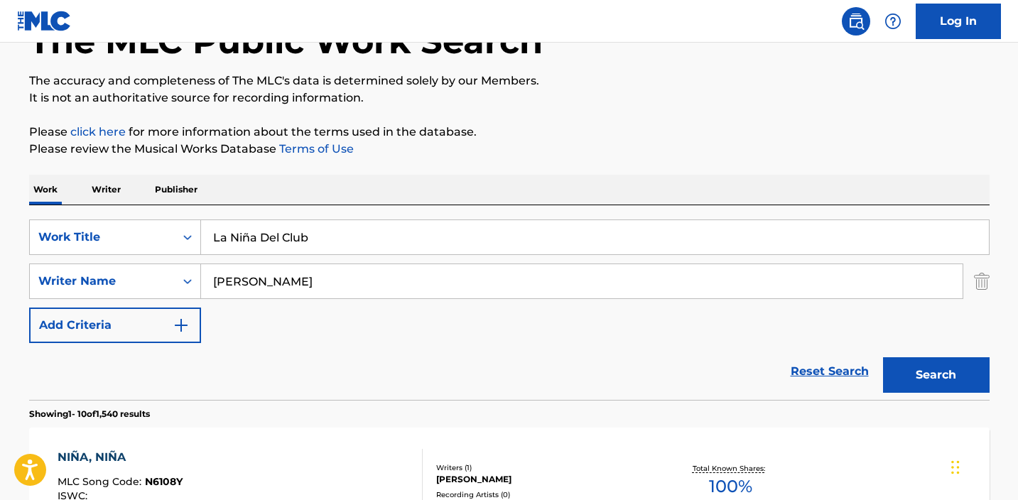
click at [396, 217] on div "SearchWithCriteriaabe21999-8eb2-46c5-8b0e-7efadad1bf85 Work Title La Niña Del C…" at bounding box center [509, 302] width 961 height 195
click at [396, 218] on div "SearchWithCriteriaabe21999-8eb2-46c5-8b0e-7efadad1bf85 Work Title La Niña Del C…" at bounding box center [509, 302] width 961 height 195
click at [396, 229] on input "La Niña Del Club" at bounding box center [595, 237] width 788 height 34
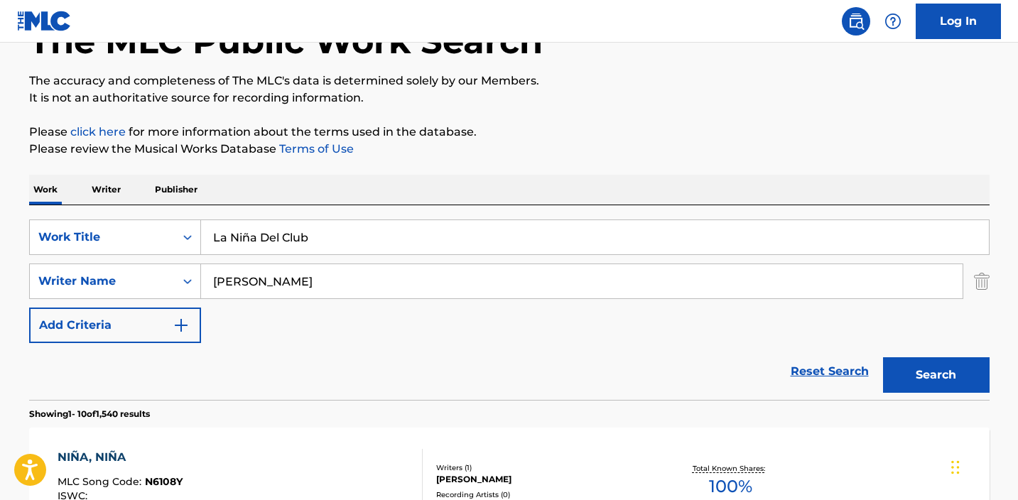
paste input "Para Que Digas (feat. [PERSON_NAME])"
click at [936, 375] on button "Search" at bounding box center [936, 375] width 107 height 36
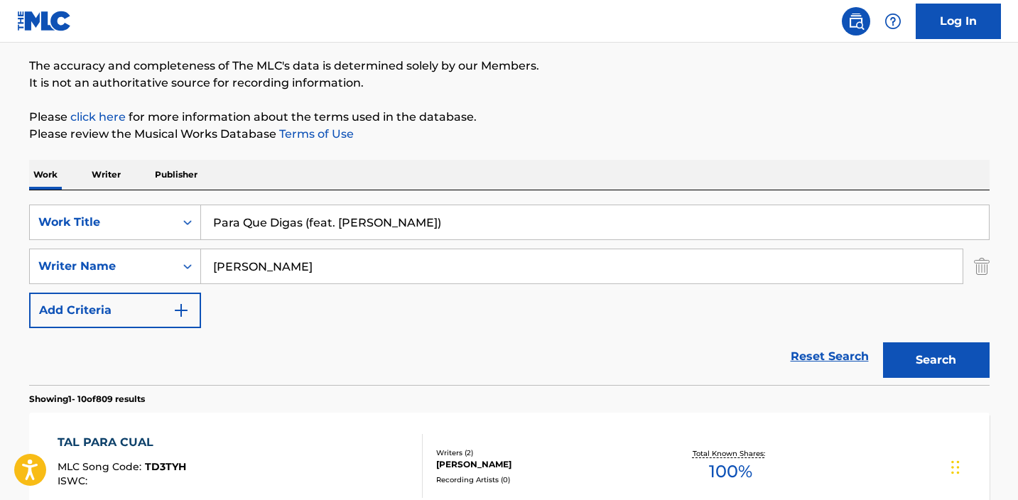
scroll to position [116, 0]
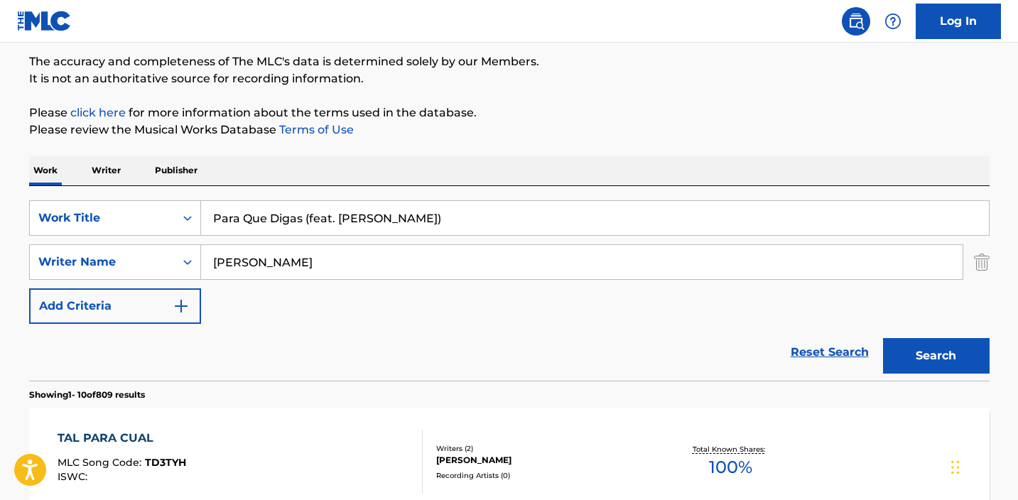
drag, startPoint x: 442, startPoint y: 219, endPoint x: 304, endPoint y: 218, distance: 137.8
click at [304, 218] on input "Para Que Digas (feat. [PERSON_NAME])" at bounding box center [595, 218] width 788 height 34
type input "Para Que Digas"
click at [276, 264] on input "[PERSON_NAME]" at bounding box center [582, 262] width 762 height 34
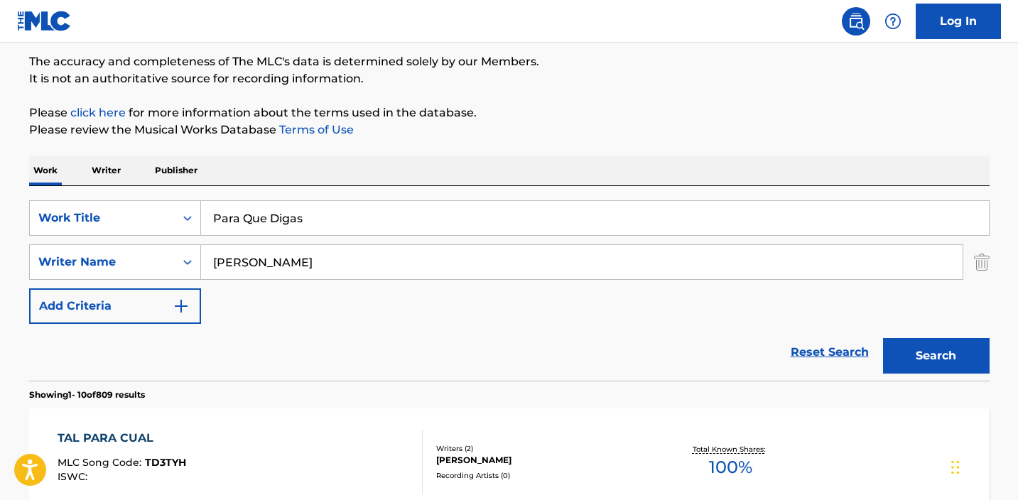
click at [276, 264] on input "[PERSON_NAME]" at bounding box center [582, 262] width 762 height 34
paste input "(feat. [PERSON_NAME])"
drag, startPoint x: 244, startPoint y: 261, endPoint x: 177, endPoint y: 261, distance: 67.5
click at [177, 261] on div "SearchWithCriteria97141303-6ab7-4c9c-9511-7e0e1deabc4d Writer Name (feat. [PERS…" at bounding box center [509, 262] width 961 height 36
click at [362, 255] on input "[PERSON_NAME])" at bounding box center [582, 262] width 762 height 34
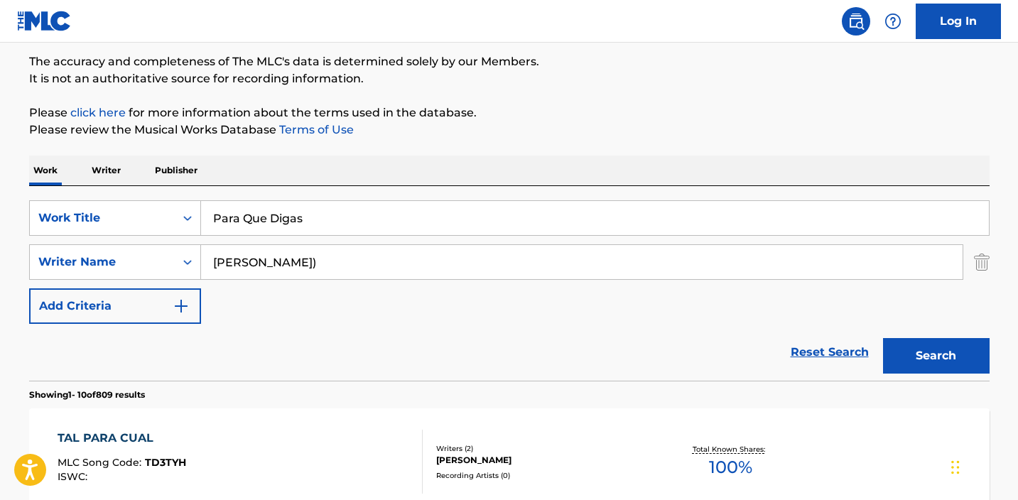
click at [355, 264] on input "[PERSON_NAME])" at bounding box center [582, 262] width 762 height 34
type input "[PERSON_NAME]"
click at [936, 356] on button "Search" at bounding box center [936, 356] width 107 height 36
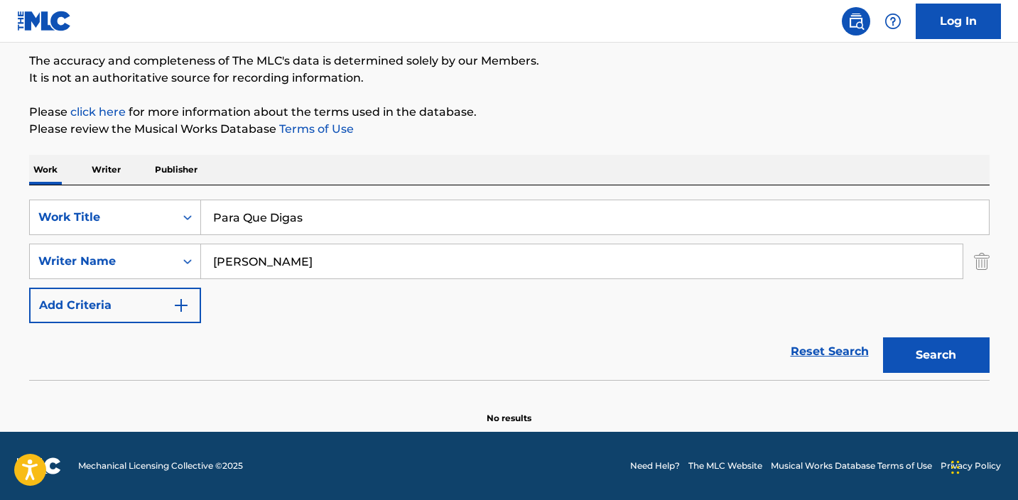
scroll to position [117, 0]
click at [988, 261] on img "Search Form" at bounding box center [982, 262] width 16 height 36
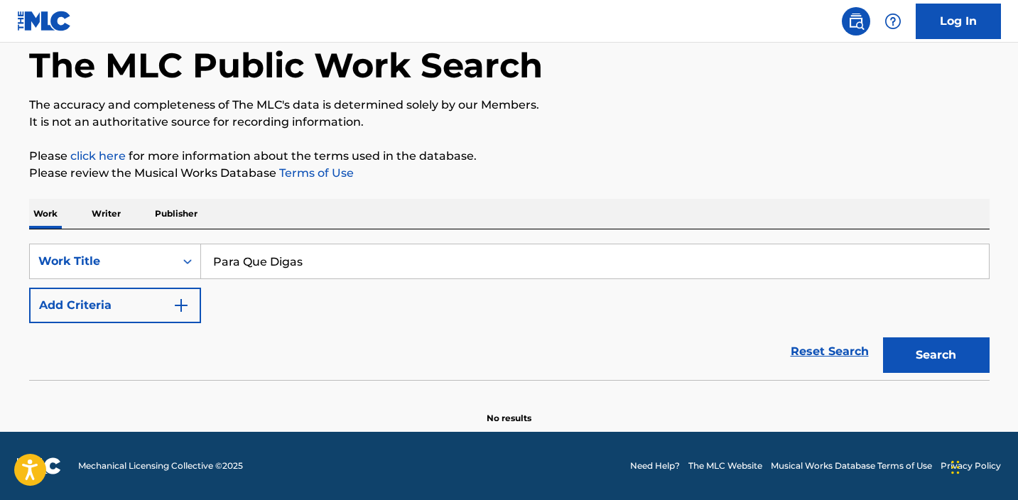
click at [923, 347] on button "Search" at bounding box center [936, 355] width 107 height 36
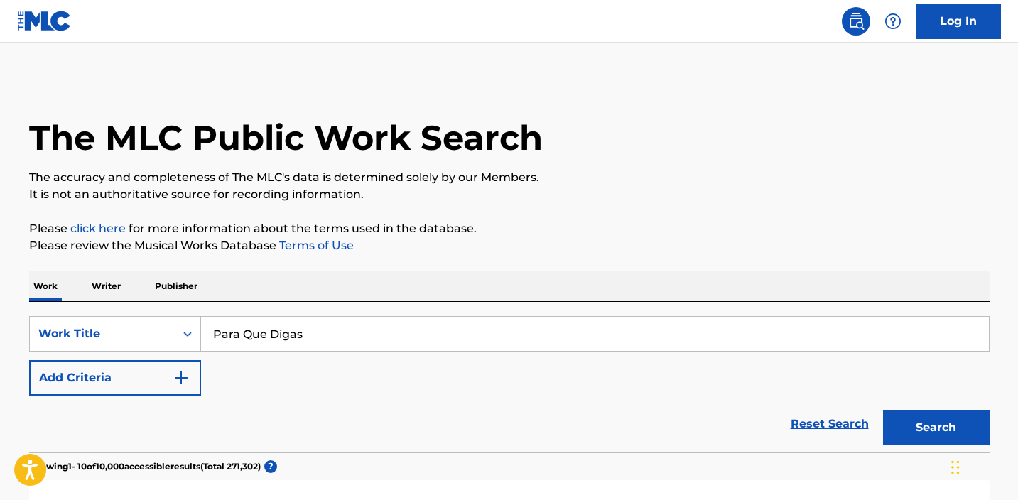
scroll to position [0, 0]
drag, startPoint x: 326, startPoint y: 333, endPoint x: 178, endPoint y: 329, distance: 147.8
click at [178, 329] on div "SearchWithCriteriaabe21999-8eb2-46c5-8b0e-7efadad1bf85 Work Title Para Que Digas" at bounding box center [509, 334] width 961 height 36
paste input "Recuerdos"
drag, startPoint x: 368, startPoint y: 325, endPoint x: 132, endPoint y: 328, distance: 235.9
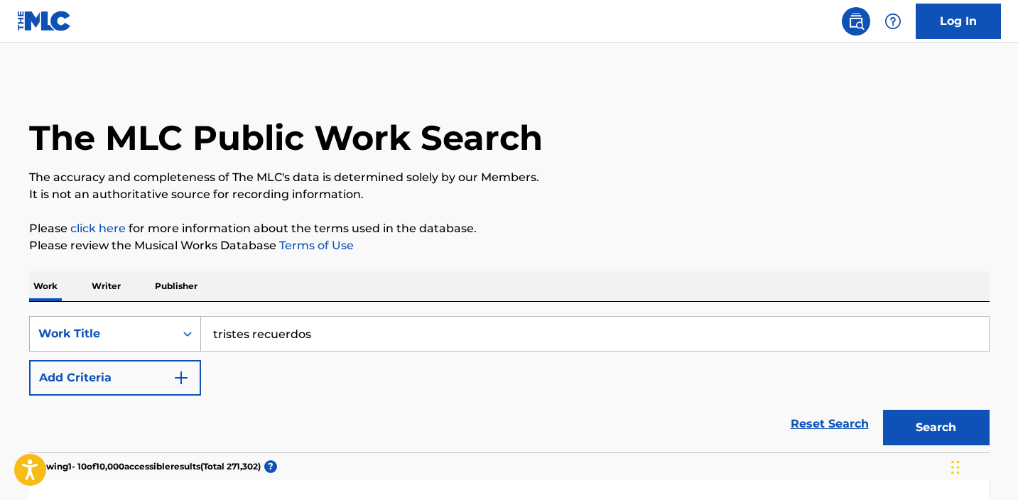
click at [134, 329] on div "SearchWithCriteriaabe21999-8eb2-46c5-8b0e-7efadad1bf85 Work Title tristes recue…" at bounding box center [509, 334] width 961 height 36
paste input "Recuerdos"
click at [404, 322] on input "Recuerdostristes recuerdos" at bounding box center [595, 334] width 788 height 34
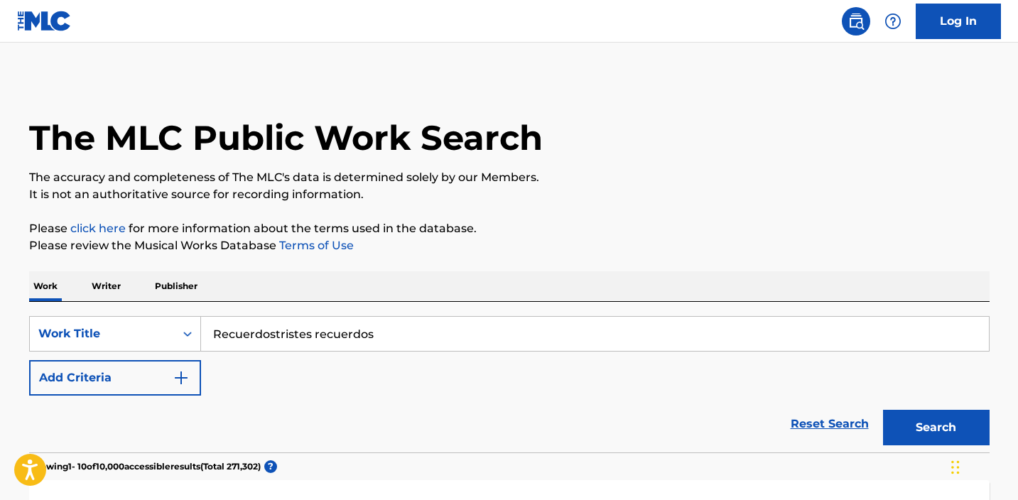
paste input "Search Form"
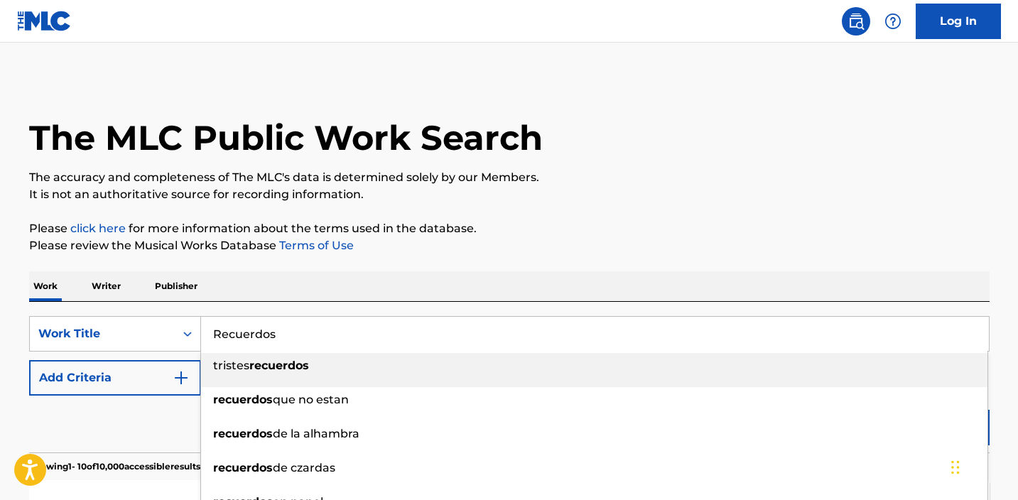
type input "Recuerdos"
click at [647, 249] on p "Please review the Musical Works Database Terms of Use" at bounding box center [509, 245] width 961 height 17
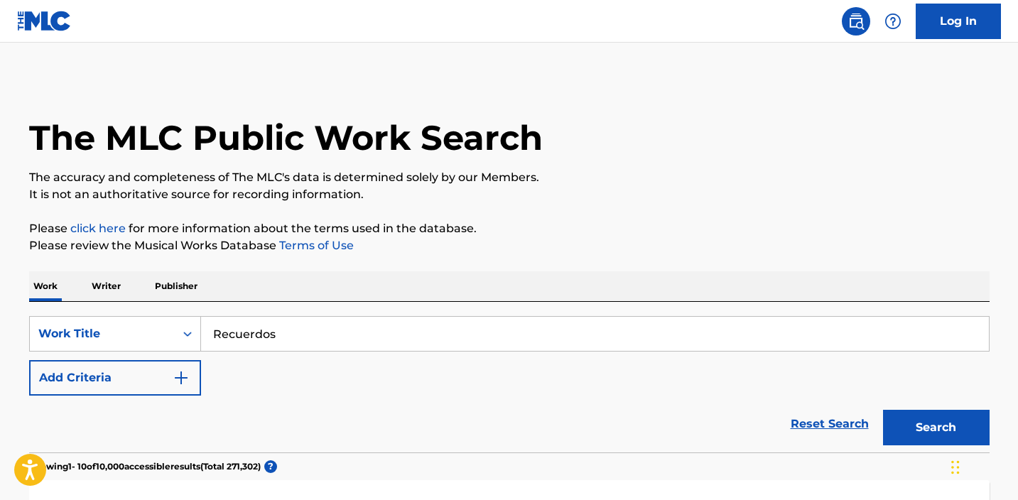
click at [908, 422] on button "Search" at bounding box center [936, 428] width 107 height 36
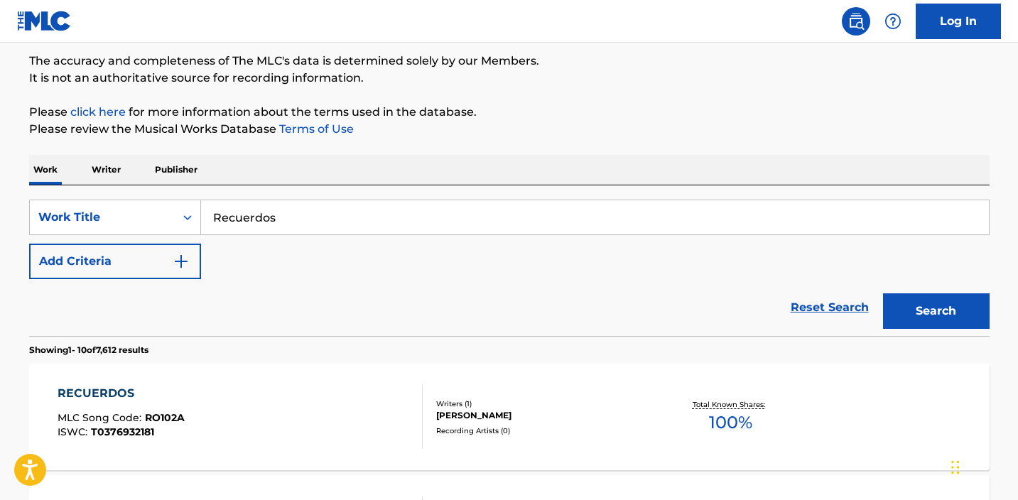
scroll to position [171, 0]
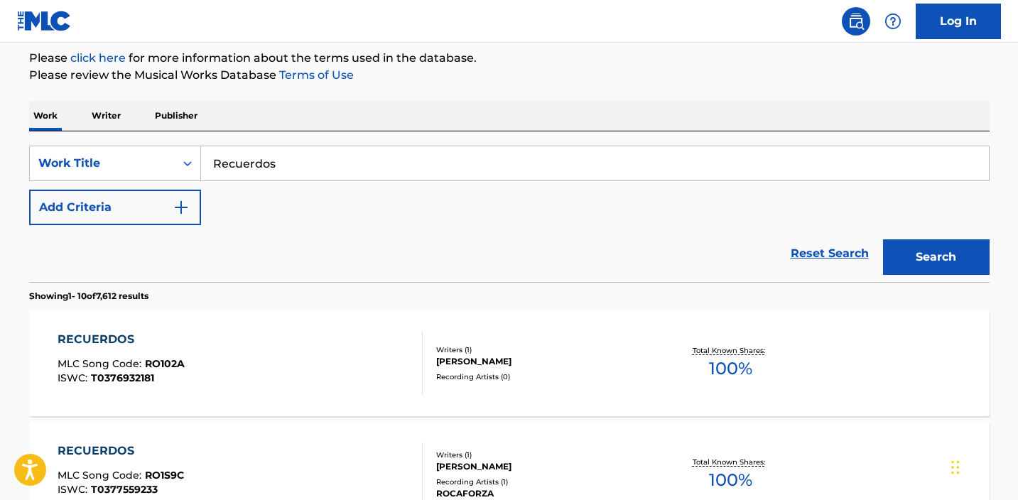
click at [161, 207] on button "Add Criteria" at bounding box center [115, 208] width 172 height 36
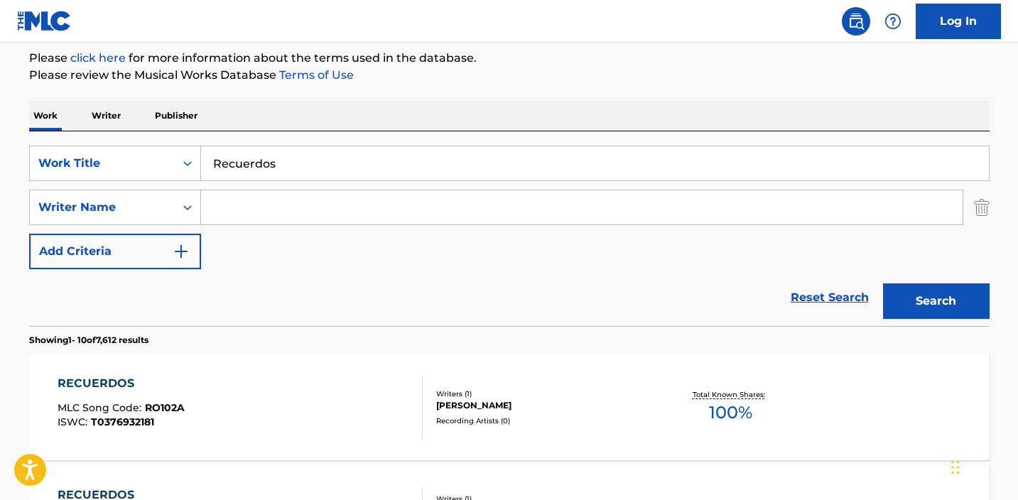
click at [335, 212] on input "Search Form" at bounding box center [582, 207] width 762 height 34
type input "r"
click at [936, 301] on button "Search" at bounding box center [936, 301] width 107 height 36
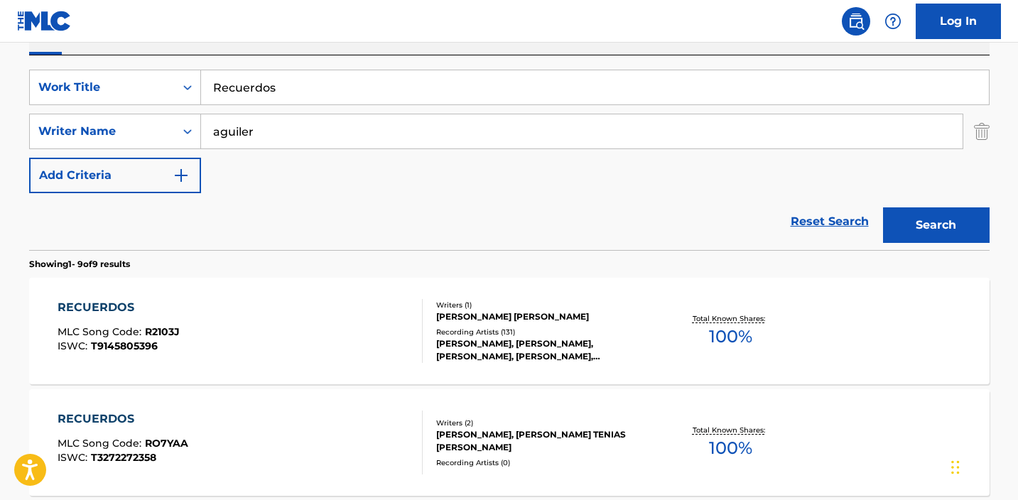
scroll to position [261, 0]
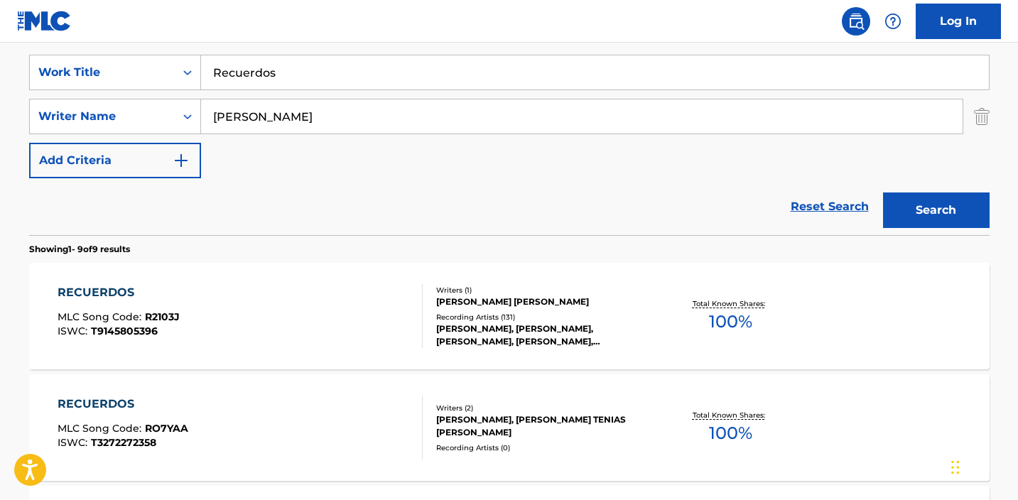
click at [936, 210] on button "Search" at bounding box center [936, 211] width 107 height 36
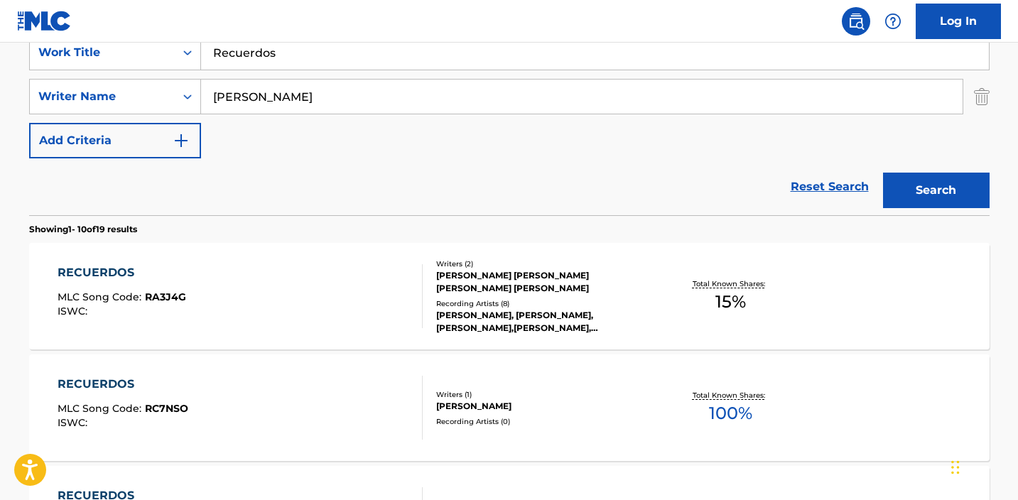
scroll to position [239, 0]
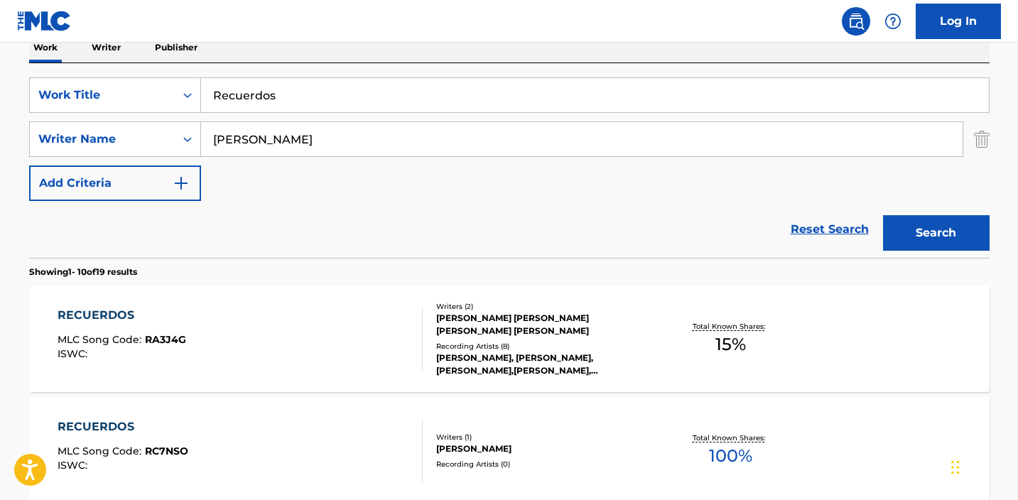
click at [221, 139] on input "[PERSON_NAME]" at bounding box center [582, 139] width 762 height 34
click at [936, 233] on button "Search" at bounding box center [936, 233] width 107 height 36
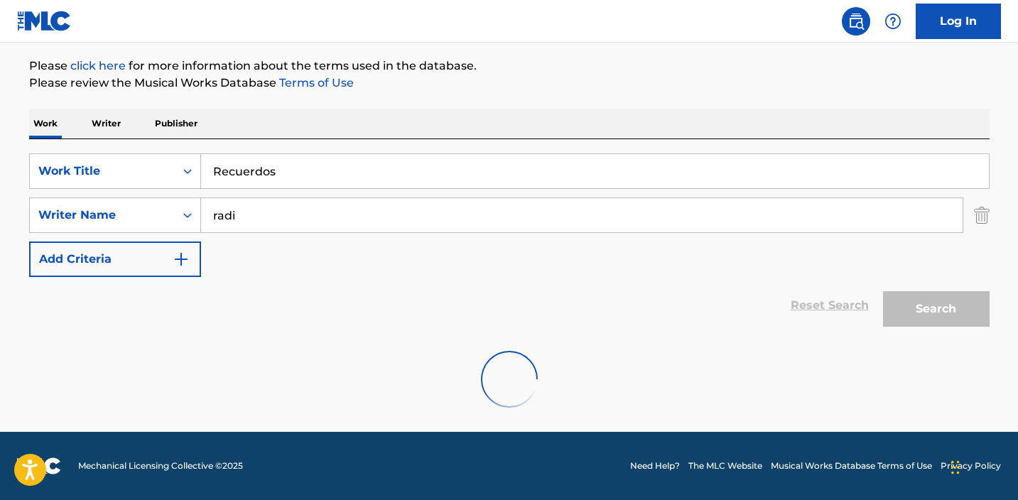
scroll to position [117, 0]
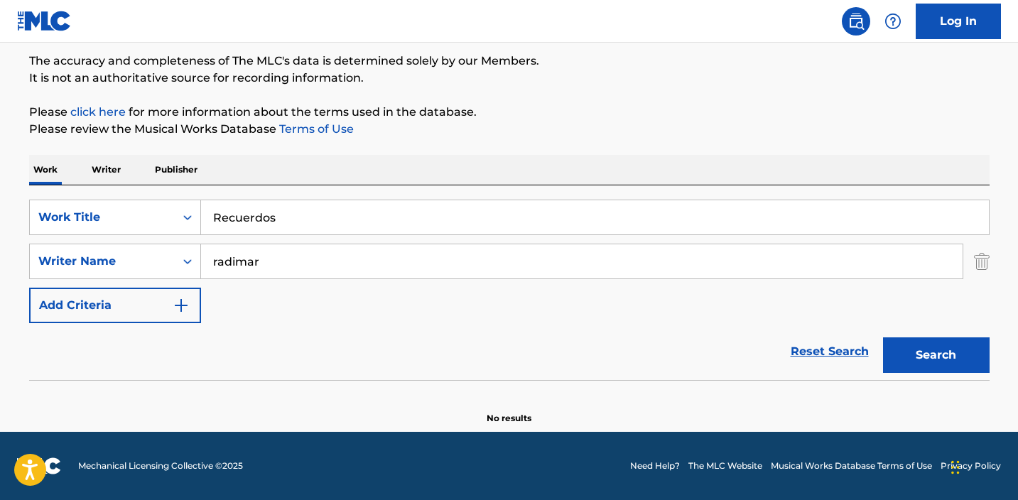
type input "radimar"
click at [936, 355] on button "Search" at bounding box center [936, 355] width 107 height 36
click at [303, 261] on input "radimar" at bounding box center [582, 261] width 762 height 34
click at [365, 217] on input "Recuerdos" at bounding box center [595, 217] width 788 height 34
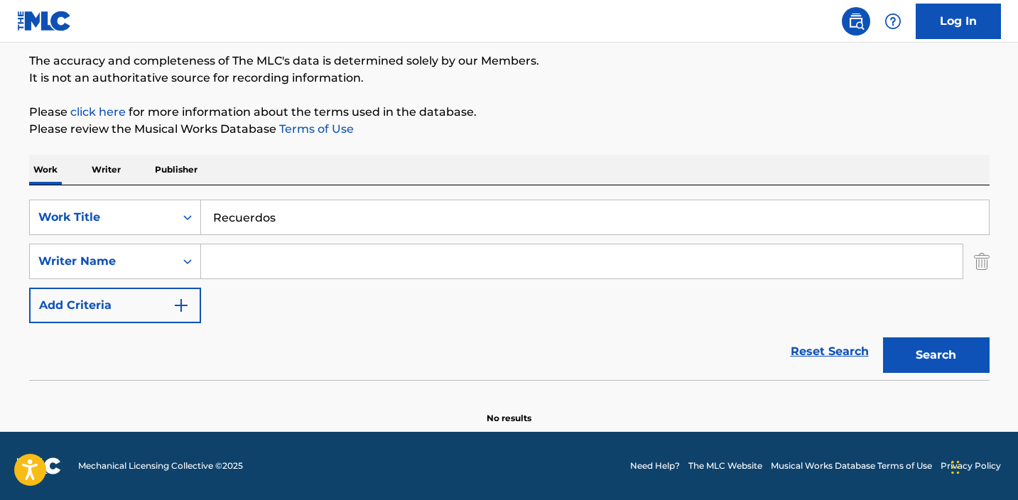
click at [365, 217] on input "Recuerdos" at bounding box center [595, 217] width 788 height 34
paste input "osas (feat. DV TELOS)"
drag, startPoint x: 375, startPoint y: 216, endPoint x: 253, endPoint y: 218, distance: 122.2
click at [253, 218] on input "Rosas (feat. DV TELOS)" at bounding box center [595, 217] width 788 height 34
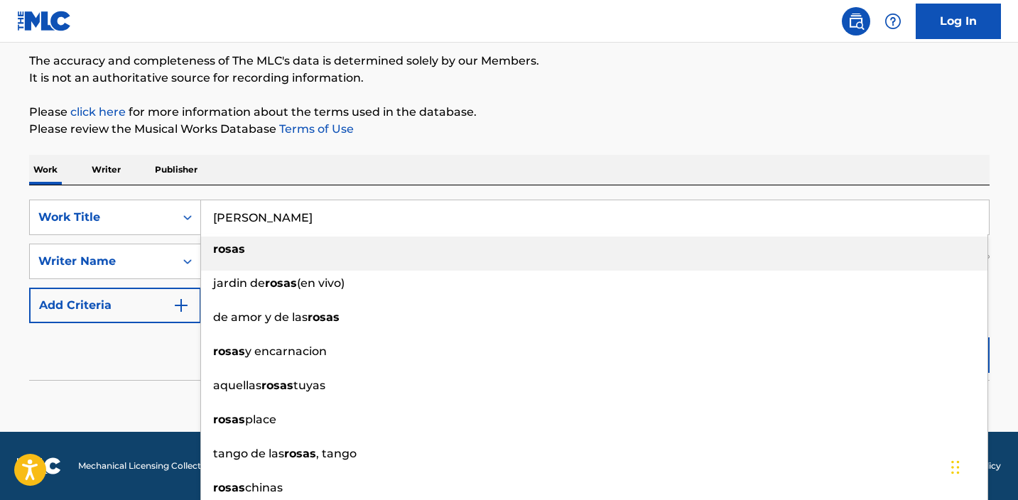
type input "rosas"
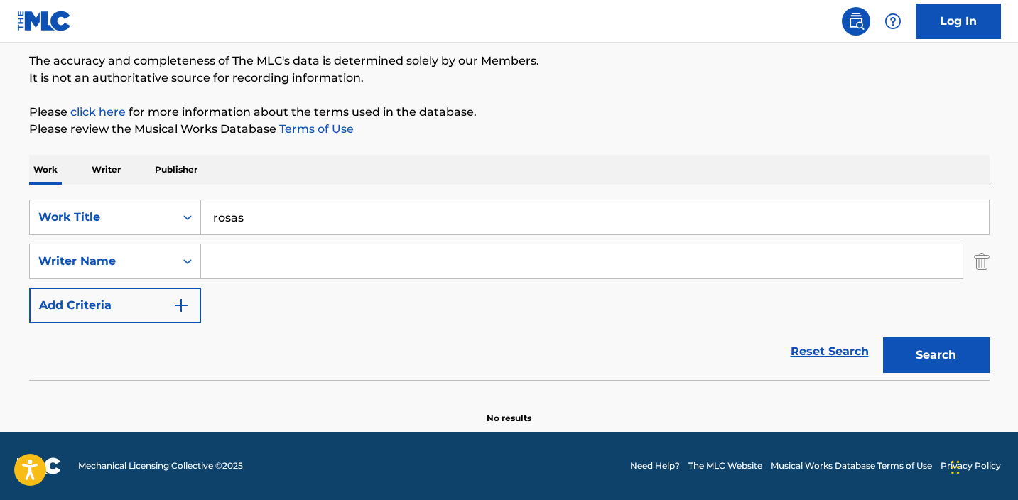
click at [900, 343] on button "Search" at bounding box center [936, 355] width 107 height 36
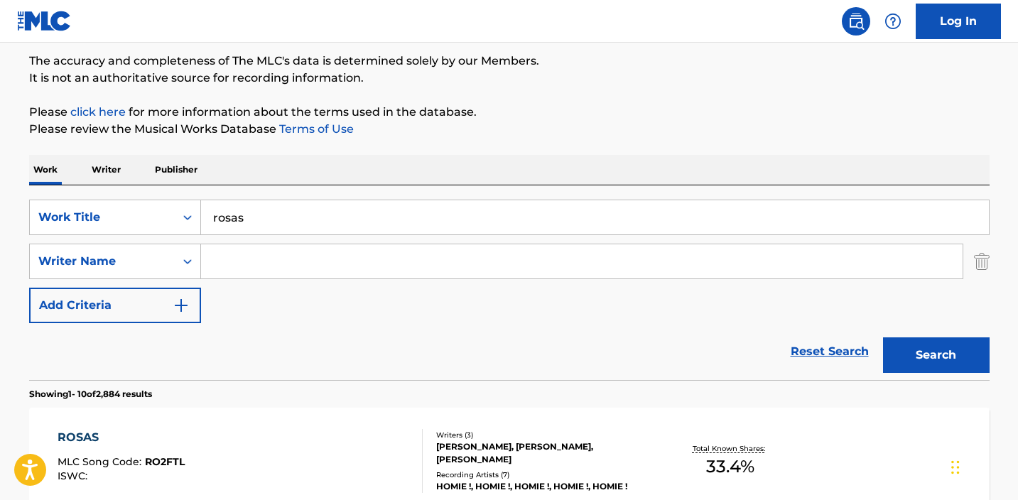
click at [259, 269] on input "Search Form" at bounding box center [582, 261] width 762 height 34
click at [936, 355] on button "Search" at bounding box center [936, 355] width 107 height 36
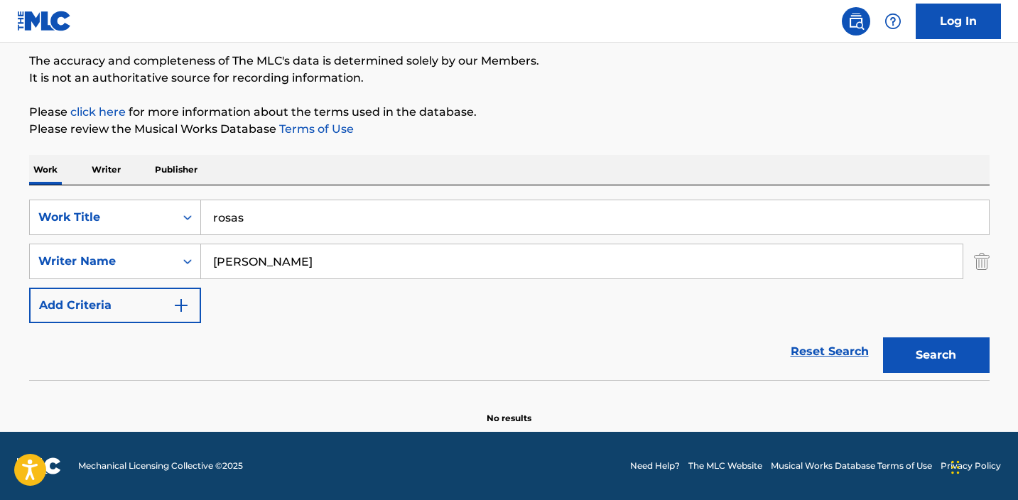
drag, startPoint x: 315, startPoint y: 262, endPoint x: 1, endPoint y: 252, distance: 314.2
click at [1, 252] on main "The MLC Public Work Search The accuracy and completeness of The MLC's data is d…" at bounding box center [509, 179] width 1018 height 506
click at [936, 355] on button "Search" at bounding box center [936, 355] width 107 height 36
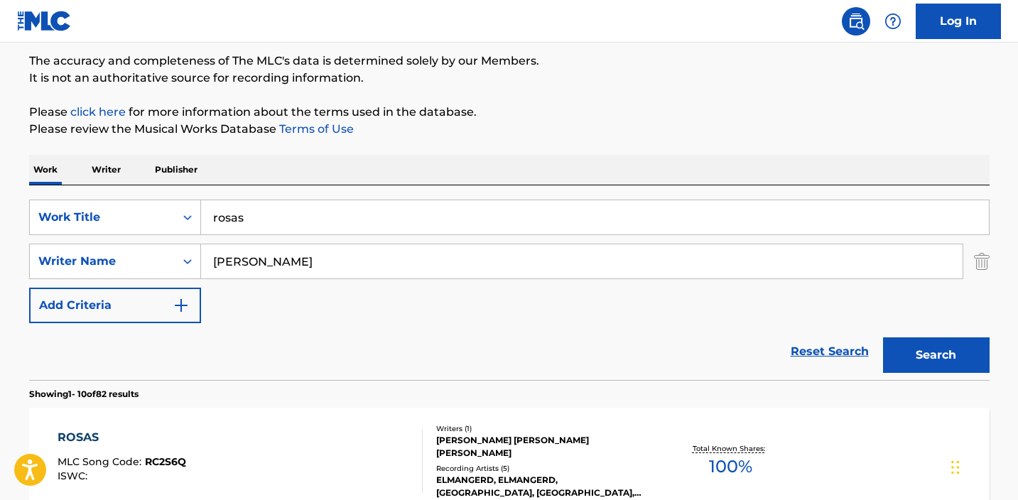
click at [215, 260] on input "[PERSON_NAME]" at bounding box center [582, 261] width 762 height 34
click at [936, 355] on button "Search" at bounding box center [936, 355] width 107 height 36
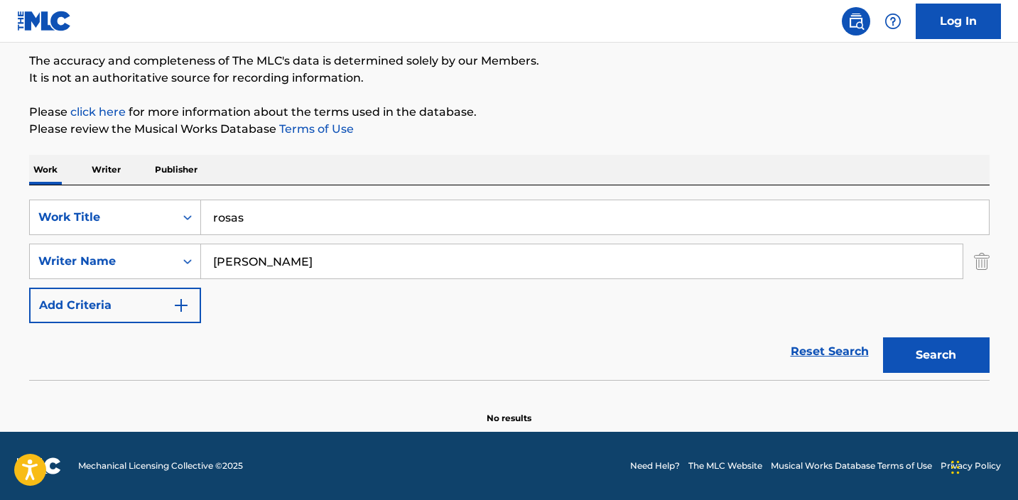
click at [440, 264] on input "[PERSON_NAME]" at bounding box center [582, 261] width 762 height 34
type input "[PERSON_NAME]"
click at [936, 355] on button "Search" at bounding box center [936, 355] width 107 height 36
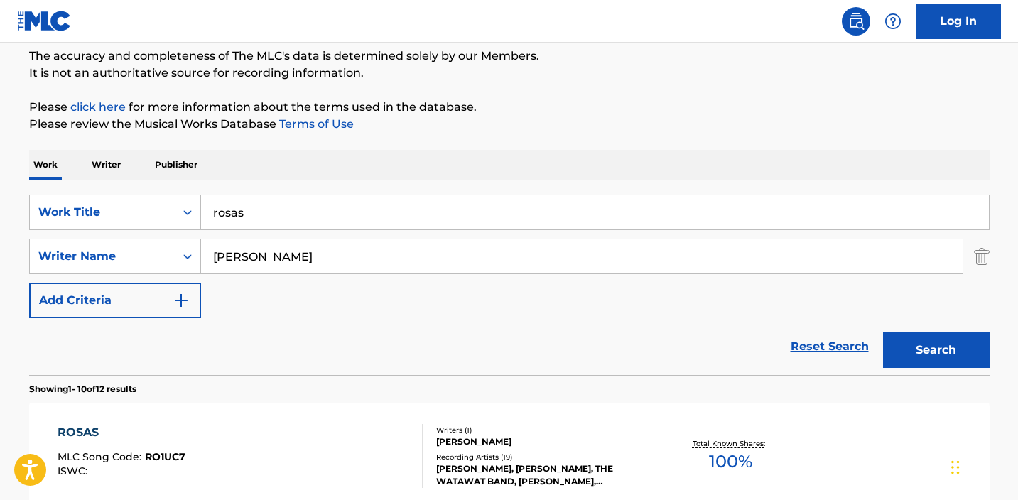
scroll to position [89, 0]
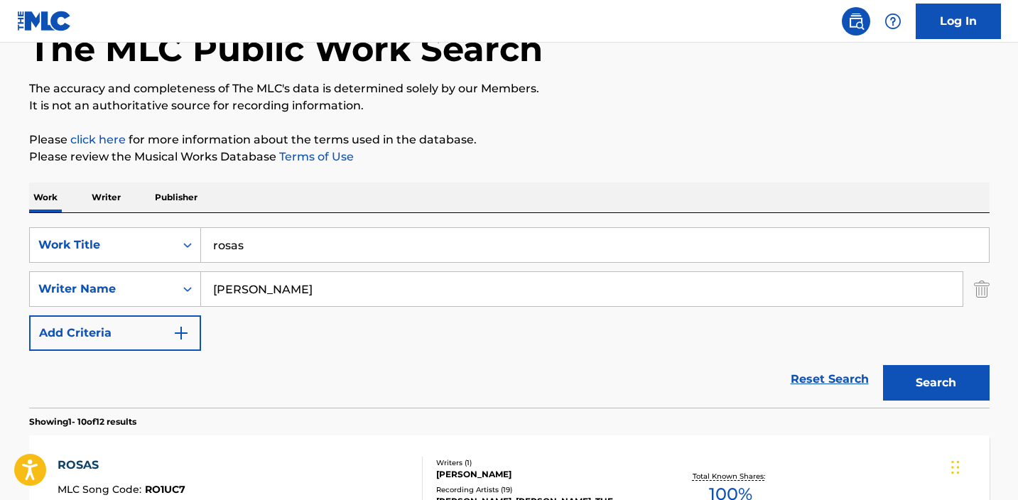
click at [271, 247] on input "rosas" at bounding box center [595, 245] width 788 height 34
paste input "Soledad (feat. [PERSON_NAME])"
click at [271, 247] on input "rosas" at bounding box center [595, 245] width 788 height 34
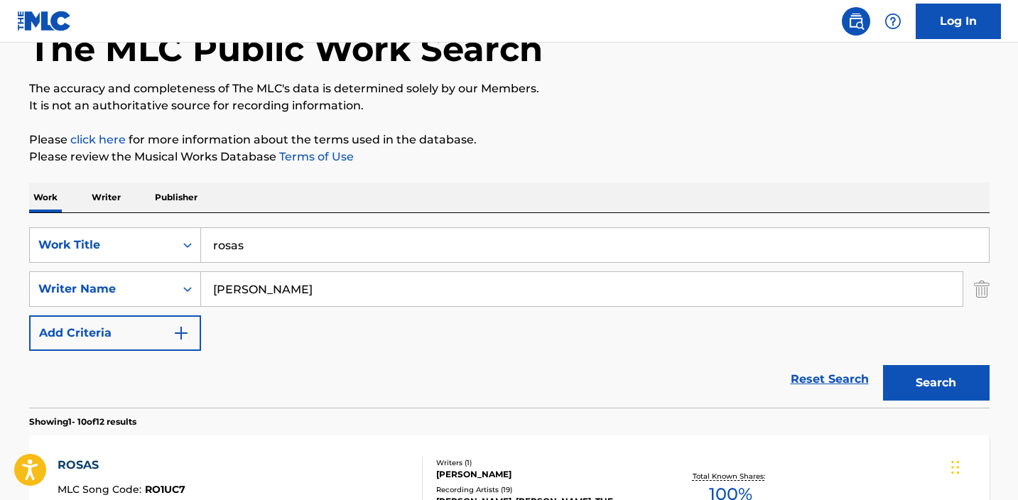
paste input "Soledad (feat. [PERSON_NAME])"
type input "Soledad (feat. [PERSON_NAME])"
click at [921, 381] on button "Search" at bounding box center [936, 383] width 107 height 36
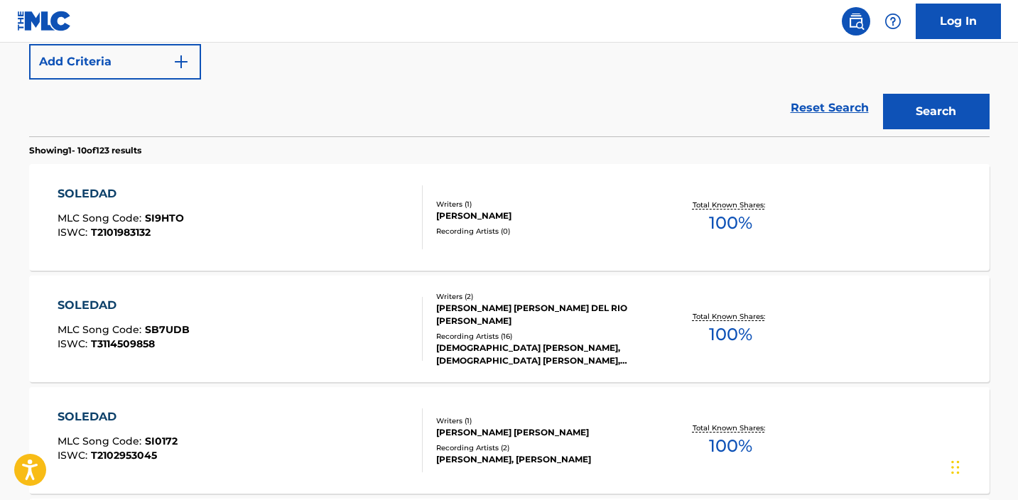
scroll to position [357, 0]
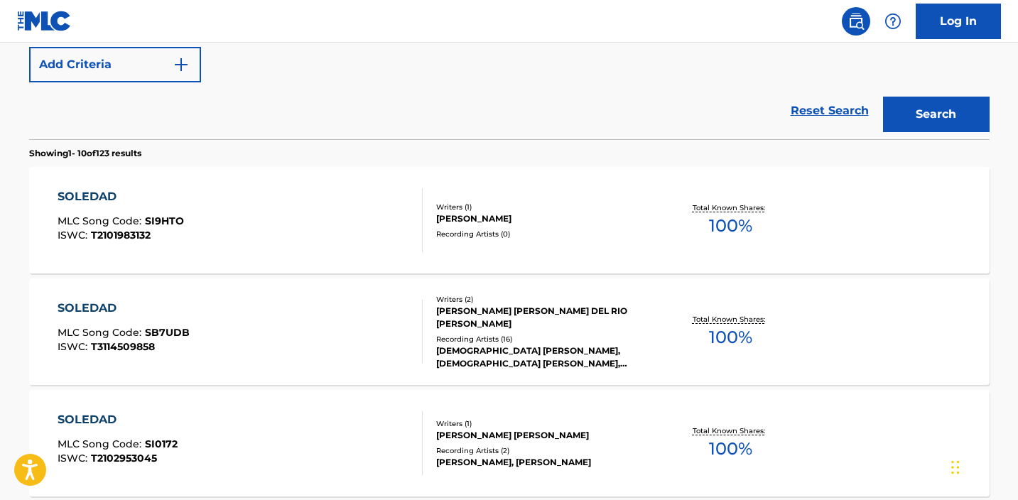
click at [394, 186] on div "[PERSON_NAME] MLC Song Code : SI9HTO ISWC : T2101983132 Writers ( 1 ) [PERSON_N…" at bounding box center [509, 220] width 961 height 107
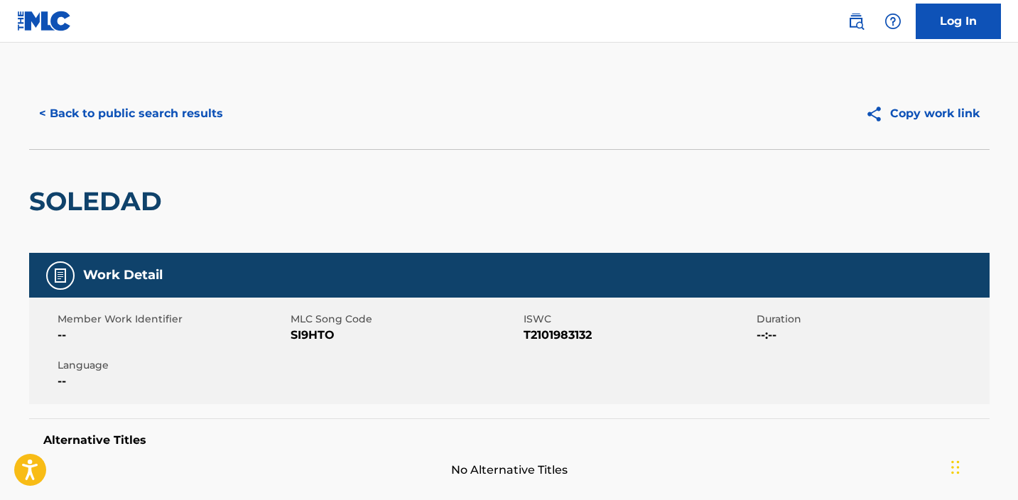
click at [151, 121] on button "< Back to public search results" at bounding box center [131, 114] width 204 height 36
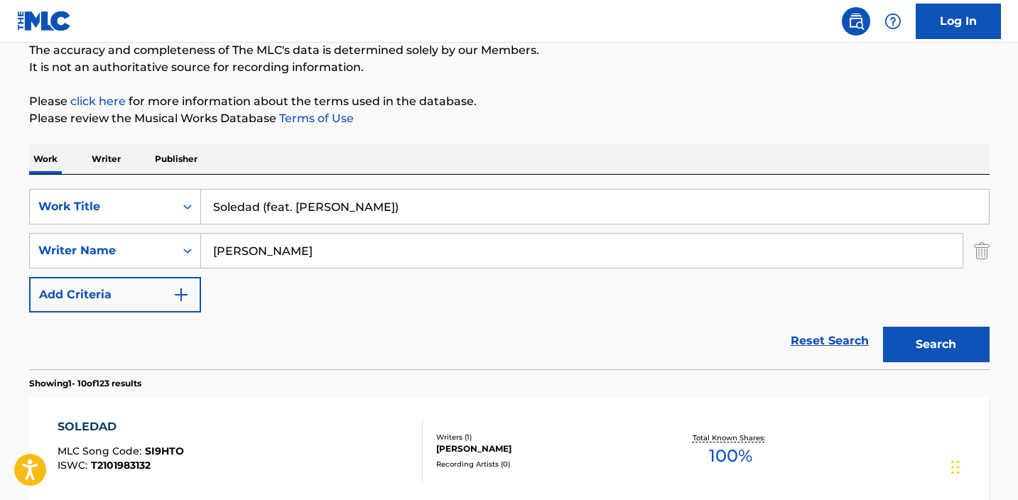
scroll to position [20, 0]
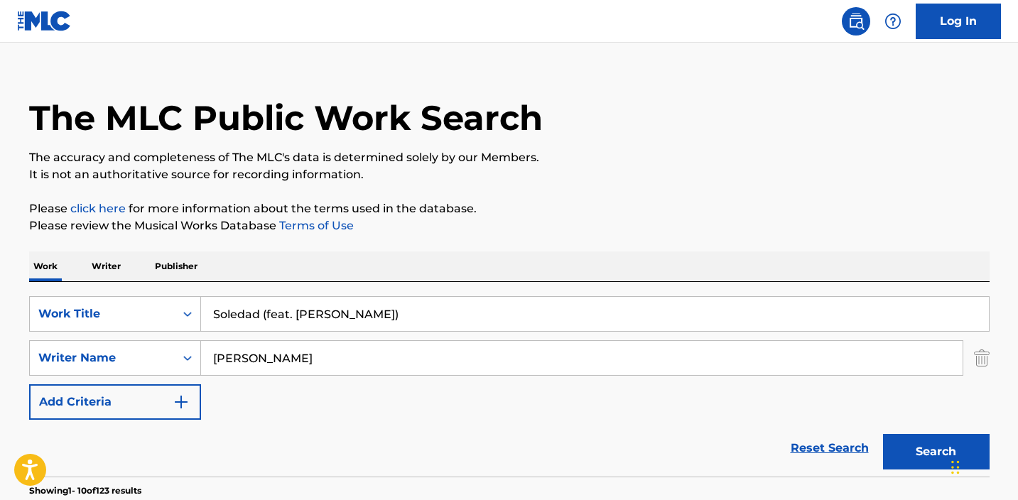
drag, startPoint x: 388, startPoint y: 312, endPoint x: 266, endPoint y: 312, distance: 121.5
click at [266, 312] on input "Soledad (feat. [PERSON_NAME])" at bounding box center [595, 314] width 788 height 34
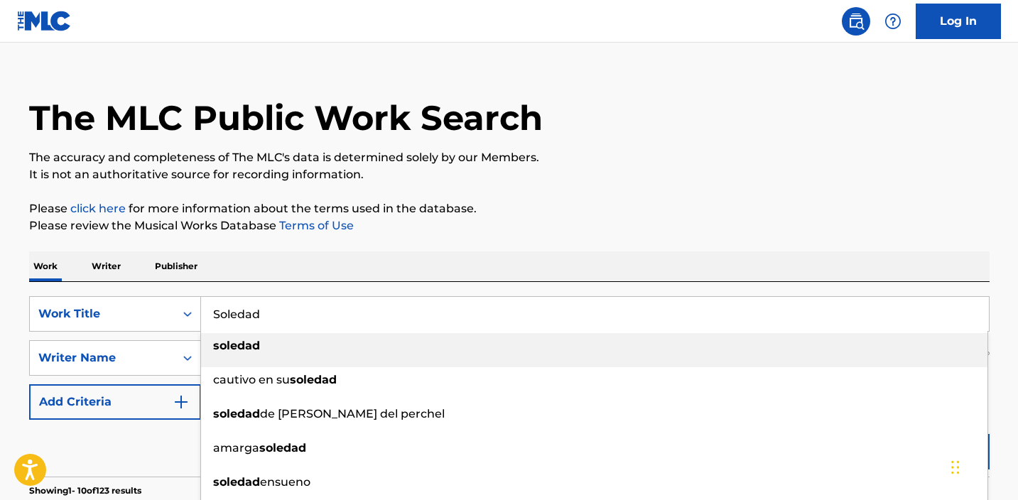
type input "Soledad"
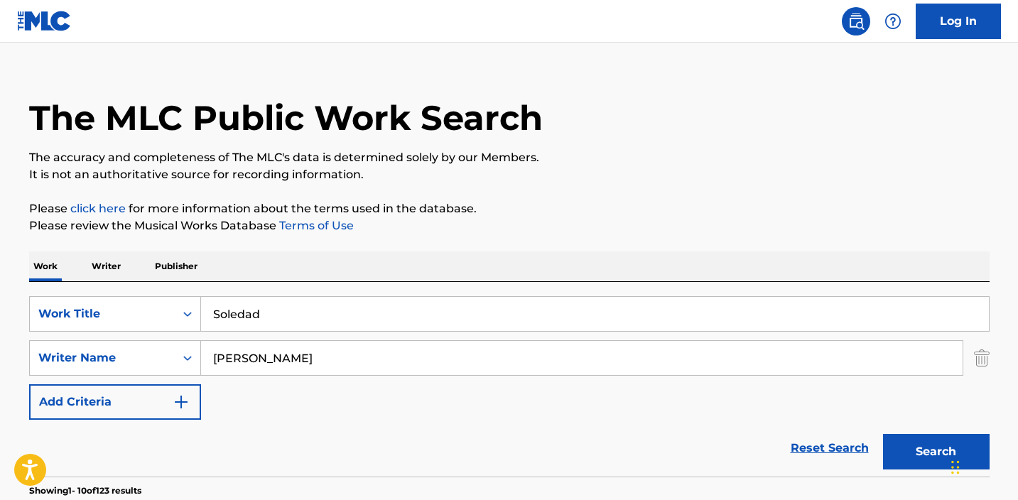
drag, startPoint x: 335, startPoint y: 365, endPoint x: 173, endPoint y: 355, distance: 162.3
click at [173, 355] on div "SearchWithCriteria97141303-6ab7-4c9c-9511-7e0e1deabc4d Writer Name [PERSON_NAME]" at bounding box center [509, 358] width 961 height 36
click at [936, 452] on button "Search" at bounding box center [936, 452] width 107 height 36
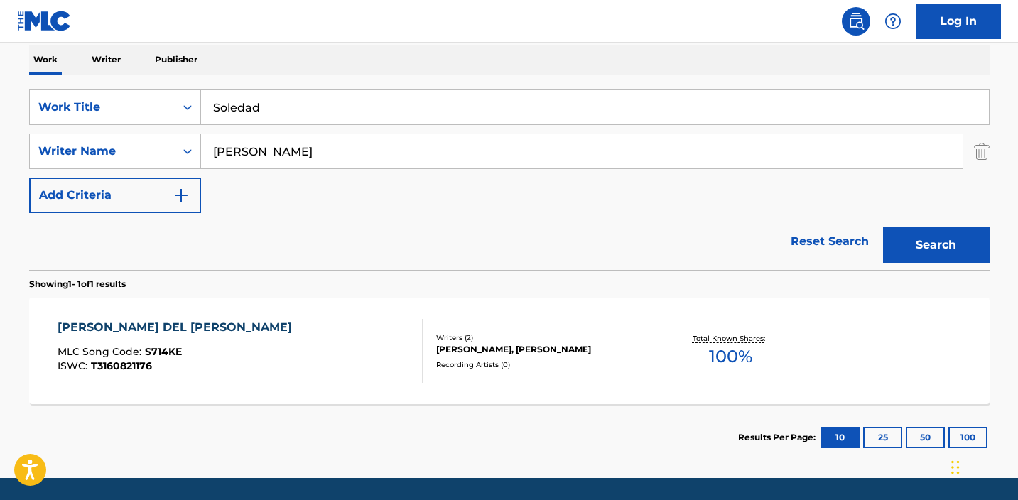
scroll to position [247, 0]
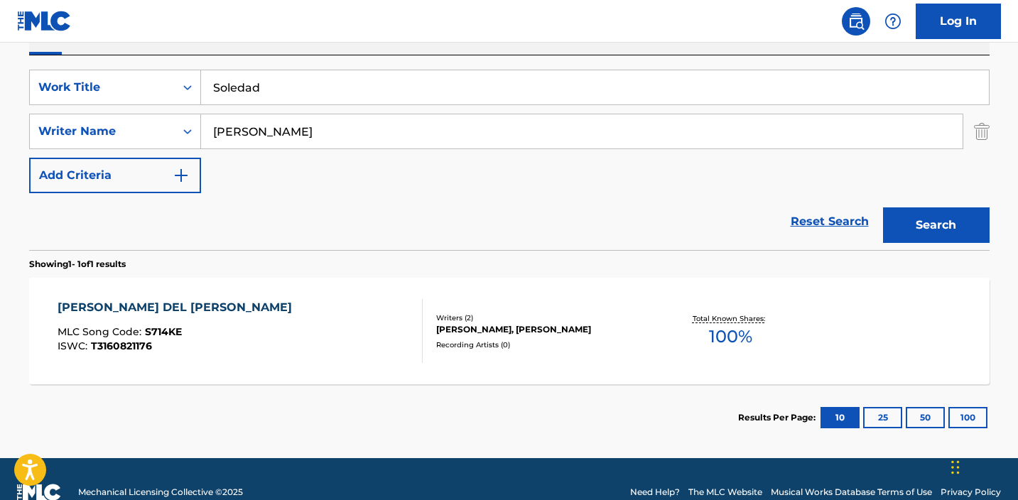
type input "[PERSON_NAME]"
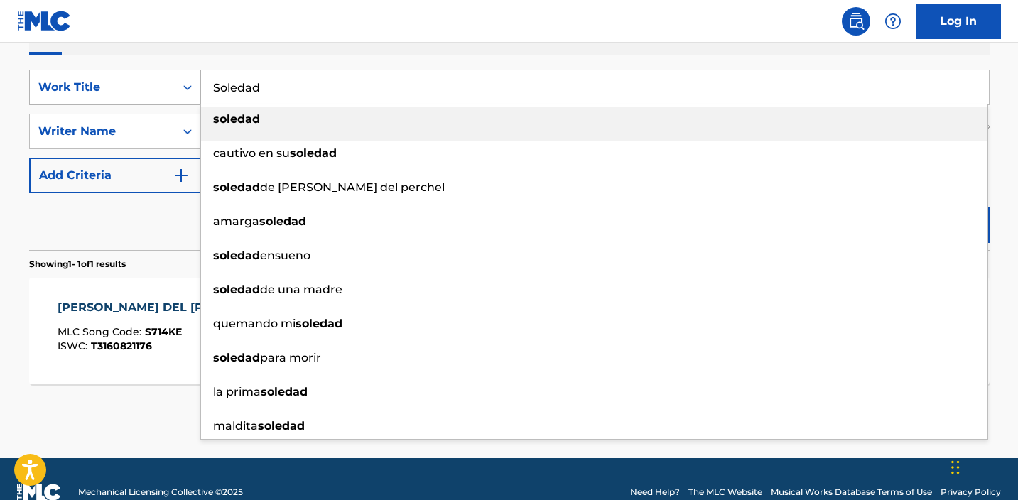
drag, startPoint x: 364, startPoint y: 87, endPoint x: 193, endPoint y: 80, distance: 171.3
click at [193, 80] on div "SearchWithCriteriaabe21999-8eb2-46c5-8b0e-7efadad1bf85 Work Title Soledad soled…" at bounding box center [509, 88] width 961 height 36
paste input "Tonta mujer"
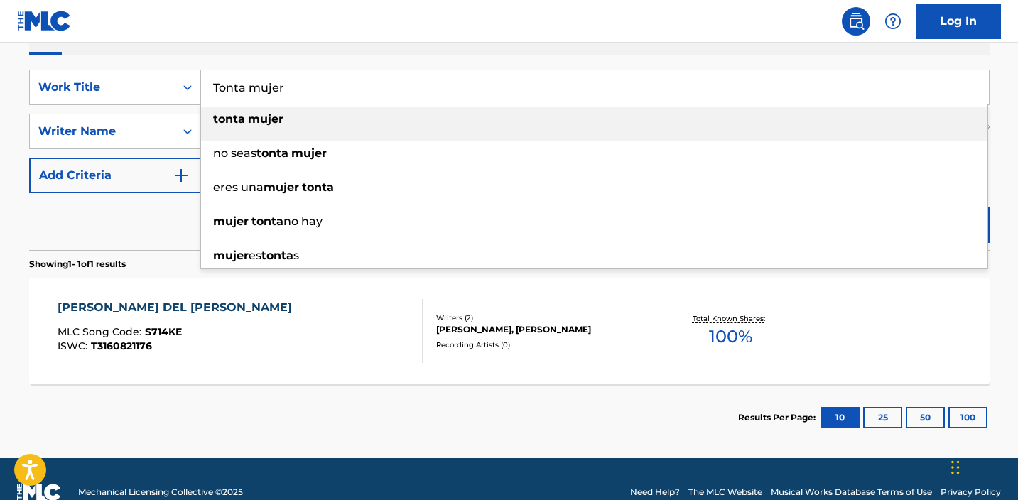
type input "Tonta mujer"
click at [331, 38] on nav "Log In" at bounding box center [509, 21] width 1018 height 43
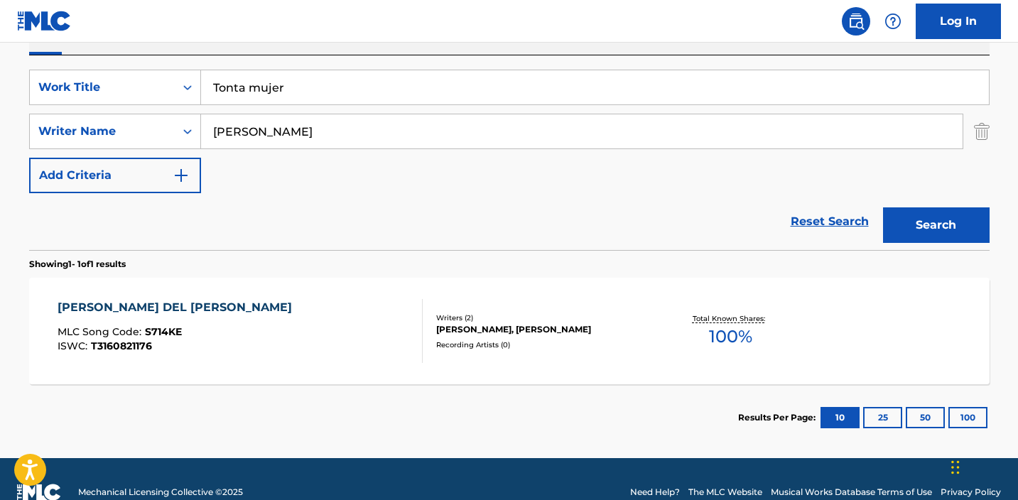
click at [989, 144] on img "Search Form" at bounding box center [982, 132] width 16 height 36
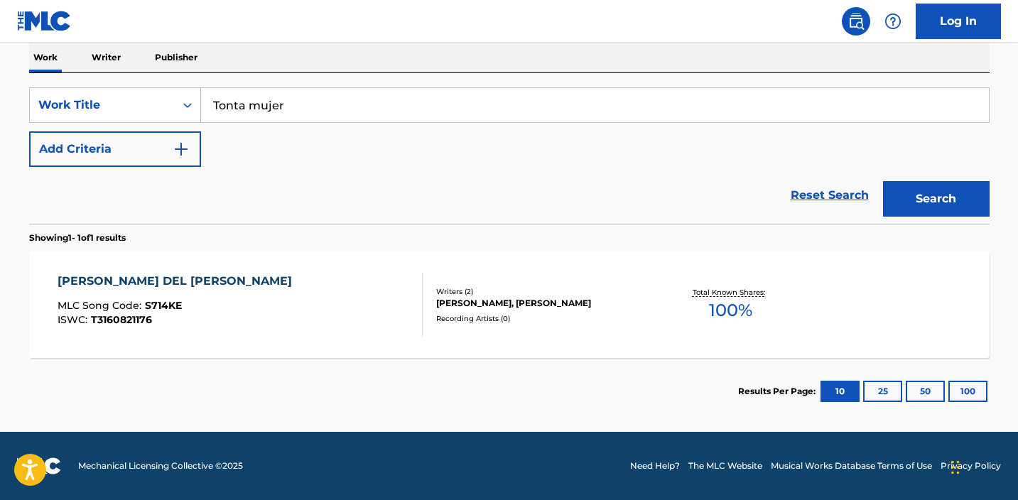
click at [948, 180] on div "Search" at bounding box center [933, 195] width 114 height 57
click at [944, 184] on button "Search" at bounding box center [936, 199] width 107 height 36
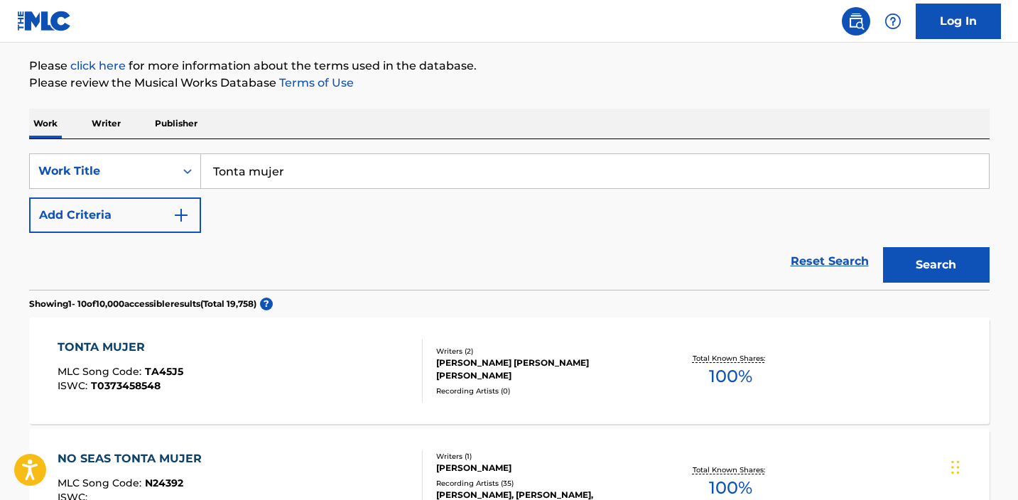
scroll to position [148, 0]
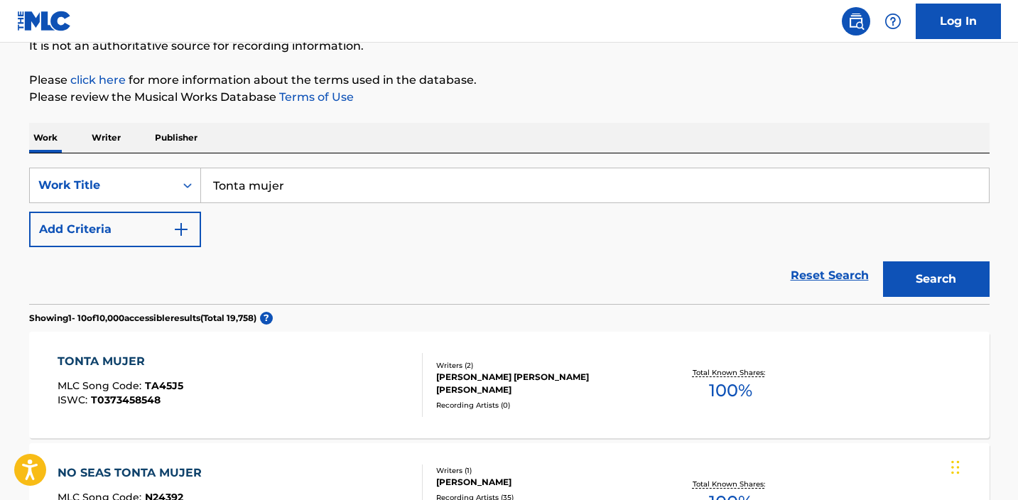
click at [158, 209] on div "SearchWithCriteriaabe21999-8eb2-46c5-8b0e-7efadad1bf85 Work Title Tonta mujer A…" at bounding box center [509, 208] width 961 height 80
click at [170, 228] on button "Add Criteria" at bounding box center [115, 230] width 172 height 36
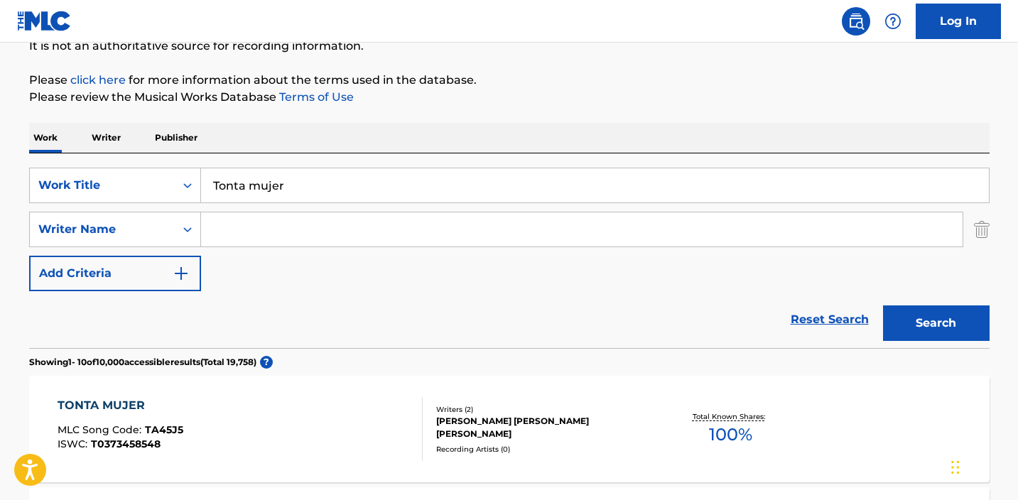
click at [284, 228] on input "Search Form" at bounding box center [582, 229] width 762 height 34
type input "[PERSON_NAME]"
click at [936, 323] on button "Search" at bounding box center [936, 324] width 107 height 36
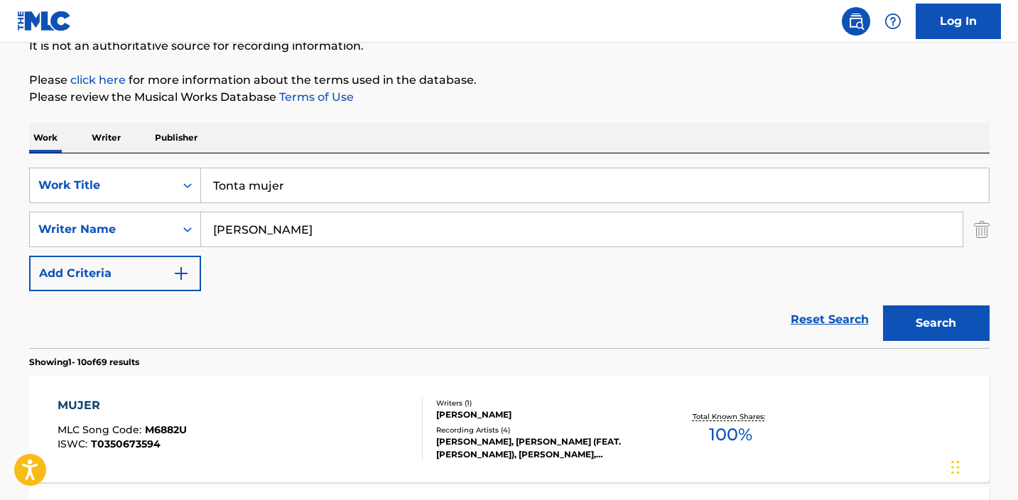
click at [319, 179] on input "Tonta mujer" at bounding box center [595, 185] width 788 height 34
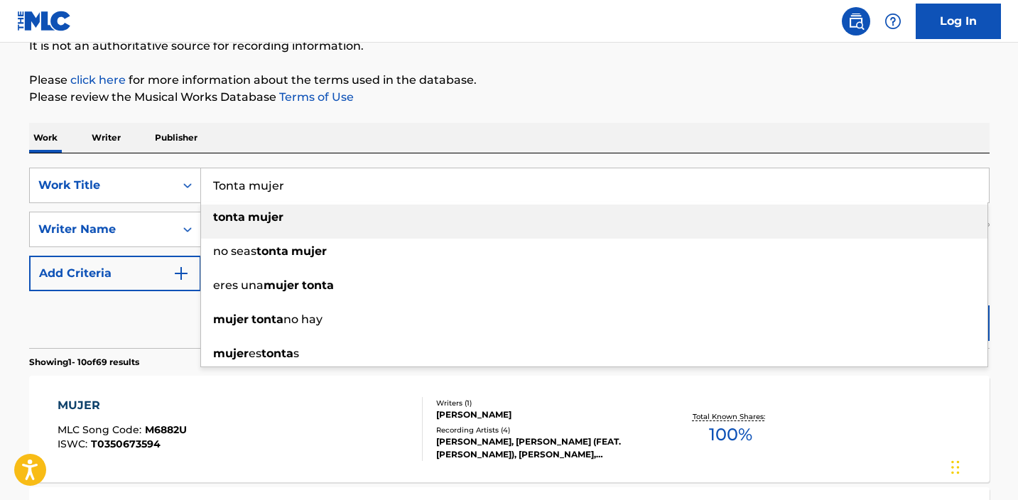
paste input "Anonymous"
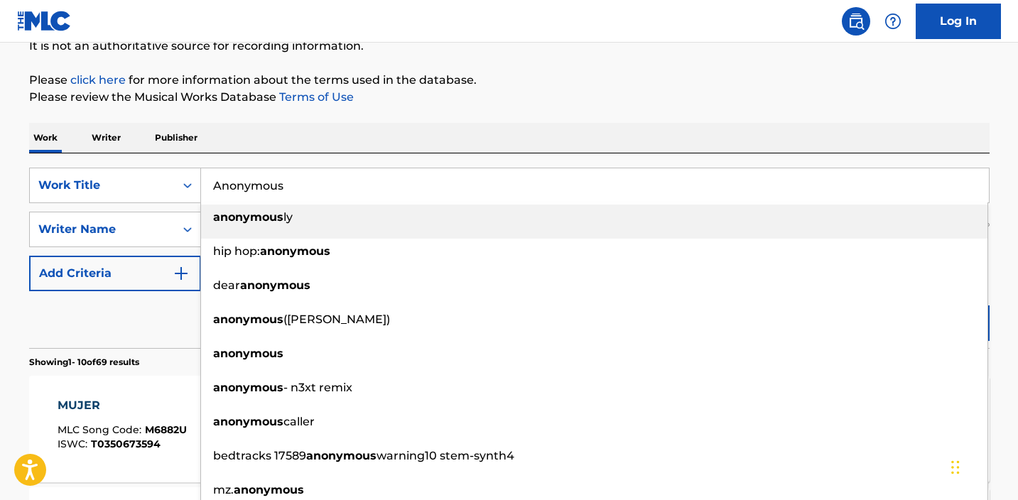
type input "Anonymous"
click at [371, 157] on div "SearchWithCriteriaabe21999-8eb2-46c5-8b0e-7efadad1bf85 Work Title Anonymous ano…" at bounding box center [509, 250] width 961 height 195
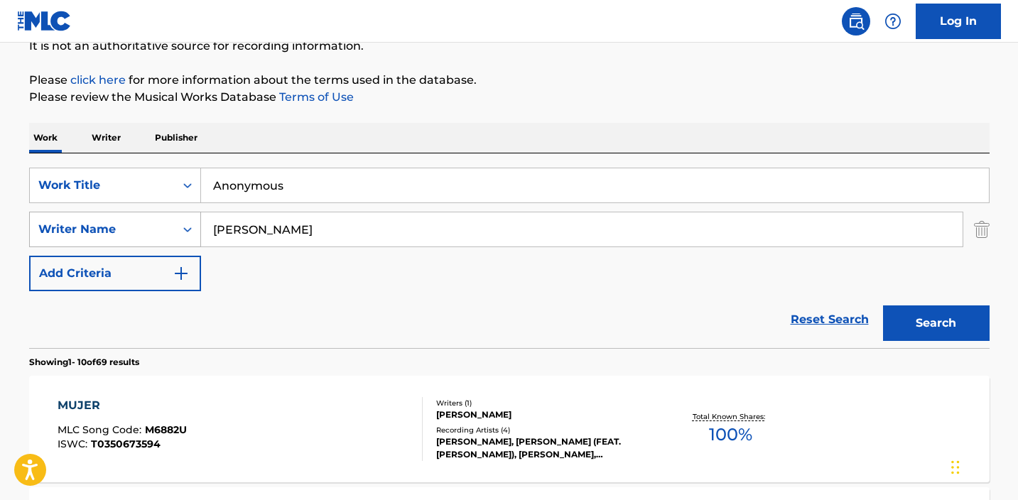
drag, startPoint x: 320, startPoint y: 231, endPoint x: 113, endPoint y: 217, distance: 207.9
click at [128, 221] on div "SearchWithCriteria97141303-6ab7-4c9c-9511-7e0e1deabc4d Writer Name [PERSON_NAME]" at bounding box center [509, 230] width 961 height 36
click at [936, 323] on button "Search" at bounding box center [936, 324] width 107 height 36
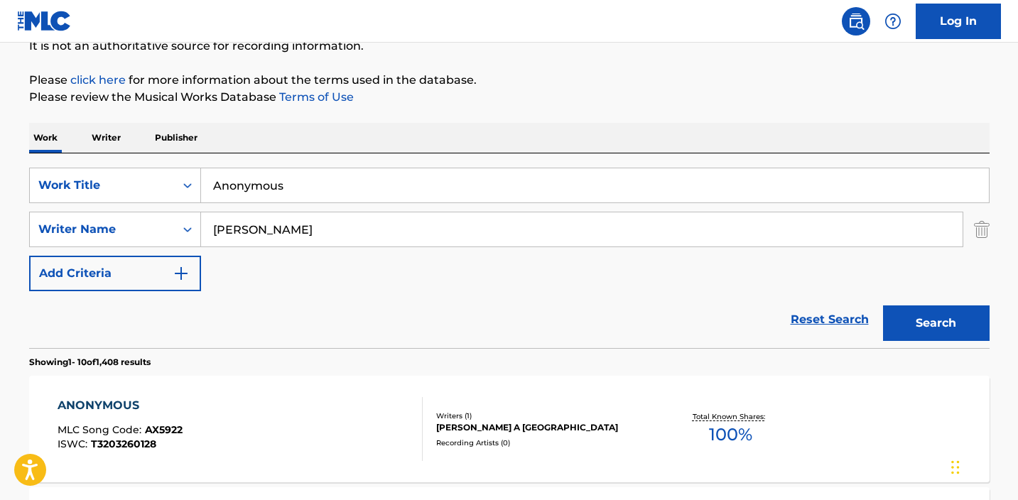
type input "[PERSON_NAME]"
click at [936, 323] on button "Search" at bounding box center [936, 324] width 107 height 36
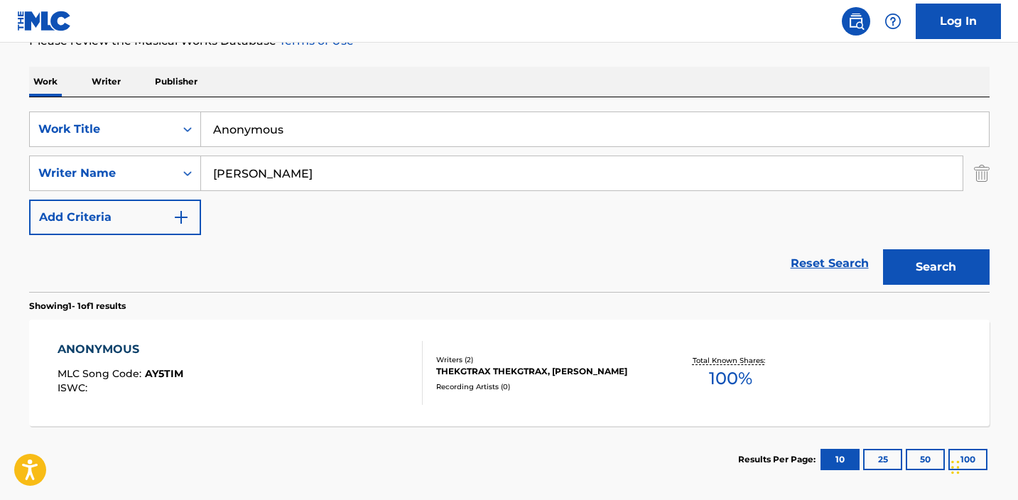
scroll to position [236, 0]
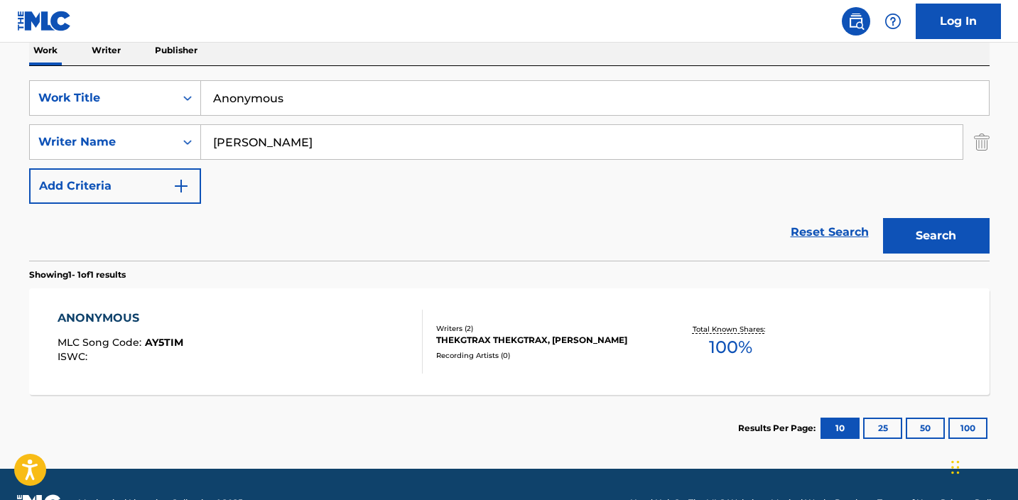
click at [340, 359] on div "ANONYMOUS MLC Song Code : AY5TIM ISWC :" at bounding box center [240, 342] width 365 height 64
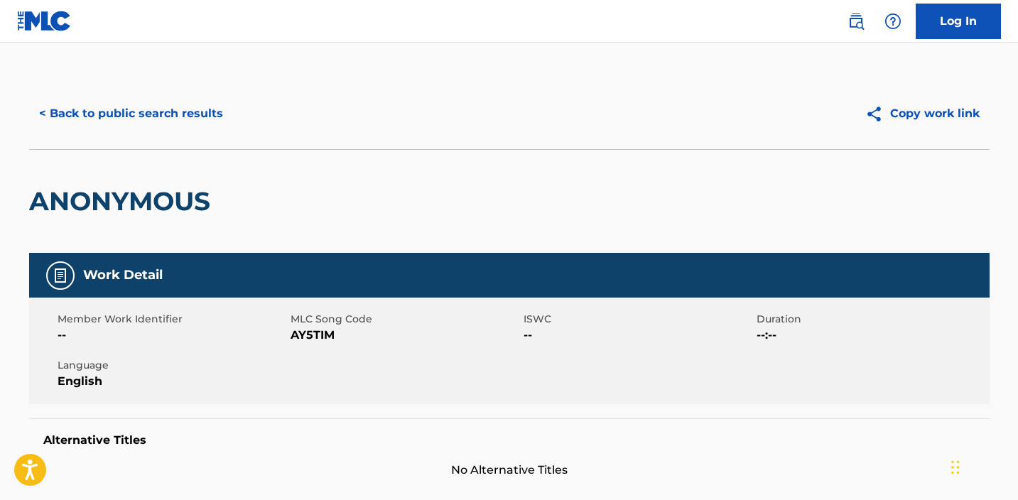
click at [318, 332] on span "AY5TIM" at bounding box center [405, 335] width 229 height 17
copy span "AY5TIM"
click at [196, 119] on button "< Back to public search results" at bounding box center [131, 114] width 204 height 36
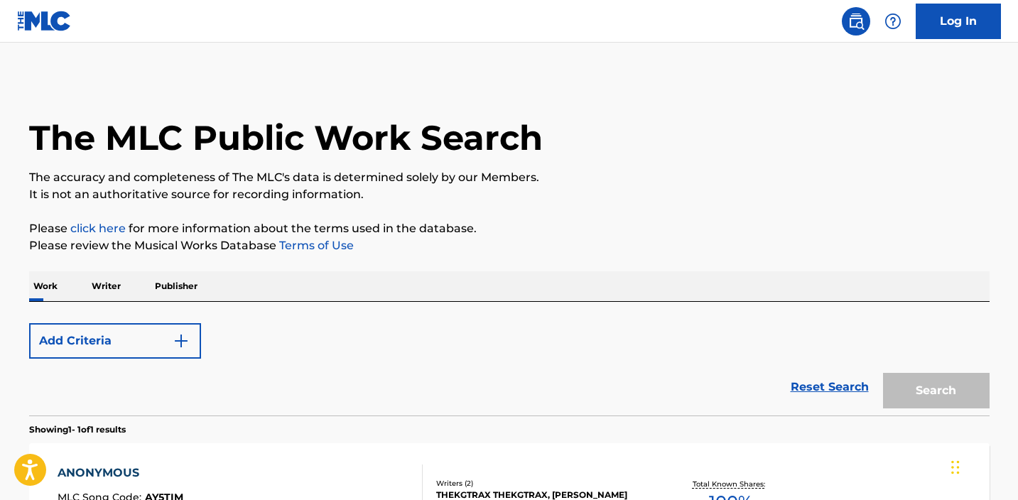
scroll to position [192, 0]
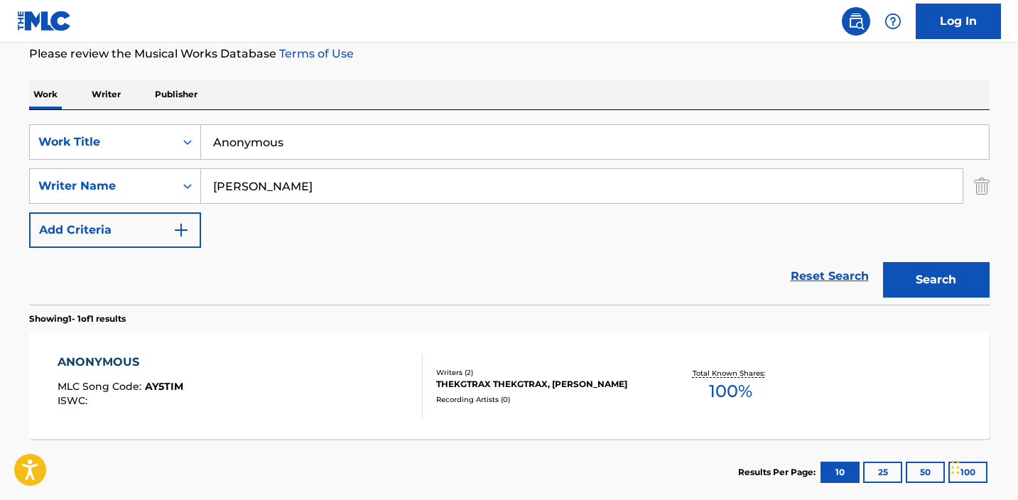
click at [346, 150] on input "Anonymous" at bounding box center [595, 142] width 788 height 34
paste input "Medley Cumbias Norteñas (En Vivo)"
type input "Medley Cumbias Norteñas (En Vivo)"
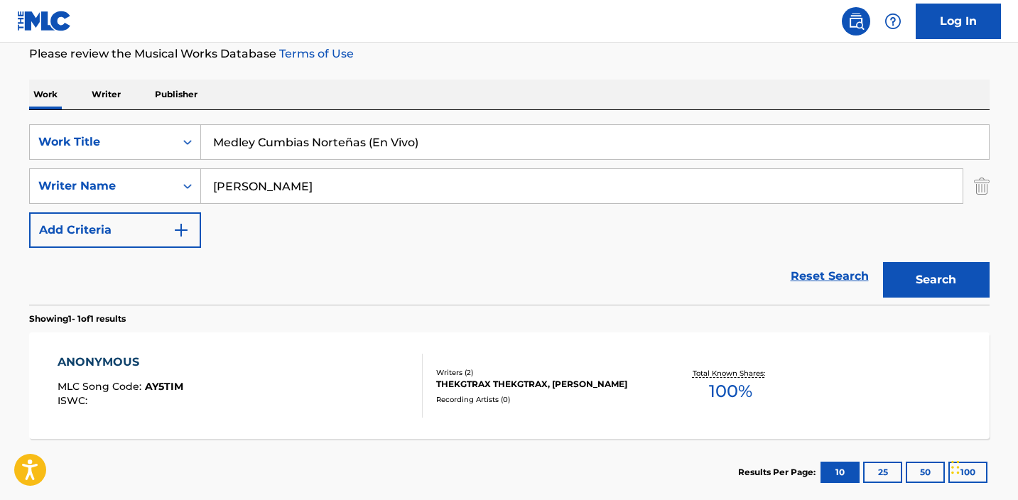
click at [136, 279] on div "Reset Search Search" at bounding box center [509, 276] width 961 height 57
click at [335, 203] on div "[PERSON_NAME]" at bounding box center [582, 186] width 762 height 36
drag, startPoint x: 319, startPoint y: 182, endPoint x: 168, endPoint y: 182, distance: 151.3
click at [168, 182] on div "SearchWithCriteria97141303-6ab7-4c9c-9511-7e0e1deabc4d Writer Name [PERSON_NAME]" at bounding box center [509, 186] width 961 height 36
click at [936, 280] on button "Search" at bounding box center [936, 280] width 107 height 36
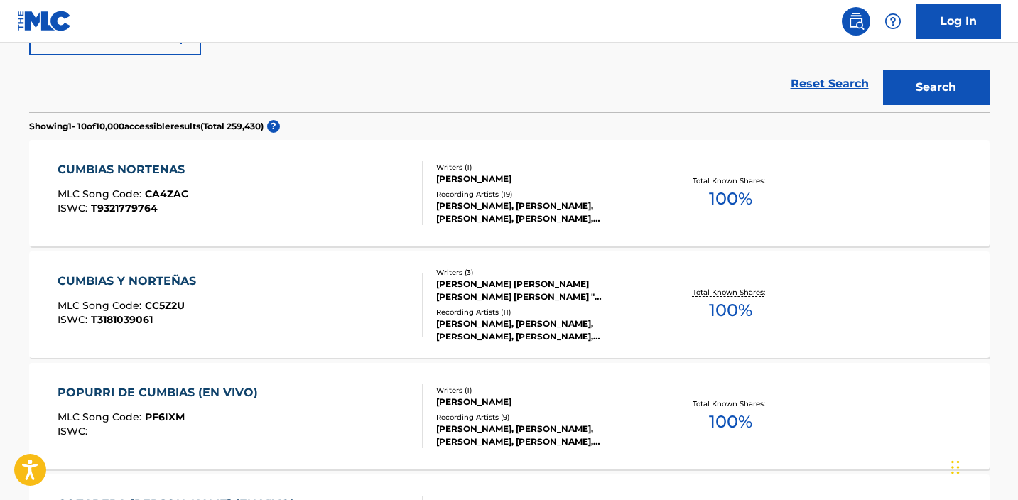
scroll to position [264, 0]
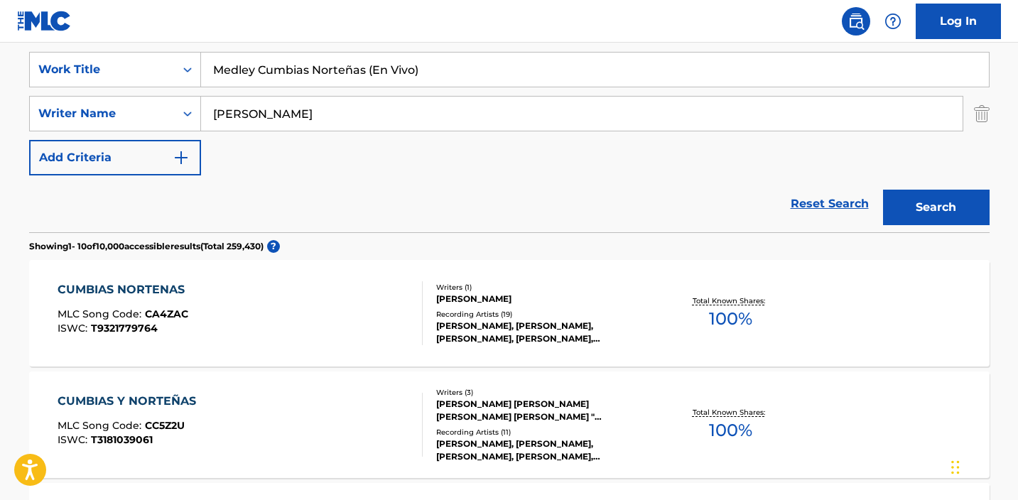
type input "[PERSON_NAME]"
click at [936, 207] on button "Search" at bounding box center [936, 208] width 107 height 36
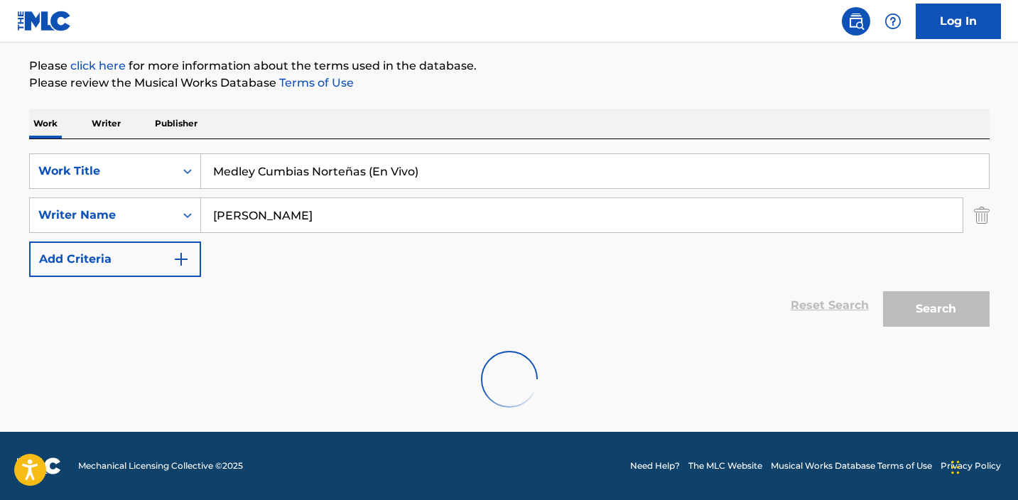
scroll to position [163, 0]
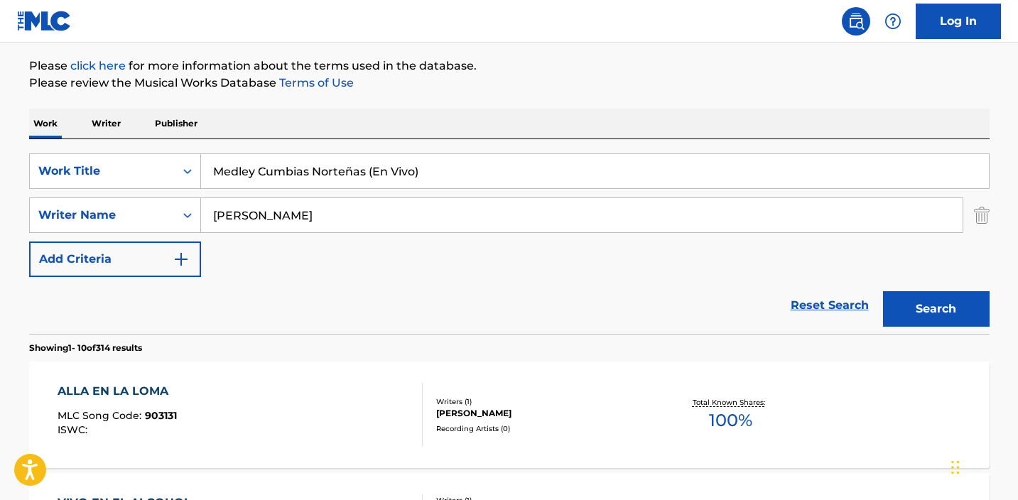
drag, startPoint x: 440, startPoint y: 167, endPoint x: 373, endPoint y: 167, distance: 67.5
click at [373, 167] on input "Medley Cumbias Norteñas (En Vivo)" at bounding box center [595, 171] width 788 height 34
type input "Medley Cumbias Norteñas"
click at [936, 309] on button "Search" at bounding box center [936, 309] width 107 height 36
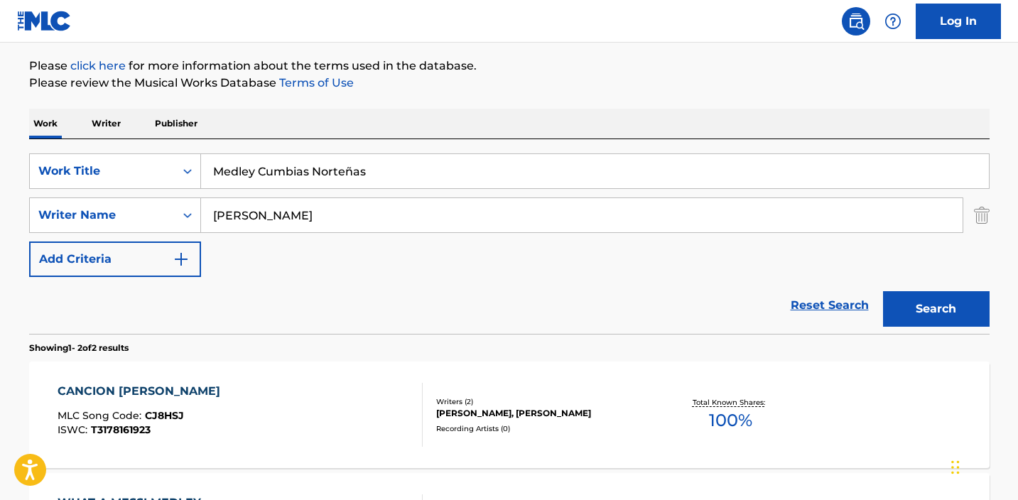
click at [386, 205] on input "[PERSON_NAME]" at bounding box center [582, 215] width 762 height 34
click at [378, 210] on input "[PERSON_NAME]" at bounding box center [582, 215] width 762 height 34
type input "[PERSON_NAME]"
click at [936, 309] on button "Search" at bounding box center [936, 309] width 107 height 36
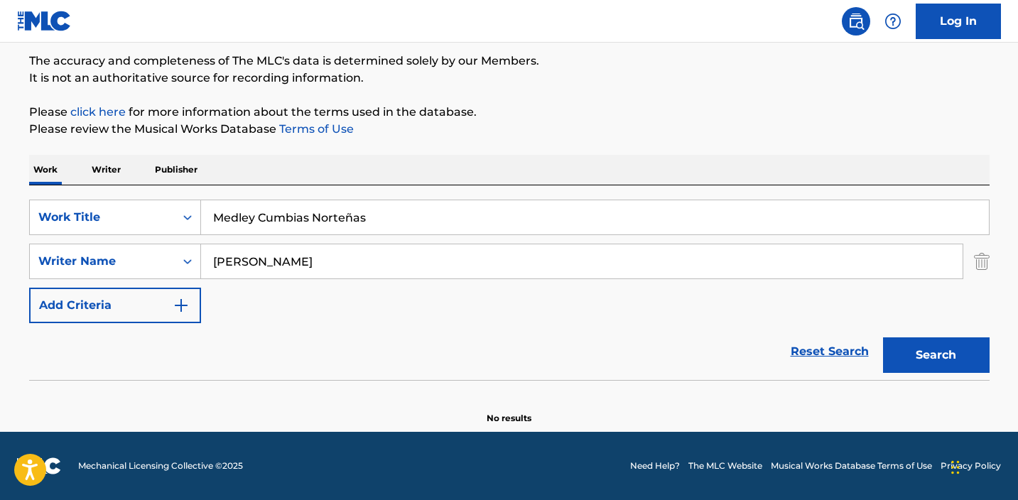
scroll to position [117, 0]
drag, startPoint x: 260, startPoint y: 219, endPoint x: 139, endPoint y: 217, distance: 120.8
click at [139, 217] on div "SearchWithCriteriaabe21999-8eb2-46c5-8b0e-7efadad1bf85 Work Title Medley Cumbia…" at bounding box center [509, 218] width 961 height 36
click at [277, 215] on input "cumbias y norteñas" at bounding box center [595, 217] width 788 height 34
type input "cumbias norteñas"
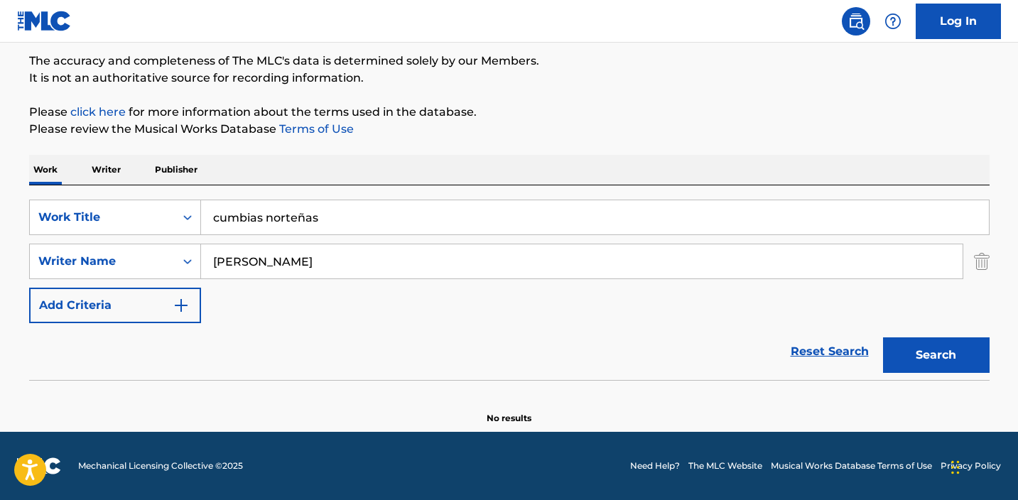
click at [905, 342] on button "Search" at bounding box center [936, 355] width 107 height 36
click at [322, 269] on input "[PERSON_NAME]" at bounding box center [582, 261] width 762 height 34
click at [936, 355] on button "Search" at bounding box center [936, 355] width 107 height 36
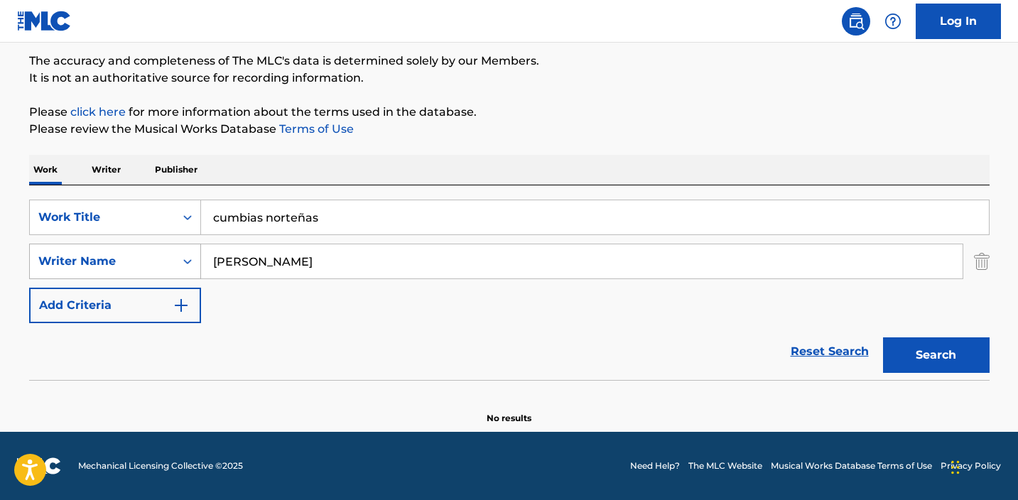
drag, startPoint x: 377, startPoint y: 258, endPoint x: 159, endPoint y: 257, distance: 217.4
click at [160, 258] on div "SearchWithCriteria97141303-6ab7-4c9c-9511-7e0e1deabc4d Writer Name [PERSON_NAME]" at bounding box center [509, 262] width 961 height 36
paste input ""[PERSON_NAME]""
click at [215, 263] on input ""[PERSON_NAME]" at bounding box center [582, 261] width 762 height 34
click at [936, 355] on button "Search" at bounding box center [936, 355] width 107 height 36
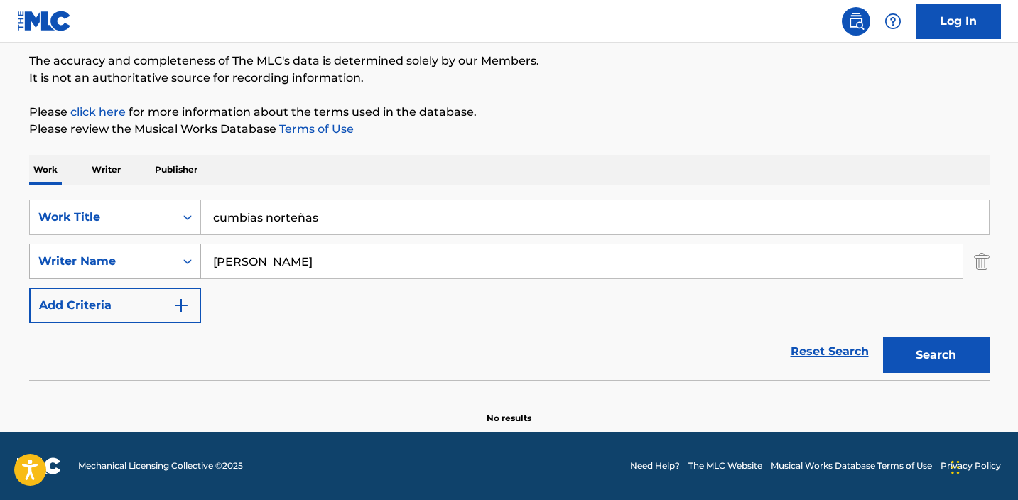
drag, startPoint x: 342, startPoint y: 268, endPoint x: 138, endPoint y: 256, distance: 204.3
click at [138, 256] on div "SearchWithCriteria97141303-6ab7-4c9c-9511-7e0e1deabc4d Writer Name [PERSON_NAME]" at bounding box center [509, 262] width 961 height 36
paste input ""[PERSON_NAME]""
click at [218, 256] on input ""[PERSON_NAME]" at bounding box center [582, 261] width 762 height 34
type input "[PERSON_NAME]"
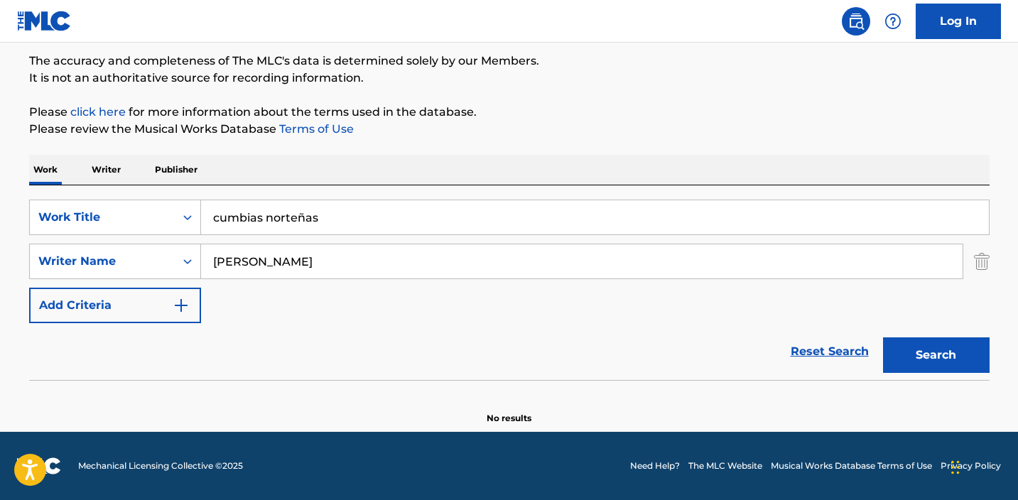
click at [936, 355] on button "Search" at bounding box center [936, 355] width 107 height 36
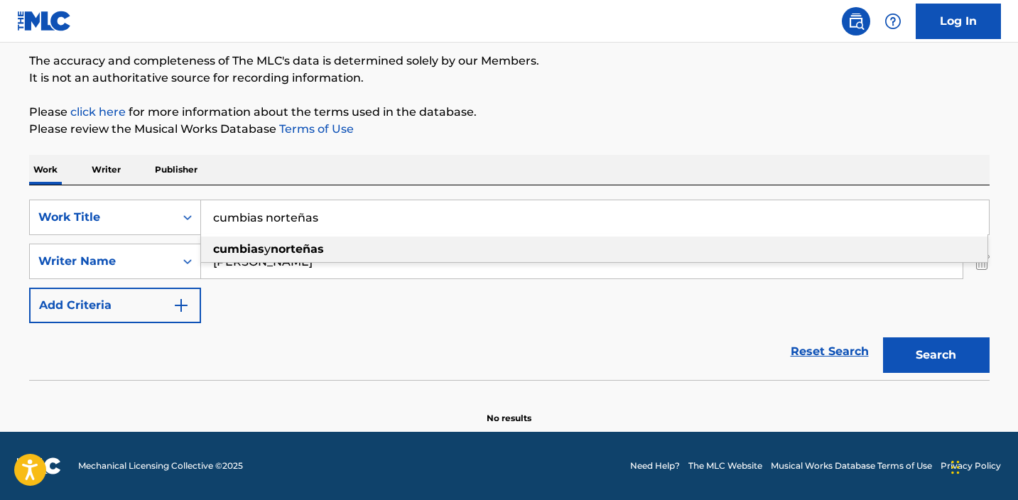
drag, startPoint x: 341, startPoint y: 202, endPoint x: 373, endPoint y: 220, distance: 36.6
click at [373, 220] on input "cumbias norteñas" at bounding box center [595, 217] width 788 height 34
paste input "Ojos Negro"
type input "Ojos Negros"
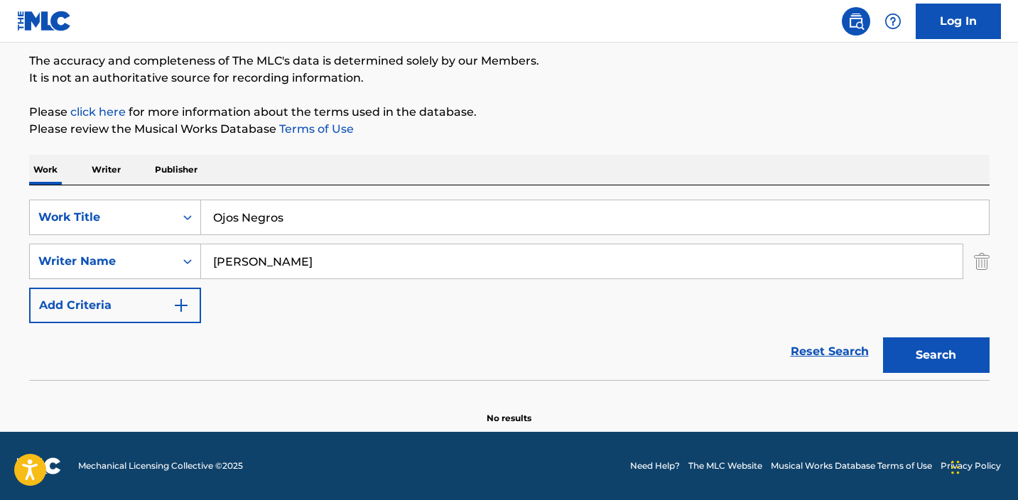
click at [494, 142] on div "The MLC Public Work Search The accuracy and completeness of The MLC's data is d…" at bounding box center [509, 193] width 995 height 463
click at [421, 246] on input "[PERSON_NAME]" at bounding box center [582, 261] width 762 height 34
click at [936, 355] on button "Search" at bounding box center [936, 355] width 107 height 36
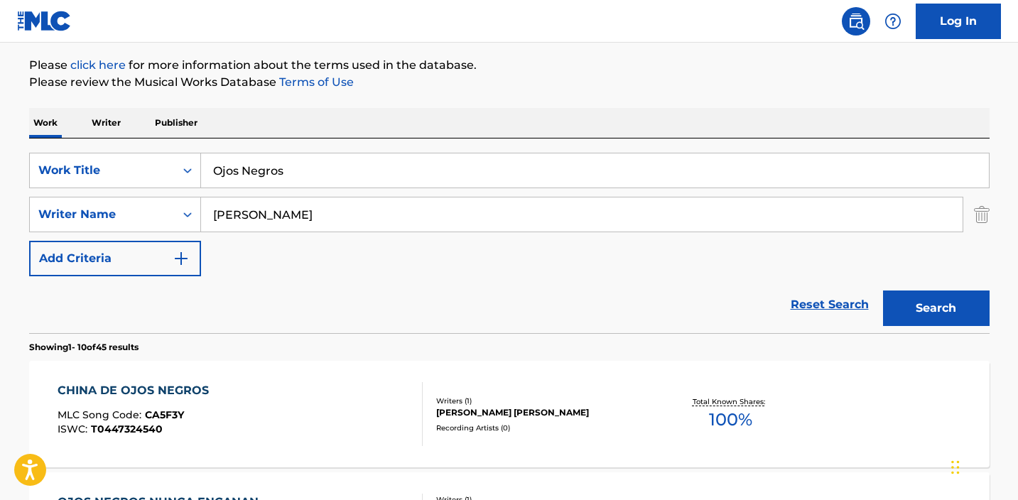
scroll to position [164, 0]
type input "[PERSON_NAME]"
click at [936, 308] on button "Search" at bounding box center [936, 308] width 107 height 36
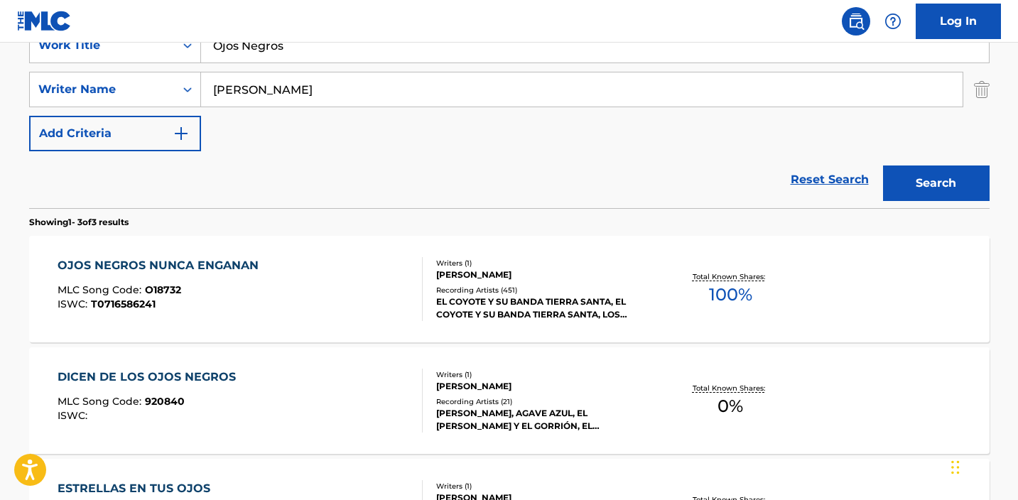
scroll to position [353, 0]
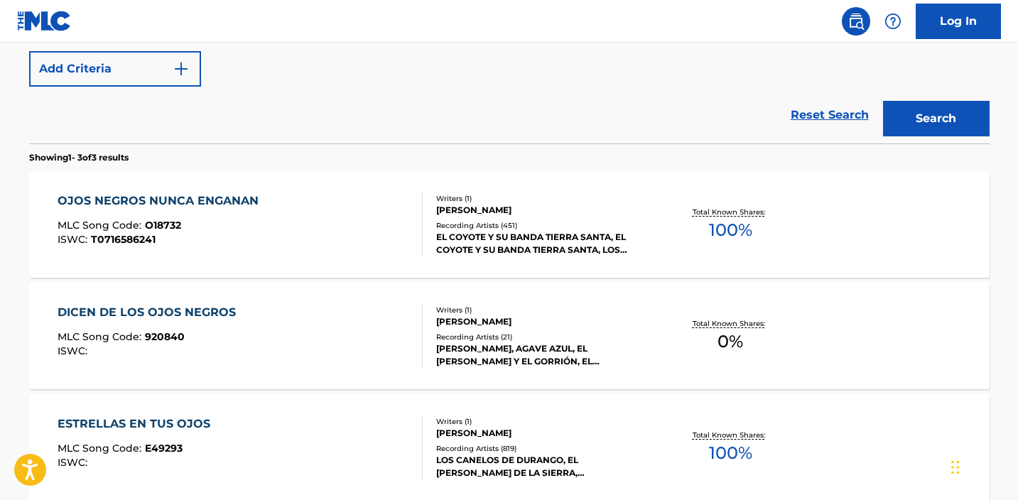
click at [342, 225] on div "OJOS NEGROS NUNCA ENGANAN MLC Song Code : O18732 ISWC : T0716586241" at bounding box center [240, 225] width 365 height 64
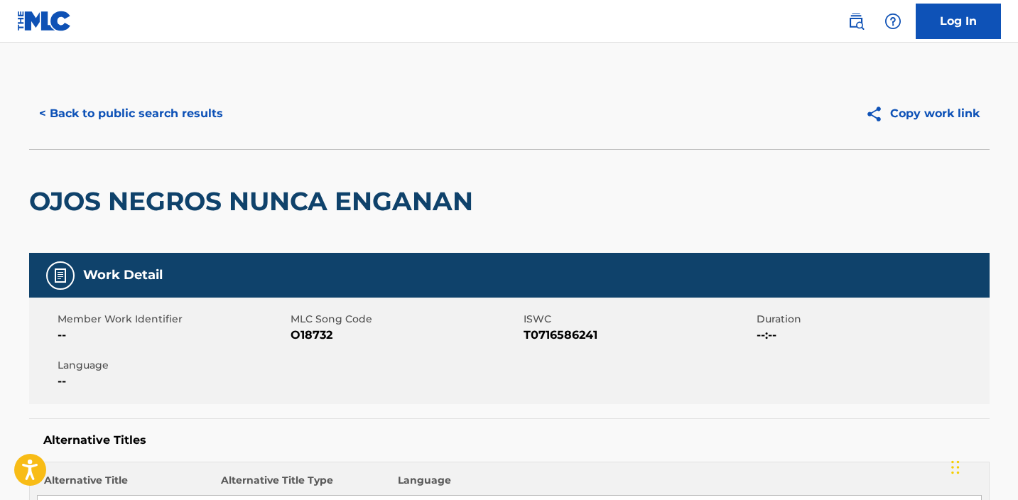
click at [311, 338] on span "O18732" at bounding box center [405, 335] width 229 height 17
click at [311, 337] on span "O18732" at bounding box center [405, 335] width 229 height 17
copy span "O18732"
click at [201, 117] on button "< Back to public search results" at bounding box center [131, 114] width 204 height 36
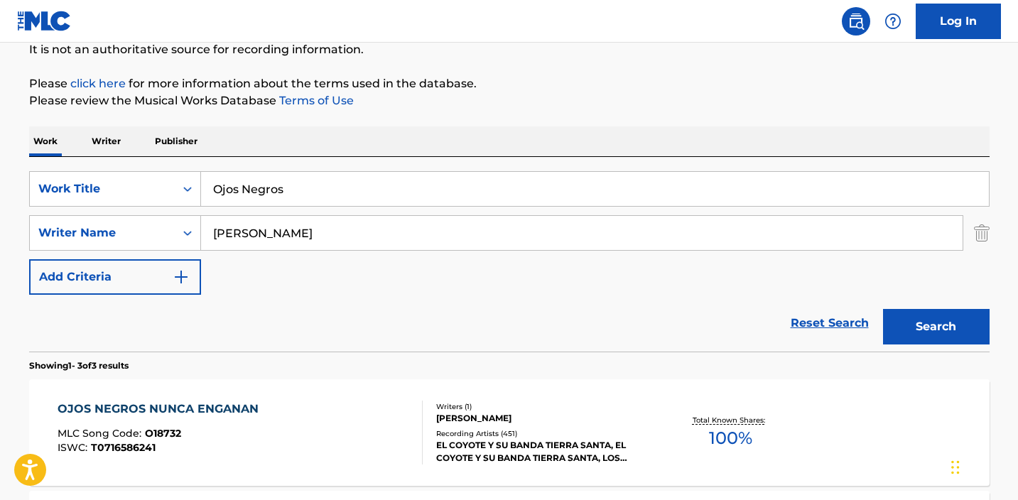
click at [294, 175] on input "Ojos Negros" at bounding box center [595, 189] width 788 height 34
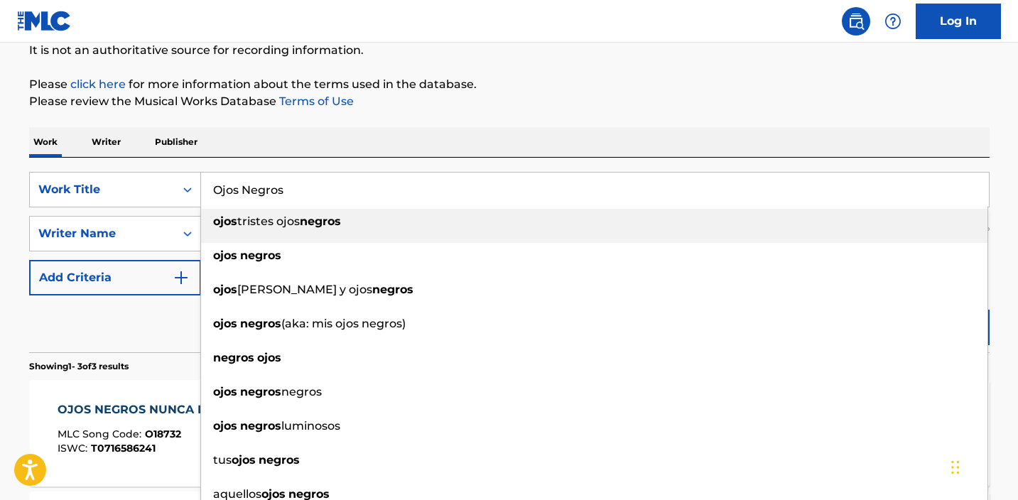
click at [294, 175] on input "Ojos Negros" at bounding box center [595, 190] width 788 height 34
paste input "[PERSON_NAME] ([PERSON_NAME])"
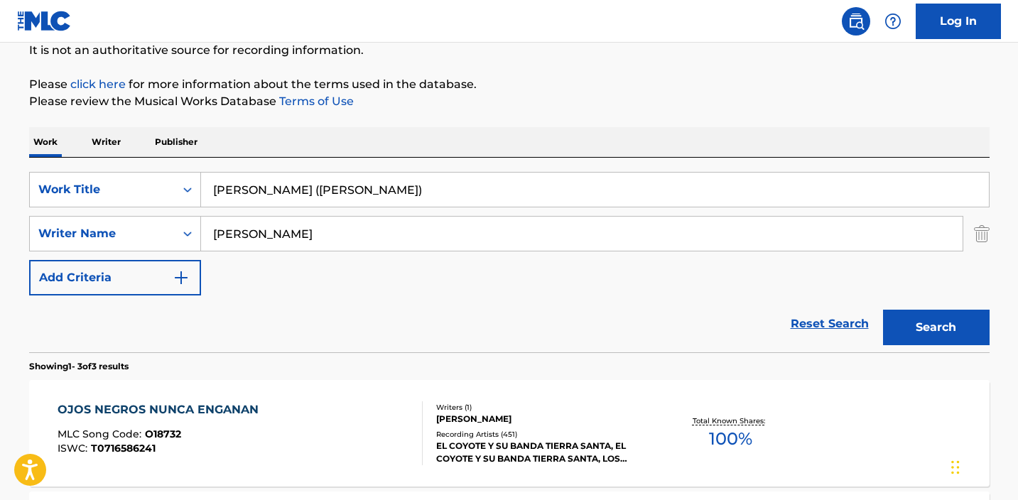
click at [789, 131] on div "Work Writer Publisher" at bounding box center [509, 142] width 961 height 30
click at [906, 323] on button "Search" at bounding box center [936, 328] width 107 height 36
drag, startPoint x: 408, startPoint y: 180, endPoint x: 356, endPoint y: 190, distance: 52.9
click at [356, 190] on input "[PERSON_NAME] ([PERSON_NAME])" at bounding box center [595, 190] width 788 height 34
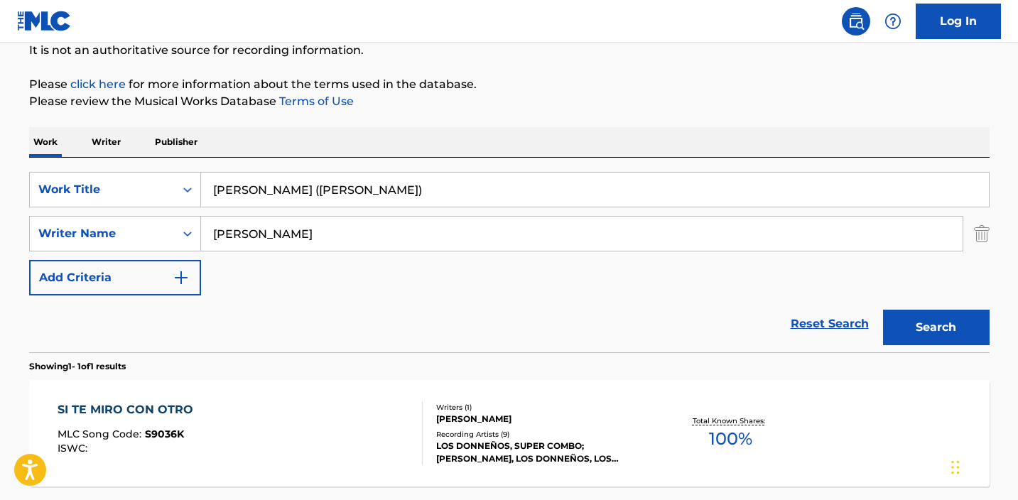
drag, startPoint x: 408, startPoint y: 190, endPoint x: 298, endPoint y: 191, distance: 109.4
click at [298, 191] on input "[PERSON_NAME] ([PERSON_NAME])" at bounding box center [595, 190] width 788 height 34
type input "[PERSON_NAME]"
click at [936, 328] on button "Search" at bounding box center [936, 328] width 107 height 36
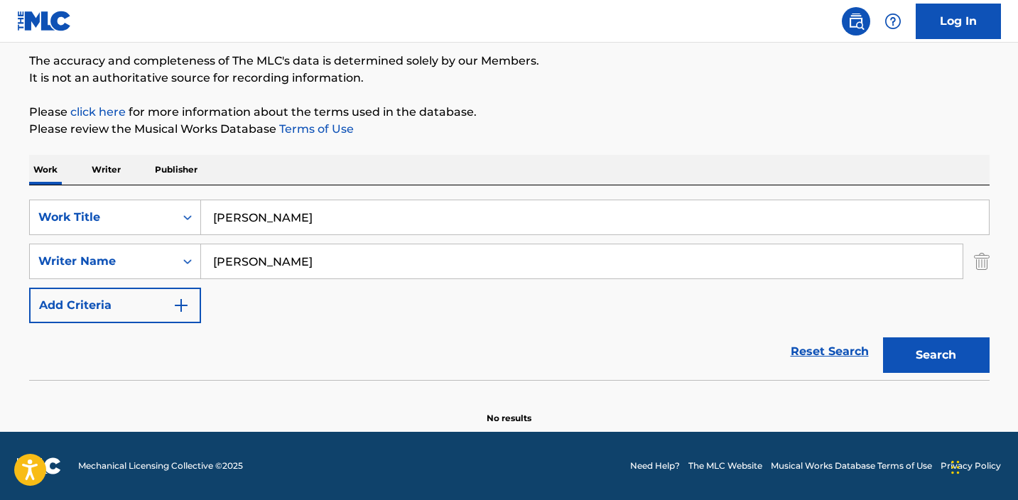
scroll to position [117, 0]
drag, startPoint x: 311, startPoint y: 271, endPoint x: 156, endPoint y: 256, distance: 156.2
click at [156, 256] on div "SearchWithCriteria97141303-6ab7-4c9c-9511-7e0e1deabc4d Writer Name [PERSON_NAME]" at bounding box center [509, 262] width 961 height 36
click at [936, 355] on button "Search" at bounding box center [936, 355] width 107 height 36
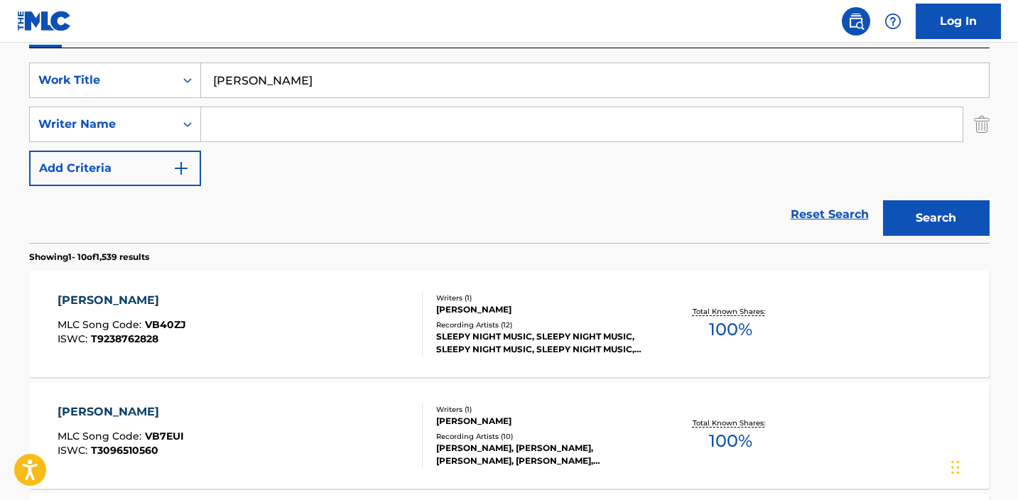
scroll to position [239, 0]
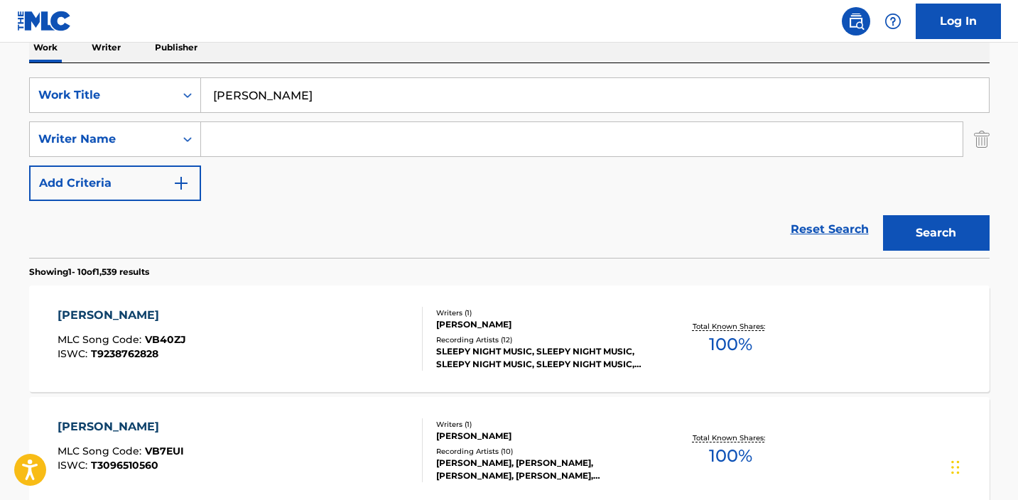
click at [307, 99] on input "[PERSON_NAME]" at bounding box center [595, 95] width 788 height 34
paste input "in Sentimientos"
type input "sin sentimientos"
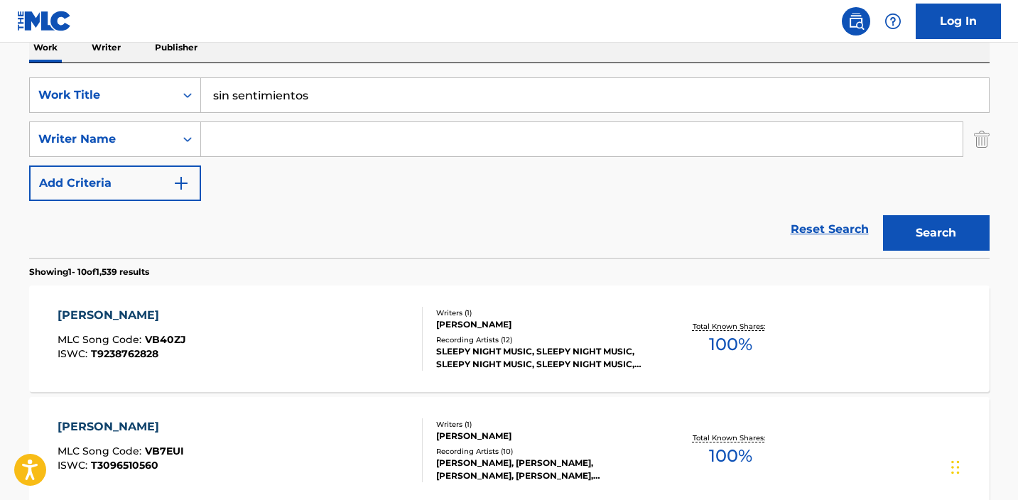
click at [970, 238] on button "Search" at bounding box center [936, 233] width 107 height 36
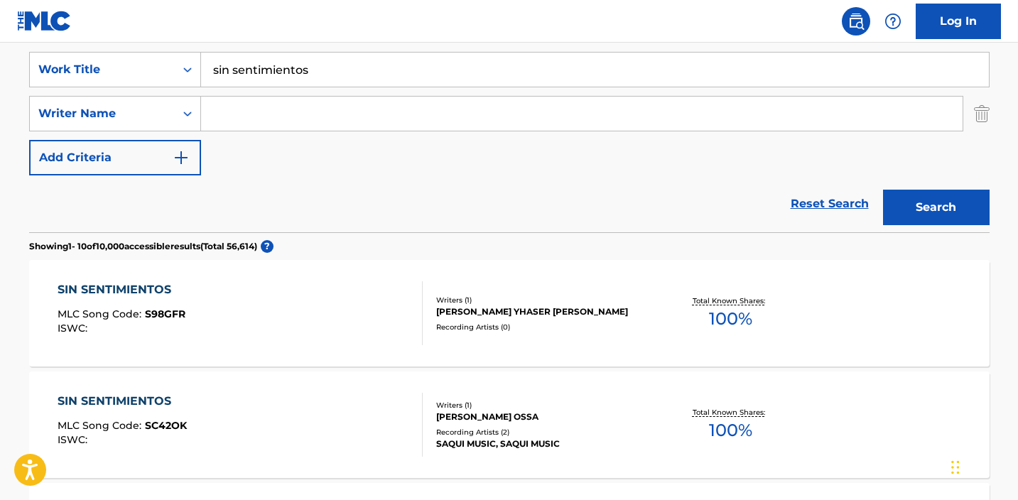
scroll to position [225, 0]
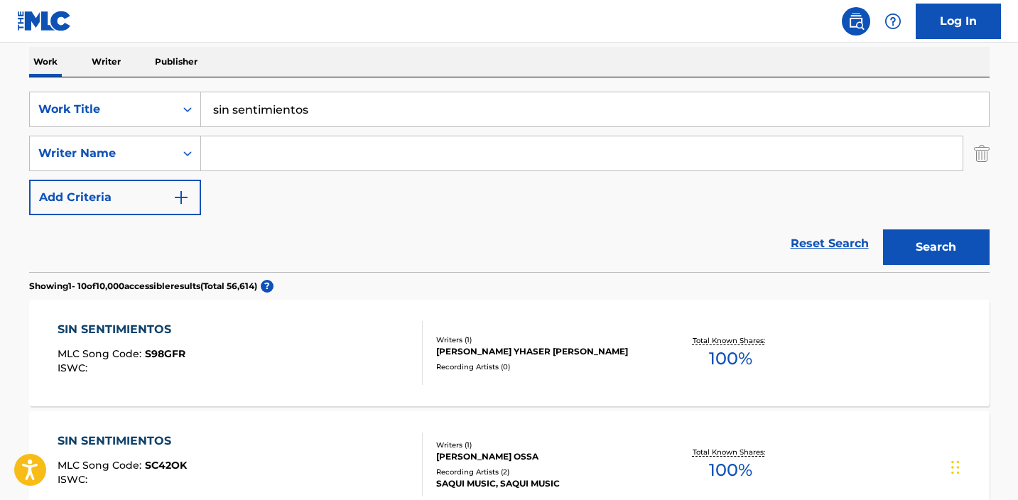
click at [300, 153] on input "Search Form" at bounding box center [582, 153] width 762 height 34
click at [936, 247] on button "Search" at bounding box center [936, 247] width 107 height 36
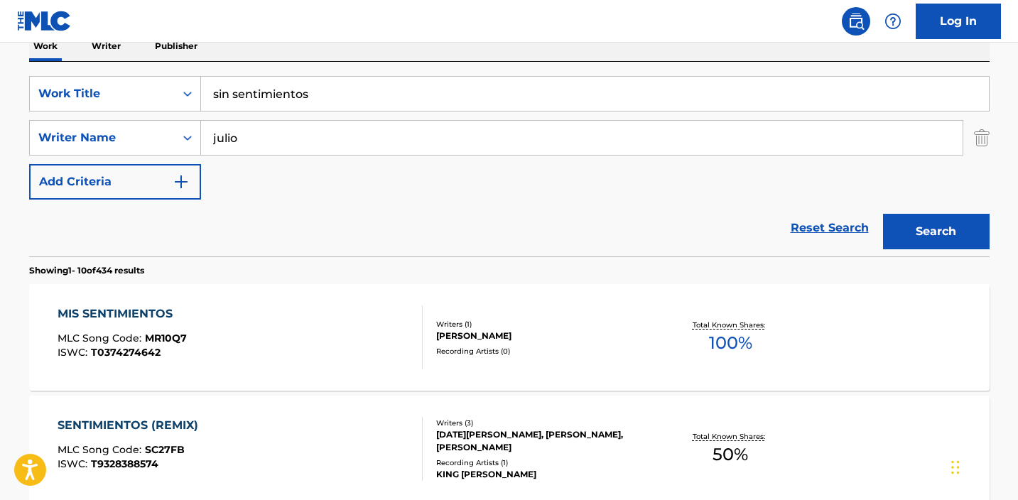
scroll to position [234, 0]
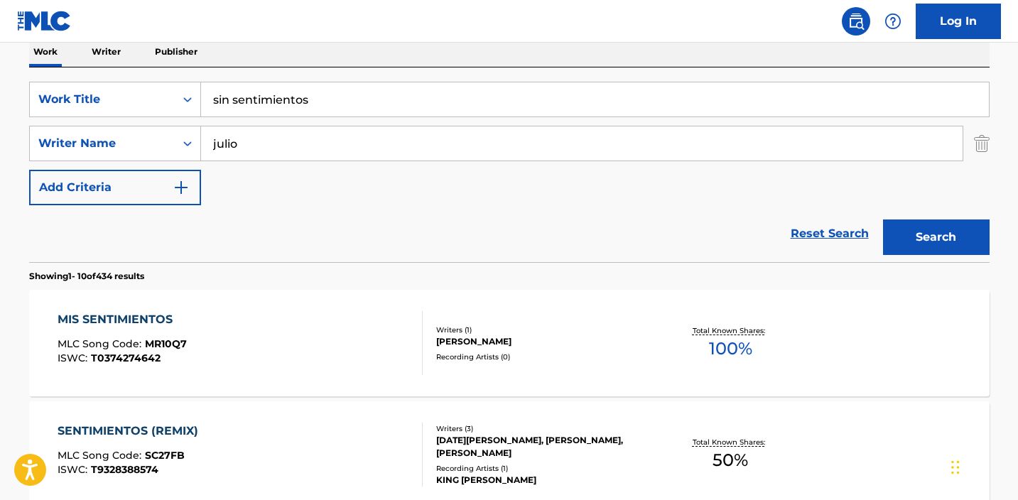
click at [303, 147] on input "julio" at bounding box center [582, 143] width 762 height 34
click at [936, 237] on button "Search" at bounding box center [936, 238] width 107 height 36
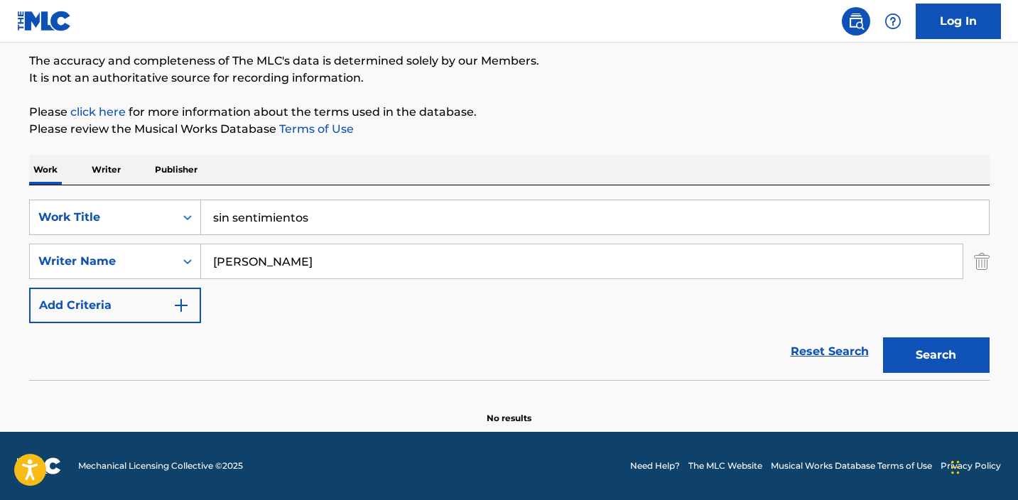
scroll to position [117, 0]
click at [936, 355] on button "Search" at bounding box center [936, 355] width 107 height 36
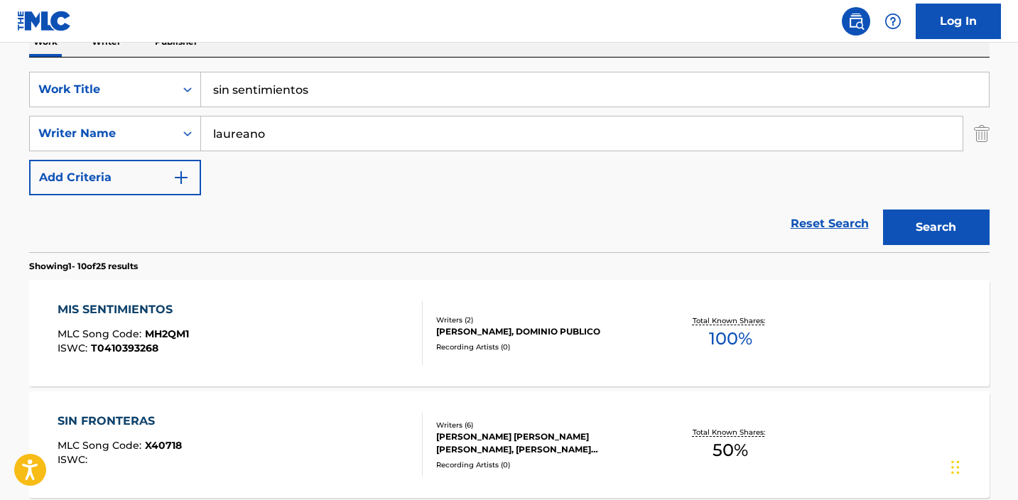
scroll to position [160, 0]
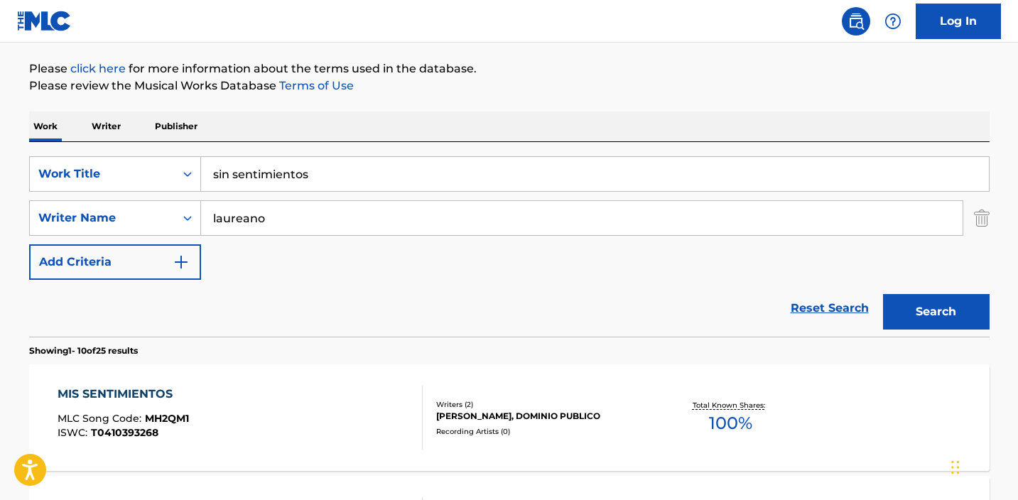
click at [313, 227] on input "laureano" at bounding box center [582, 218] width 762 height 34
click at [936, 312] on button "Search" at bounding box center [936, 312] width 107 height 36
click at [346, 217] on input "cesar" at bounding box center [582, 218] width 762 height 34
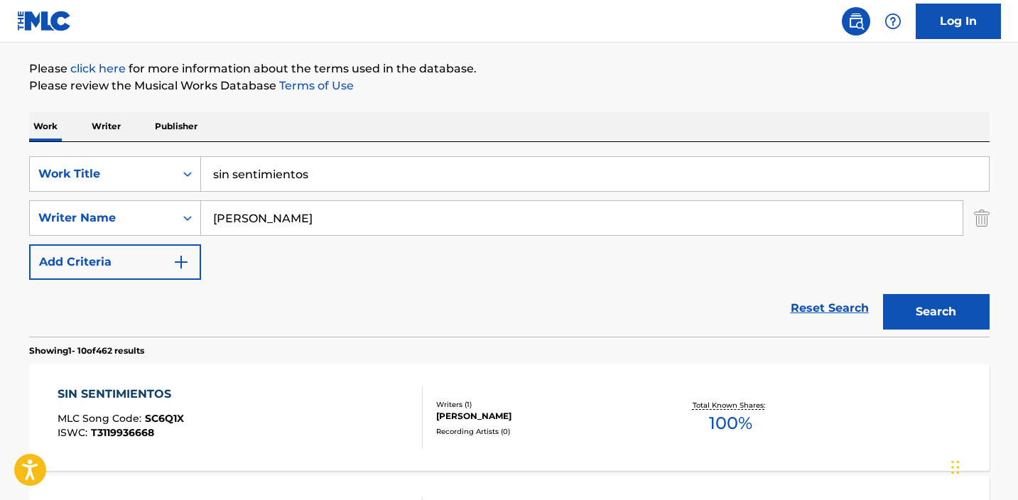
click at [936, 312] on button "Search" at bounding box center [936, 312] width 107 height 36
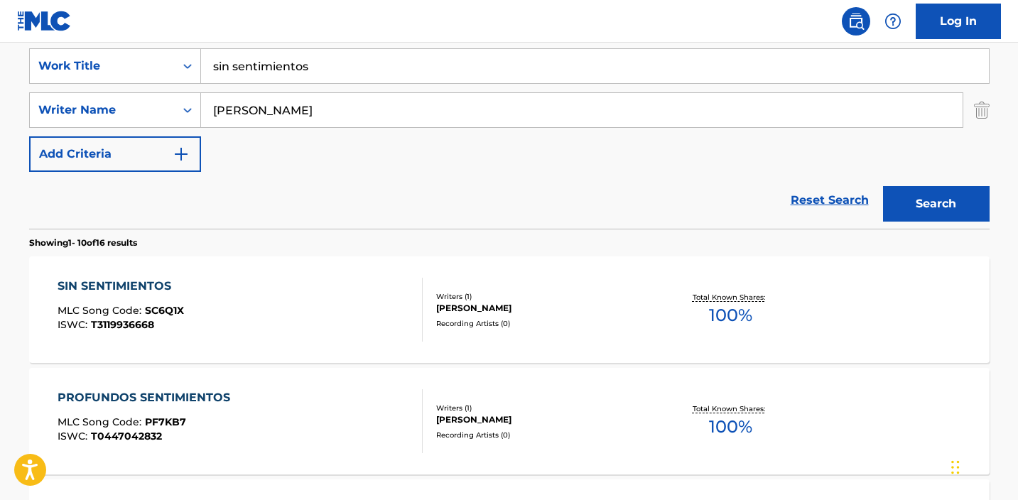
scroll to position [314, 0]
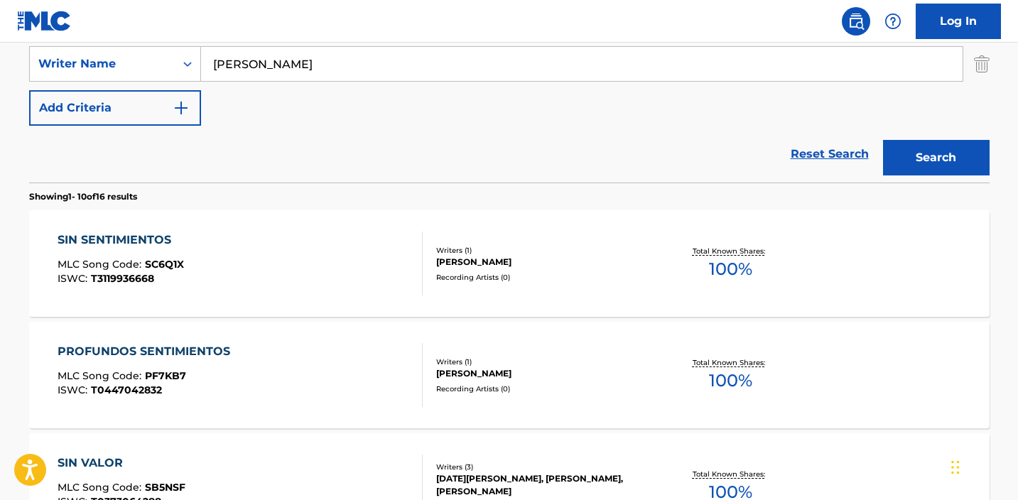
click at [234, 67] on input "[PERSON_NAME]" at bounding box center [582, 64] width 762 height 34
click at [936, 158] on button "Search" at bounding box center [936, 158] width 107 height 36
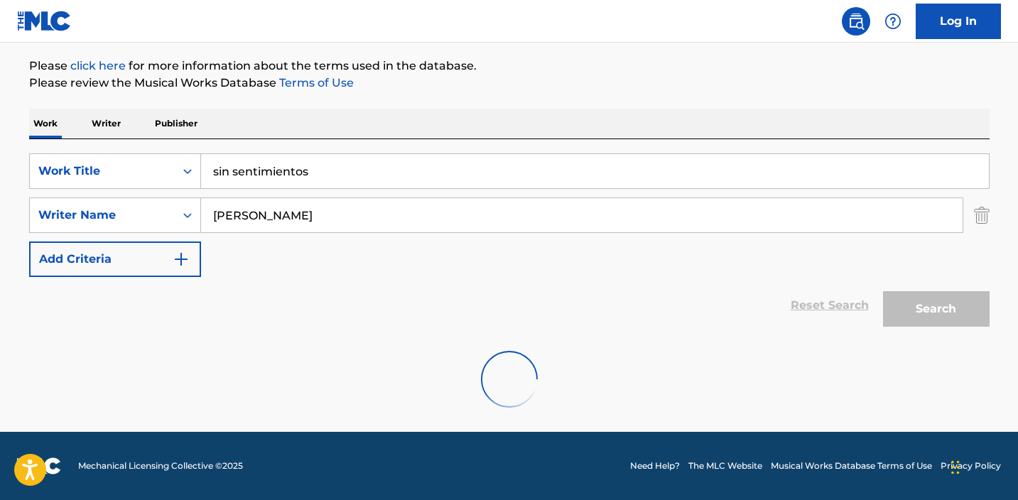
scroll to position [163, 0]
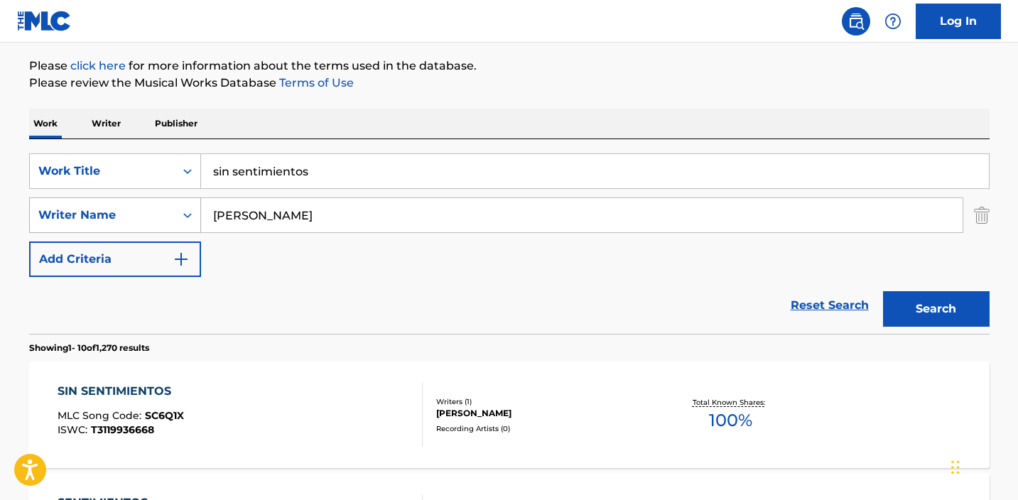
drag, startPoint x: 294, startPoint y: 225, endPoint x: 180, endPoint y: 198, distance: 117.5
click at [186, 200] on div "SearchWithCriteria97141303-6ab7-4c9c-9511-7e0e1deabc4d Writer Name [PERSON_NAME]" at bounding box center [509, 216] width 961 height 36
type input "[PERSON_NAME]"
click at [936, 309] on button "Search" at bounding box center [936, 309] width 107 height 36
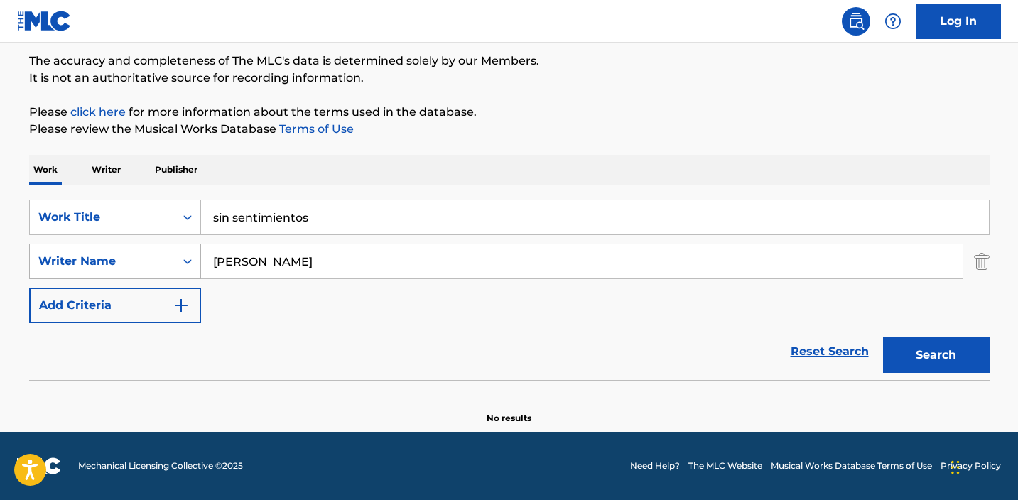
scroll to position [117, 0]
click at [234, 221] on input "sin sentimientos" at bounding box center [595, 217] width 788 height 34
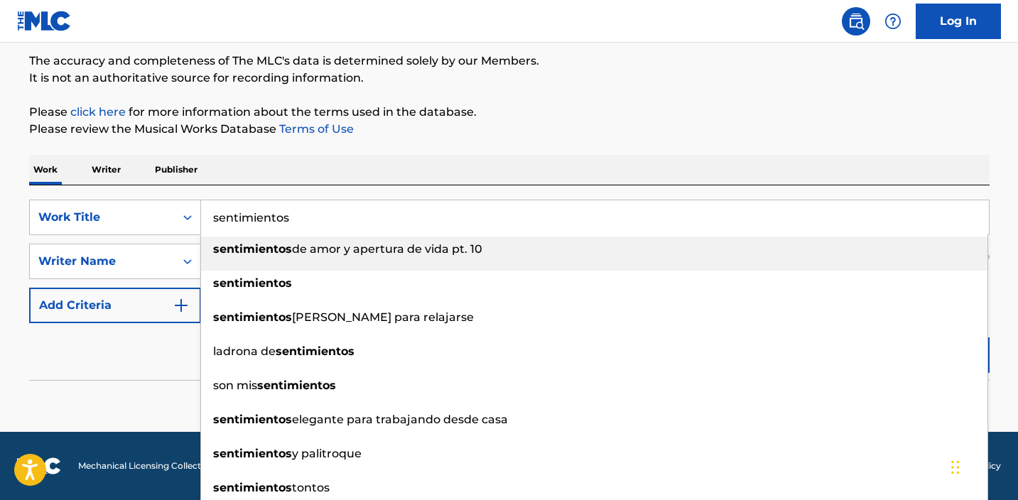
click at [659, 129] on p "Please review the Musical Works Database Terms of Use" at bounding box center [509, 129] width 961 height 17
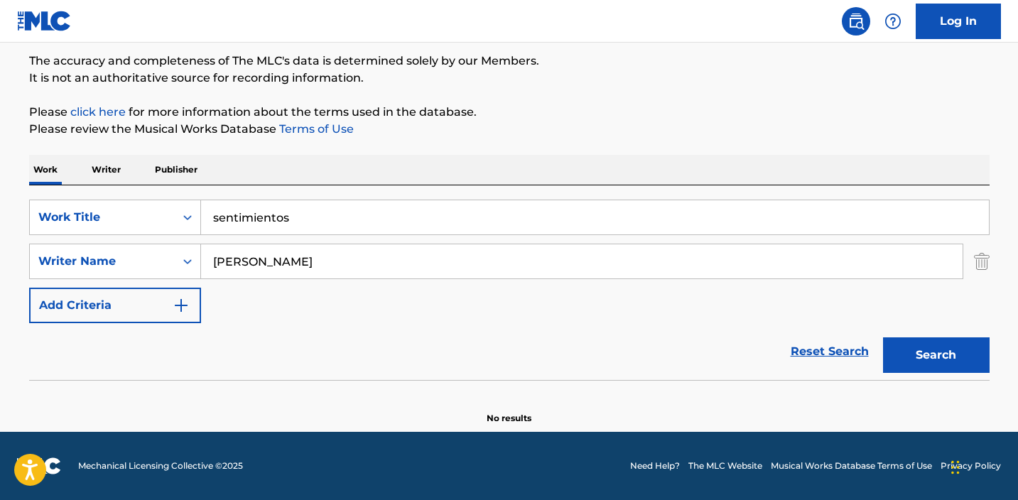
click at [937, 363] on button "Search" at bounding box center [936, 355] width 107 height 36
click at [319, 227] on input "sentimientos" at bounding box center [595, 217] width 788 height 34
click at [320, 227] on input "sentimientos" at bounding box center [595, 217] width 788 height 34
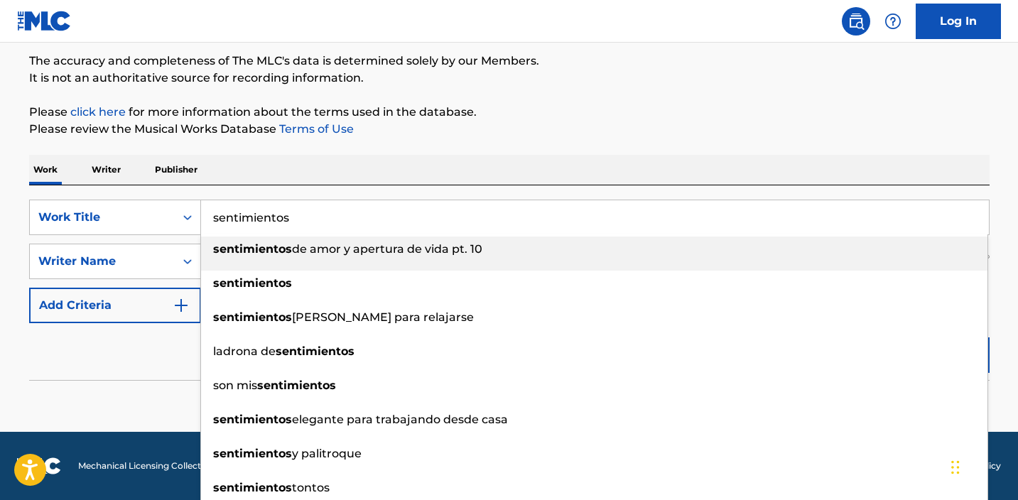
paste input "Quiero Darte"
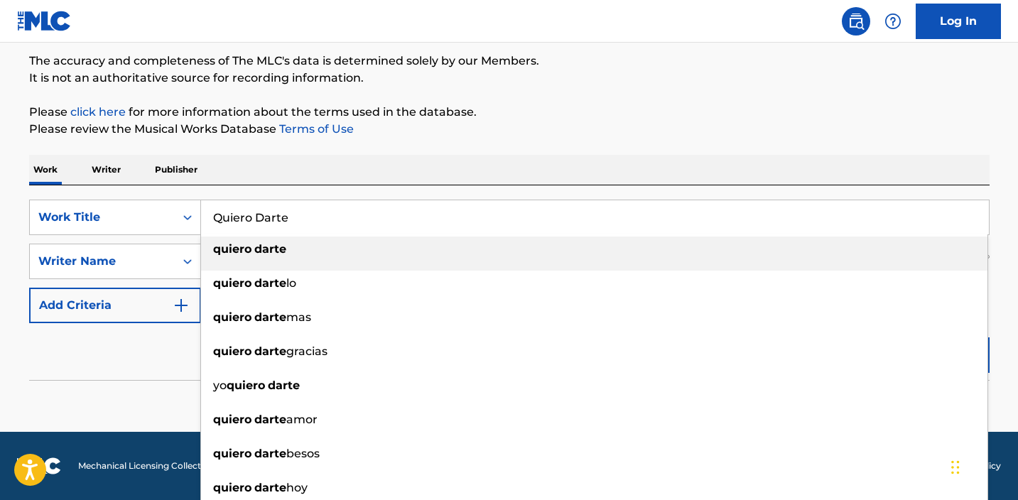
type input "Quiero Darte"
click at [454, 168] on div "Work Writer Publisher" at bounding box center [509, 170] width 961 height 30
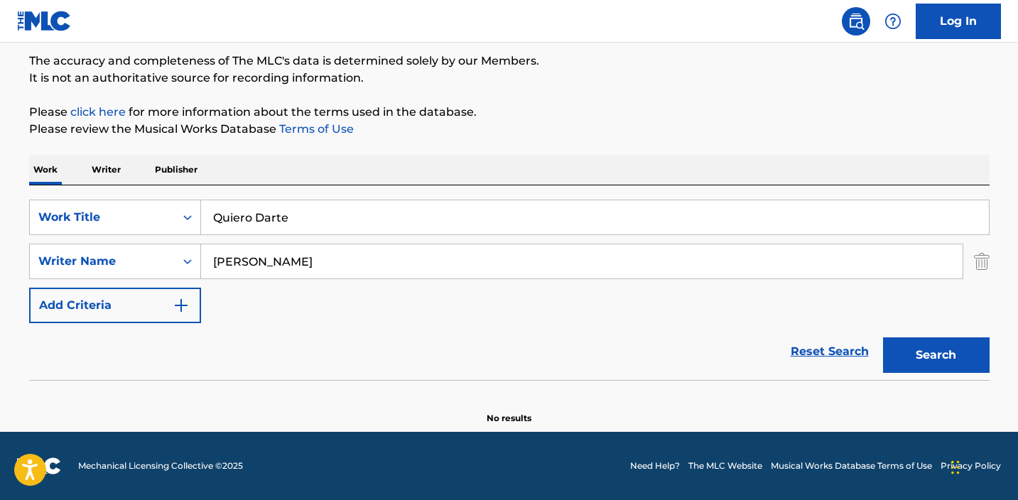
click at [952, 367] on button "Search" at bounding box center [936, 355] width 107 height 36
drag, startPoint x: 306, startPoint y: 262, endPoint x: 254, endPoint y: 261, distance: 52.6
click at [255, 262] on input "[PERSON_NAME]" at bounding box center [582, 261] width 762 height 34
click at [936, 355] on button "Search" at bounding box center [936, 355] width 107 height 36
click at [225, 261] on input "[PERSON_NAME]" at bounding box center [582, 261] width 762 height 34
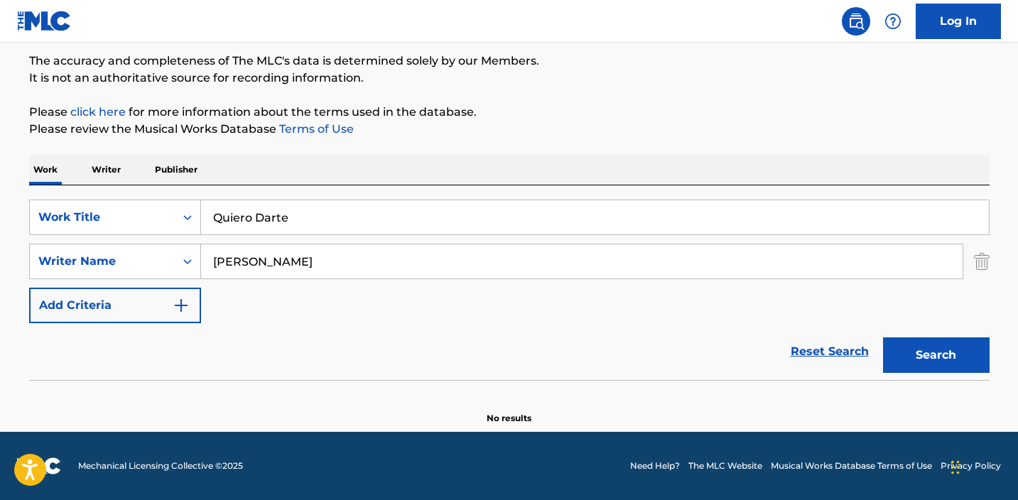
click at [225, 261] on input "[PERSON_NAME]" at bounding box center [582, 261] width 762 height 34
type input "laureano"
click at [936, 355] on button "Search" at bounding box center [936, 355] width 107 height 36
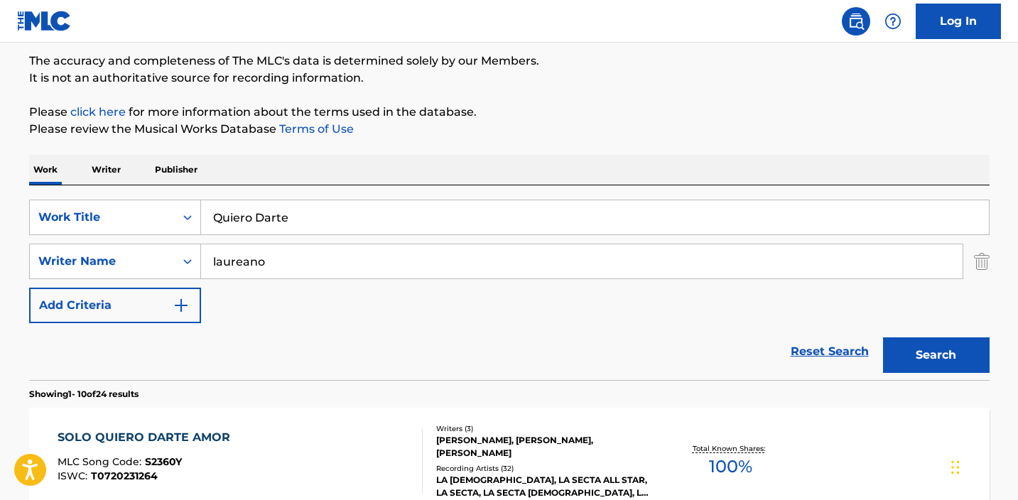
click at [248, 267] on input "laureano" at bounding box center [582, 261] width 762 height 34
click at [936, 355] on button "Search" at bounding box center [936, 355] width 107 height 36
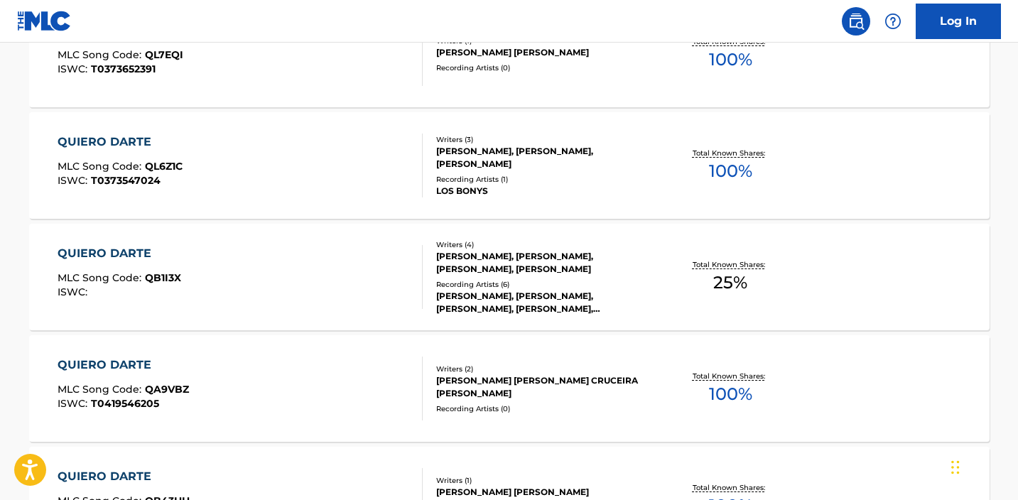
scroll to position [250, 0]
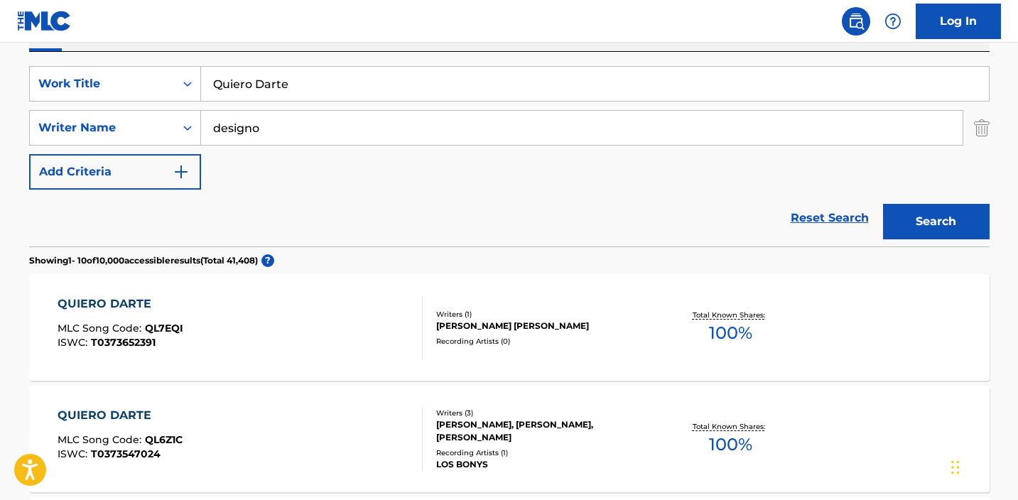
click at [936, 222] on button "Search" at bounding box center [936, 222] width 107 height 36
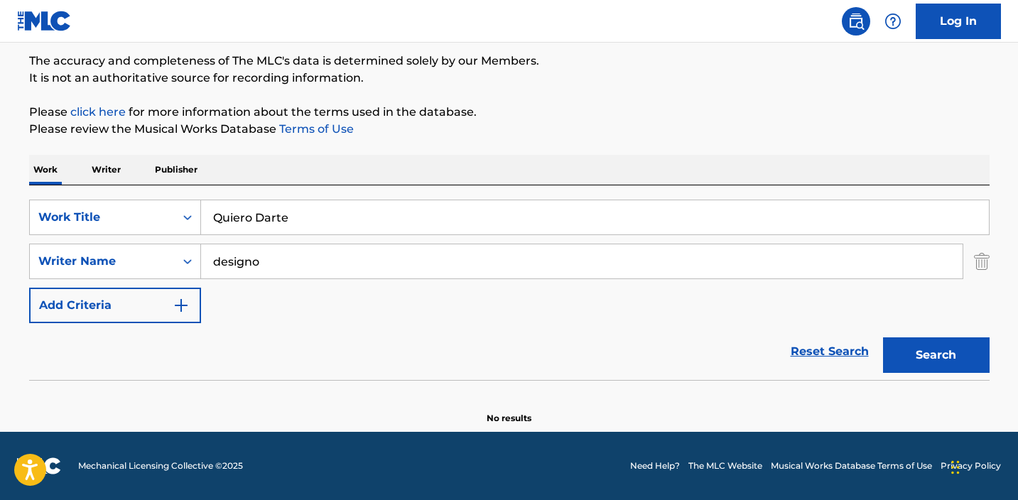
scroll to position [117, 0]
click at [320, 249] on input "designo" at bounding box center [582, 261] width 762 height 34
click at [936, 355] on button "Search" at bounding box center [936, 355] width 107 height 36
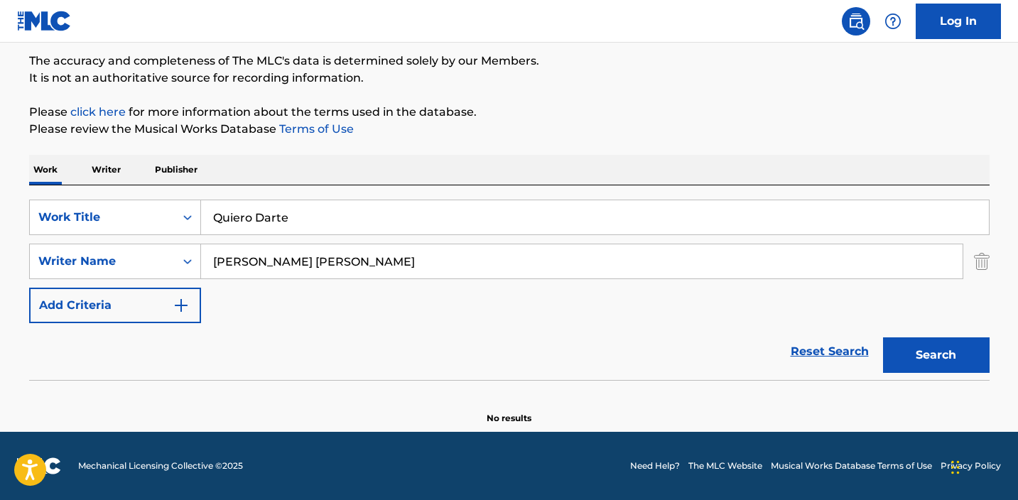
click at [267, 265] on input "[PERSON_NAME] [PERSON_NAME]" at bounding box center [582, 261] width 762 height 34
click at [936, 355] on button "Search" at bounding box center [936, 355] width 107 height 36
click at [212, 261] on input "[PERSON_NAME]" at bounding box center [582, 261] width 762 height 34
click at [936, 355] on button "Search" at bounding box center [936, 355] width 107 height 36
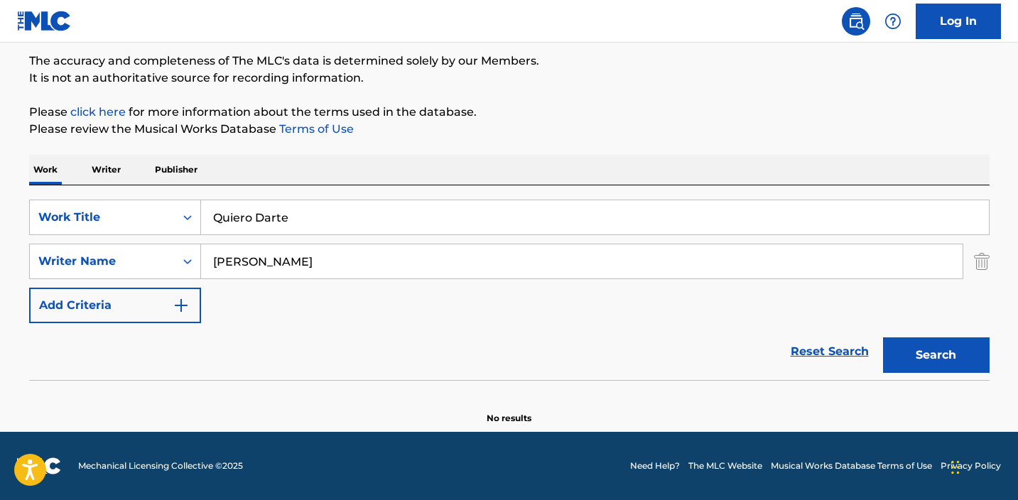
click at [258, 265] on input "[PERSON_NAME]" at bounding box center [582, 261] width 762 height 34
click at [936, 355] on button "Search" at bounding box center [936, 355] width 107 height 36
click at [258, 264] on input "[PERSON_NAME]" at bounding box center [582, 261] width 762 height 34
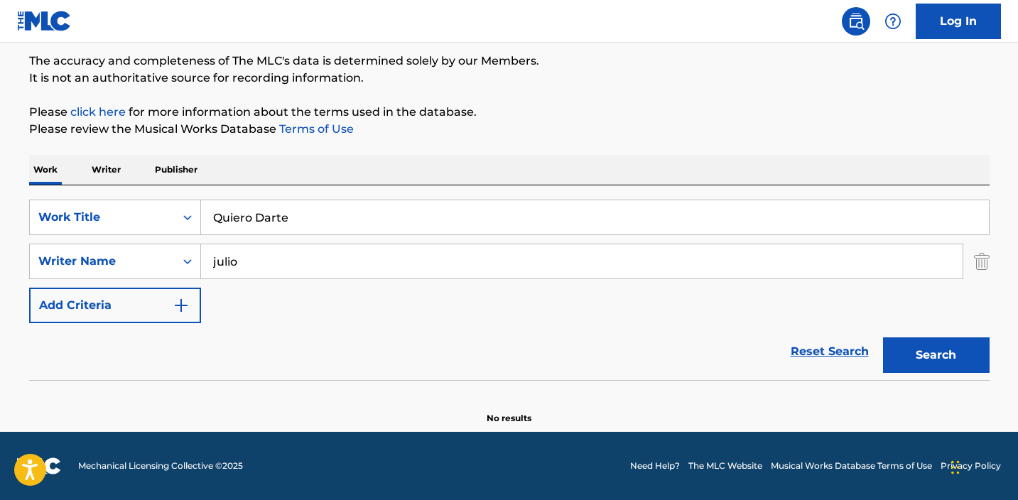
type input "julio"
click at [936, 355] on button "Search" at bounding box center [936, 355] width 107 height 36
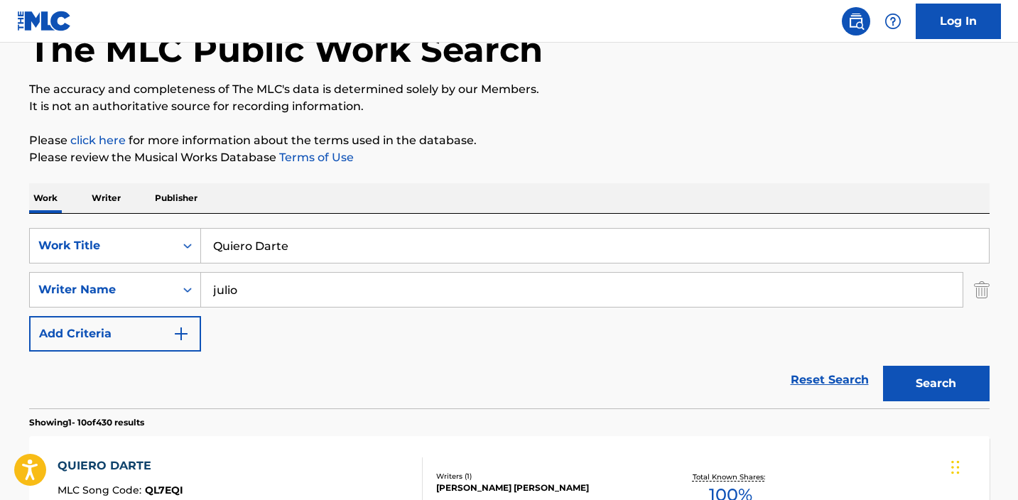
scroll to position [230, 0]
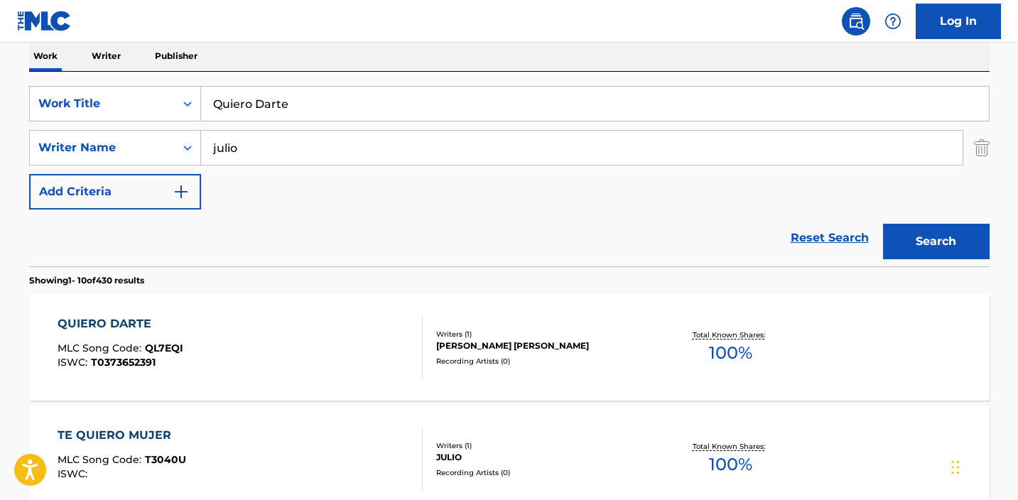
click at [371, 380] on div "QUIERO DARTE MLC Song Code : QL7EQI ISWC : T0373652391 Writers ( 1 ) [PERSON_NA…" at bounding box center [509, 347] width 961 height 107
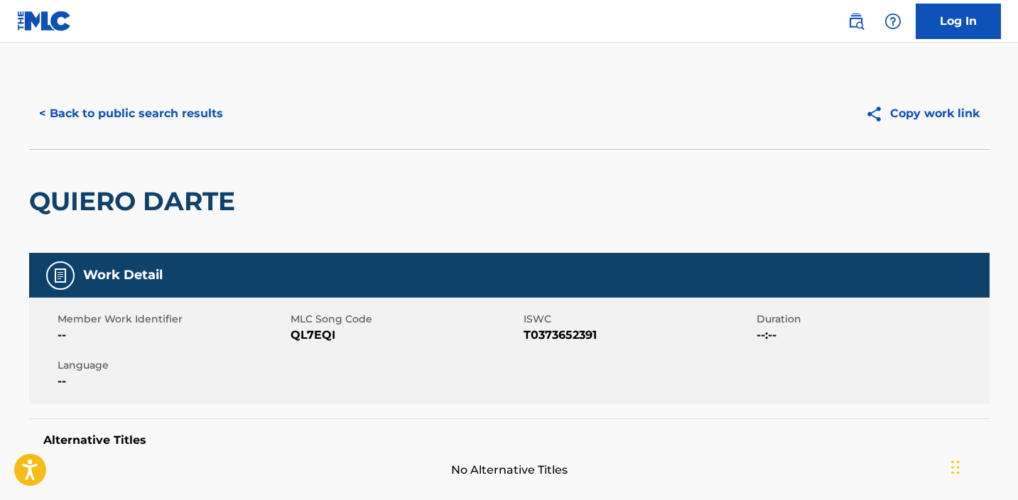
click at [156, 99] on button "< Back to public search results" at bounding box center [131, 114] width 204 height 36
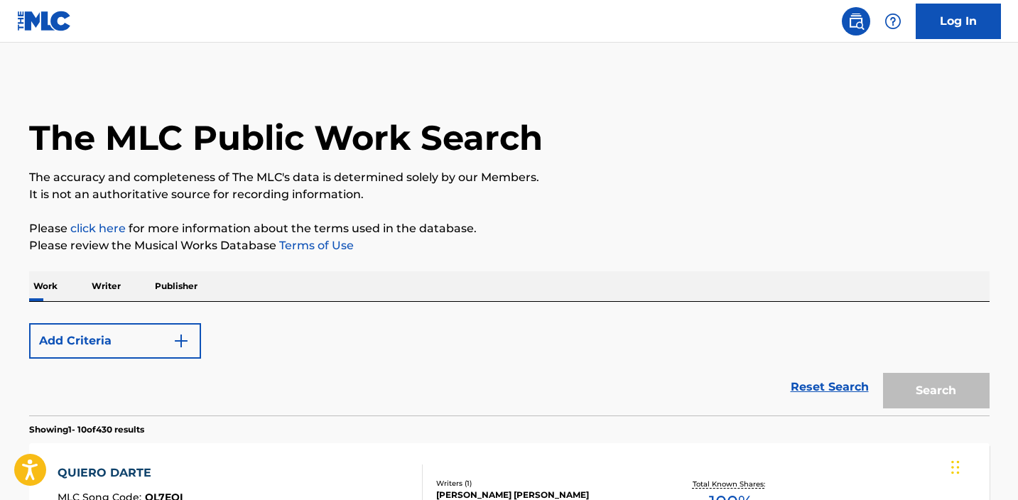
scroll to position [230, 0]
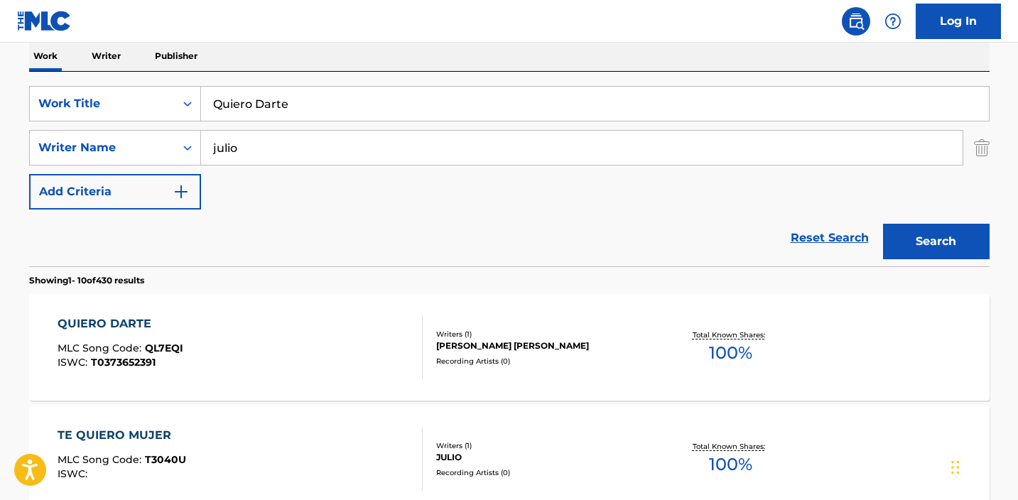
click at [112, 57] on p "Writer" at bounding box center [106, 56] width 38 height 30
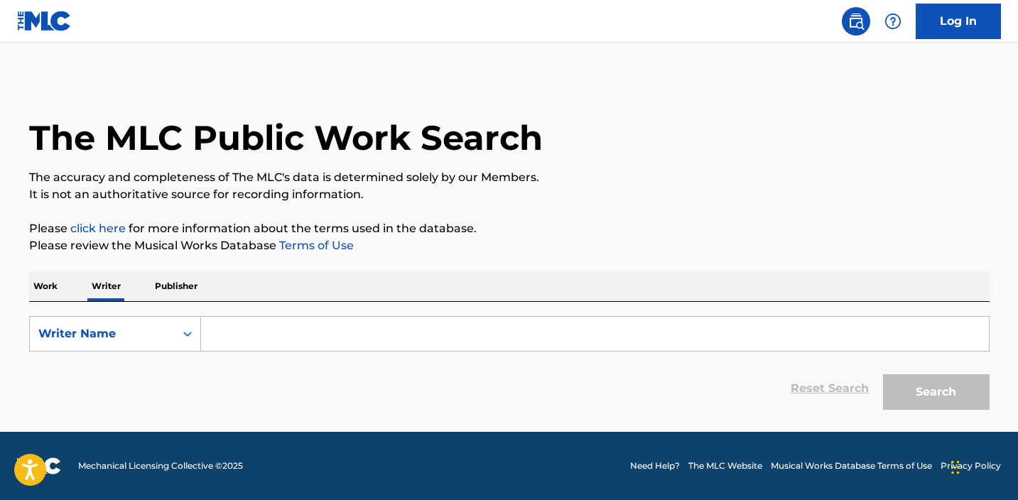
click at [276, 328] on input "Search Form" at bounding box center [595, 334] width 788 height 34
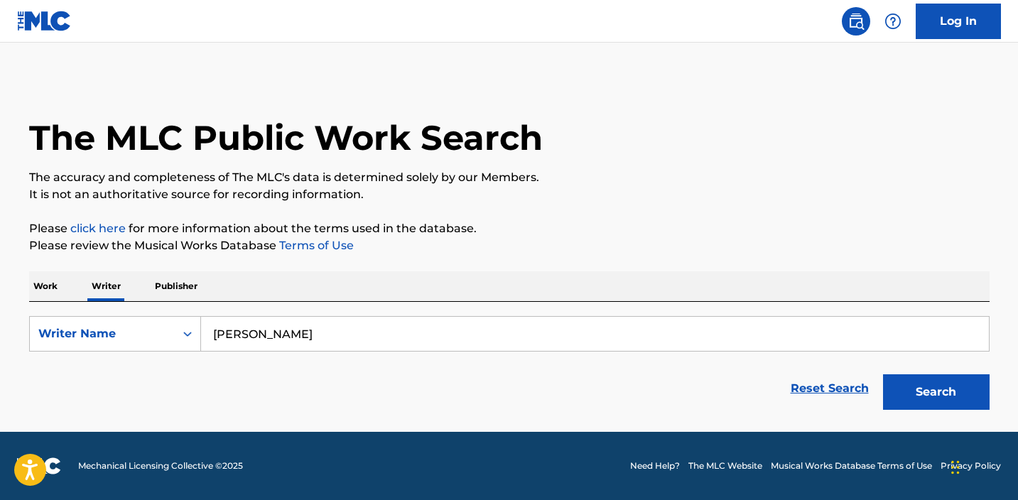
click at [936, 392] on button "Search" at bounding box center [936, 392] width 107 height 36
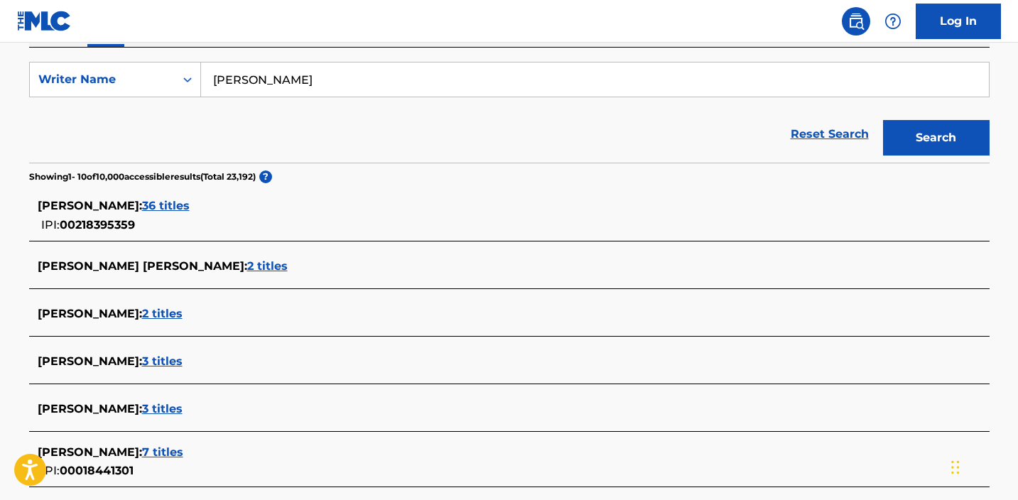
scroll to position [271, 0]
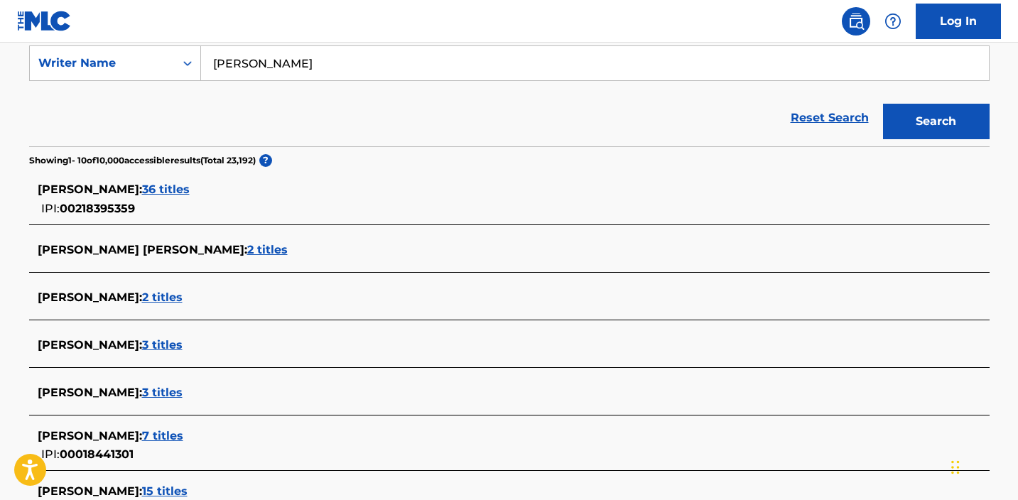
click at [292, 63] on input "[PERSON_NAME]" at bounding box center [595, 63] width 788 height 34
click at [936, 121] on button "Search" at bounding box center [936, 122] width 107 height 36
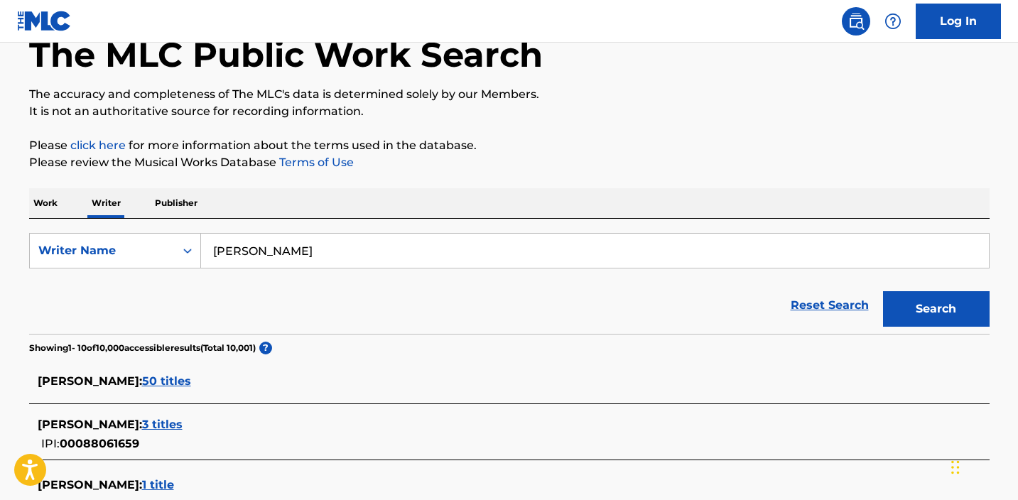
click at [306, 246] on input "[PERSON_NAME]" at bounding box center [595, 251] width 788 height 34
click at [910, 296] on button "Search" at bounding box center [936, 309] width 107 height 36
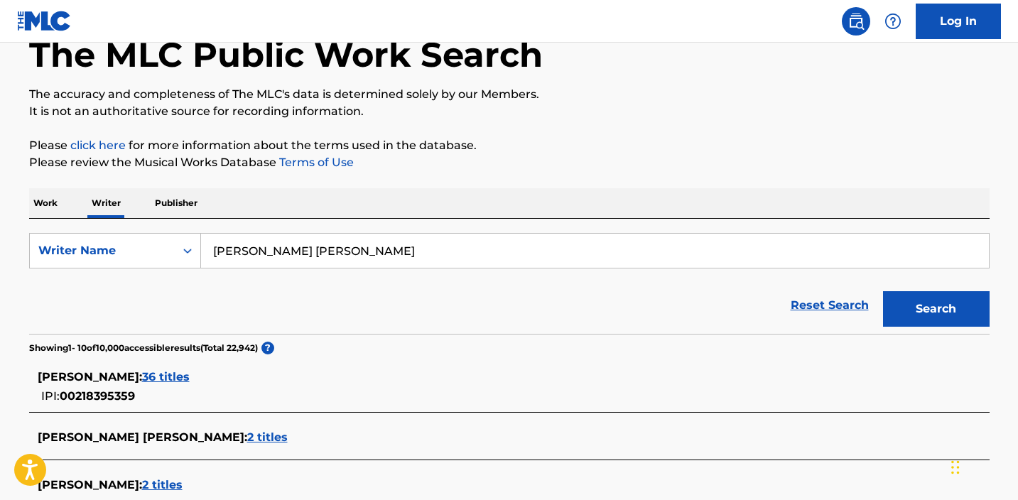
click at [353, 247] on input "[PERSON_NAME] [PERSON_NAME]" at bounding box center [595, 251] width 788 height 34
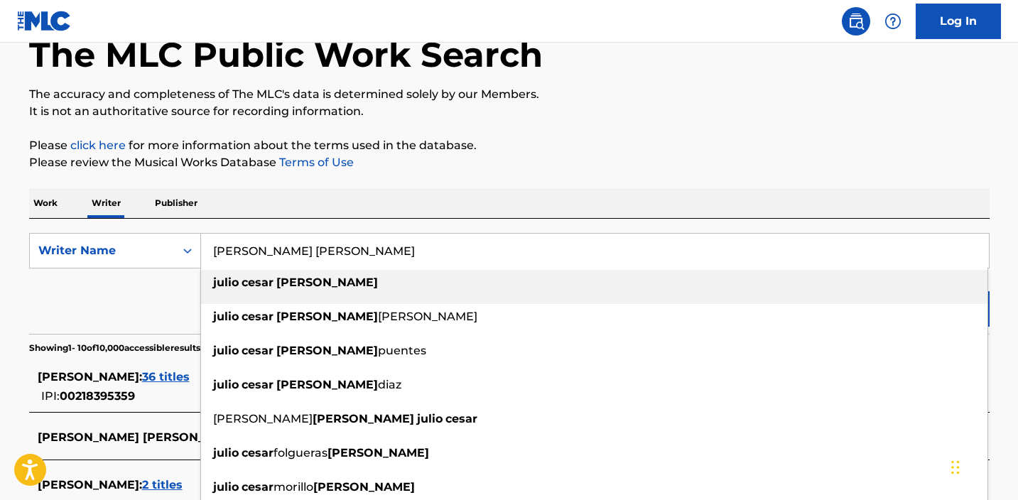
click at [260, 248] on input "[PERSON_NAME] [PERSON_NAME]" at bounding box center [595, 251] width 788 height 34
click at [261, 248] on input "[PERSON_NAME] [PERSON_NAME]" at bounding box center [595, 251] width 788 height 34
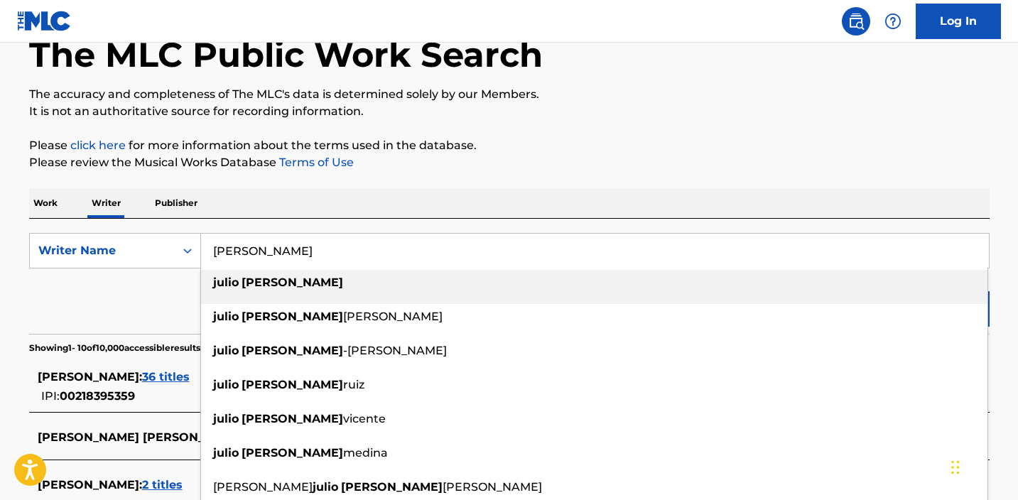
click at [291, 248] on input "[PERSON_NAME]" at bounding box center [595, 251] width 788 height 34
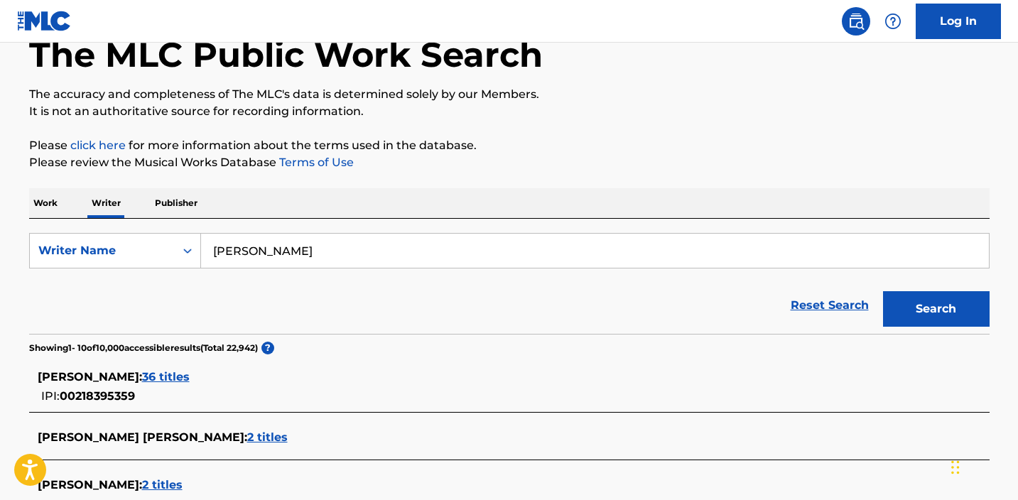
type input "[PERSON_NAME]"
click at [936, 309] on button "Search" at bounding box center [936, 309] width 107 height 36
